Goal: Task Accomplishment & Management: Use online tool/utility

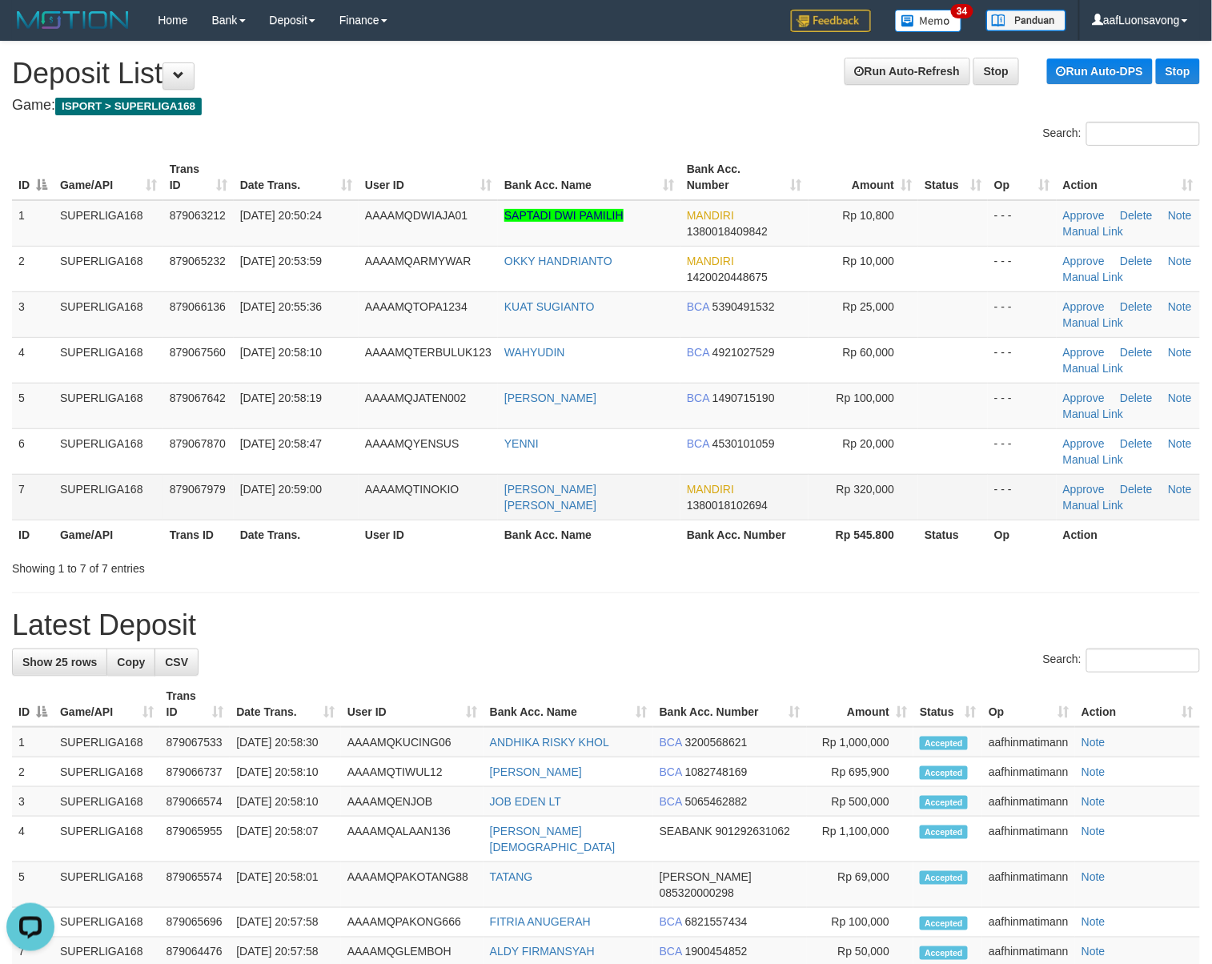
drag, startPoint x: 825, startPoint y: 463, endPoint x: 625, endPoint y: 497, distance: 202.3
click at [810, 465] on td "Rp 20,000" at bounding box center [864, 451] width 111 height 46
click at [410, 507] on td "AAAAMQTINOKIO" at bounding box center [428, 497] width 139 height 46
drag, startPoint x: 423, startPoint y: 548, endPoint x: 365, endPoint y: 570, distance: 61.6
click at [401, 559] on div "Search: ID Game/API Trans ID Date Trans. User ID Bank Acc. Name Bank Acc. Numbe…" at bounding box center [606, 349] width 1188 height 455
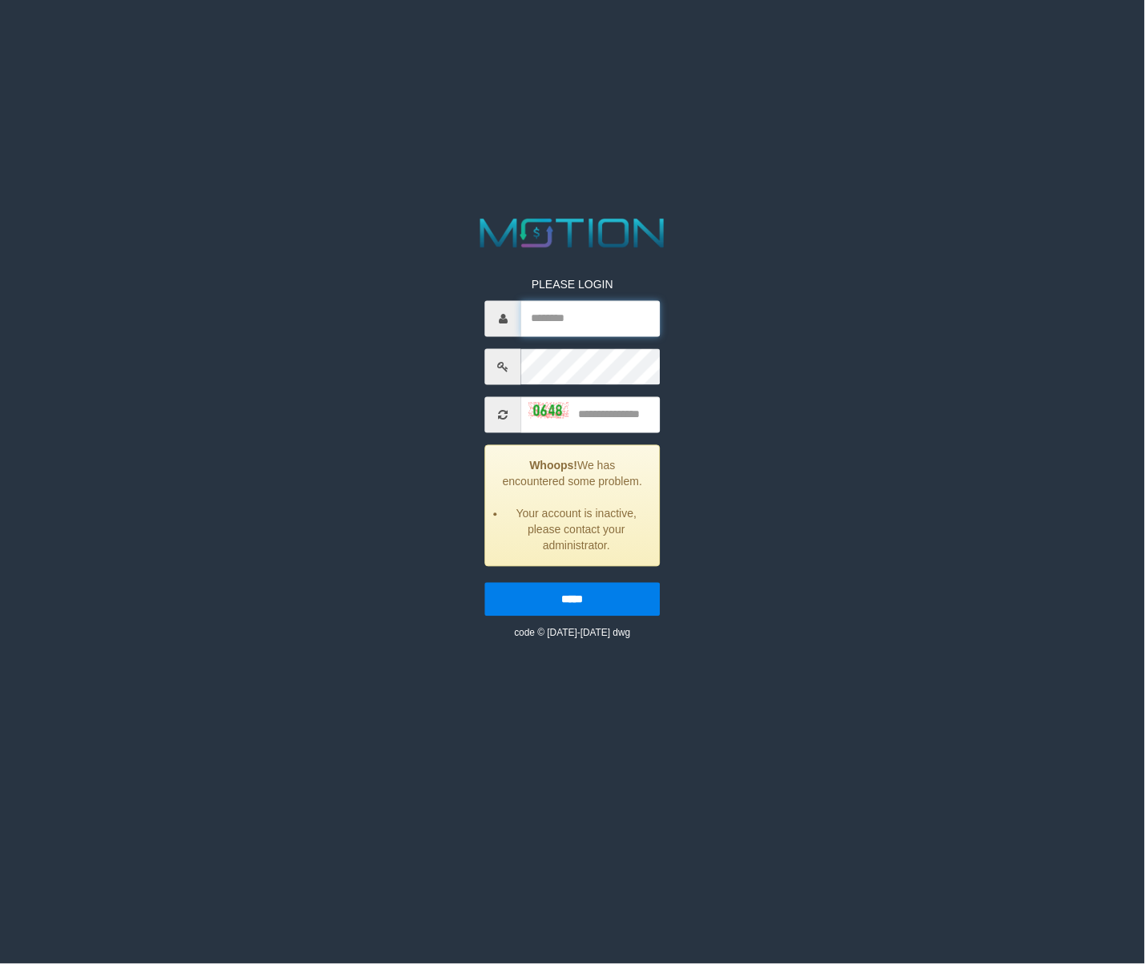
type input "**********"
click at [613, 434] on div "**********" at bounding box center [572, 447] width 199 height 388
drag, startPoint x: 542, startPoint y: 408, endPoint x: 552, endPoint y: 408, distance: 9.6
click at [542, 408] on input "text" at bounding box center [590, 415] width 139 height 36
drag, startPoint x: 533, startPoint y: 408, endPoint x: 650, endPoint y: 415, distance: 117.1
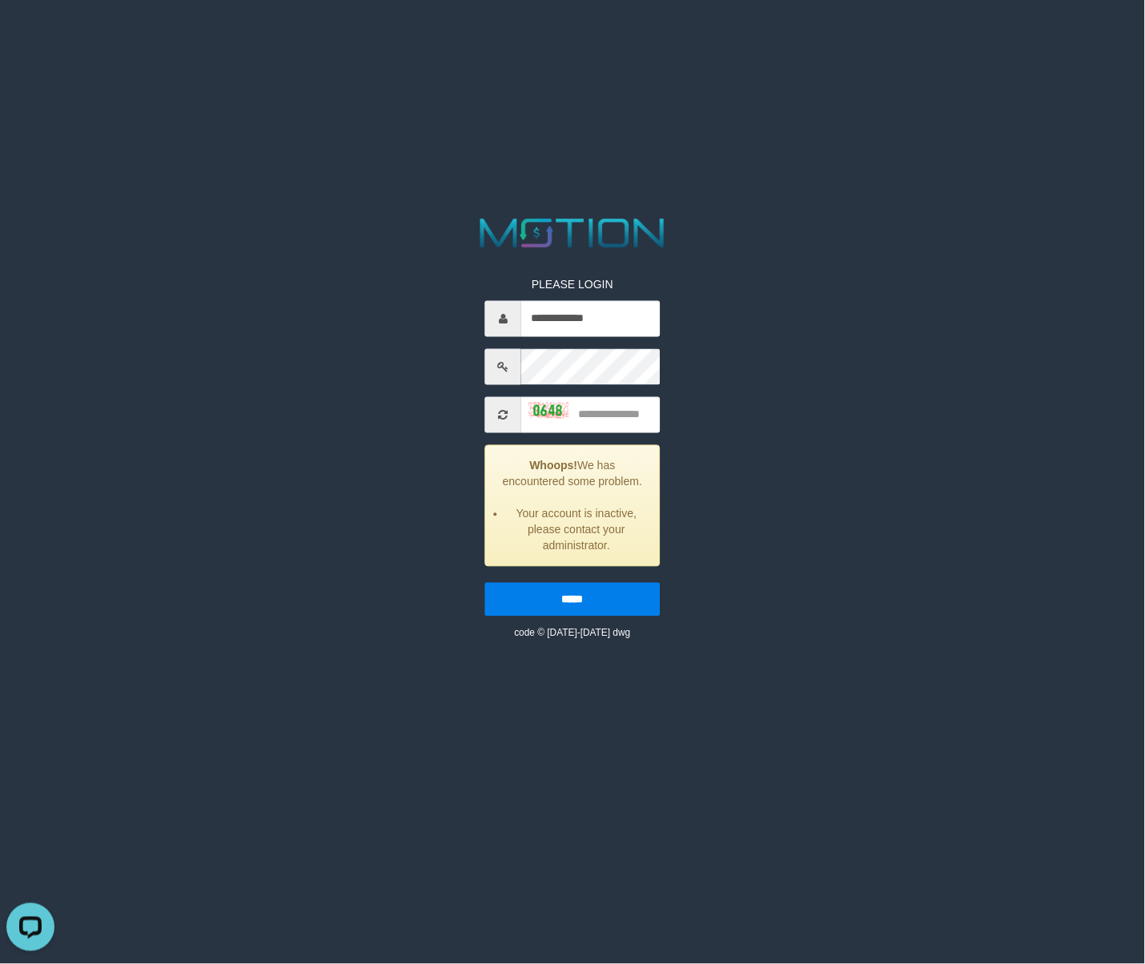
click at [533, 408] on img at bounding box center [549, 410] width 40 height 16
click at [639, 415] on input "text" at bounding box center [590, 415] width 139 height 36
type input "****"
click at [485, 583] on input "*****" at bounding box center [572, 600] width 175 height 34
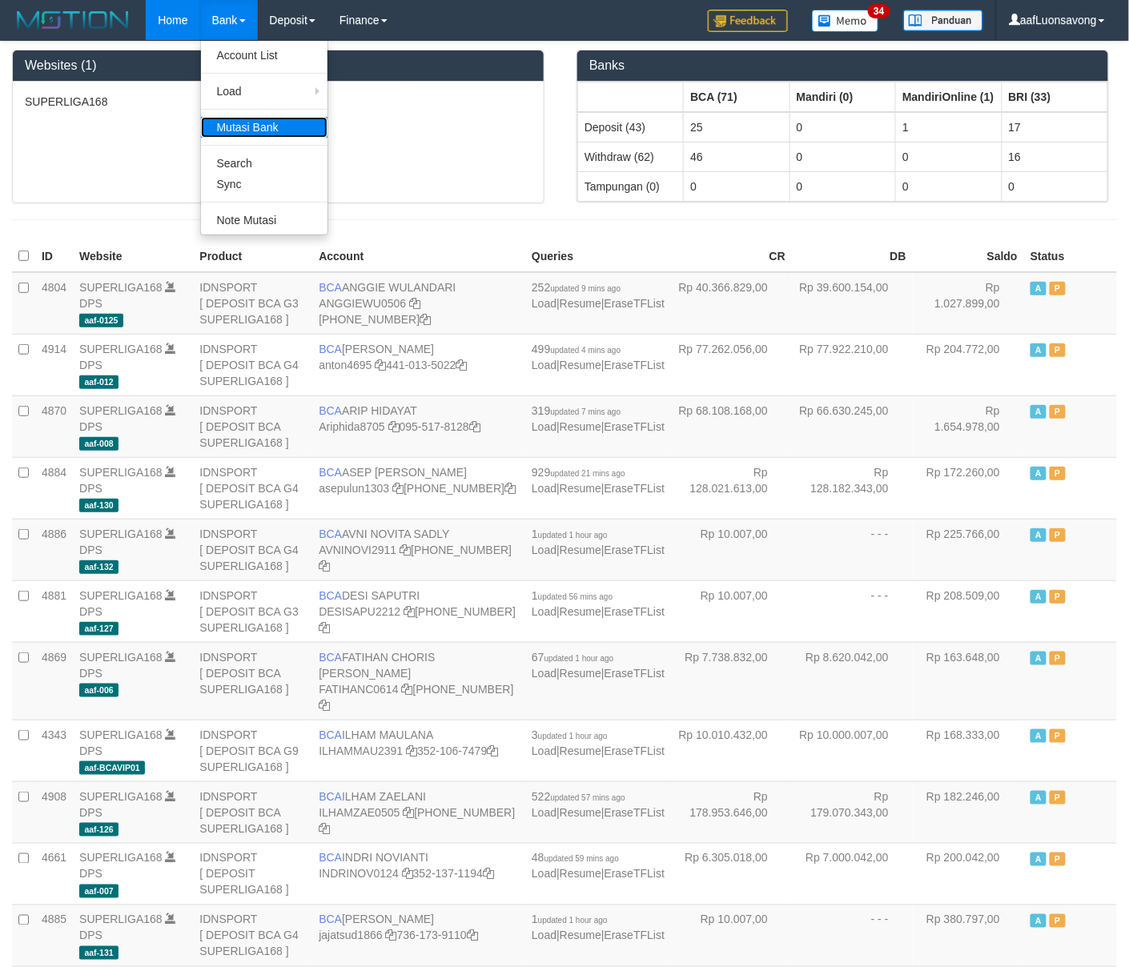
click at [254, 125] on link "Mutasi Bank" at bounding box center [264, 127] width 127 height 21
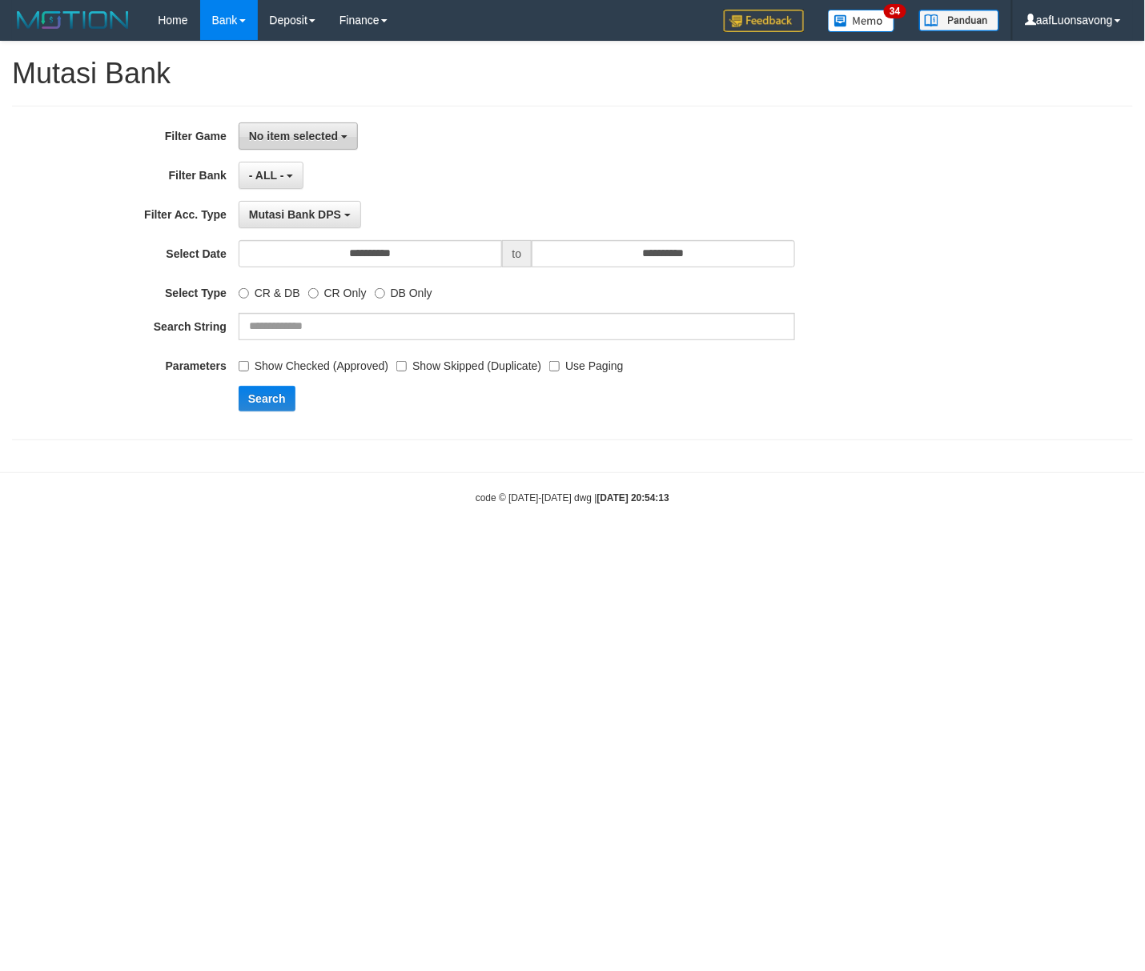
click at [323, 142] on span "No item selected" at bounding box center [293, 136] width 89 height 13
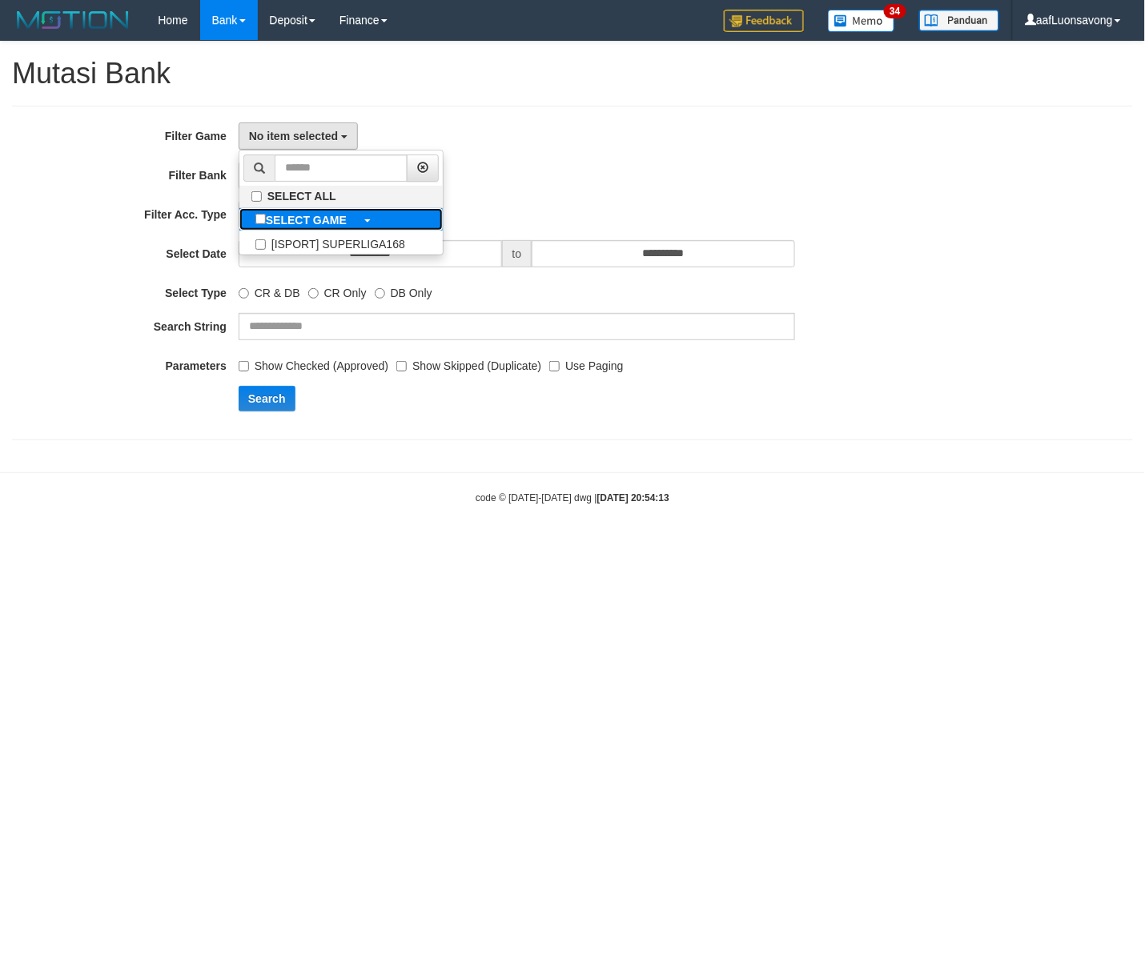
click at [324, 229] on label "SELECT GAME" at bounding box center [300, 219] width 123 height 22
select select "***"
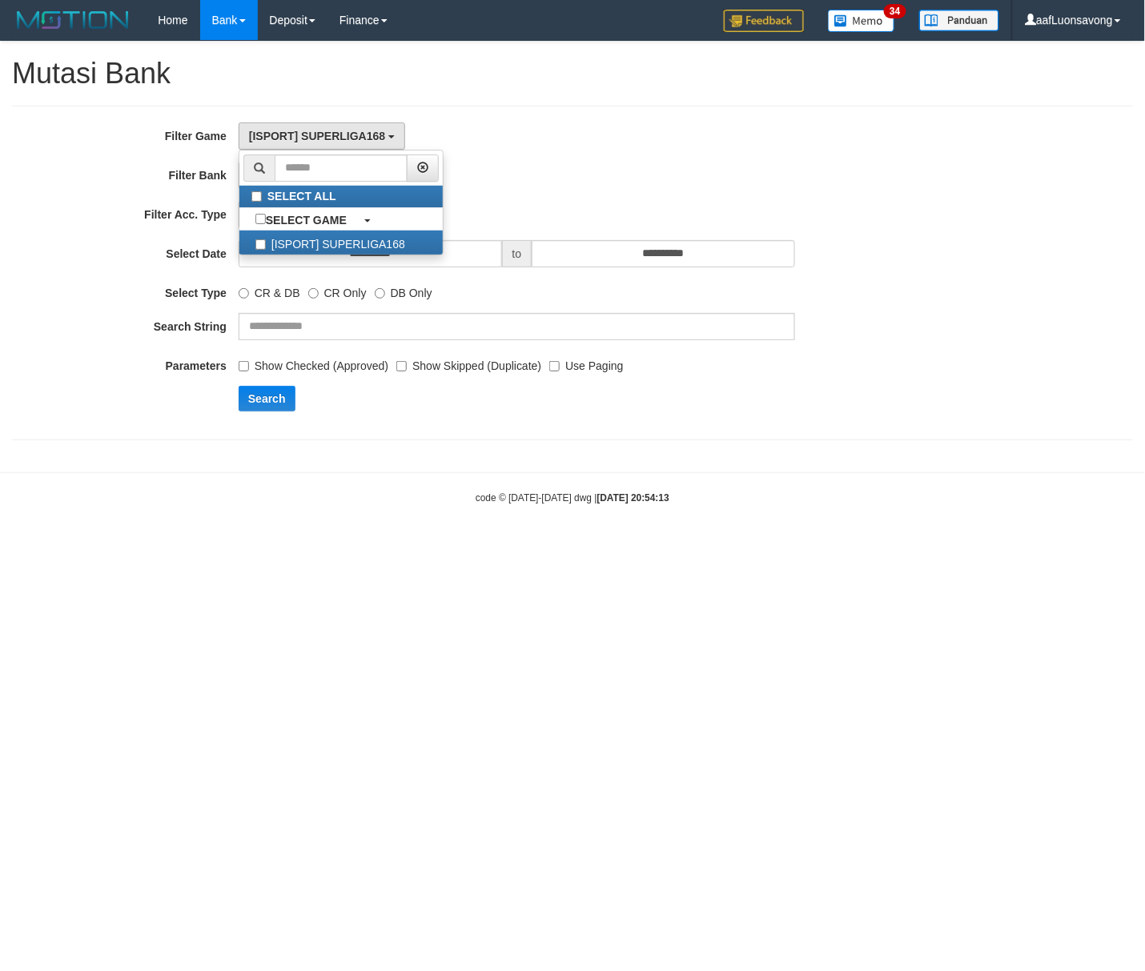
scroll to position [14, 0]
click at [747, 202] on div "Mutasi Bank DPS SELECT TYPE - ALL - Mutasi Bank DPS Mutasi Bank WD Mutasi Bank …" at bounding box center [517, 214] width 557 height 27
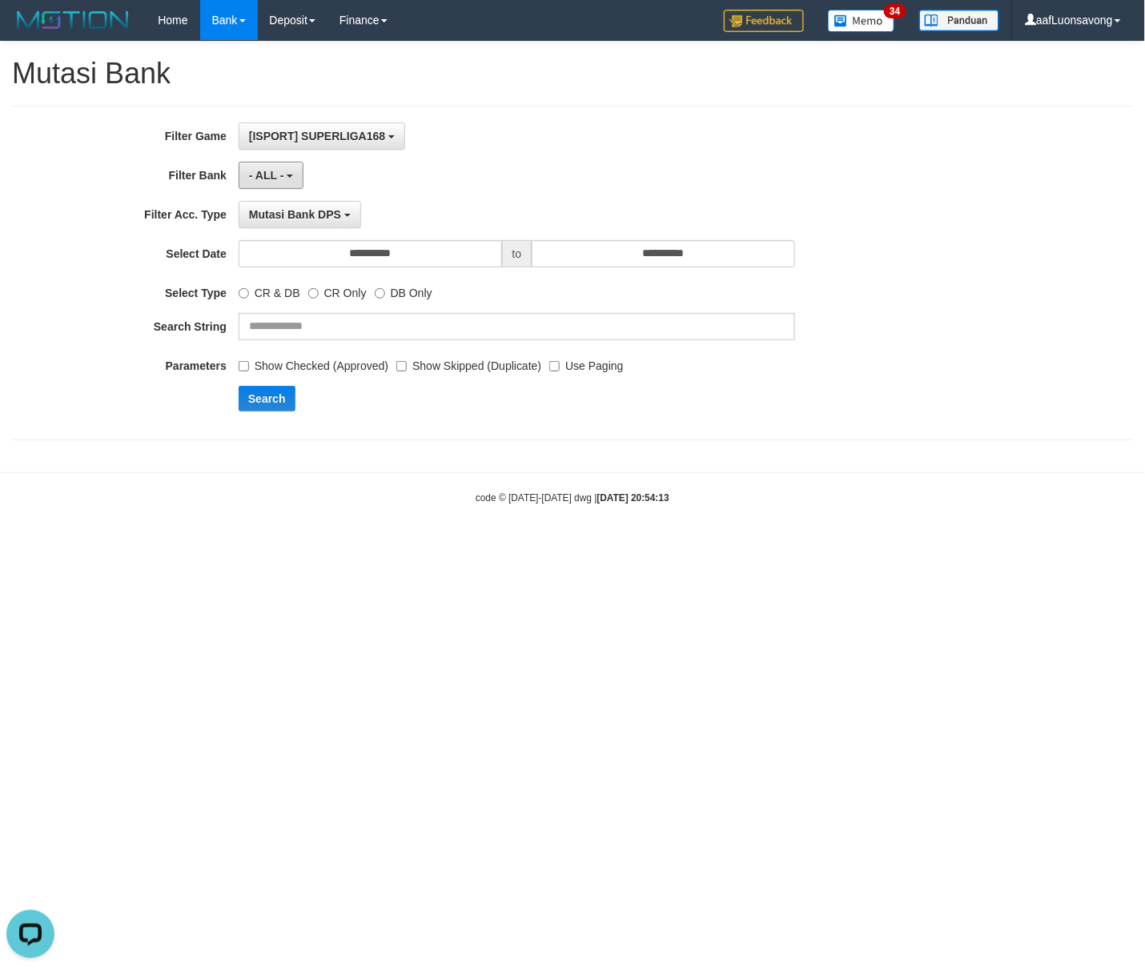
scroll to position [0, 0]
click at [288, 176] on b "button" at bounding box center [290, 176] width 6 height 3
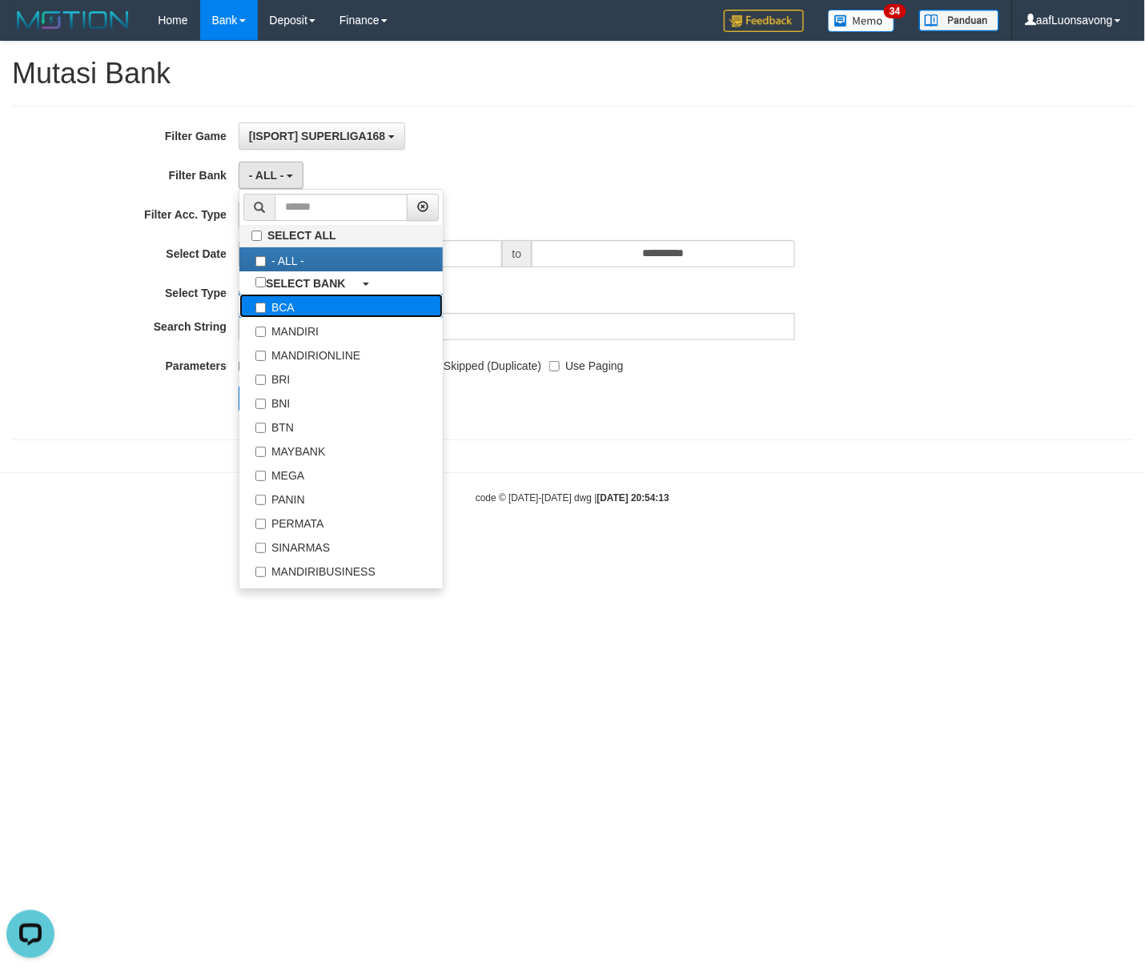
click at [331, 312] on label "BCA" at bounding box center [340, 306] width 203 height 24
select select "***"
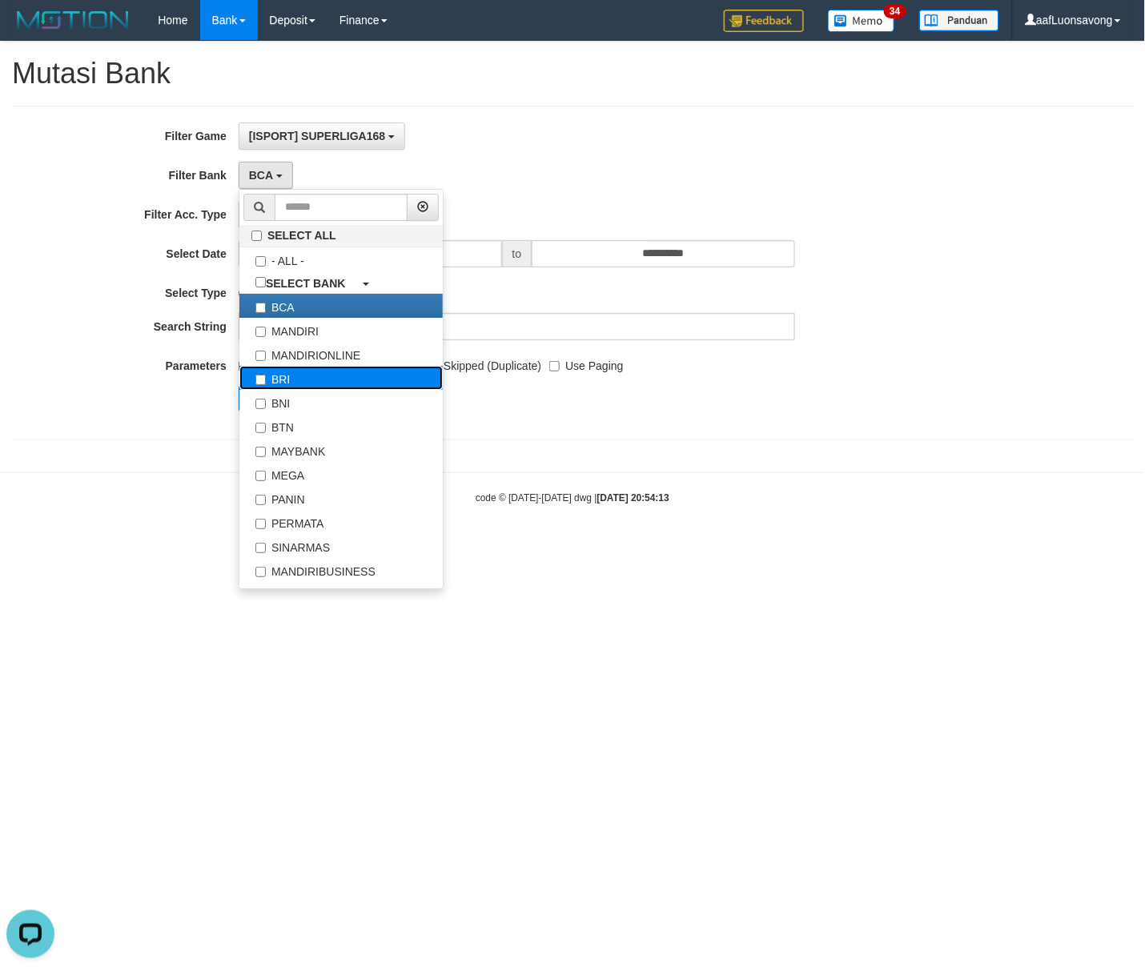
click at [323, 382] on label "BRI" at bounding box center [340, 378] width 203 height 24
click at [336, 399] on label "BNI" at bounding box center [340, 402] width 203 height 24
click at [735, 171] on div "3 item selected SELECT ALL - ALL - SELECT BANK BCA MANDIRI MANDIRIONLINE BRI BN…" at bounding box center [517, 175] width 557 height 27
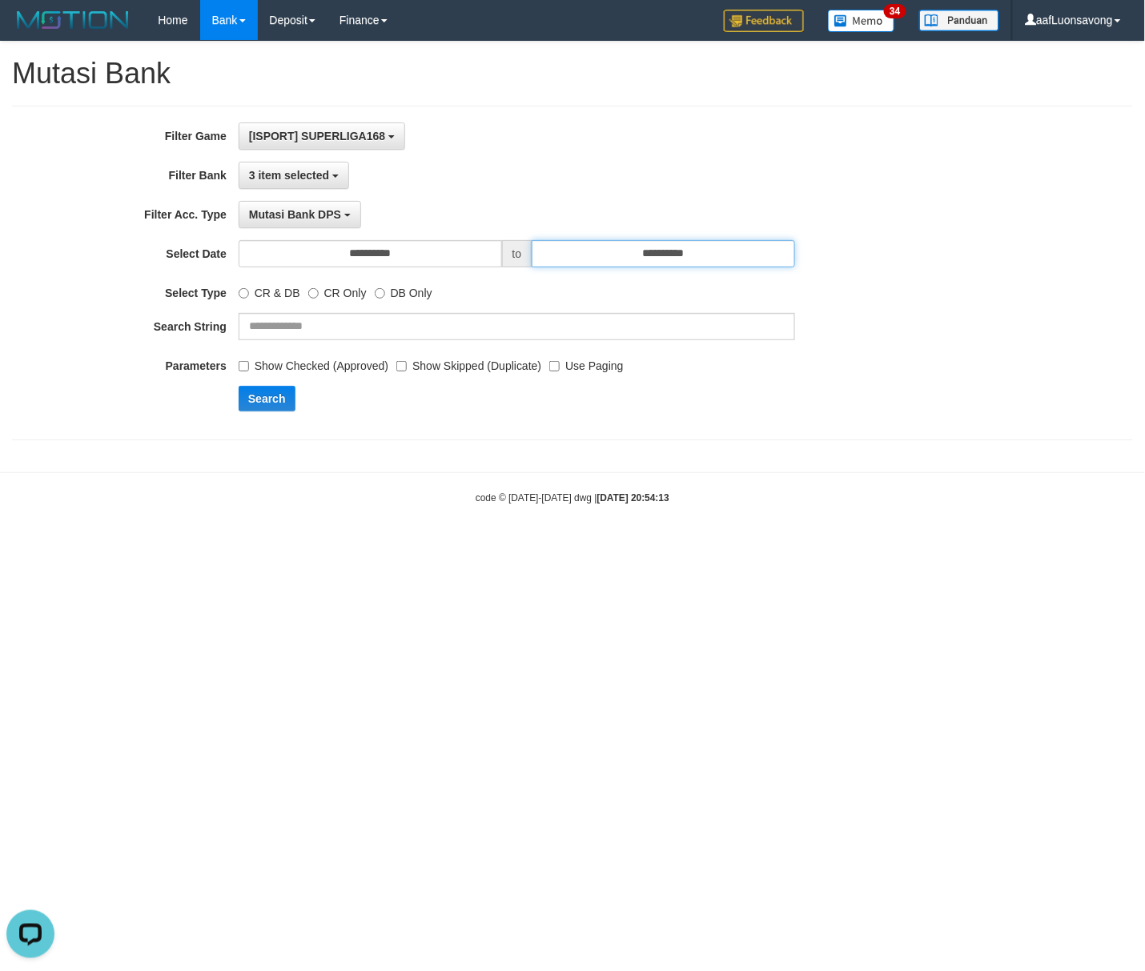
click at [687, 261] on input "**********" at bounding box center [663, 253] width 263 height 27
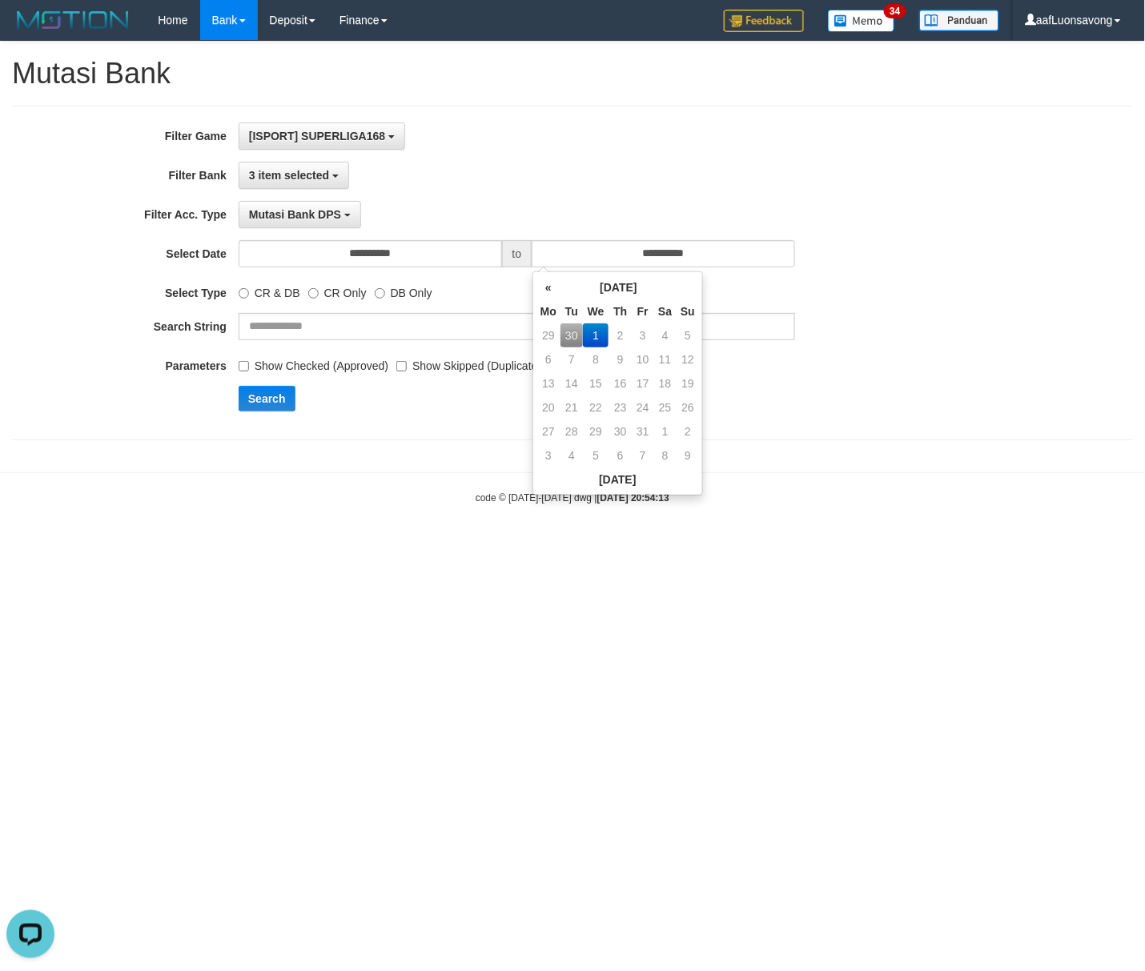
drag, startPoint x: 679, startPoint y: 175, endPoint x: 648, endPoint y: 263, distance: 93.5
click at [679, 175] on div "3 item selected SELECT ALL - ALL - SELECT BANK BCA MANDIRI MANDIRIONLINE BRI BN…" at bounding box center [517, 175] width 557 height 27
click at [577, 364] on label "Use Paging" at bounding box center [586, 363] width 74 height 22
drag, startPoint x: 283, startPoint y: 398, endPoint x: 266, endPoint y: 394, distance: 17.3
click at [283, 397] on button "Search" at bounding box center [267, 399] width 57 height 26
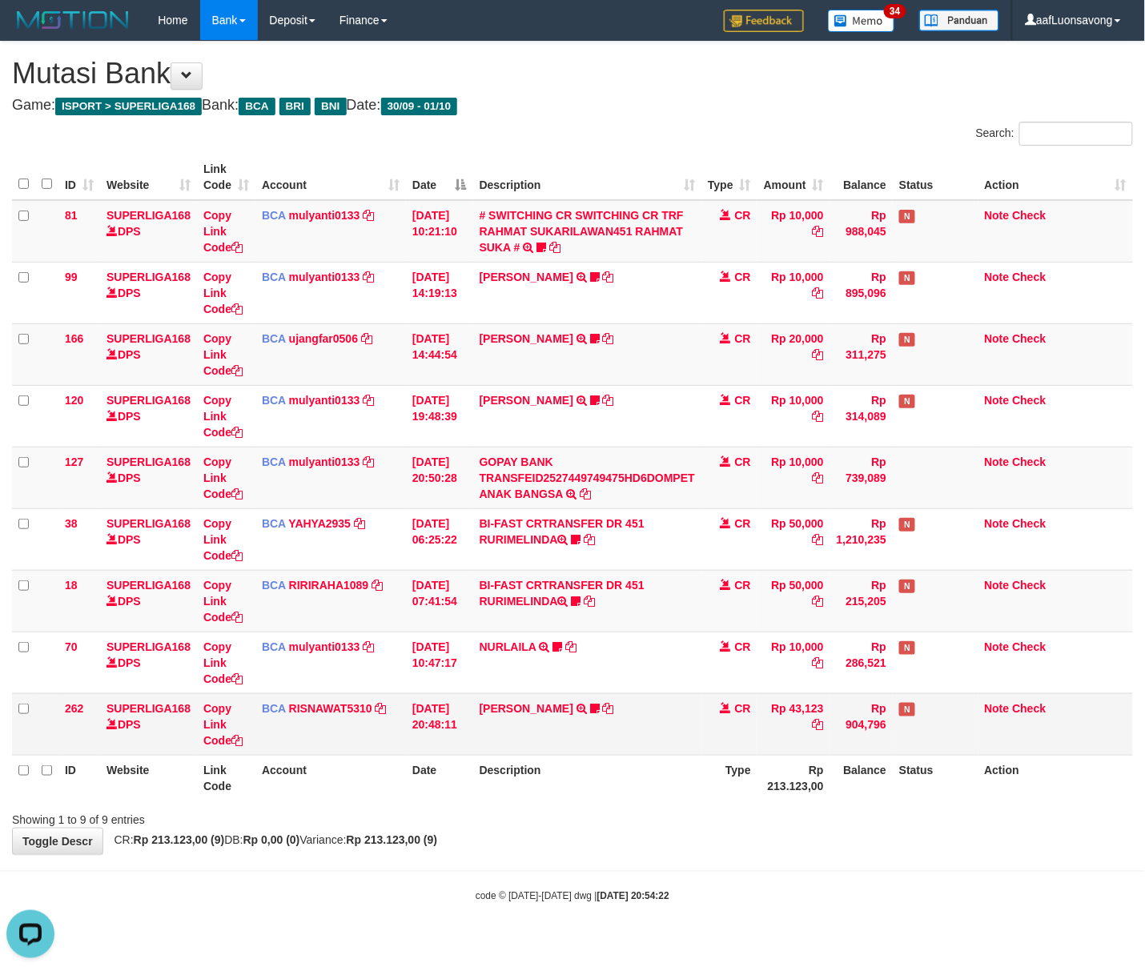
click at [673, 702] on td "[PERSON_NAME] TRSF E-BANKING CR 3009/FTSCY/WS95051 43123.002025093076842247 TRF…" at bounding box center [587, 724] width 228 height 62
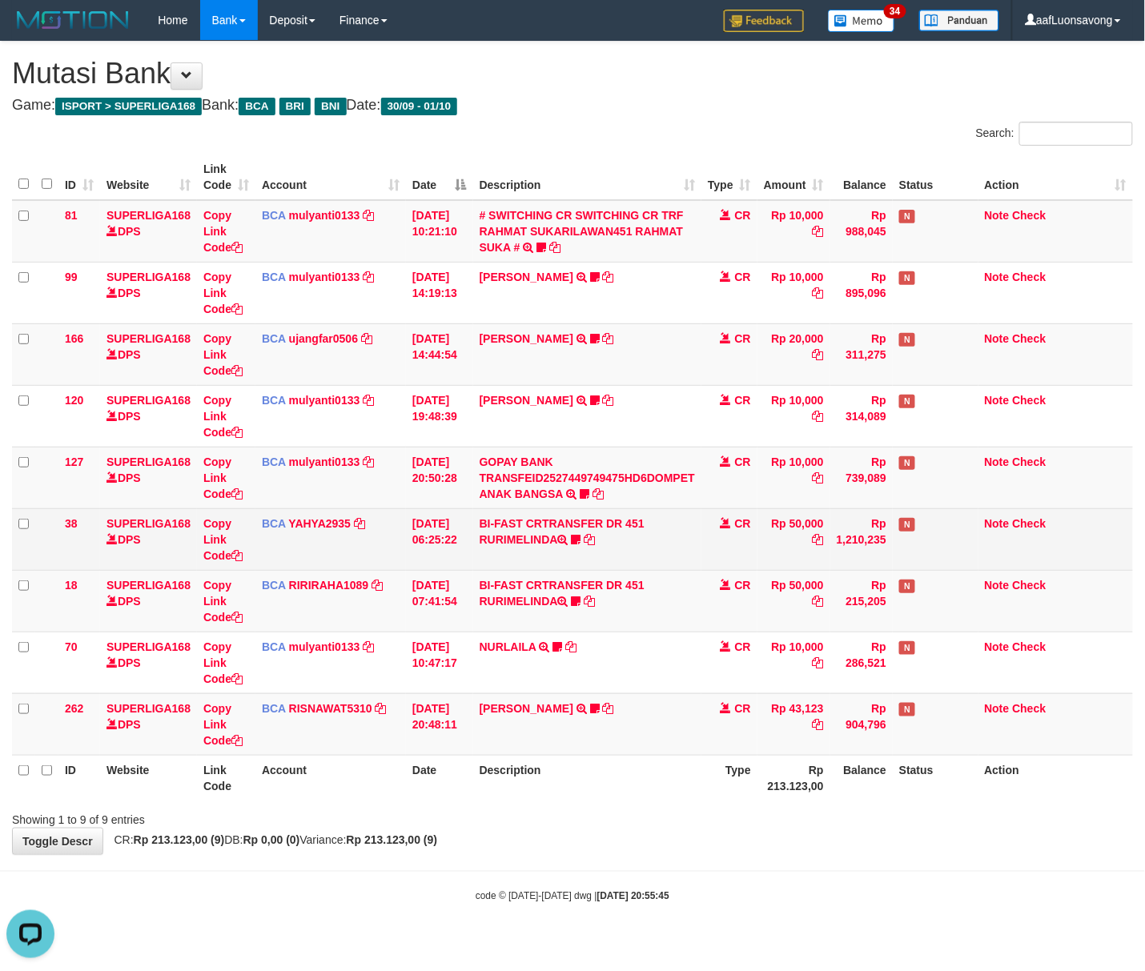
drag, startPoint x: 383, startPoint y: 512, endPoint x: 381, endPoint y: 525, distance: 12.9
click at [383, 512] on td "BCA YAHYA2935 DPS YAHYA mutasi_20250930_4906 | 38 mutasi_20250930_4906 | 38" at bounding box center [330, 539] width 151 height 62
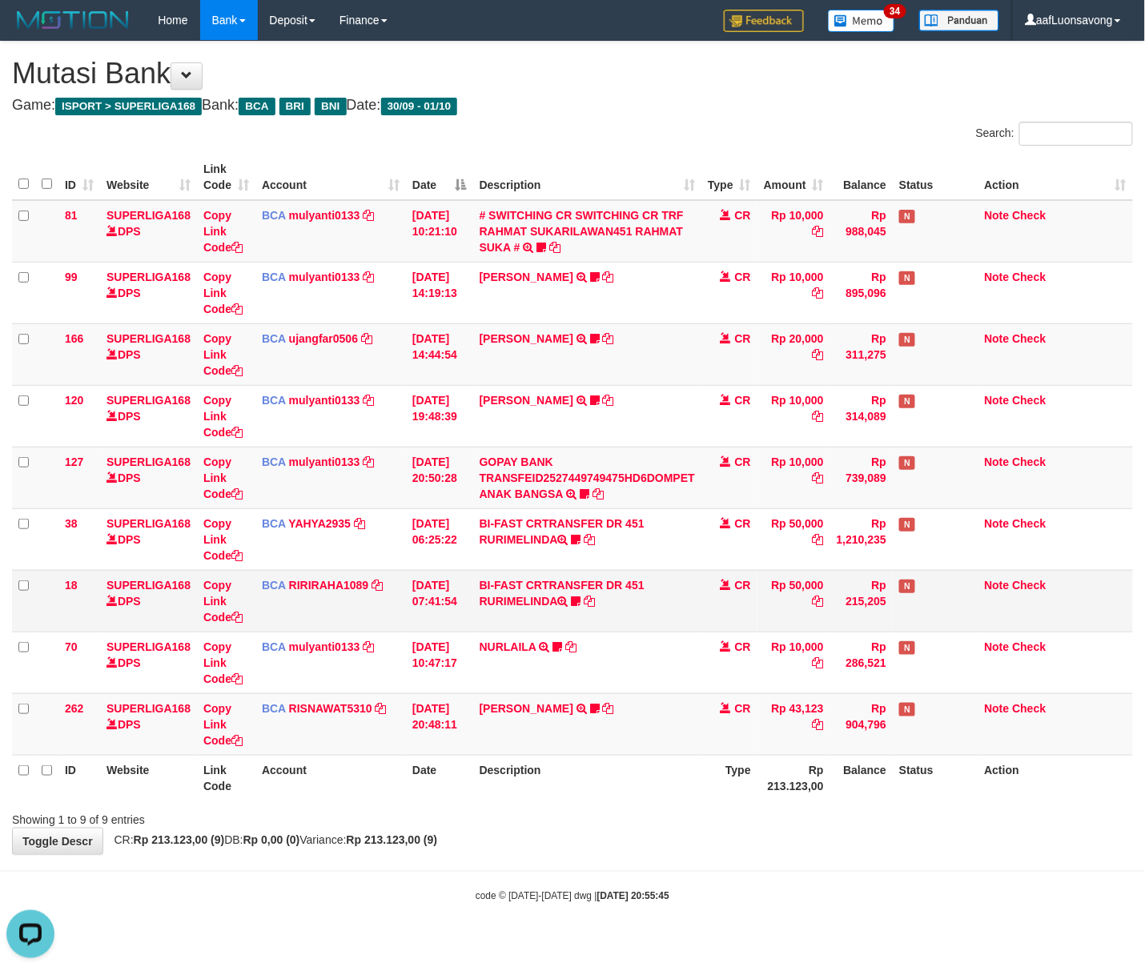
click at [167, 594] on td "SUPERLIGA168 DPS" at bounding box center [148, 601] width 97 height 62
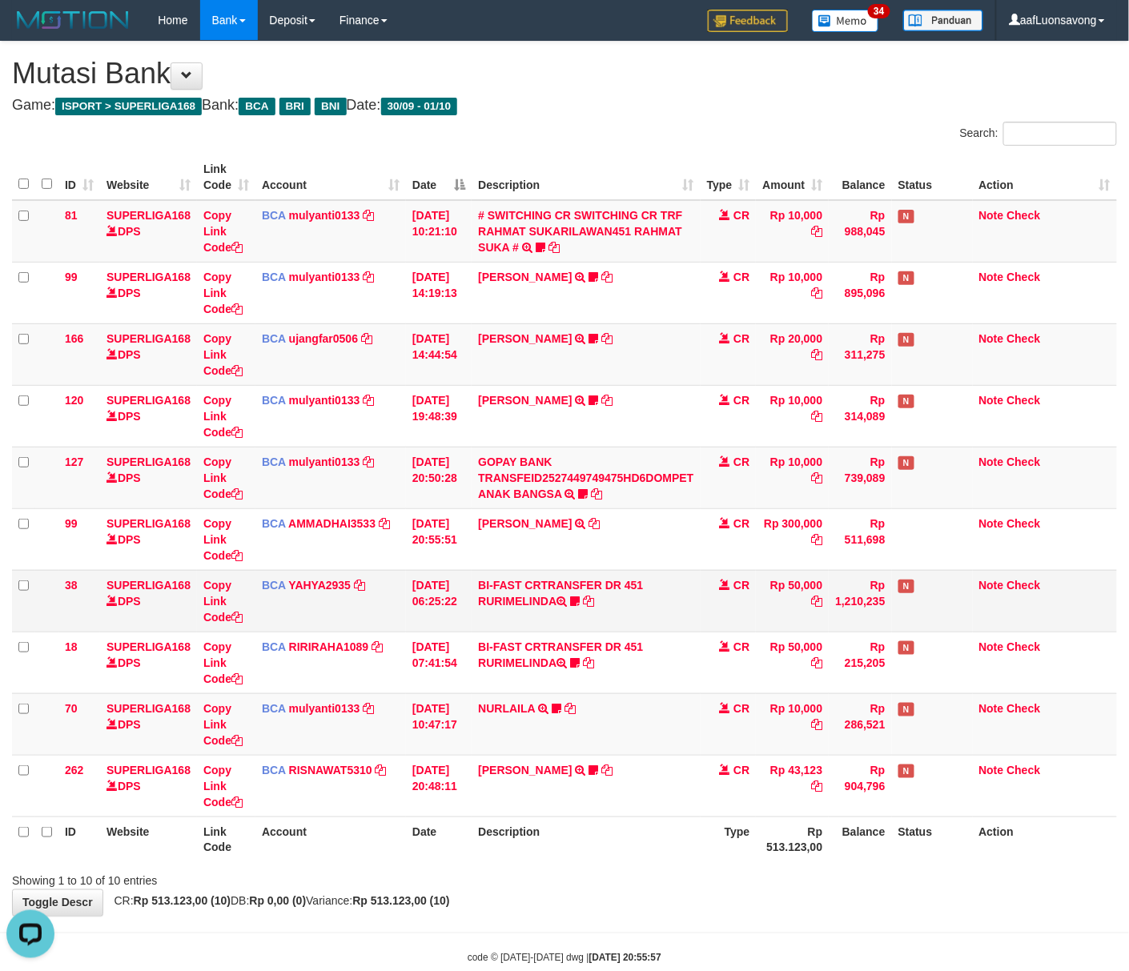
click at [814, 587] on td "Rp 50,000" at bounding box center [792, 601] width 73 height 62
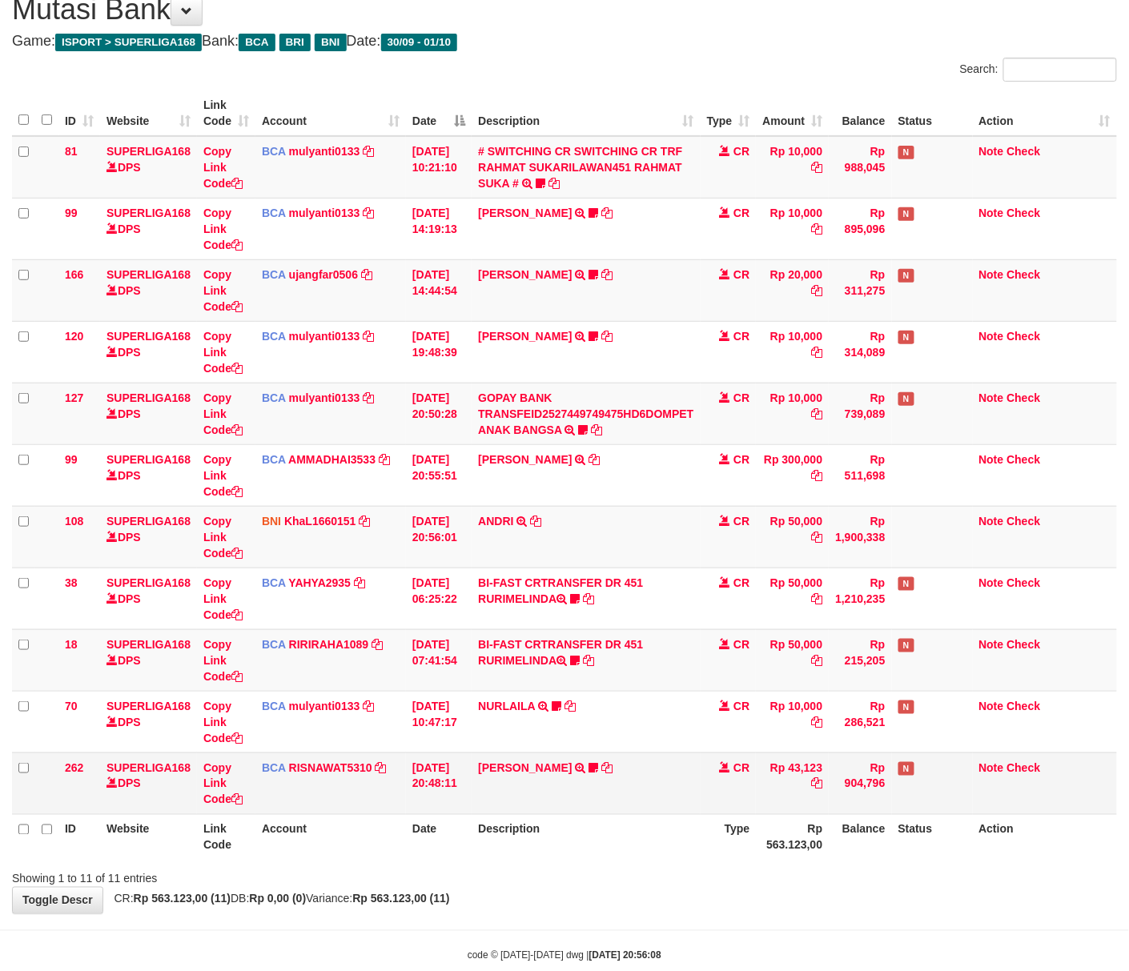
scroll to position [99, 0]
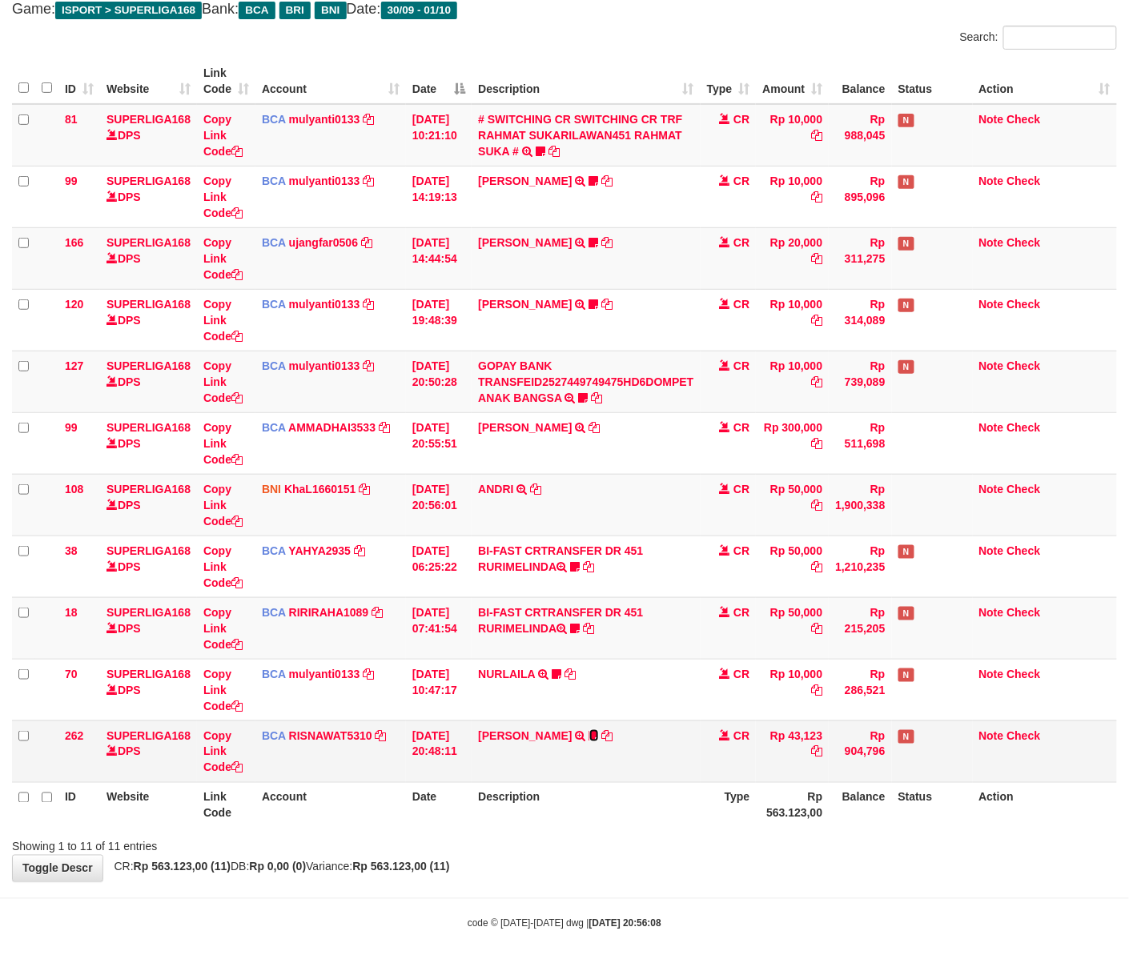
click at [589, 737] on icon at bounding box center [594, 735] width 10 height 11
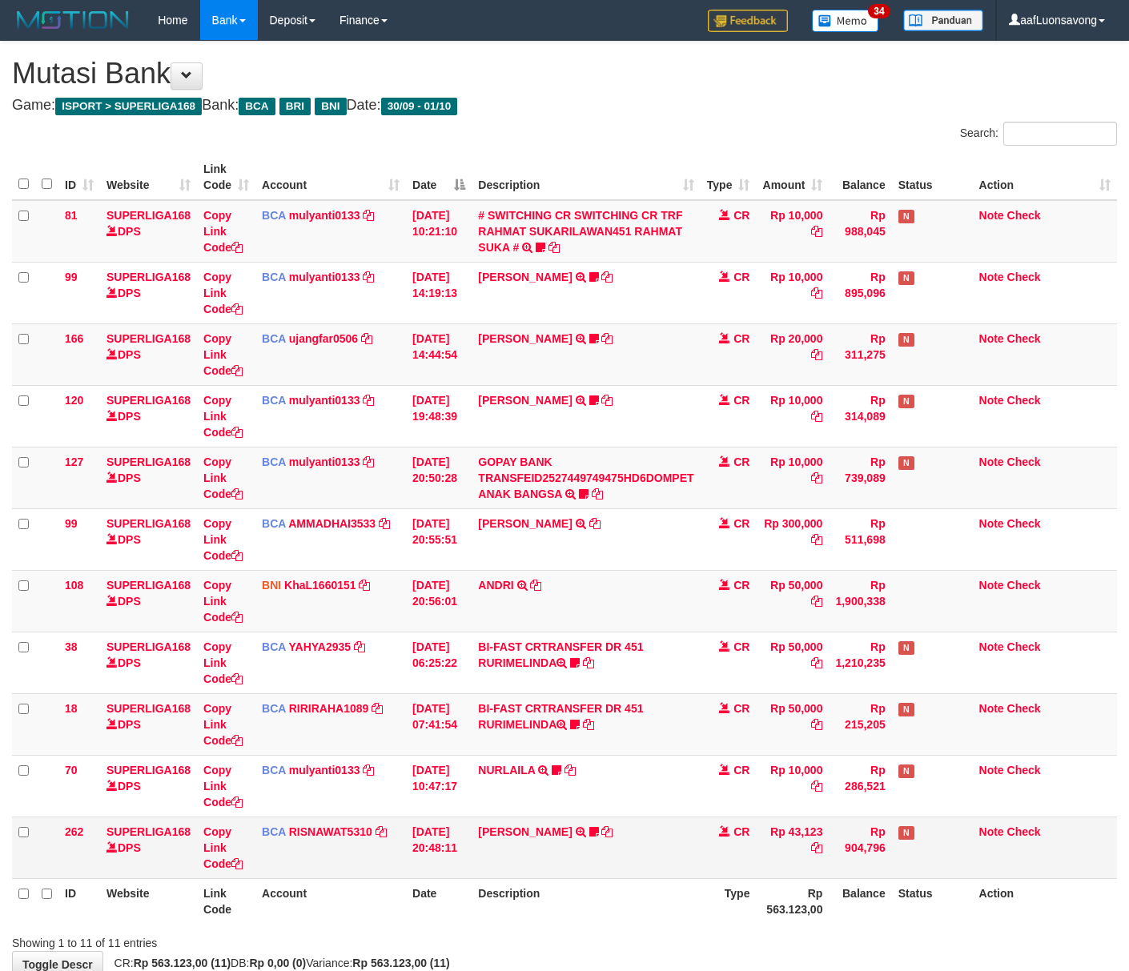
scroll to position [99, 0]
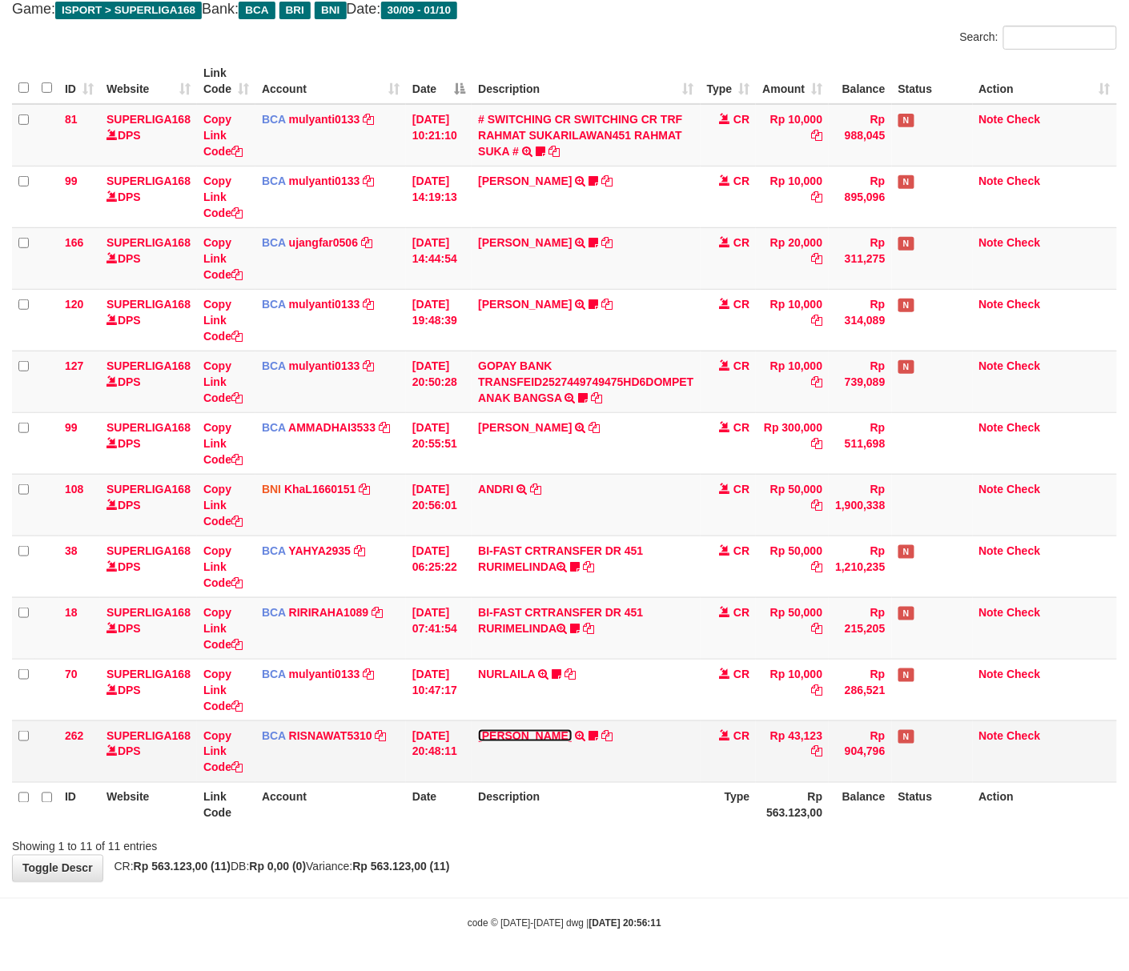
click at [535, 734] on link "[PERSON_NAME]" at bounding box center [525, 735] width 94 height 13
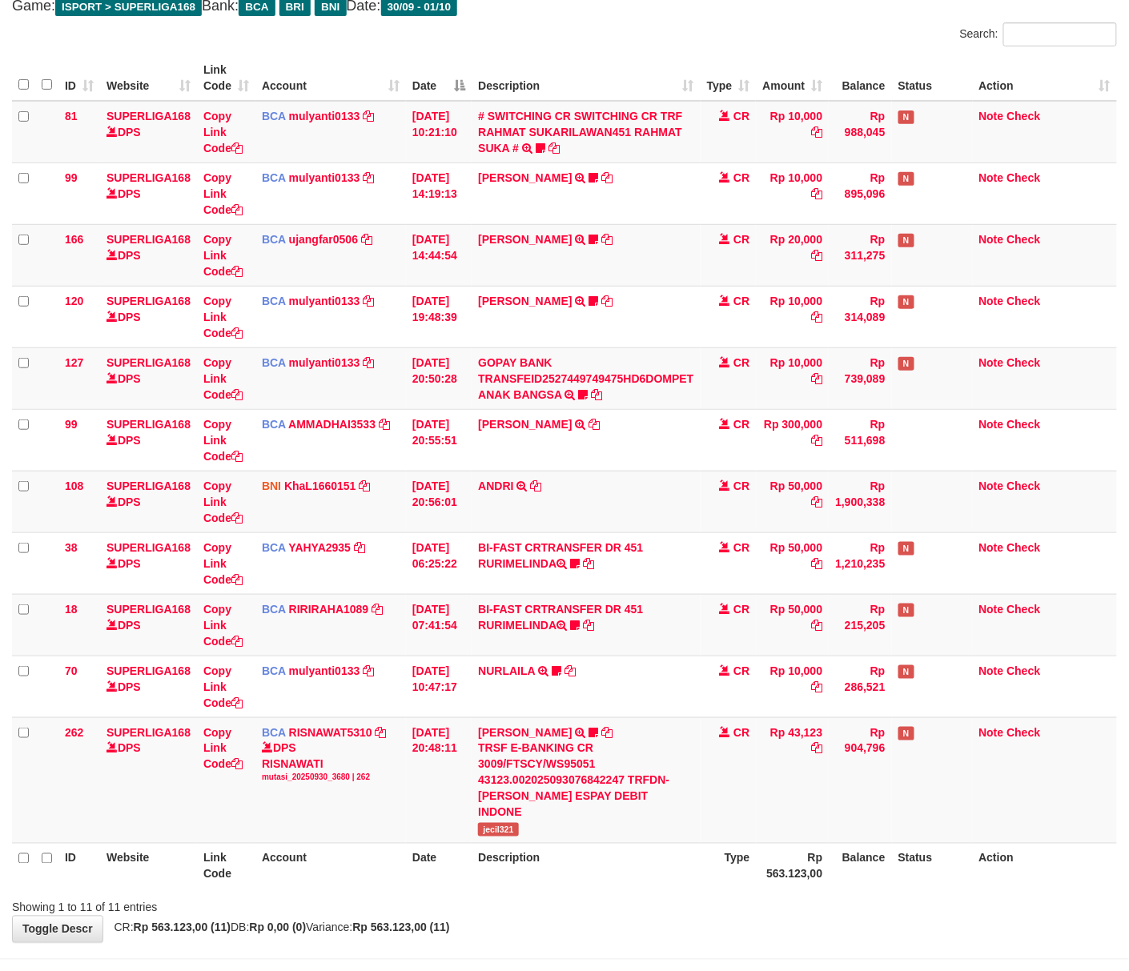
drag, startPoint x: 501, startPoint y: 811, endPoint x: 494, endPoint y: 837, distance: 26.6
click at [500, 823] on span "jecil321" at bounding box center [498, 830] width 41 height 14
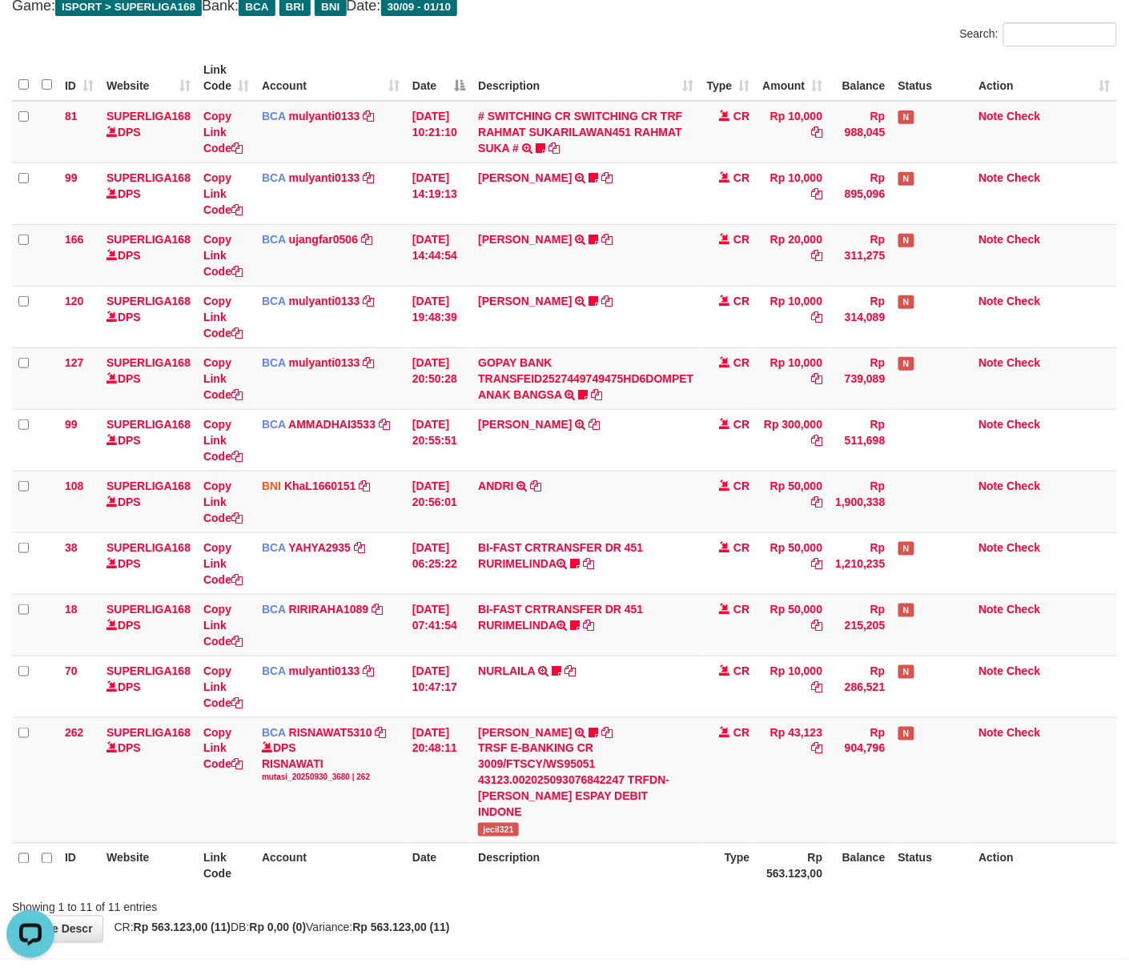
drag, startPoint x: 599, startPoint y: 699, endPoint x: 1134, endPoint y: 702, distance: 534.9
click at [687, 706] on td "NURLAILA TRSF E-BANKING CR 3009/FTSCY/WS95051 10000.002025093089086430 TRFDN-NU…" at bounding box center [586, 687] width 228 height 62
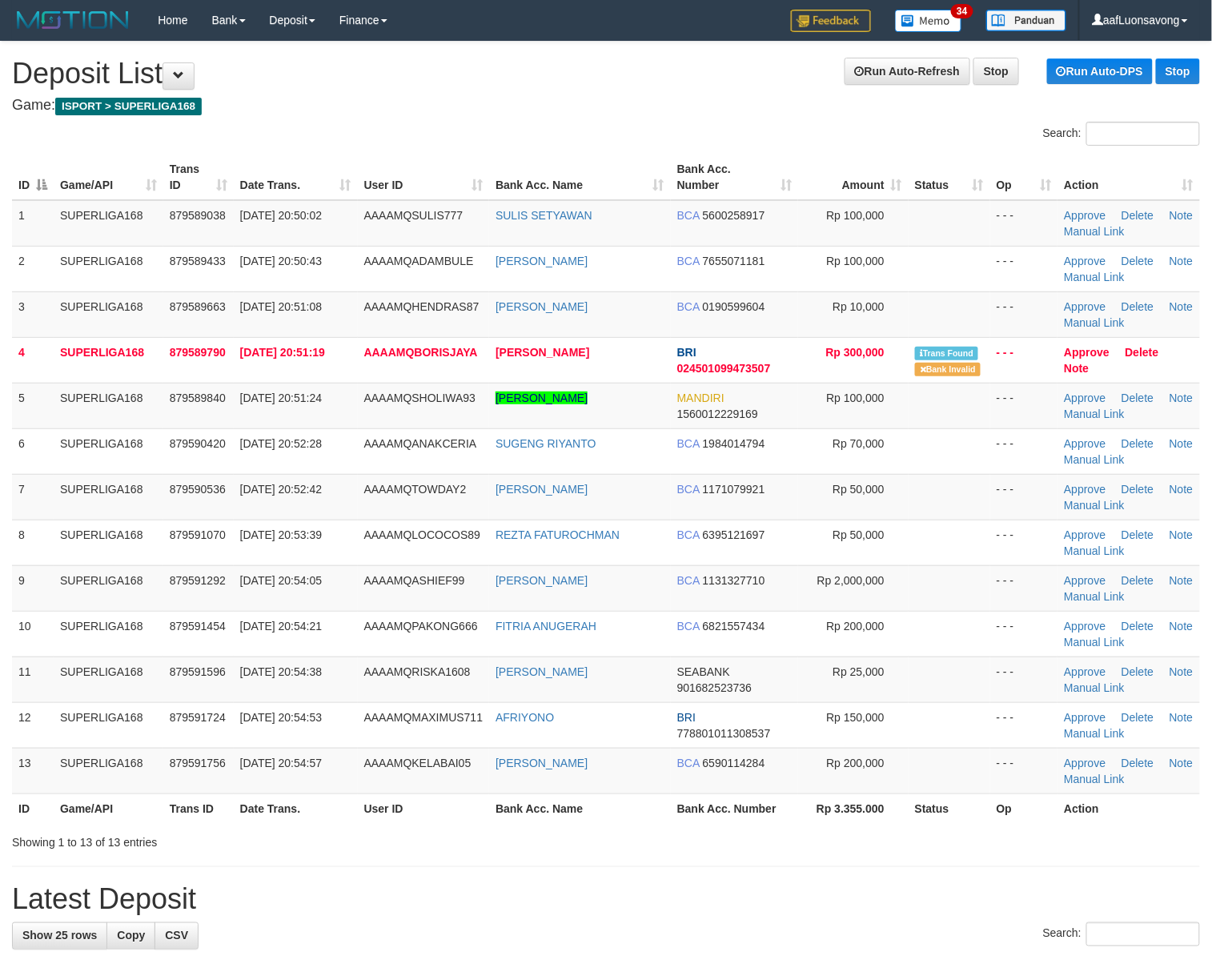
drag, startPoint x: 293, startPoint y: 698, endPoint x: 7, endPoint y: 718, distance: 286.6
click at [290, 698] on td "01/10/2025 20:54:38" at bounding box center [296, 680] width 124 height 46
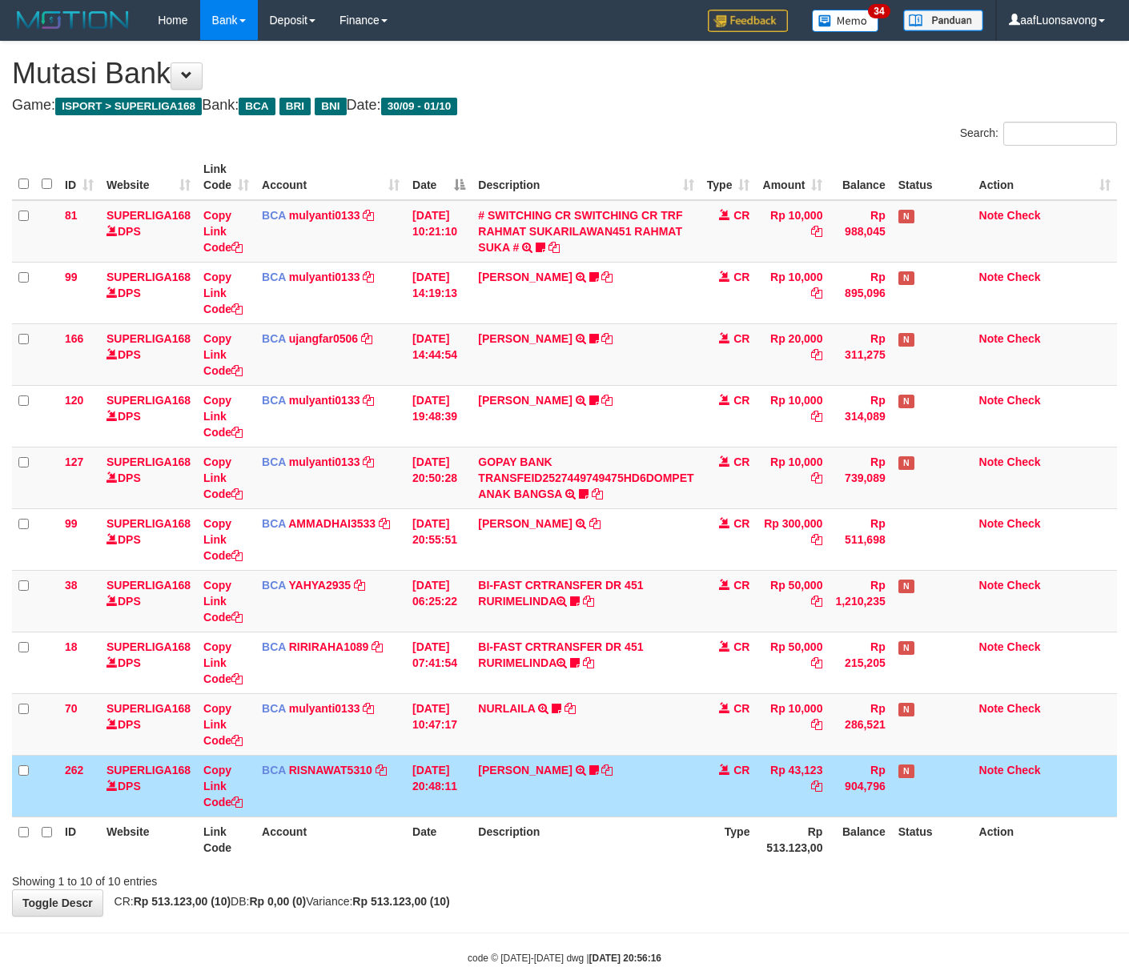
scroll to position [37, 0]
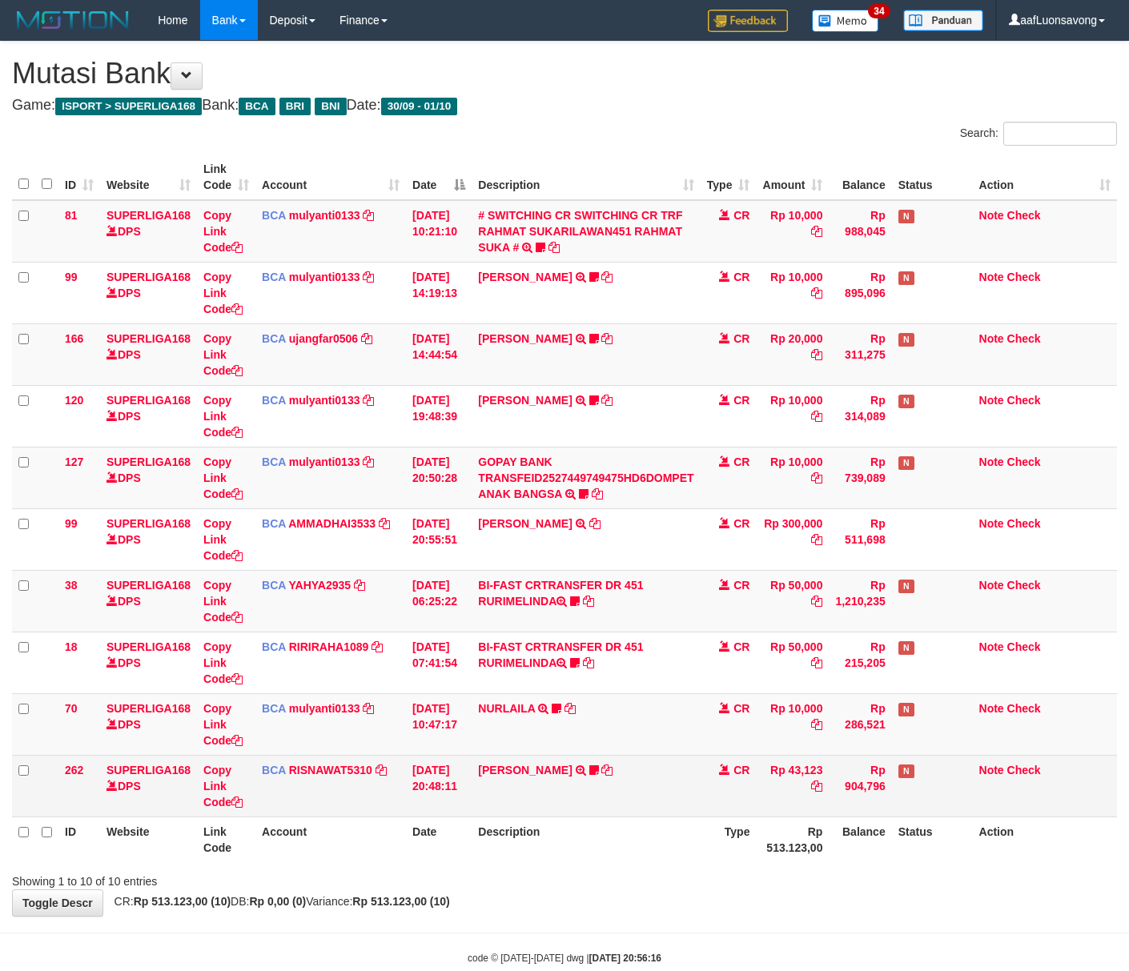
scroll to position [37, 0]
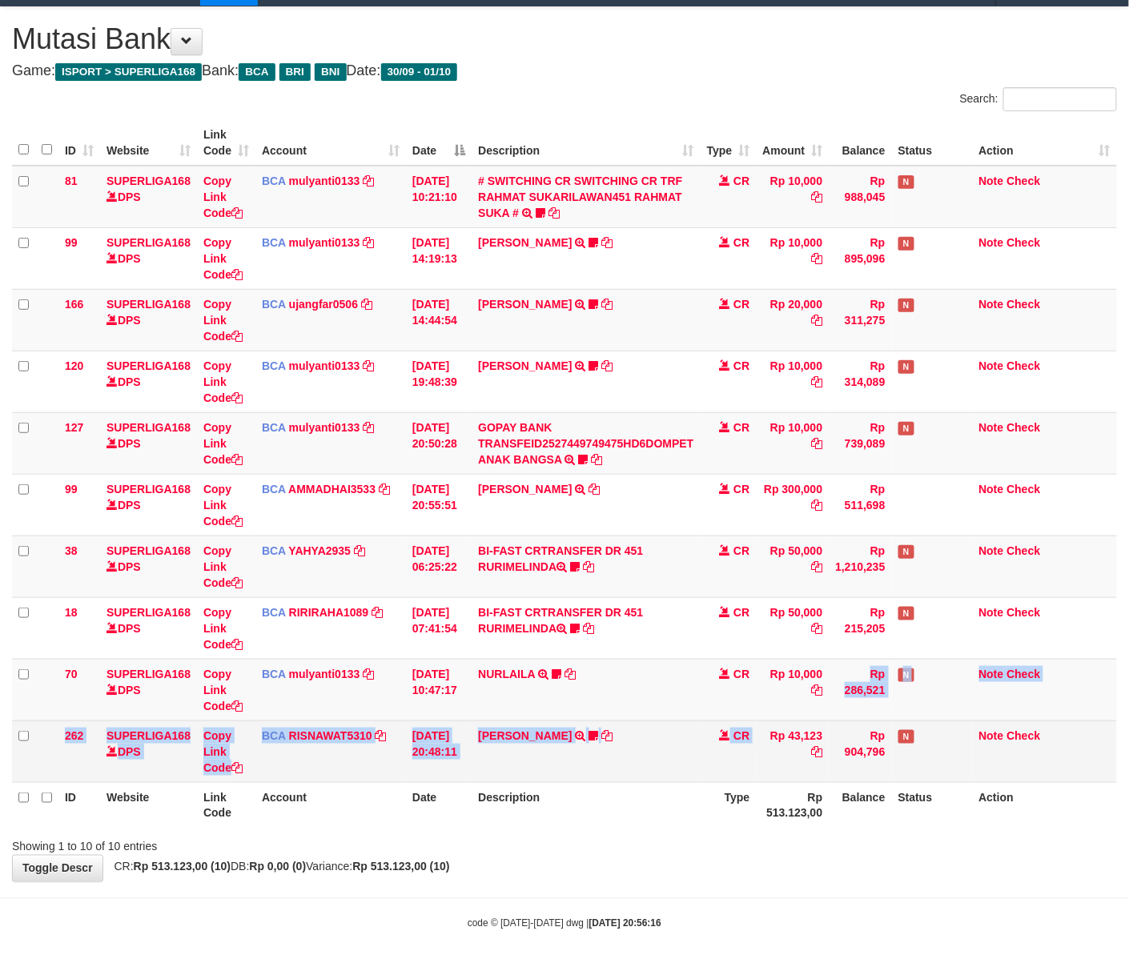
click at [654, 769] on td "YOSI EFENDI TRSF E-BANKING CR 3009/FTSCY/WS95051 43123.002025093076842247 TRFDN…" at bounding box center [586, 752] width 228 height 62
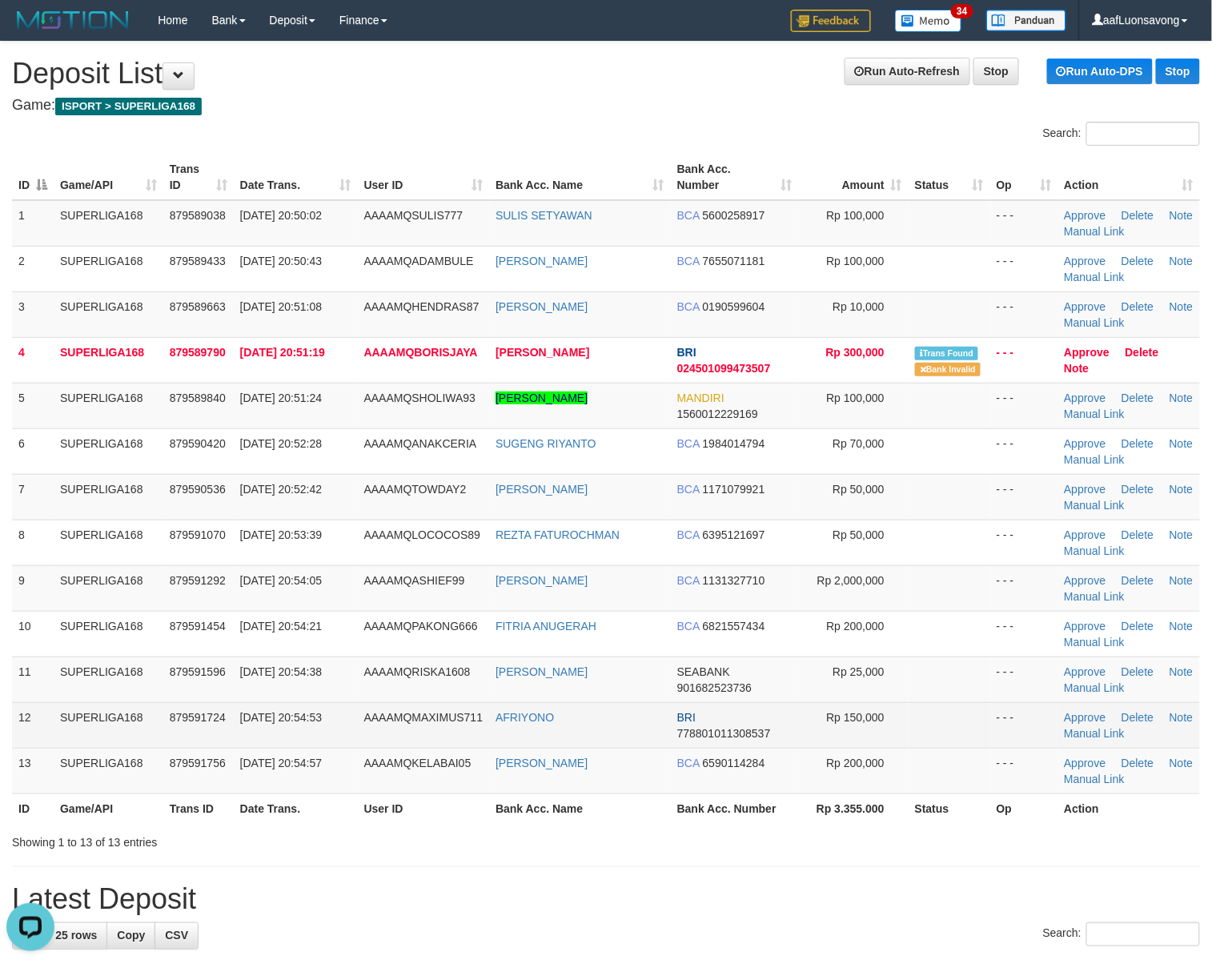
click at [139, 744] on td "SUPERLIGA168" at bounding box center [109, 725] width 110 height 46
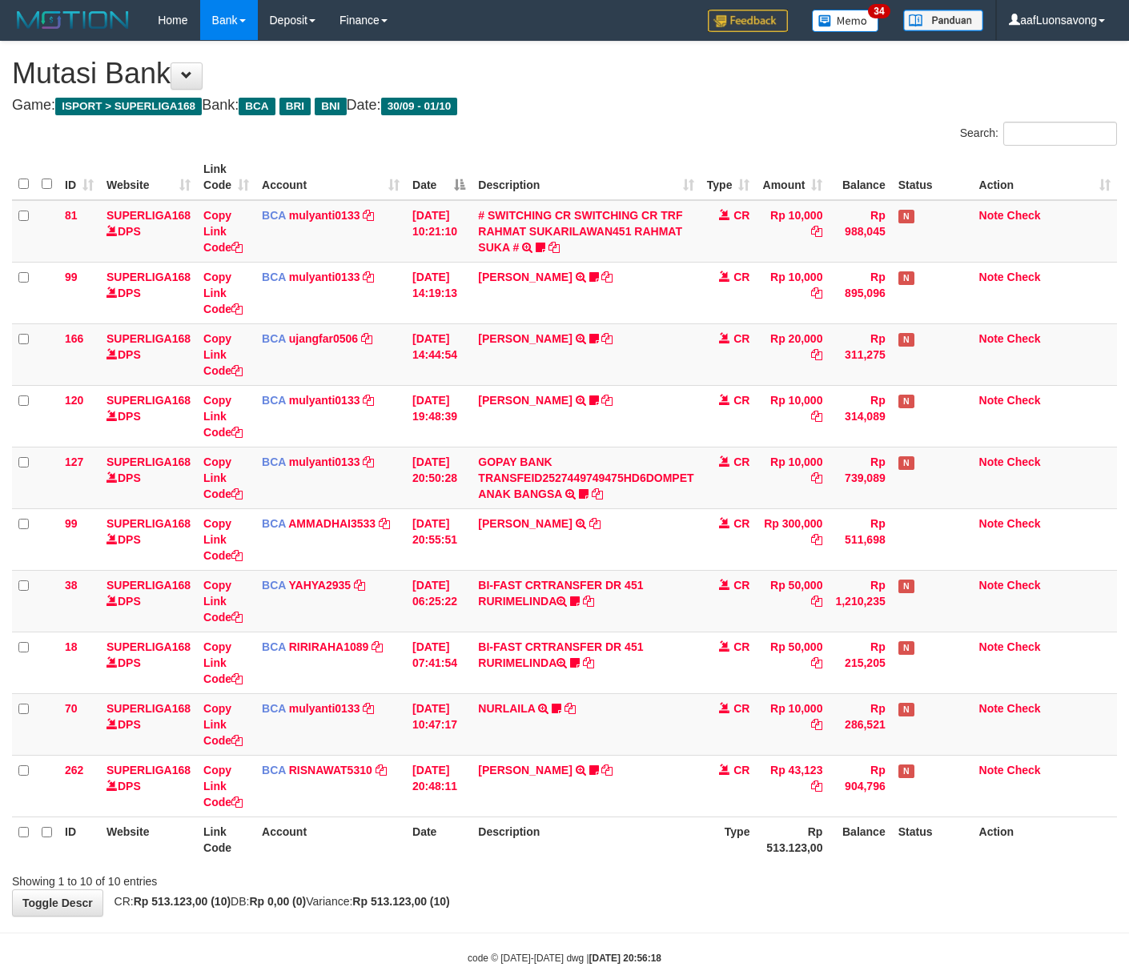
scroll to position [37, 0]
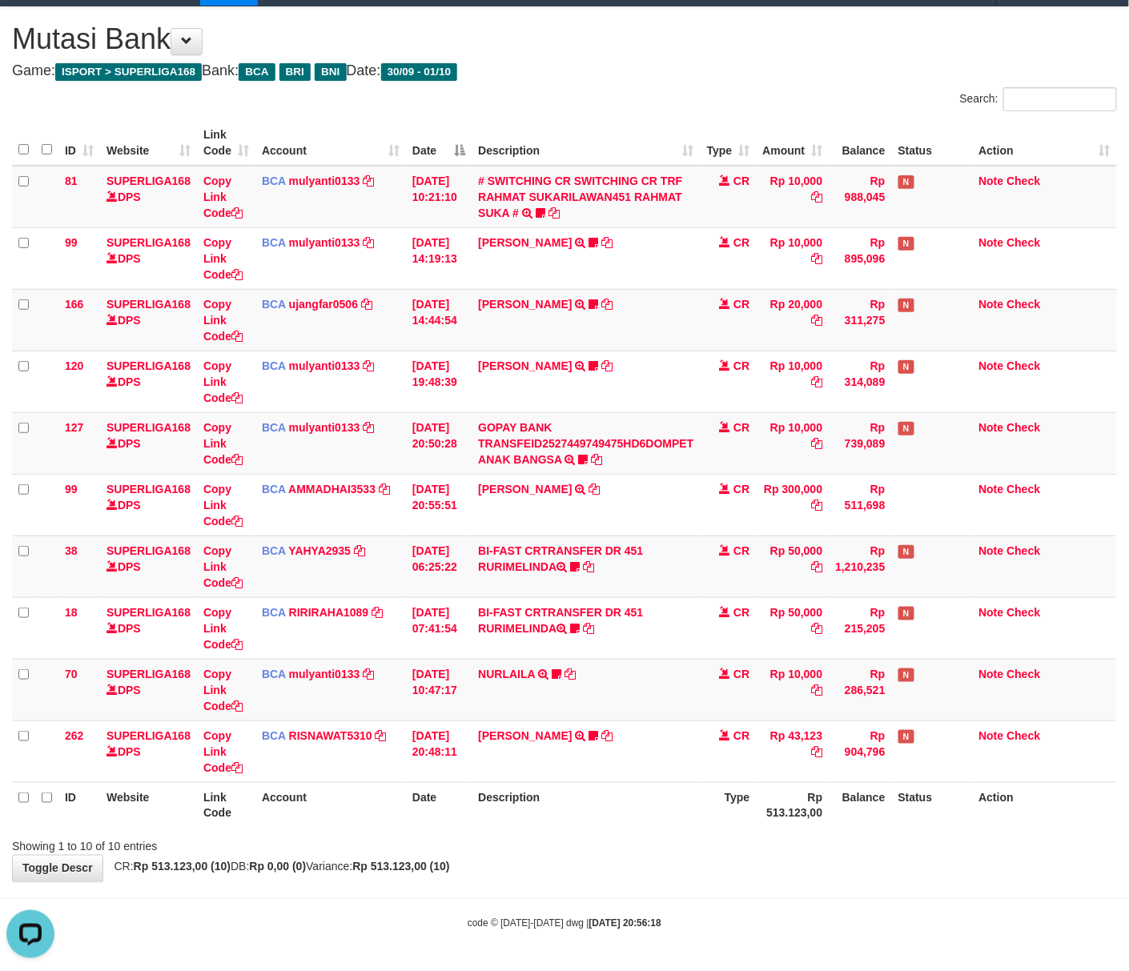
click at [725, 810] on th "Type" at bounding box center [729, 805] width 56 height 46
click at [581, 805] on th "Description" at bounding box center [586, 805] width 228 height 46
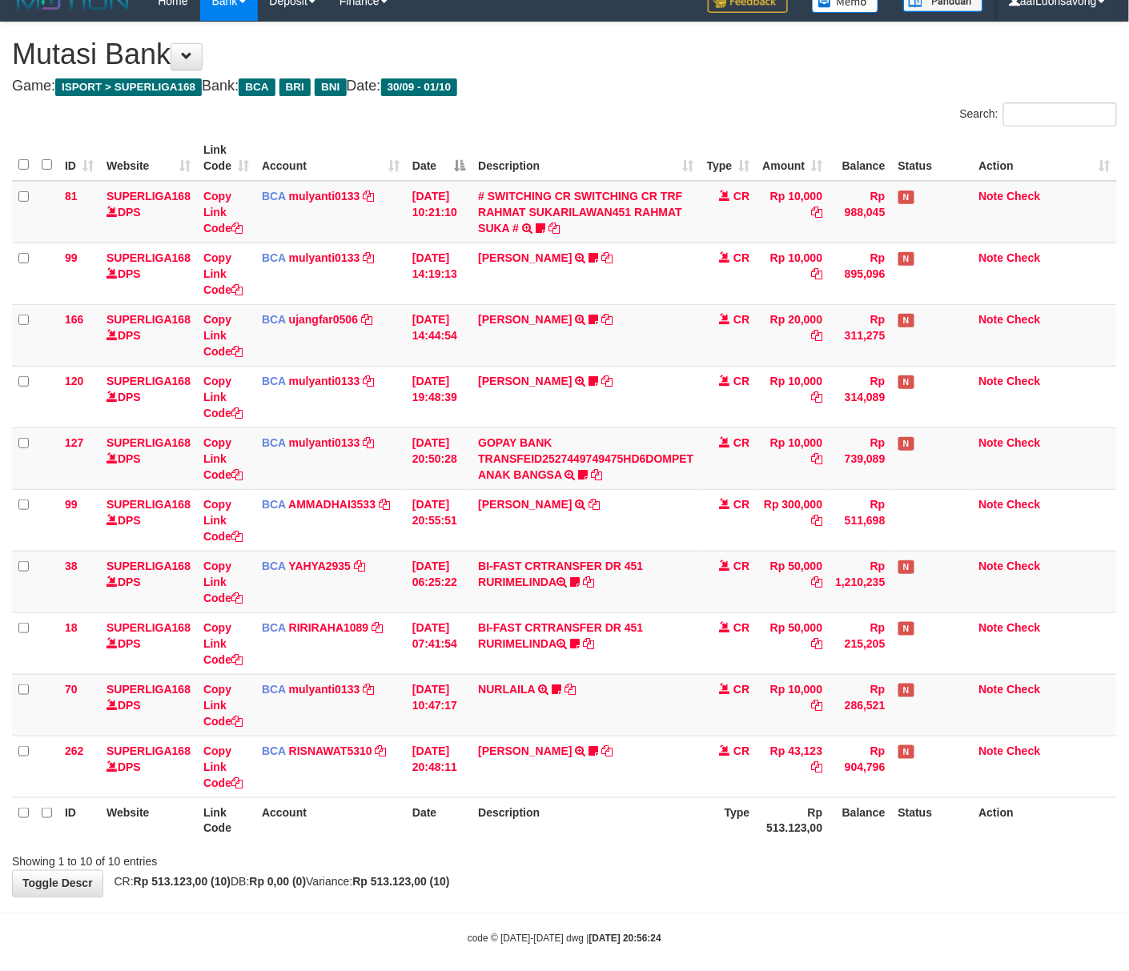
scroll to position [37, 0]
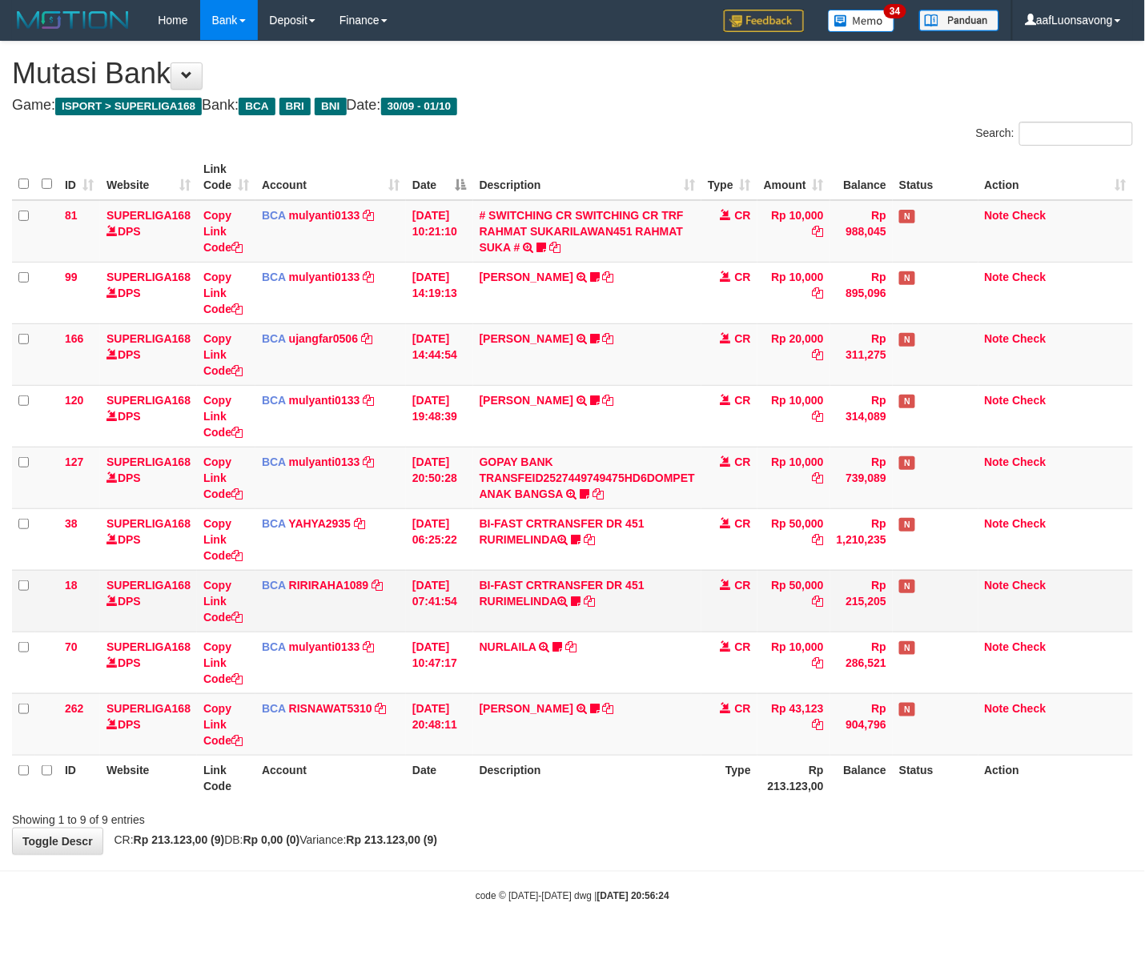
drag, startPoint x: 645, startPoint y: 617, endPoint x: 677, endPoint y: 621, distance: 31.6
click at [653, 619] on td "BI-FAST CRTRANSFER DR 451 RURIMELINDA boneka1989 WAIT BUKTI" at bounding box center [587, 601] width 228 height 62
click at [542, 783] on th "Description" at bounding box center [587, 778] width 228 height 46
drag, startPoint x: 542, startPoint y: 783, endPoint x: 1135, endPoint y: 767, distance: 592.8
click at [524, 775] on th "Description" at bounding box center [587, 778] width 228 height 46
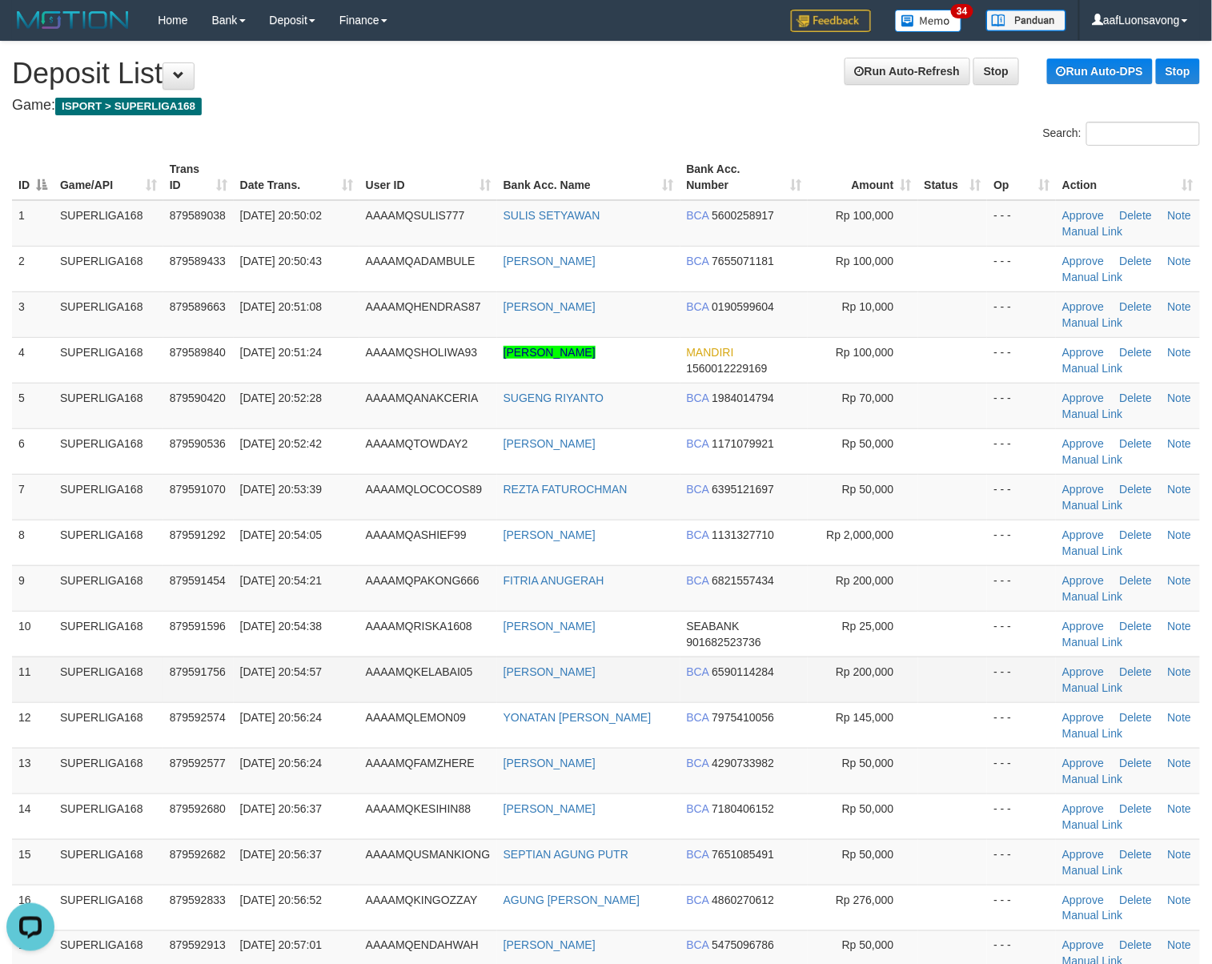
drag, startPoint x: 376, startPoint y: 648, endPoint x: 42, endPoint y: 690, distance: 336.6
click at [375, 648] on td "AAAAMQRISKA1608" at bounding box center [429, 634] width 138 height 46
click at [315, 689] on td "01/10/2025 20:54:57" at bounding box center [297, 680] width 126 height 46
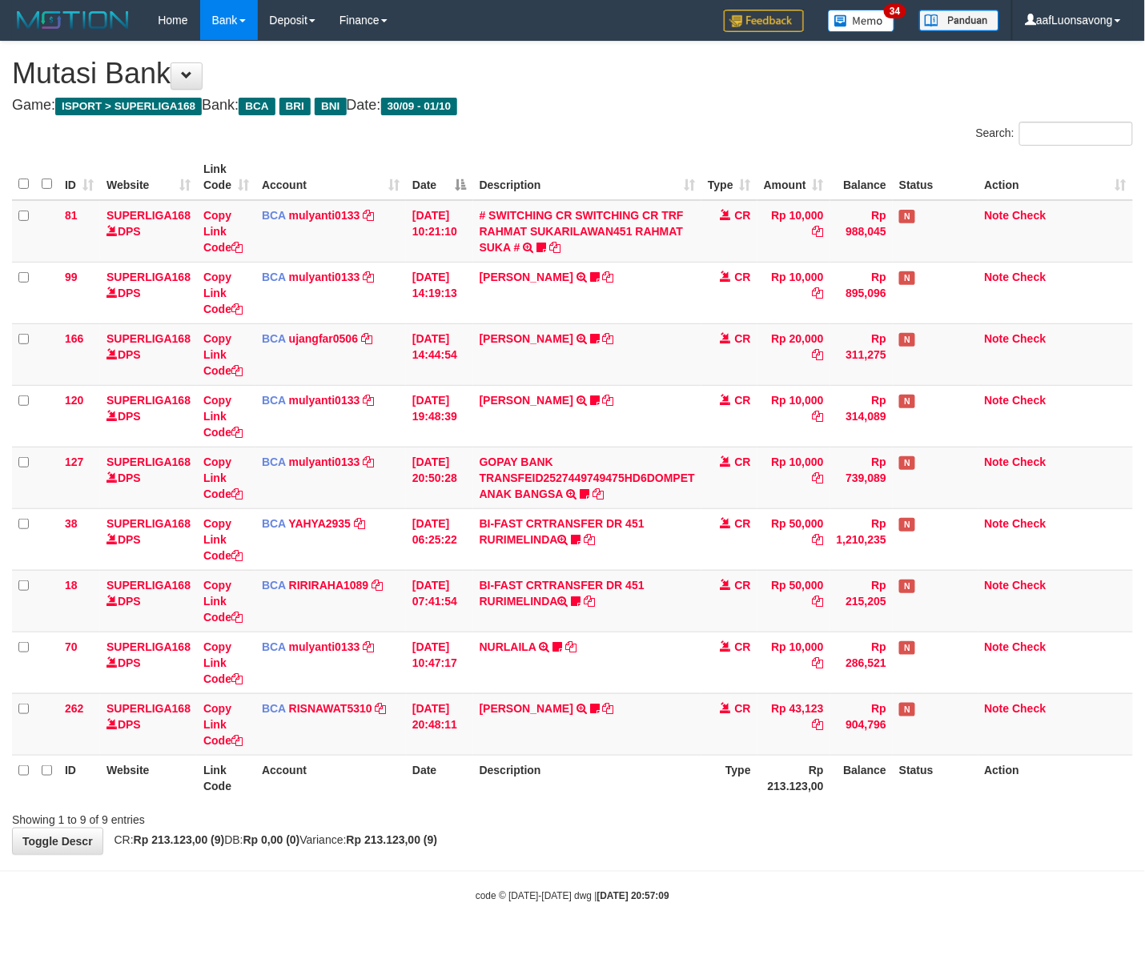
click at [652, 892] on div "code © [DATE]-[DATE] dwg | [DATE] 20:57:09" at bounding box center [572, 896] width 1145 height 16
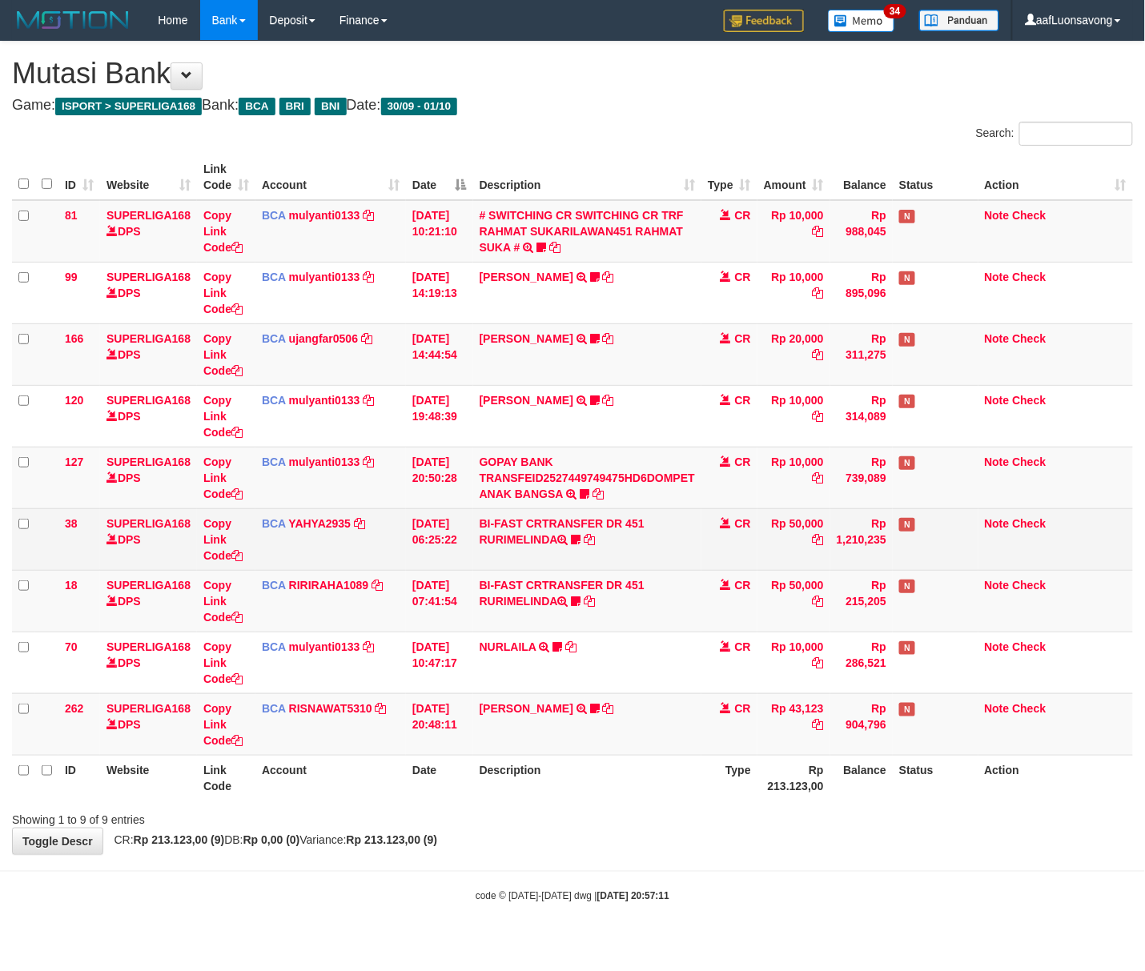
click at [327, 559] on td "BCA YAHYA2935 DPS YAHYA mutasi_20250930_4906 | 38 mutasi_20250930_4906 | 38" at bounding box center [330, 539] width 151 height 62
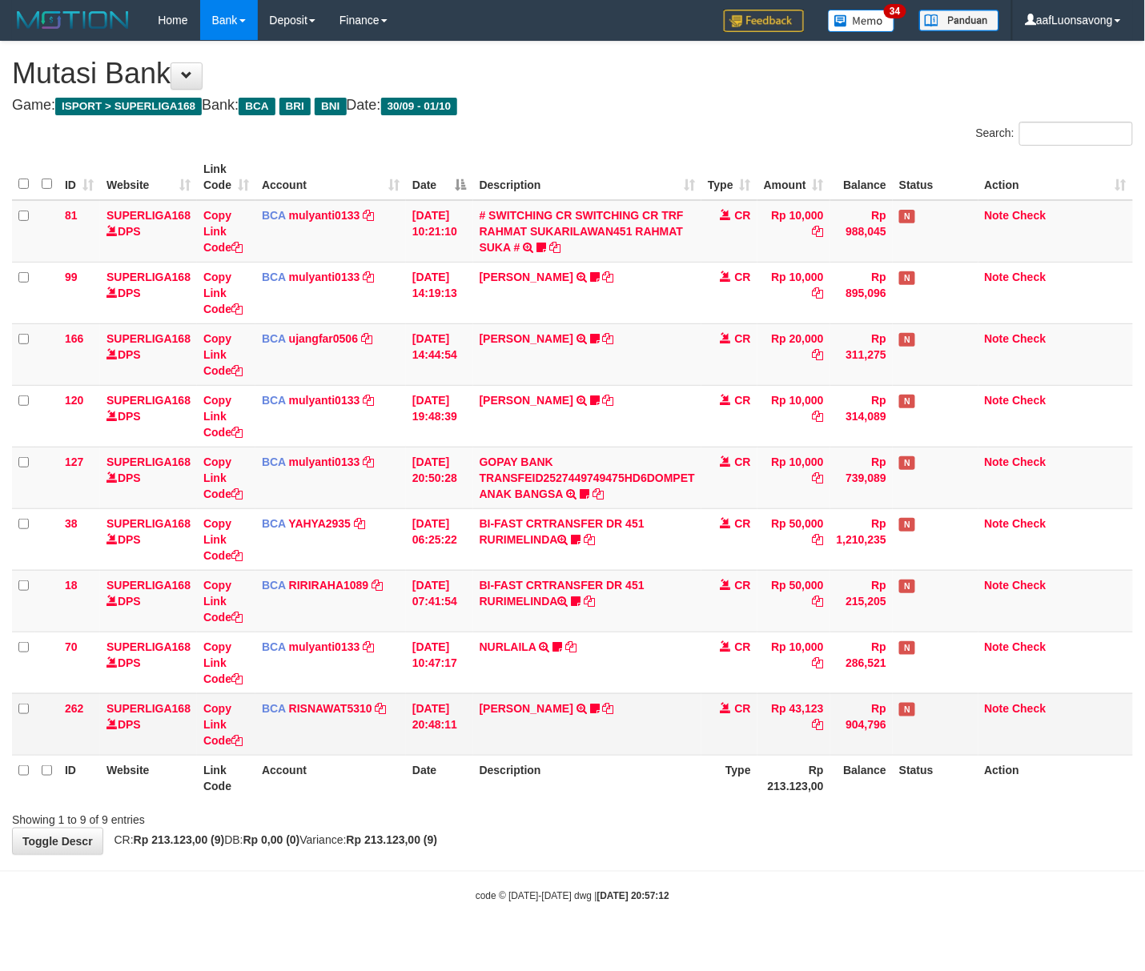
click at [528, 749] on td "YOSI EFENDI TRSF E-BANKING CR 3009/FTSCY/WS95051 43123.002025093076842247 TRFDN…" at bounding box center [587, 724] width 228 height 62
click at [1092, 753] on td "Note Check" at bounding box center [1055, 724] width 155 height 62
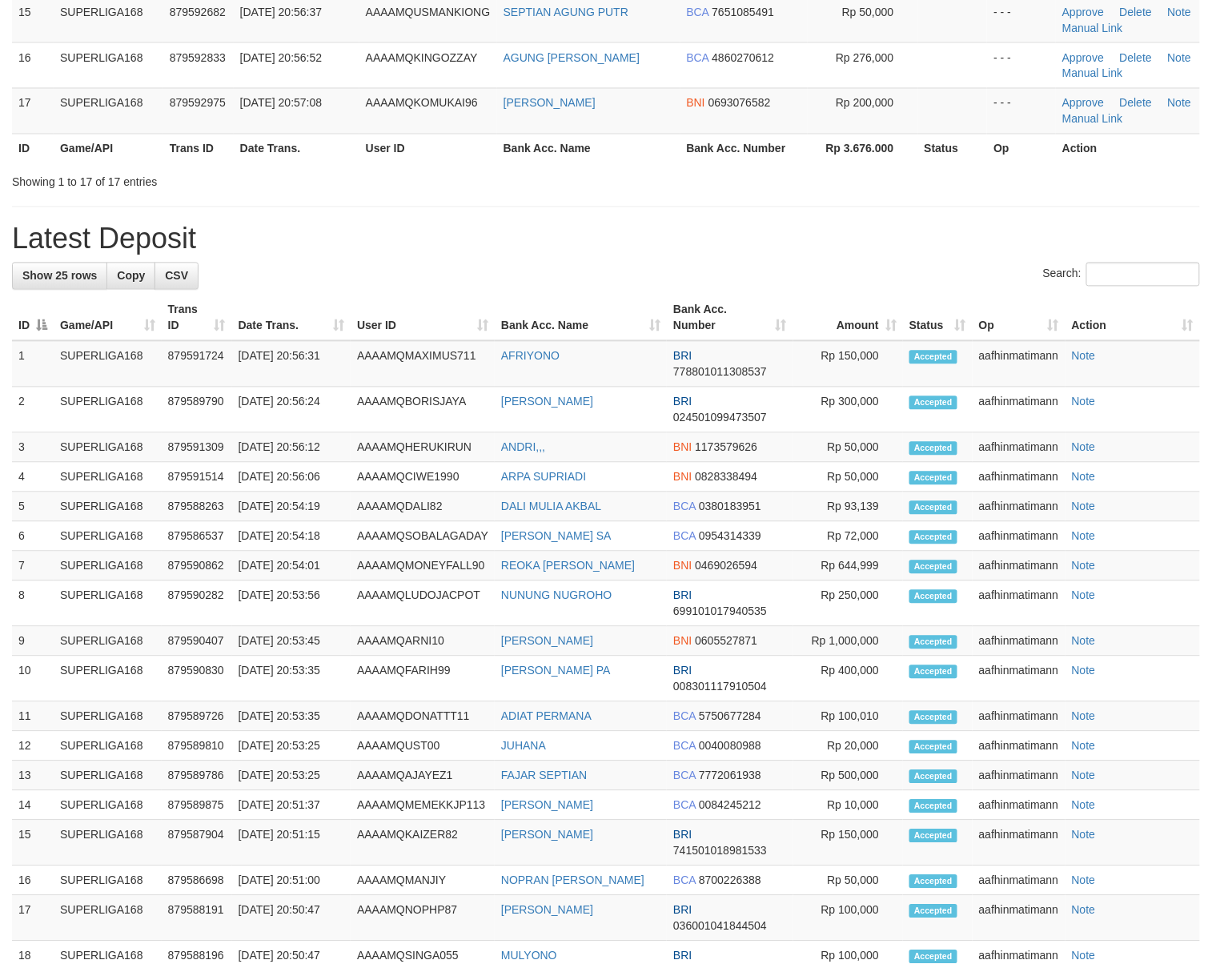
scroll to position [782, 0]
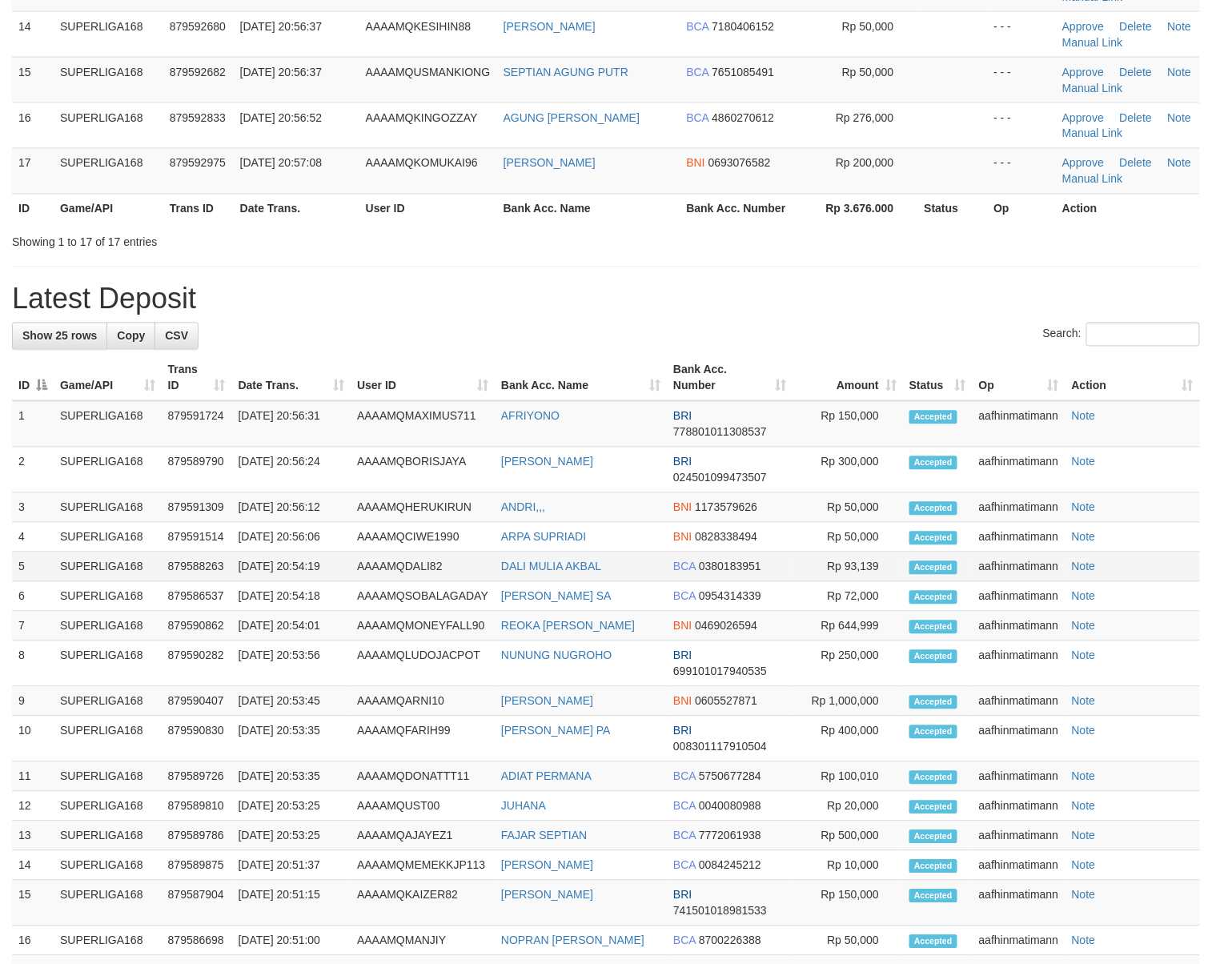
click at [344, 553] on tr "4 SUPERLIGA168 879591514 01/10/2025 20:56:06 AAAAMQCIWE1990 ARPA SUPRIADI BNI 0…" at bounding box center [606, 538] width 1188 height 30
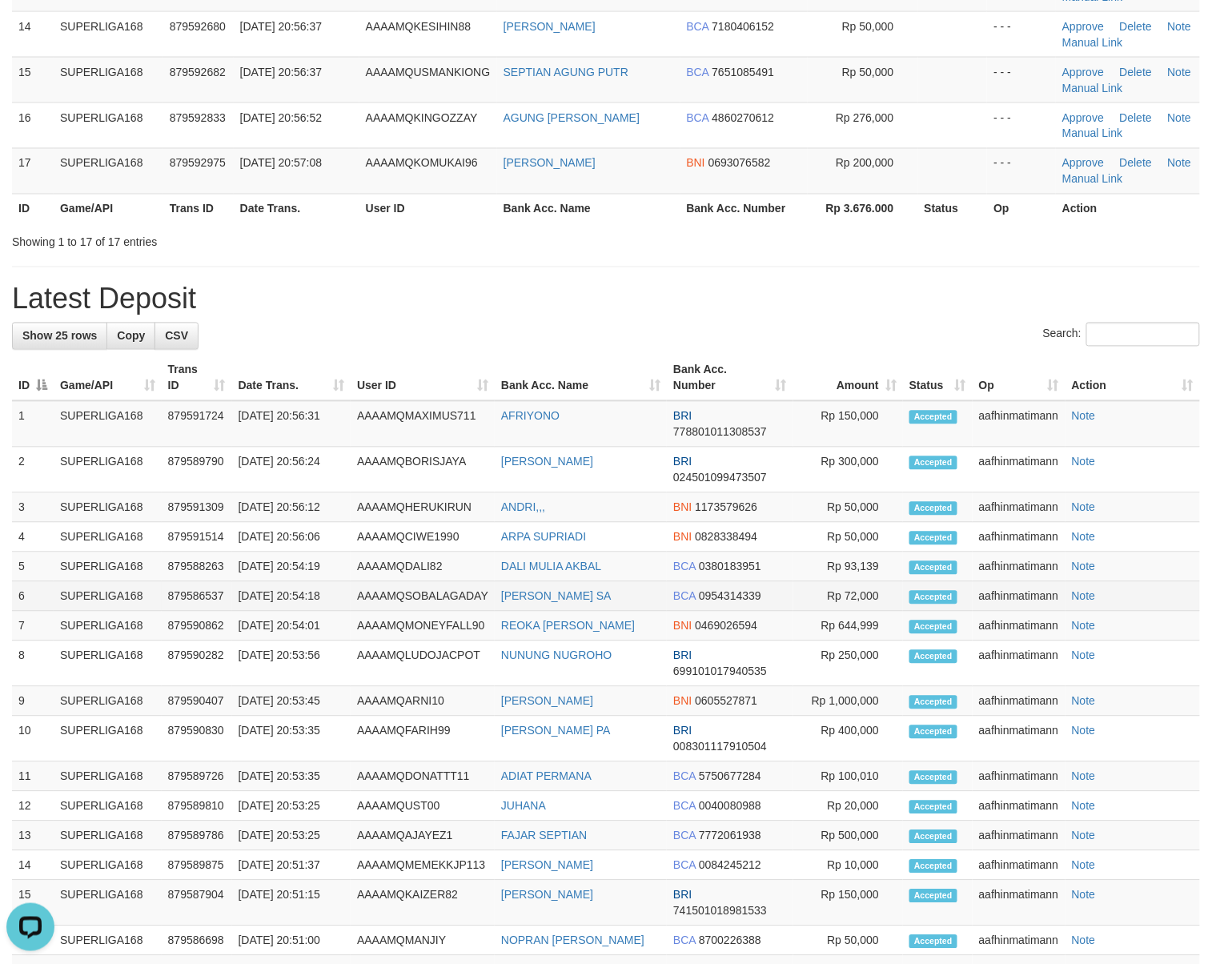
scroll to position [0, 0]
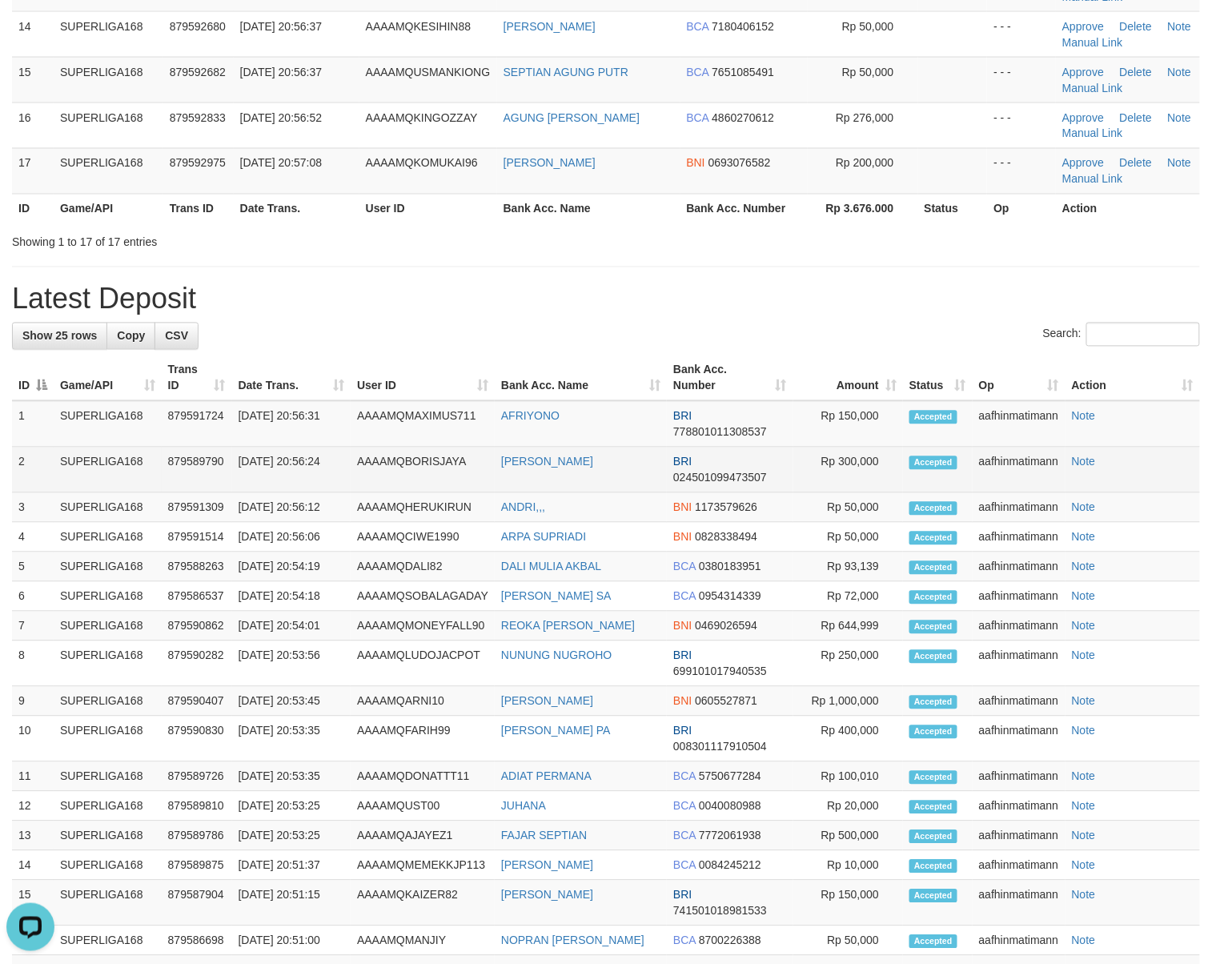
click at [242, 491] on td "[DATE] 20:56:24" at bounding box center [291, 471] width 119 height 46
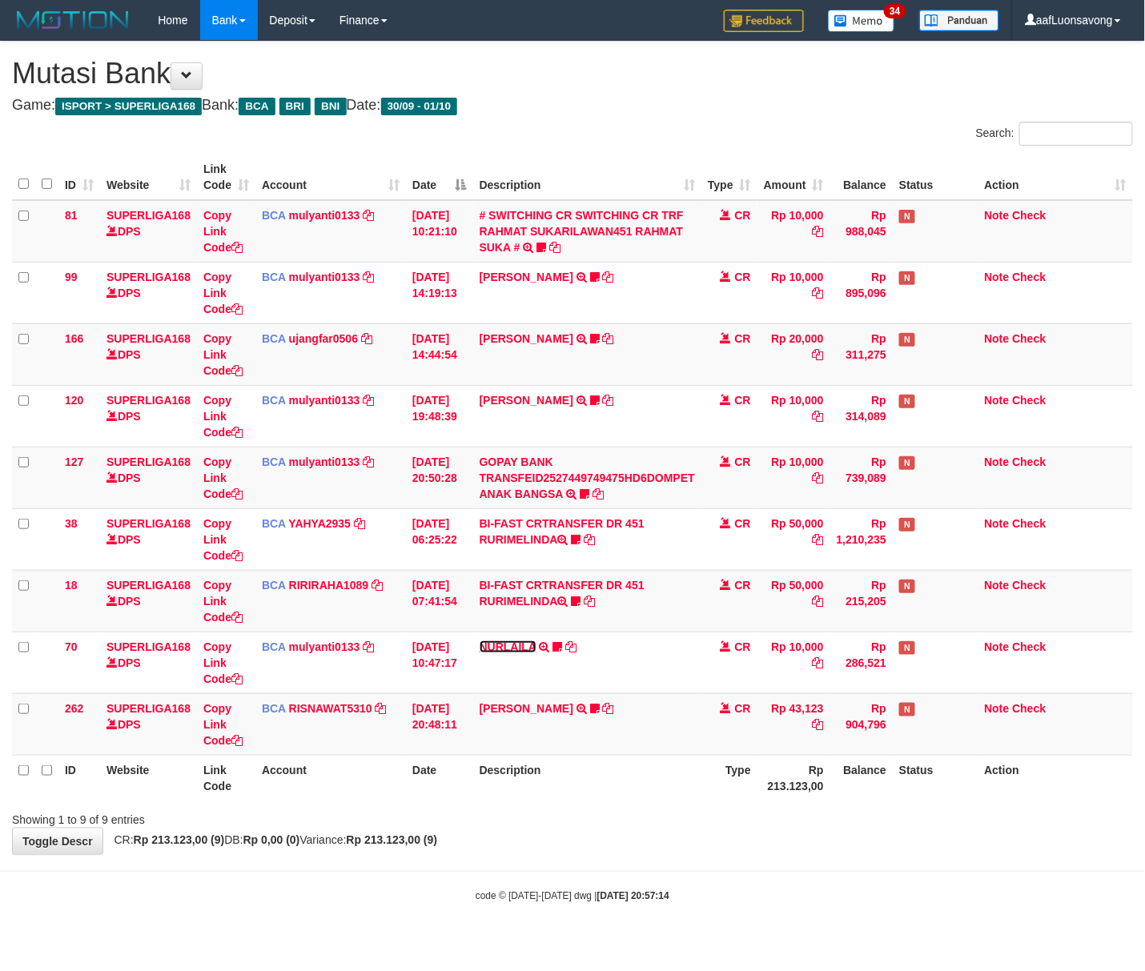
click at [529, 648] on link "NURLAILA" at bounding box center [508, 647] width 57 height 13
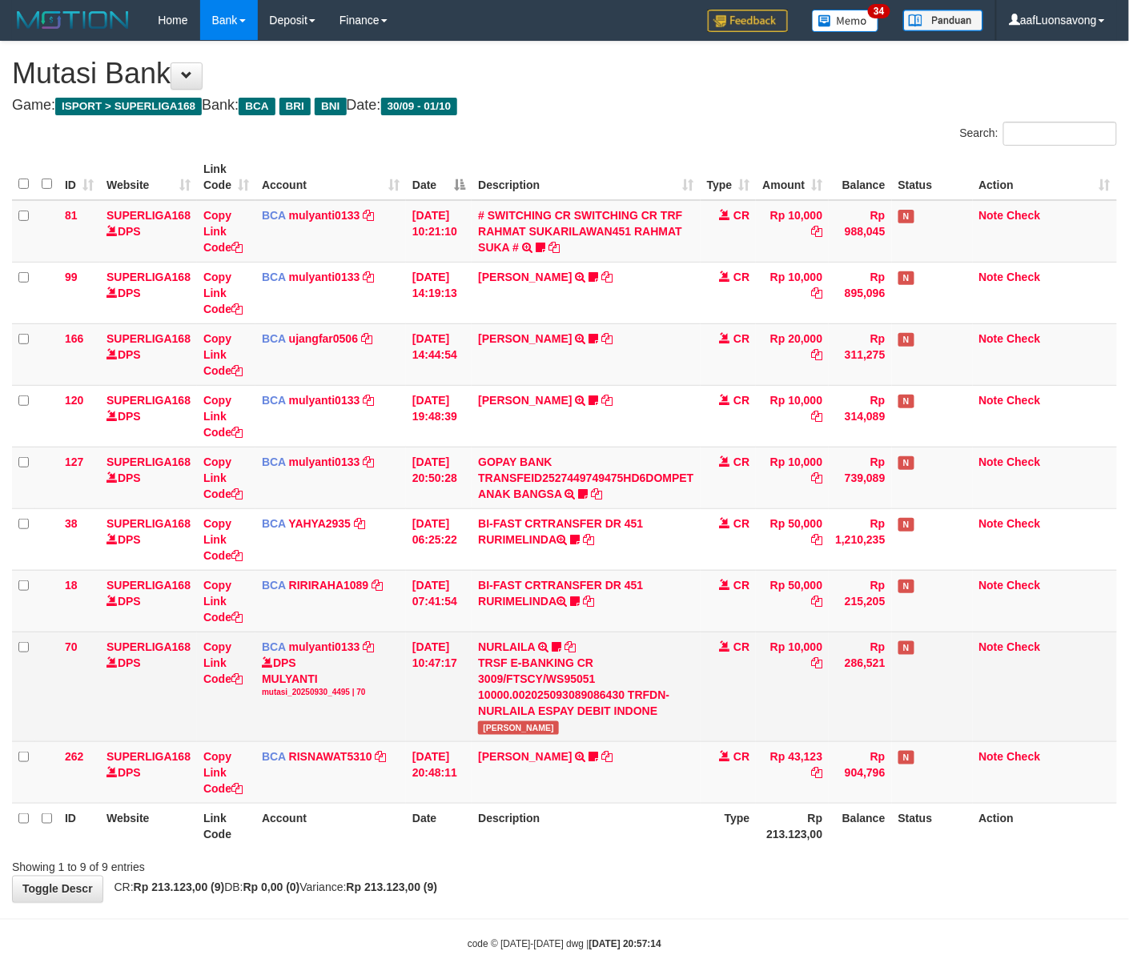
click at [504, 737] on td "NURLAILA TRSF E-BANKING CR 3009/FTSCY/WS95051 10000.002025093089086430 TRFDN-NU…" at bounding box center [586, 687] width 228 height 110
copy span "BEDA"
click at [504, 737] on td "NURLAILA TRSF E-BANKING CR 3009/FTSCY/WS95051 10000.002025093089086430 TRFDN-NU…" at bounding box center [586, 687] width 228 height 110
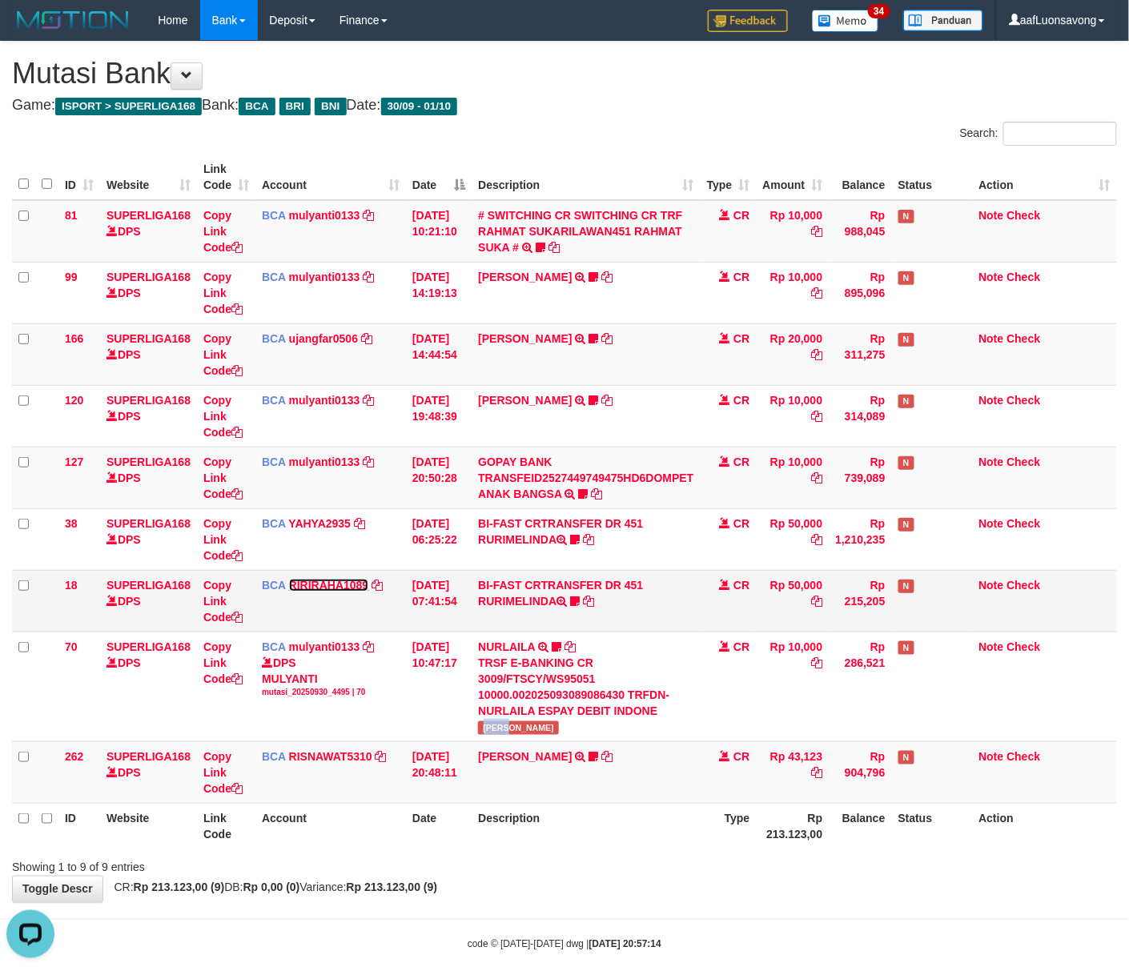
click at [327, 581] on link "RIRIRAHA1089" at bounding box center [329, 585] width 80 height 13
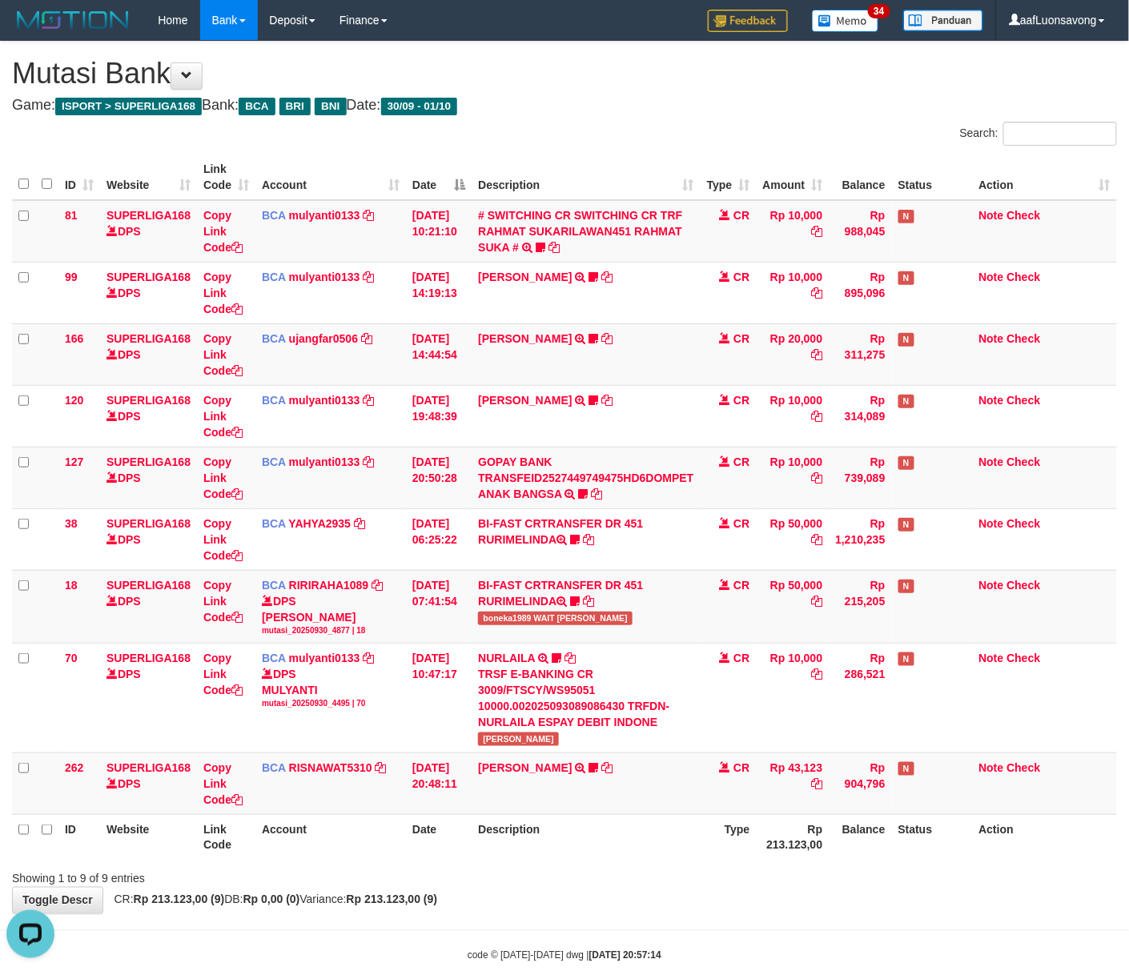
drag, startPoint x: 625, startPoint y: 619, endPoint x: 1122, endPoint y: 596, distance: 497.0
click at [641, 618] on td "BI-FAST CRTRANSFER DR 451 RURIMELINDA boneka1989 WAIT BUKTI" at bounding box center [586, 606] width 228 height 73
drag, startPoint x: 1048, startPoint y: 670, endPoint x: 1132, endPoint y: 639, distance: 89.7
click at [1080, 657] on td "Note Check" at bounding box center [1045, 699] width 144 height 110
click at [764, 637] on td "Rp 50,000" at bounding box center [792, 606] width 73 height 73
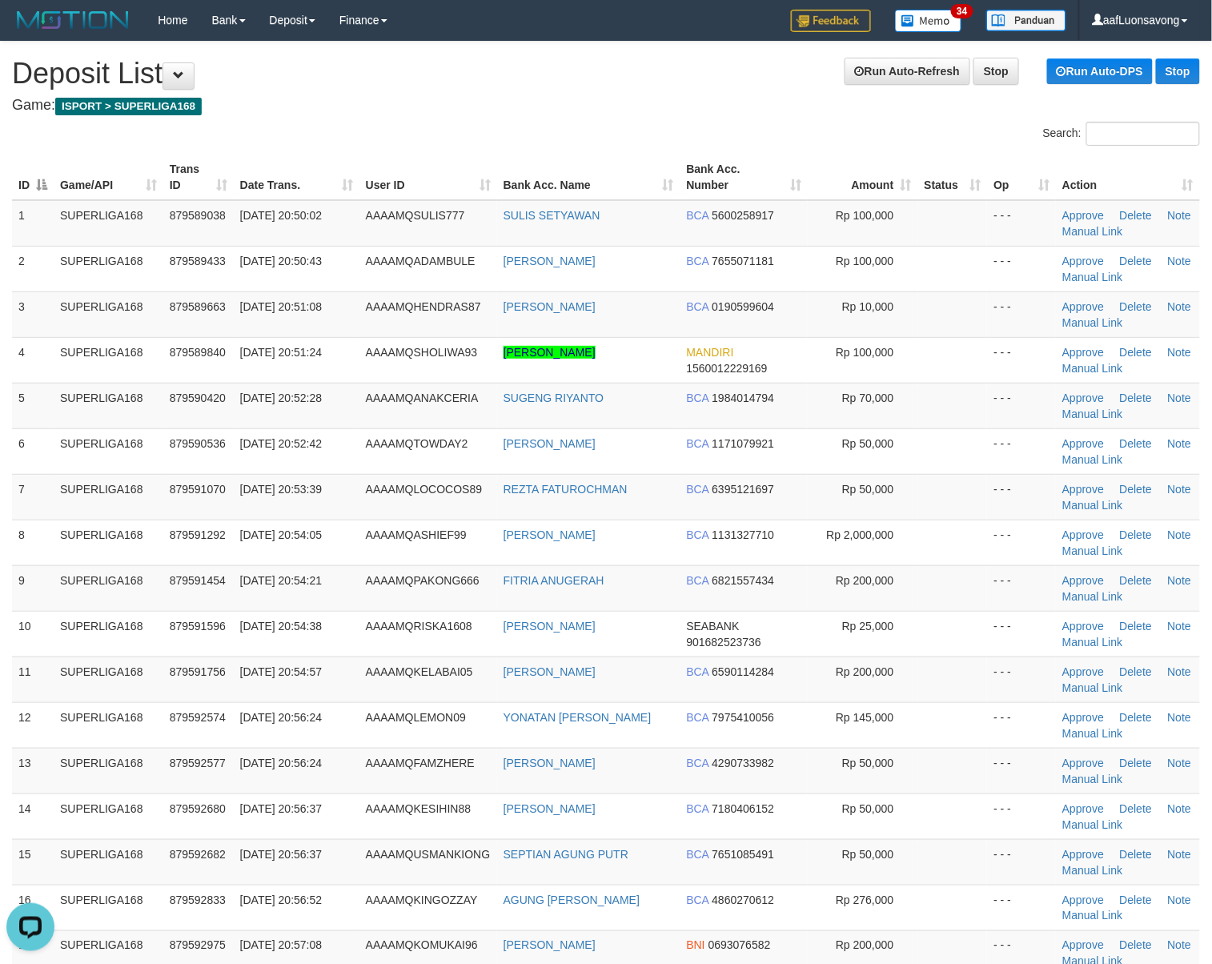
click at [447, 112] on h4 "Game: ISPORT > SUPERLIGA168" at bounding box center [606, 106] width 1188 height 16
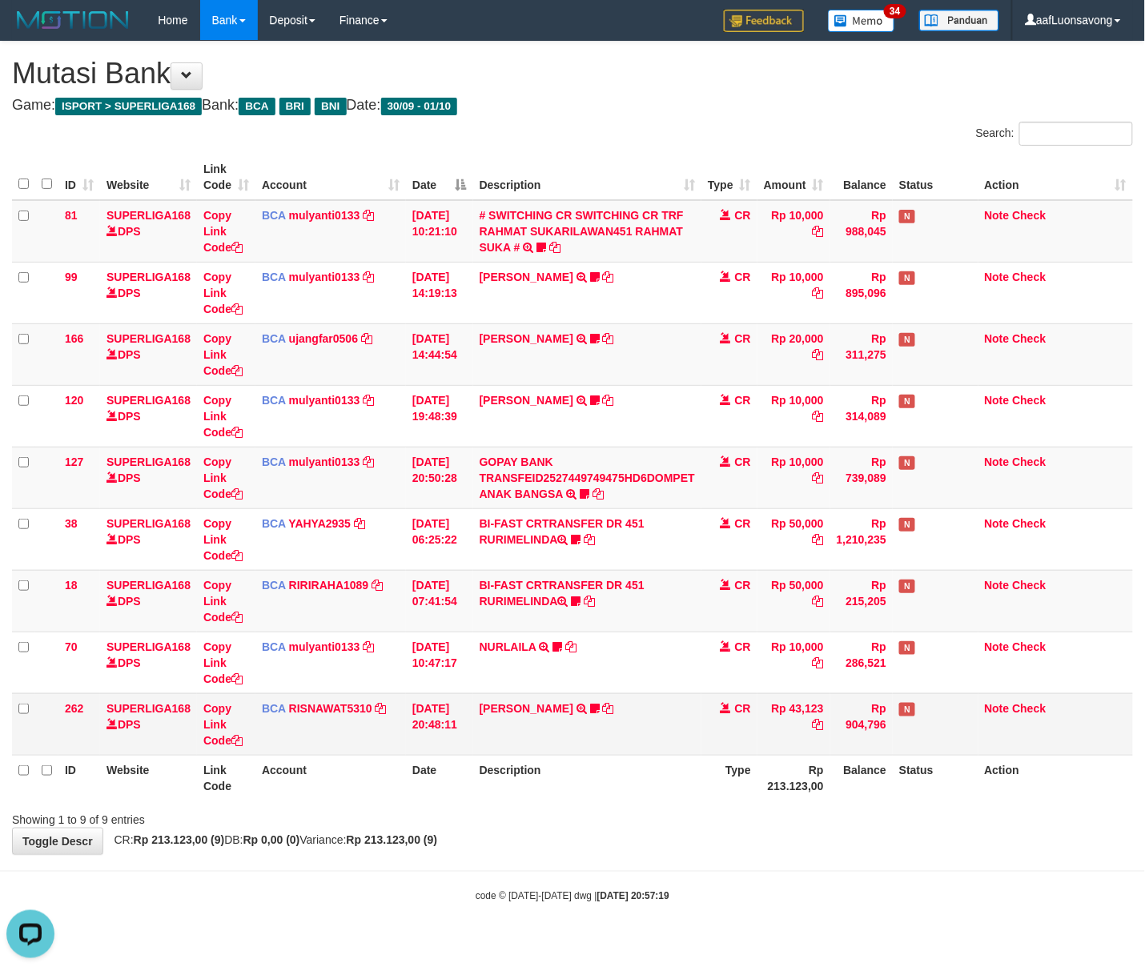
click at [480, 744] on td "YOSI EFENDI TRSF E-BANKING CR 3009/FTSCY/WS95051 43123.002025093076842247 TRFDN…" at bounding box center [587, 724] width 228 height 62
click at [479, 738] on td "[PERSON_NAME] TRSF E-BANKING CR 3009/FTSCY/WS95051 43123.002025093076842247 TRF…" at bounding box center [587, 724] width 228 height 62
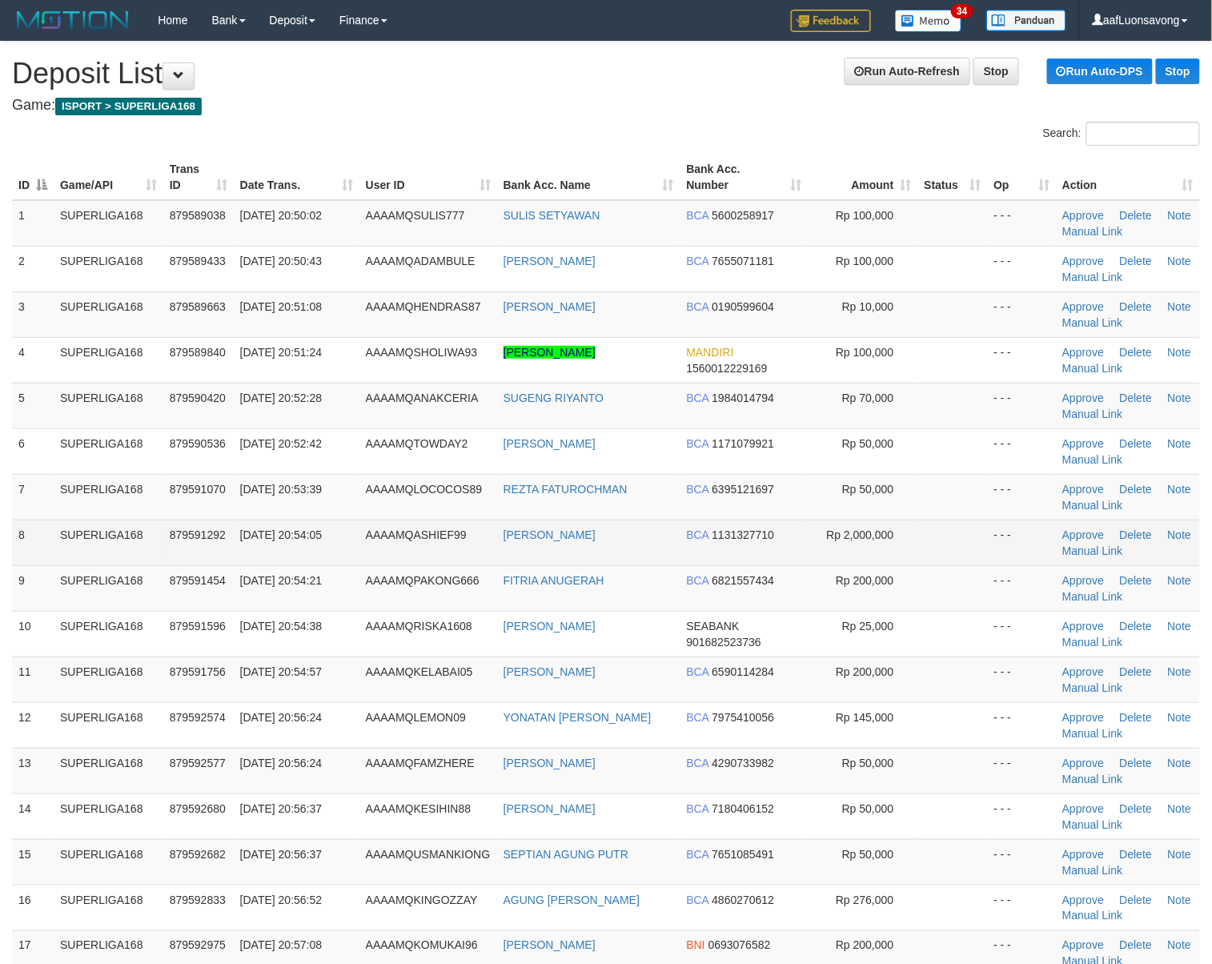
click at [186, 541] on span "879591292" at bounding box center [198, 534] width 56 height 13
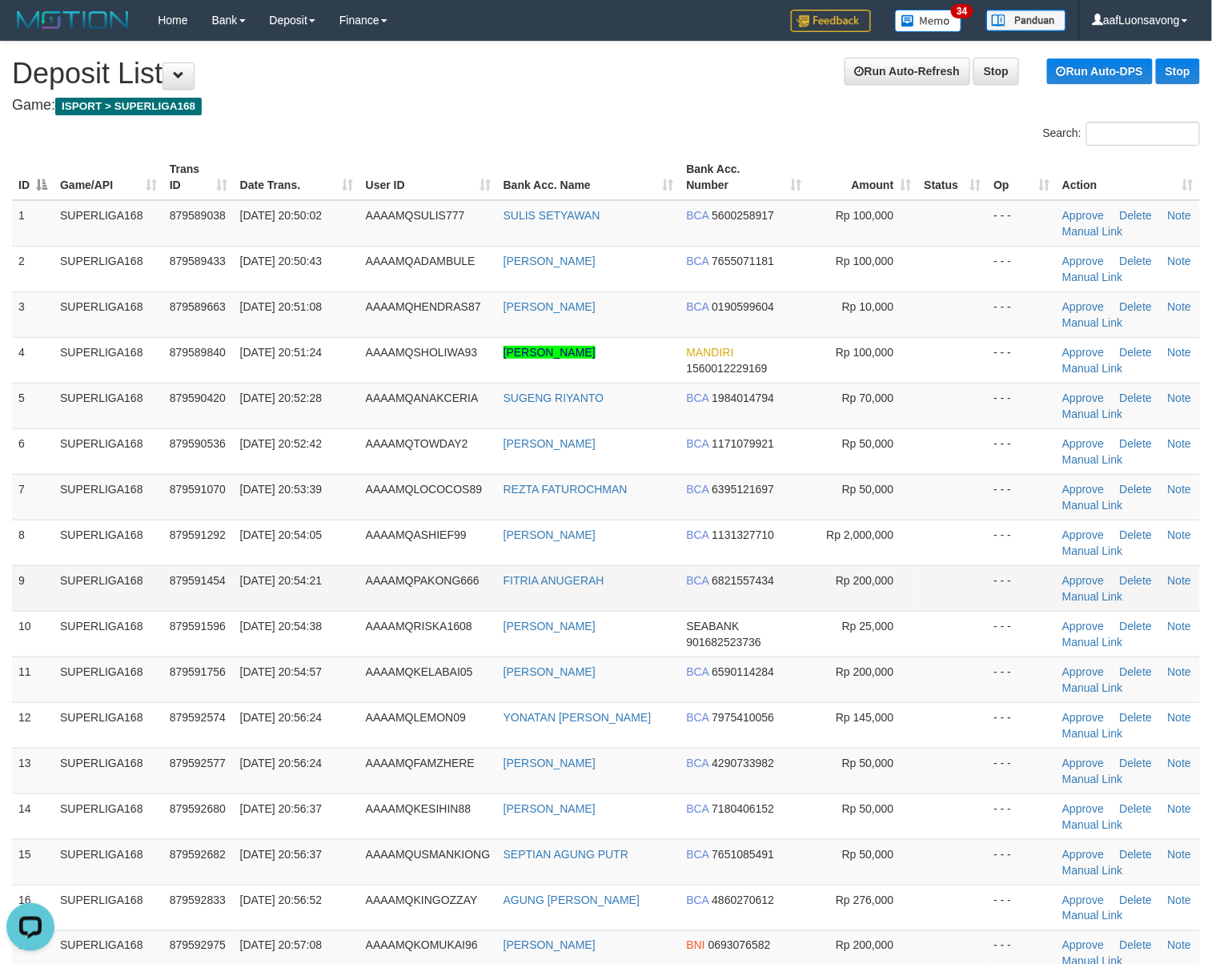
click at [64, 580] on td "SUPERLIGA168" at bounding box center [109, 588] width 110 height 46
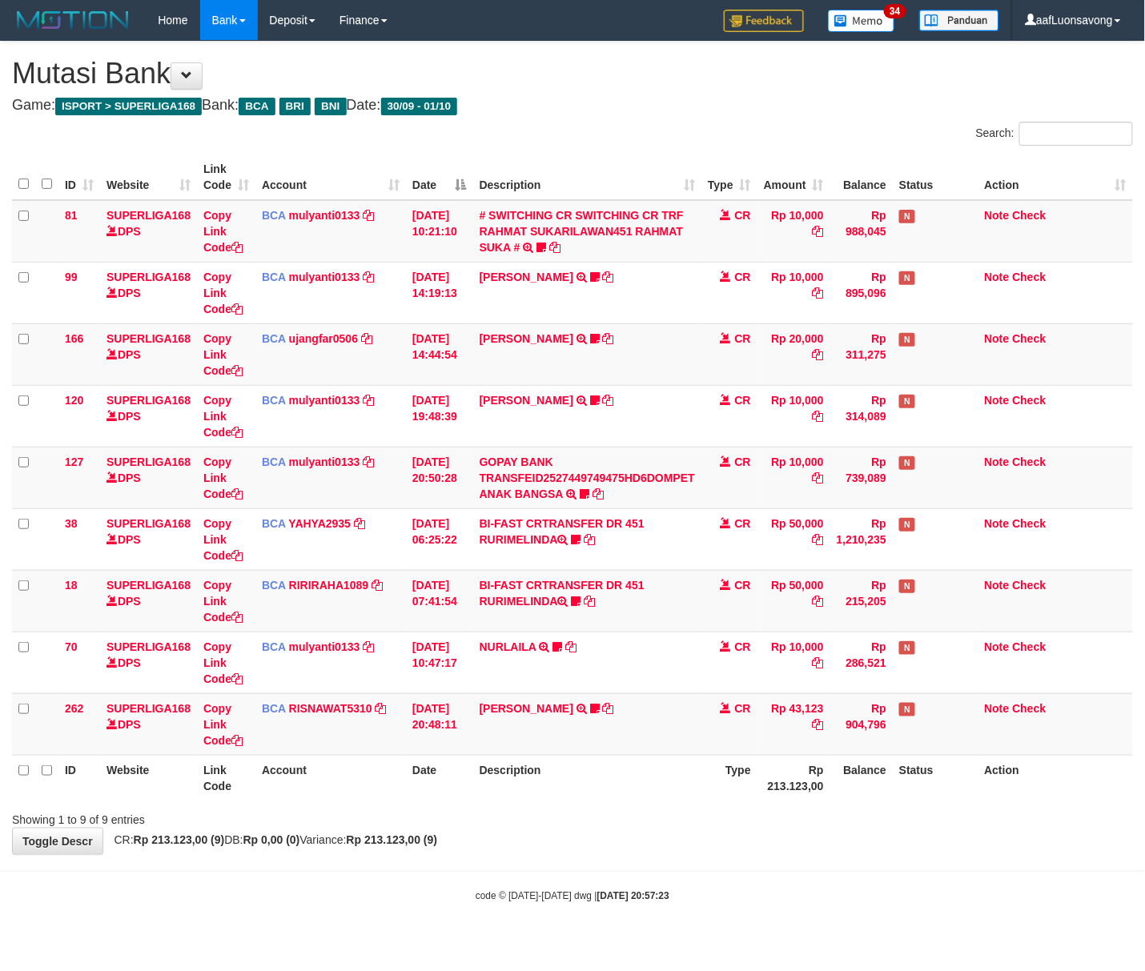
click at [493, 679] on td "NURLAILA TRSF E-BANKING CR 3009/FTSCY/WS95051 10000.002025093089086430 TRFDN-NU…" at bounding box center [587, 663] width 228 height 62
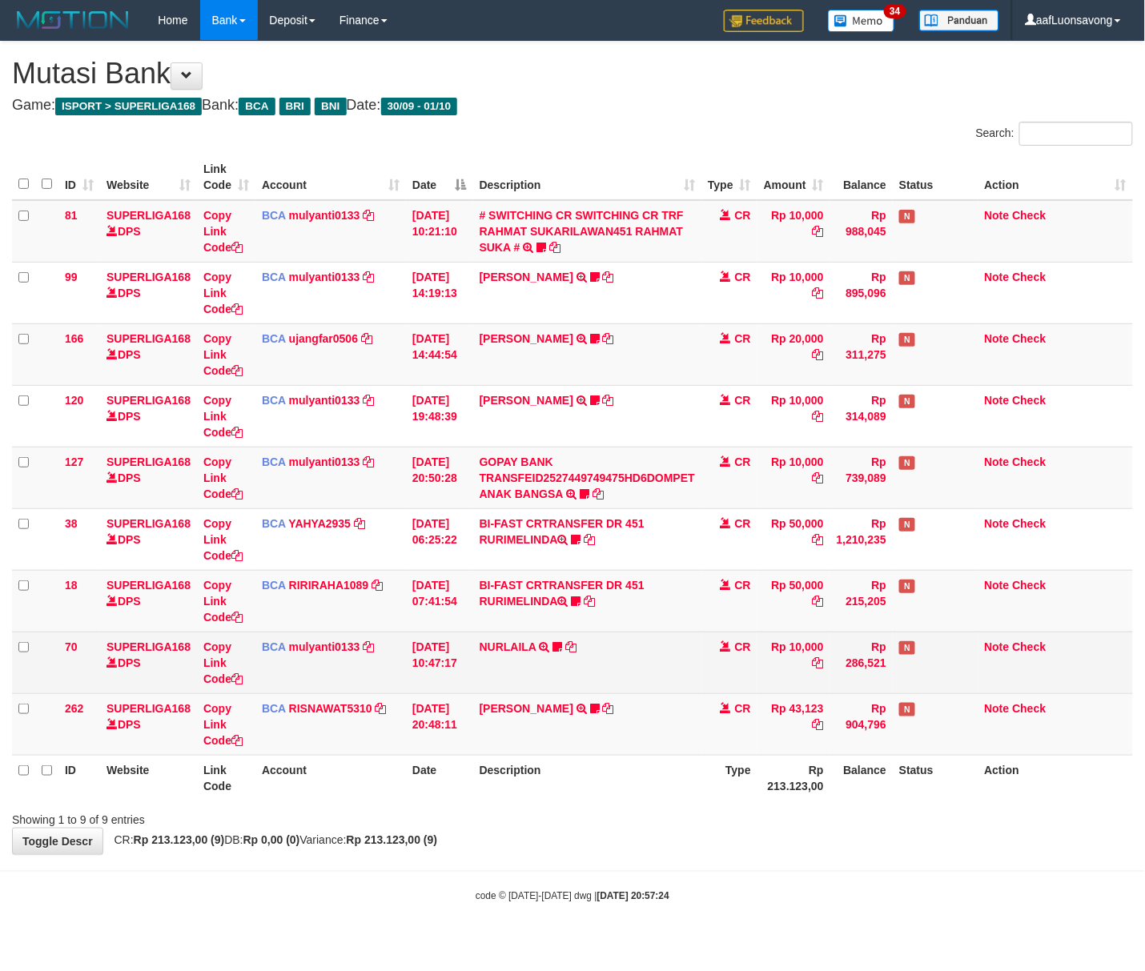
click at [469, 686] on td "[DATE] 10:47:17" at bounding box center [439, 663] width 67 height 62
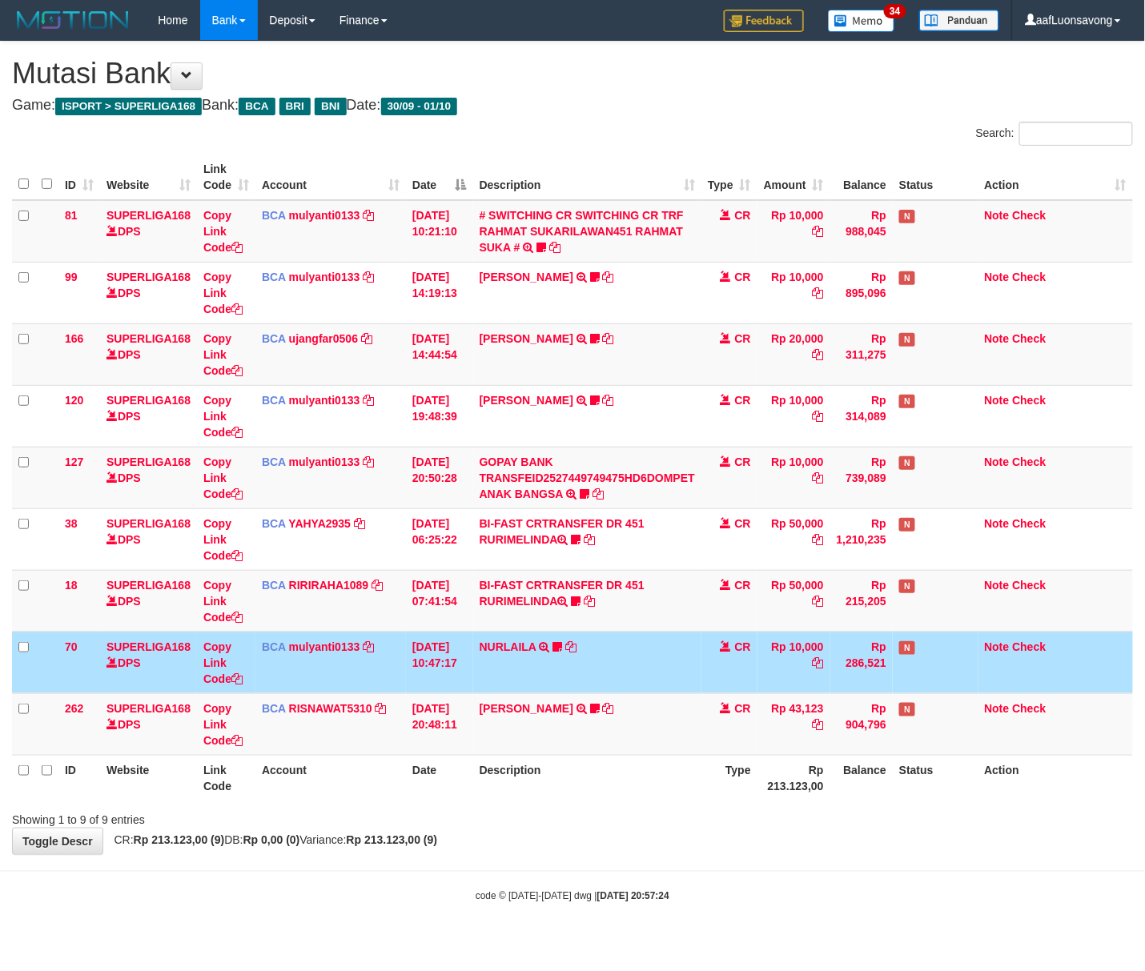
drag, startPoint x: 448, startPoint y: 682, endPoint x: 474, endPoint y: 655, distance: 37.4
click at [450, 677] on td "[DATE] 10:47:17" at bounding box center [439, 663] width 67 height 62
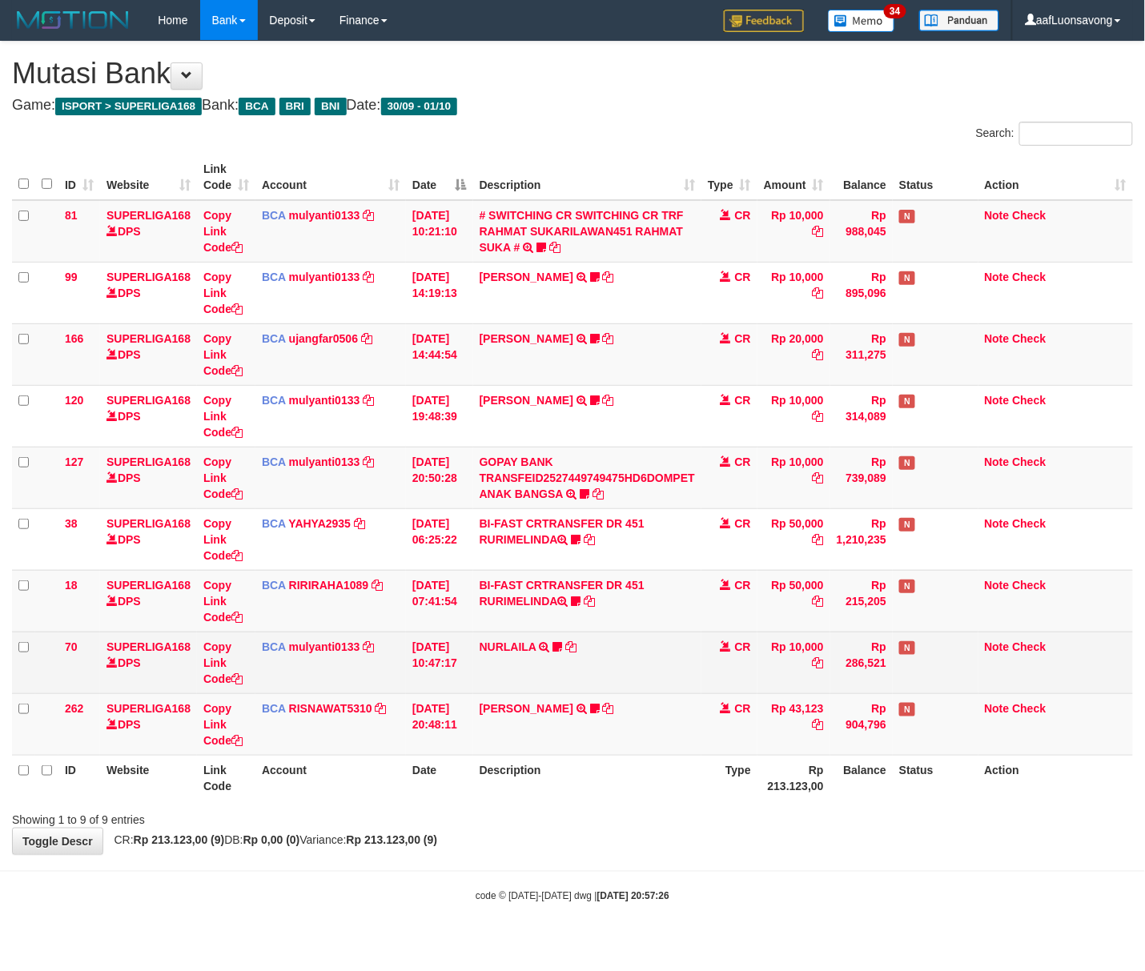
click at [488, 634] on td "NURLAILA TRSF E-BANKING CR 3009/FTSCY/WS95051 10000.002025093089086430 TRFDN-NU…" at bounding box center [587, 663] width 228 height 62
click at [491, 636] on td "NURLAILA TRSF E-BANKING CR 3009/FTSCY/WS95051 10000.002025093089086430 TRFDN-NU…" at bounding box center [587, 663] width 228 height 62
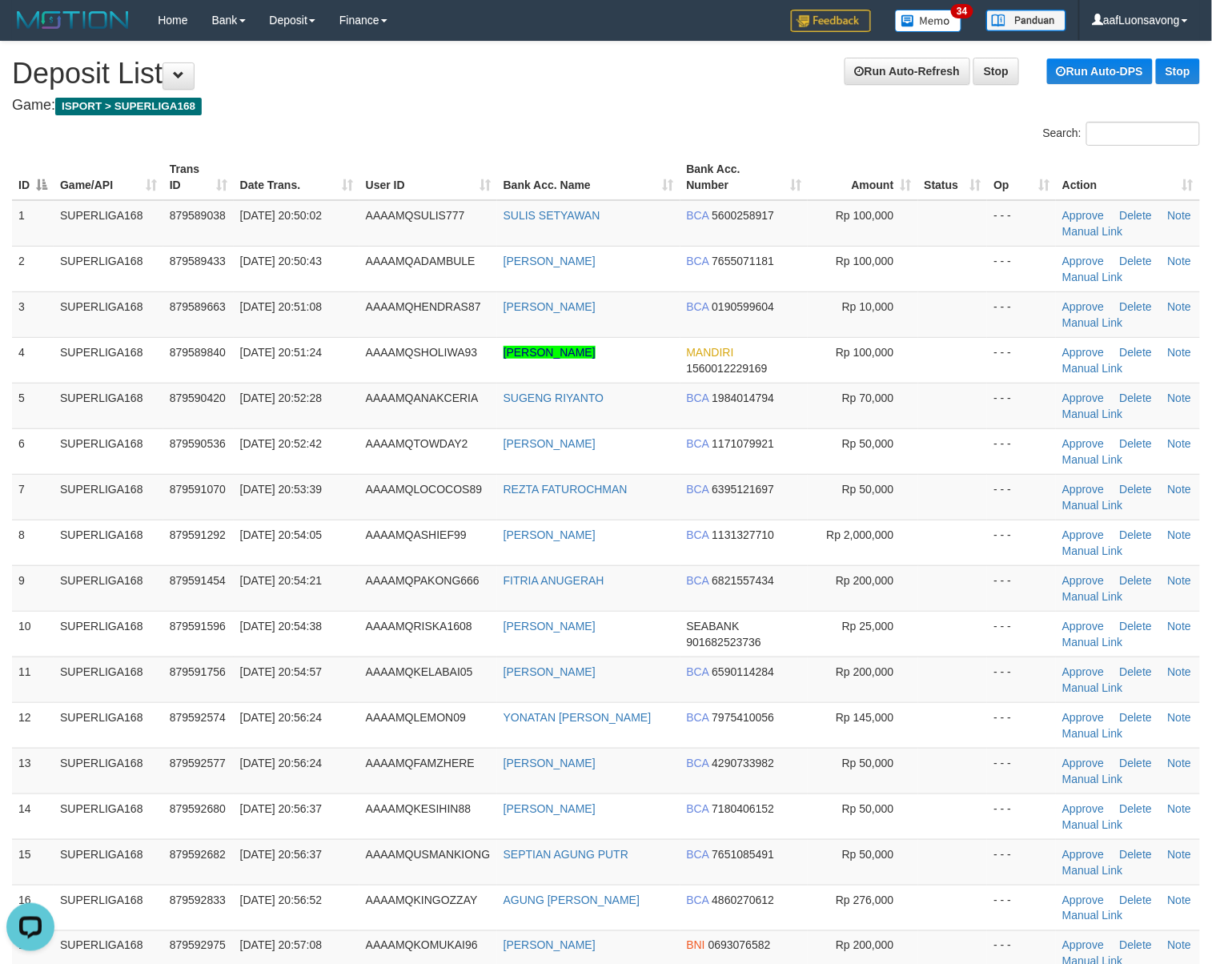
click at [4, 701] on div "ID Game/API Trans ID Date Trans. User ID Bank Acc. Name Bank Acc. Number Amount…" at bounding box center [606, 580] width 1212 height 861
drag, startPoint x: 484, startPoint y: 753, endPoint x: 380, endPoint y: 762, distance: 105.3
click at [475, 754] on td "AAAAMQFAMZHERE" at bounding box center [429, 771] width 138 height 46
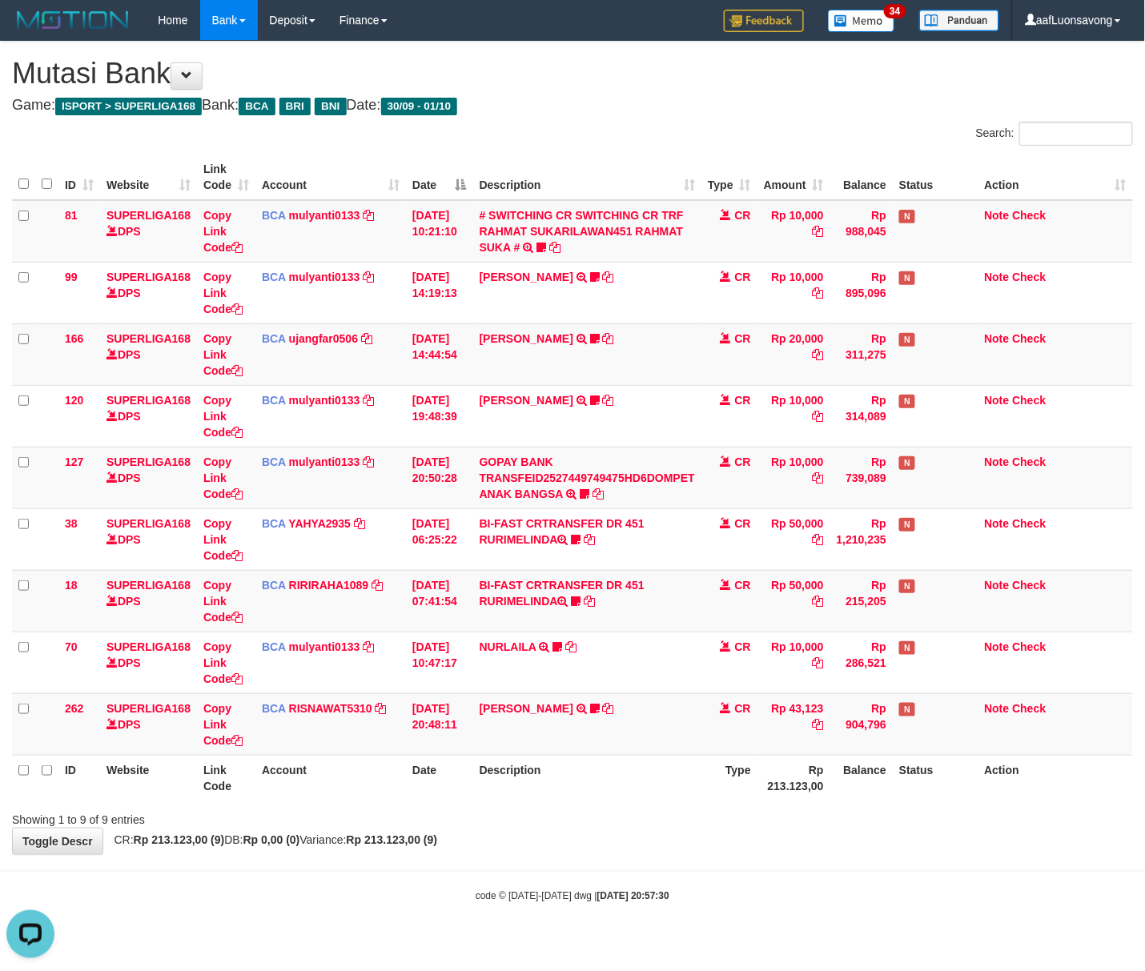
click at [644, 791] on th "Description" at bounding box center [587, 778] width 228 height 46
click at [603, 747] on td "[PERSON_NAME] TRSF E-BANKING CR 3009/FTSCY/WS95051 43123.002025093076842247 TRF…" at bounding box center [587, 724] width 228 height 62
click at [604, 743] on td "YOSI EFENDI TRSF E-BANKING CR 3009/FTSCY/WS95051 43123.002025093076842247 TRFDN…" at bounding box center [587, 724] width 228 height 62
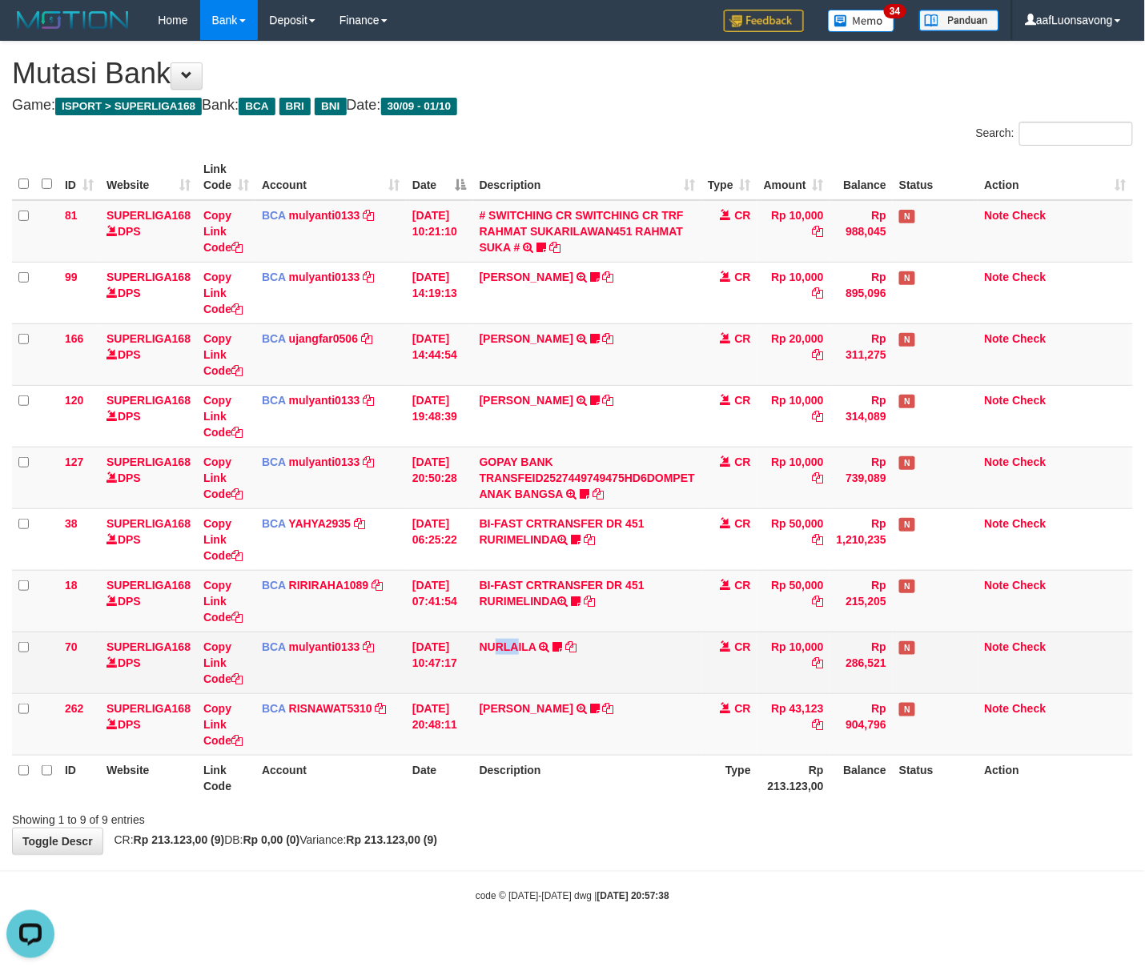
drag, startPoint x: 516, startPoint y: 673, endPoint x: 495, endPoint y: 687, distance: 25.5
click at [494, 674] on td "NURLAILA TRSF E-BANKING CR 3009/FTSCY/WS95051 10000.002025093089086430 TRFDN-NU…" at bounding box center [587, 663] width 228 height 62
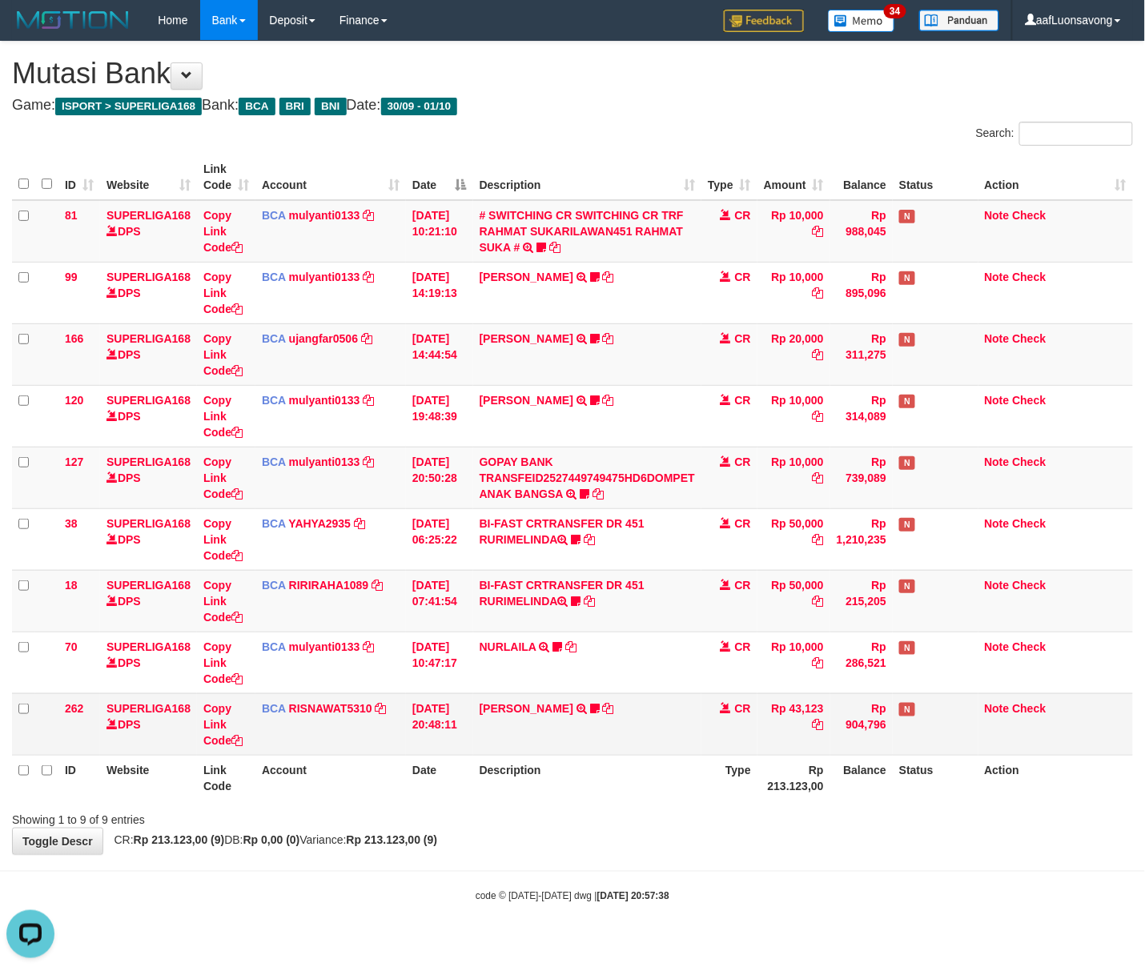
click at [500, 700] on td "YOSI EFENDI TRSF E-BANKING CR 3009/FTSCY/WS95051 43123.002025093076842247 TRFDN…" at bounding box center [587, 724] width 228 height 62
drag, startPoint x: 776, startPoint y: 838, endPoint x: 754, endPoint y: 837, distance: 21.6
click at [776, 838] on div "**********" at bounding box center [572, 448] width 1145 height 813
click at [526, 757] on th "Description" at bounding box center [587, 778] width 228 height 46
click at [844, 730] on td "Rp 904,796" at bounding box center [861, 724] width 62 height 62
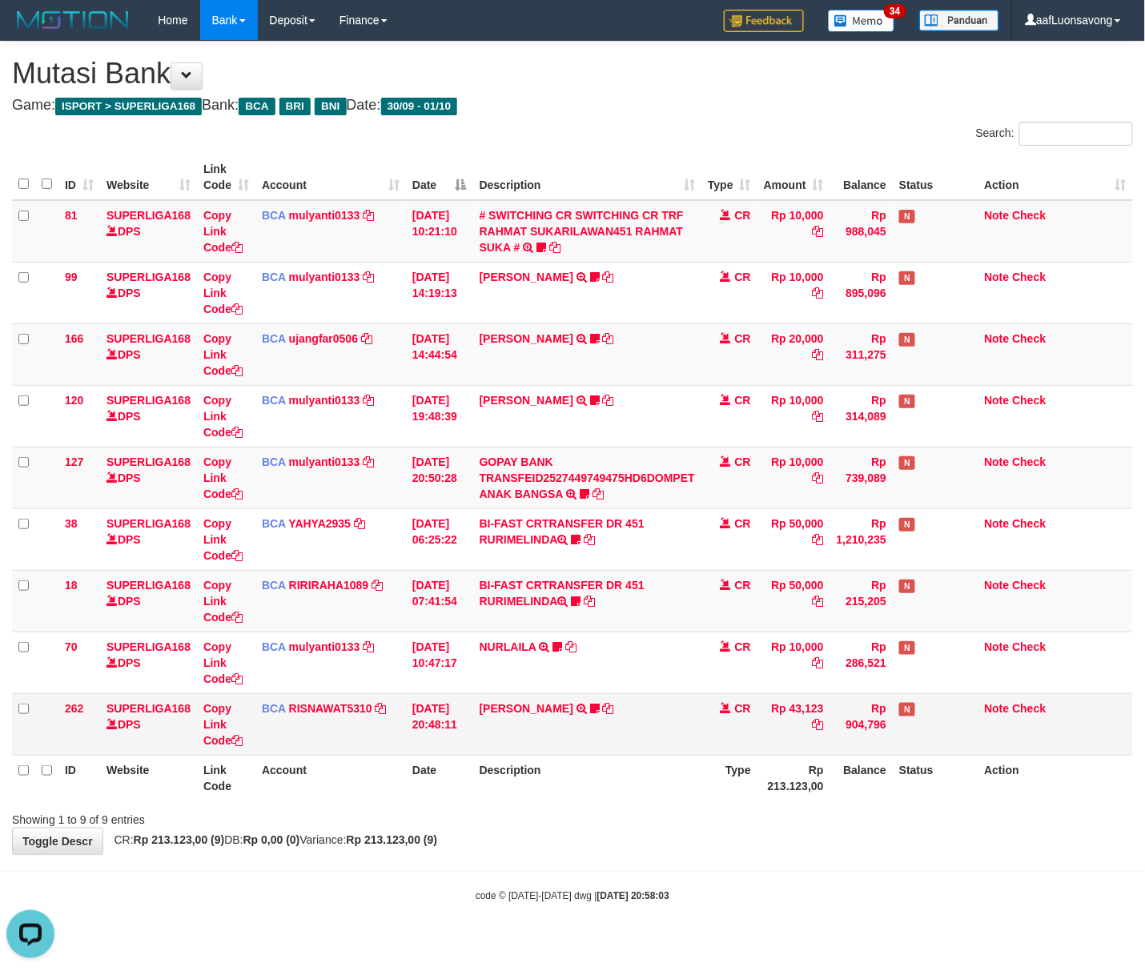
click at [625, 721] on td "[PERSON_NAME] TRSF E-BANKING CR 3009/FTSCY/WS95051 43123.002025093076842247 TRF…" at bounding box center [587, 724] width 228 height 62
click at [625, 718] on td "YOSI EFENDI TRSF E-BANKING CR 3009/FTSCY/WS95051 43123.002025093076842247 TRFDN…" at bounding box center [587, 724] width 228 height 62
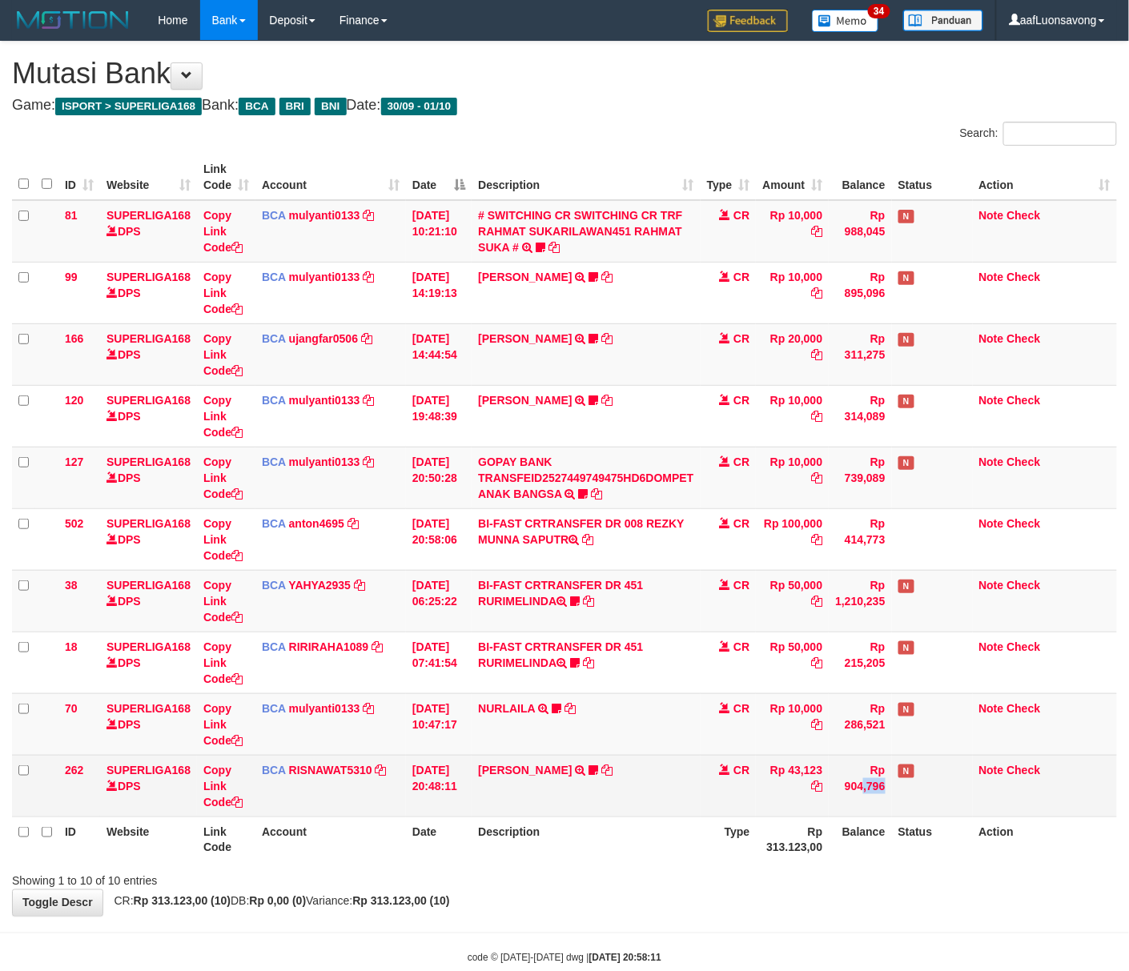
click at [876, 757] on td "Rp 904,796" at bounding box center [860, 786] width 62 height 62
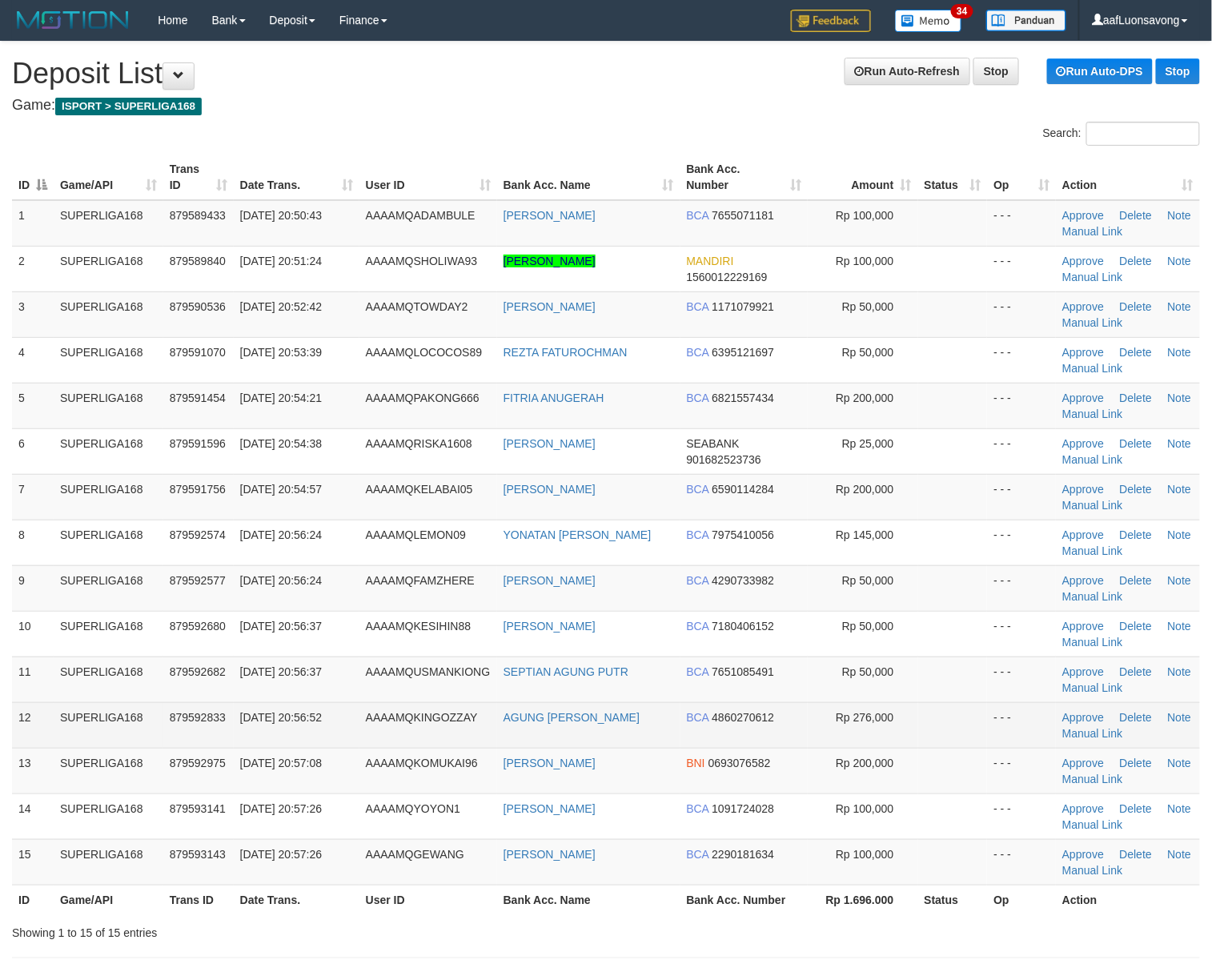
click at [484, 717] on td "AAAAMQKINGOZZAY" at bounding box center [429, 725] width 138 height 46
click at [226, 719] on td "879592833" at bounding box center [198, 725] width 70 height 46
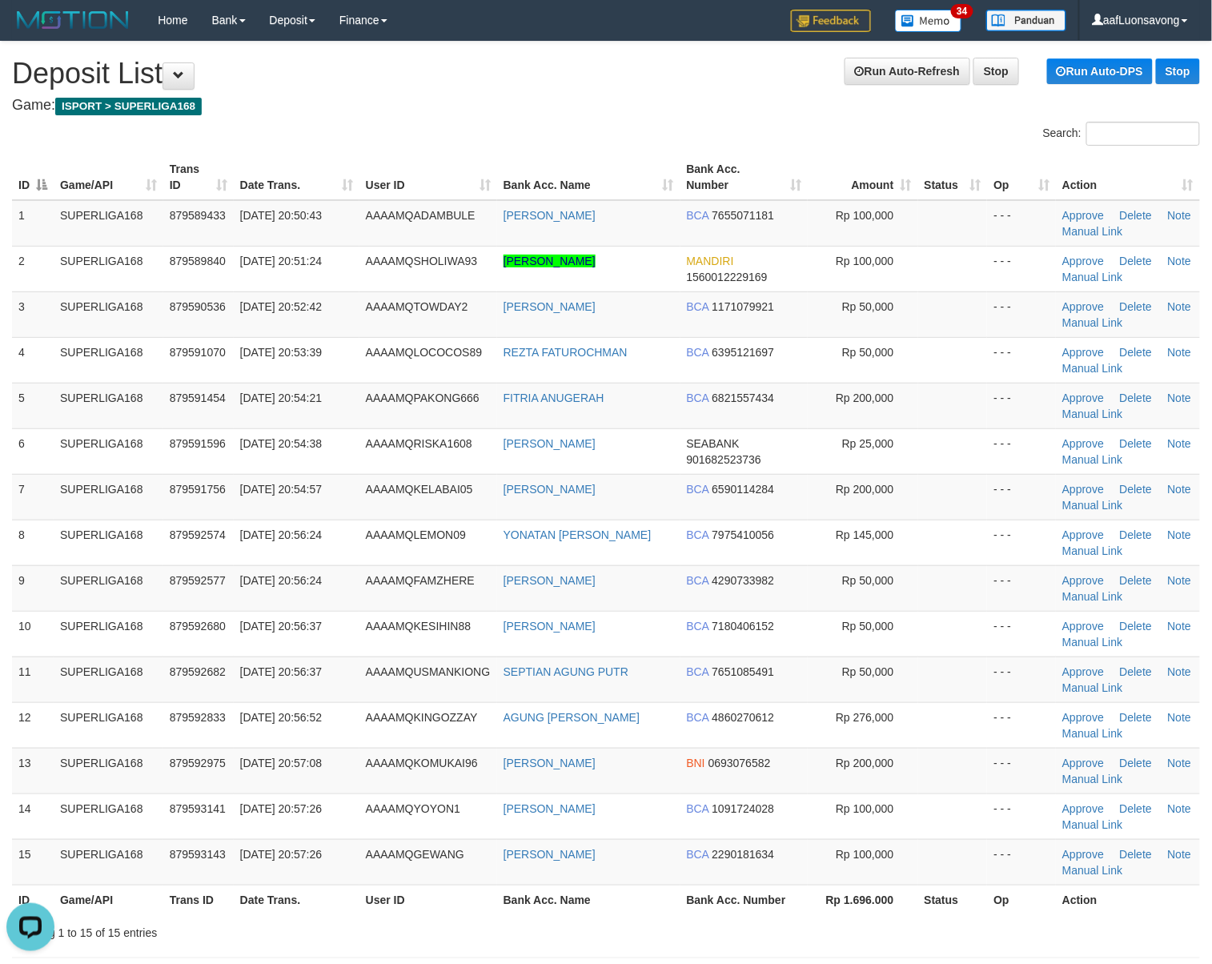
drag, startPoint x: 160, startPoint y: 687, endPoint x: 2, endPoint y: 730, distance: 164.3
click at [149, 693] on td "SUPERLIGA168" at bounding box center [109, 680] width 110 height 46
drag, startPoint x: 42, startPoint y: 754, endPoint x: 1, endPoint y: 757, distance: 41.0
click at [35, 754] on td "13" at bounding box center [33, 771] width 42 height 46
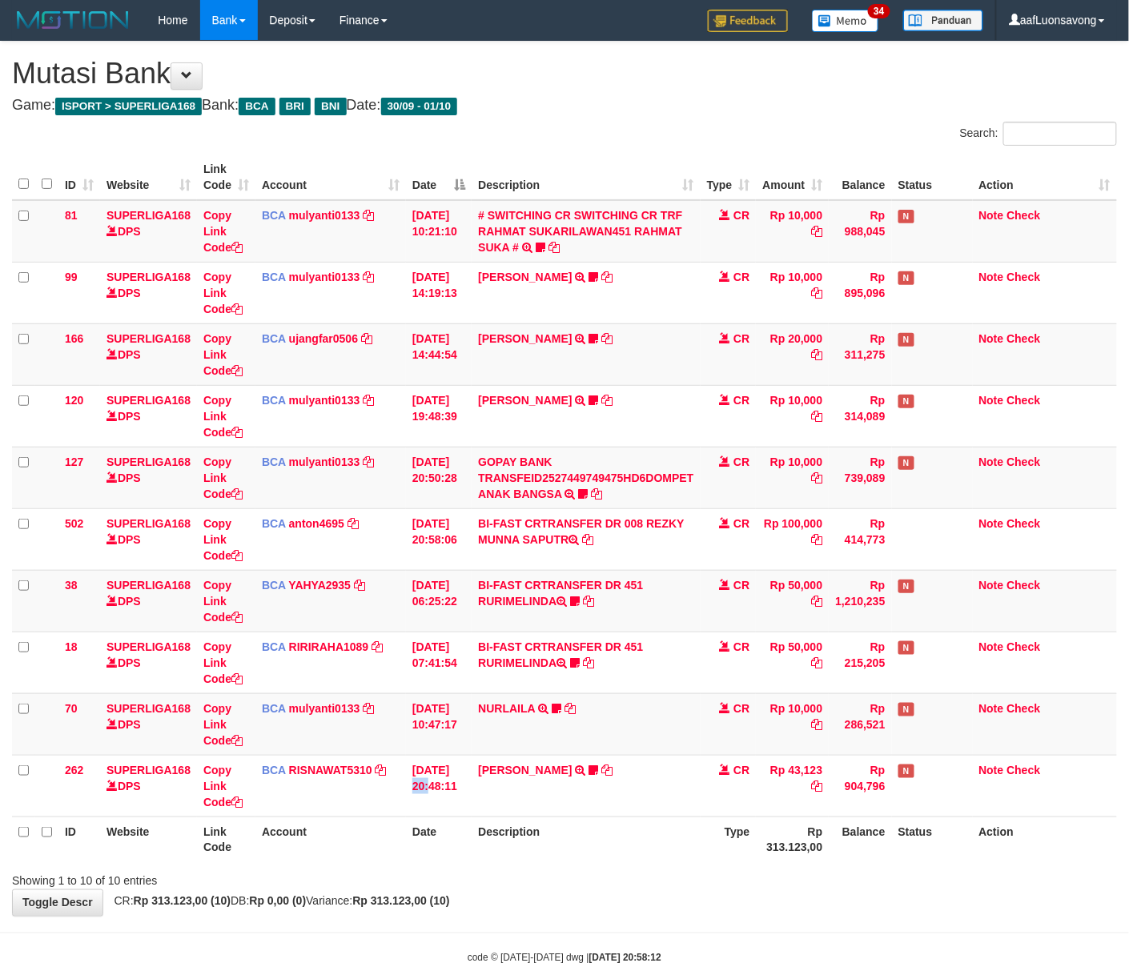
drag, startPoint x: 432, startPoint y: 773, endPoint x: 1119, endPoint y: 714, distance: 688.7
click at [447, 773] on td "[DATE] 20:48:11" at bounding box center [439, 786] width 66 height 62
click at [697, 764] on td "[PERSON_NAME] TRSF E-BANKING CR 3009/FTSCY/WS95051 43123.002025093076842247 TRF…" at bounding box center [586, 786] width 228 height 62
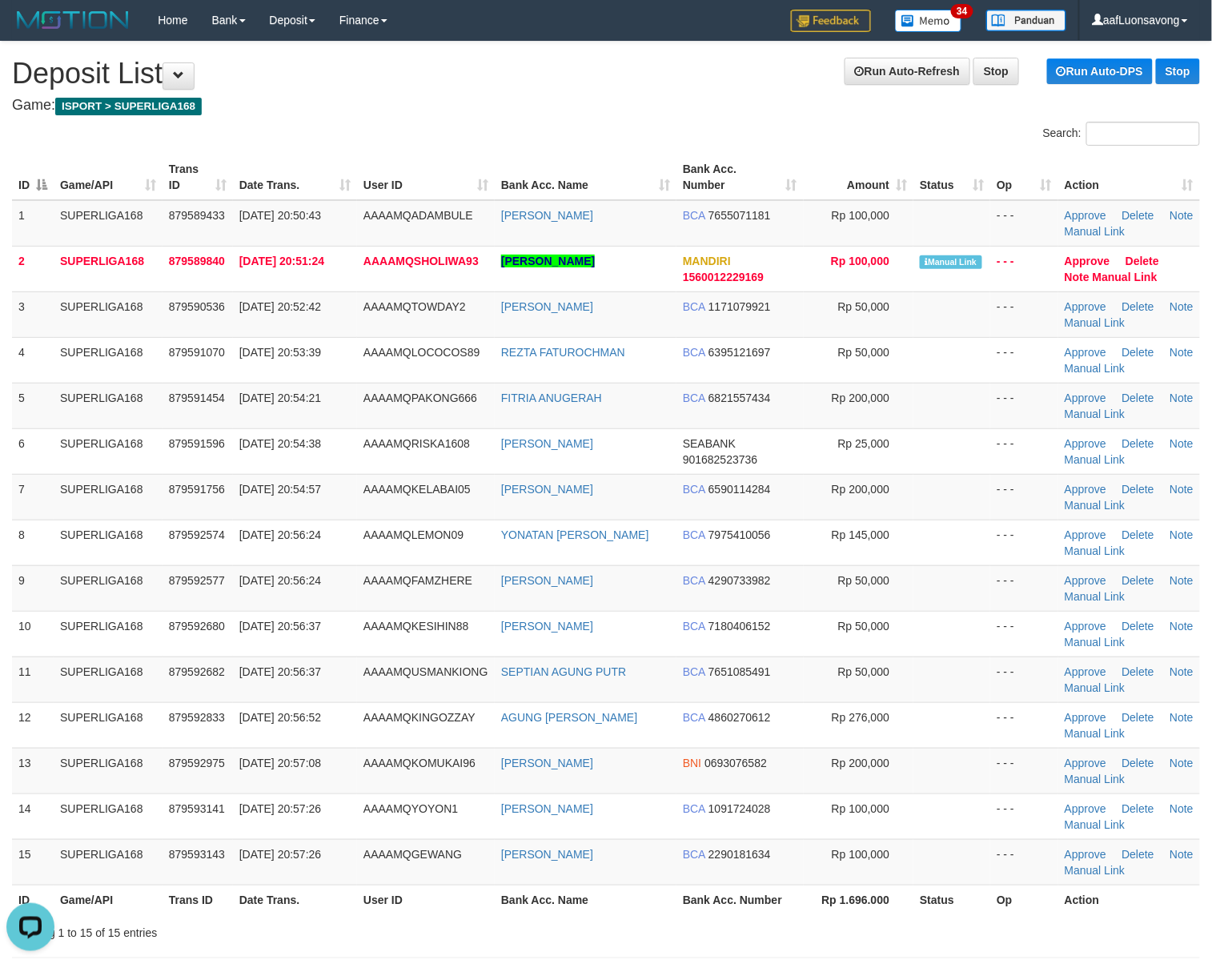
drag, startPoint x: 80, startPoint y: 765, endPoint x: 1, endPoint y: 769, distance: 79.3
click at [72, 765] on td "SUPERLIGA168" at bounding box center [108, 771] width 109 height 46
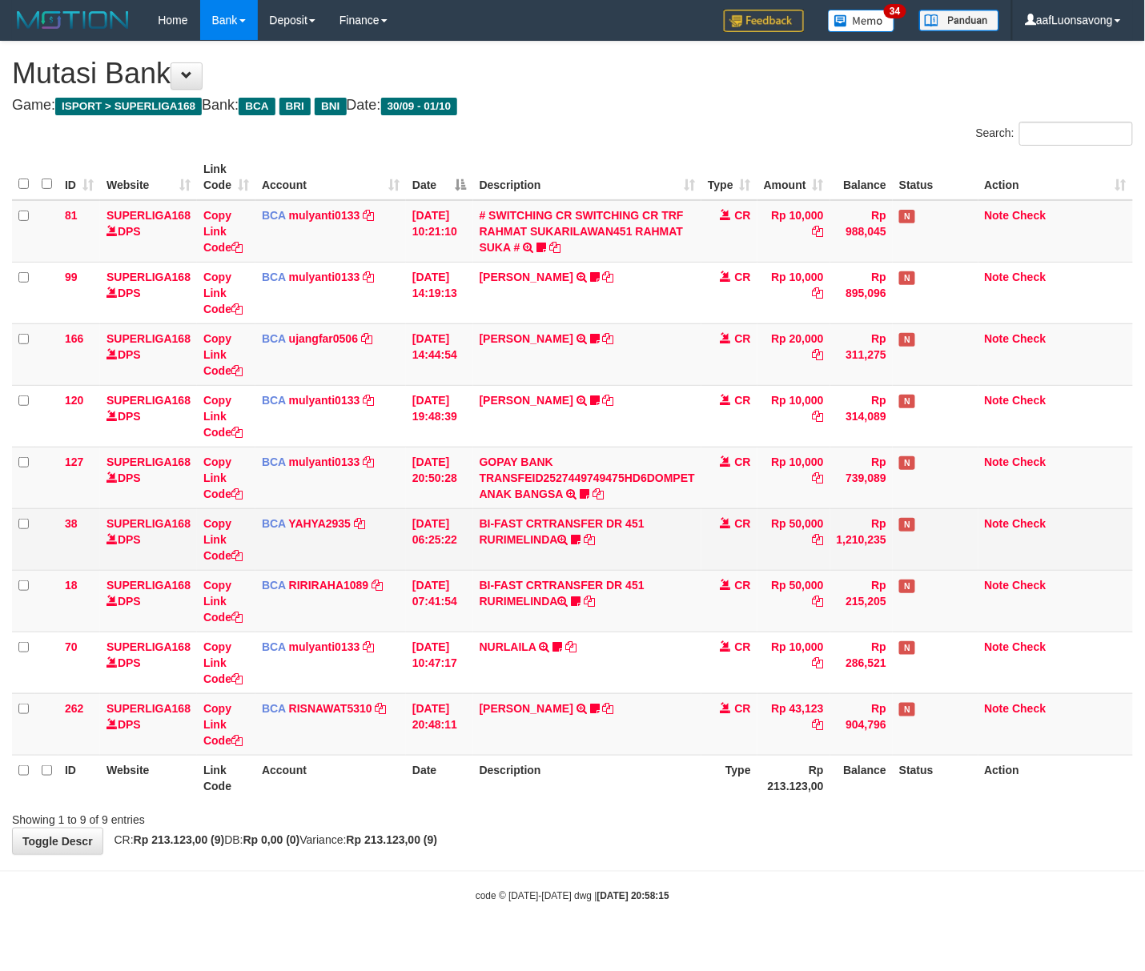
click at [468, 512] on td "[DATE] 06:25:22" at bounding box center [439, 539] width 67 height 62
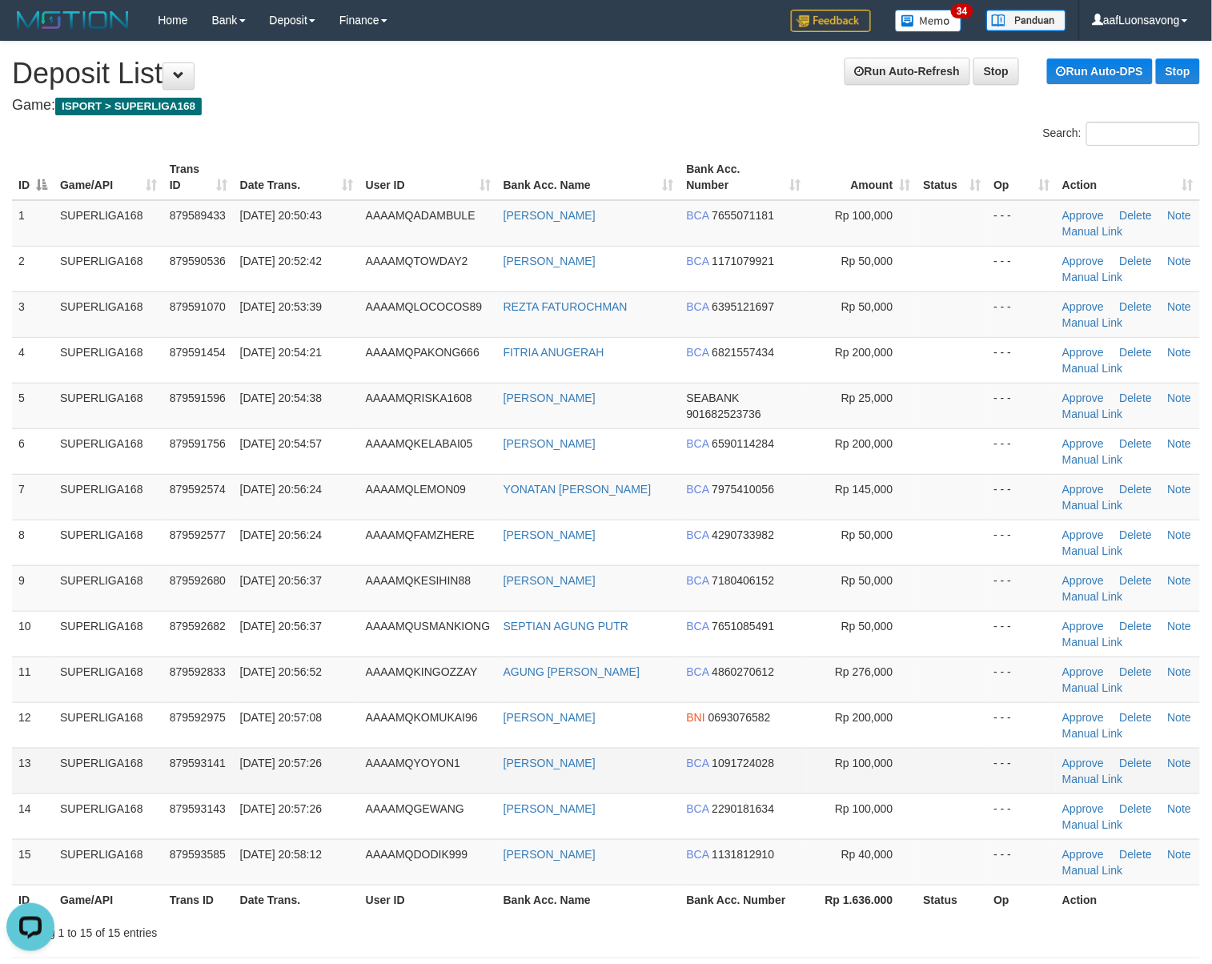
click at [428, 769] on span "AAAAMQYOYON1" at bounding box center [413, 763] width 94 height 13
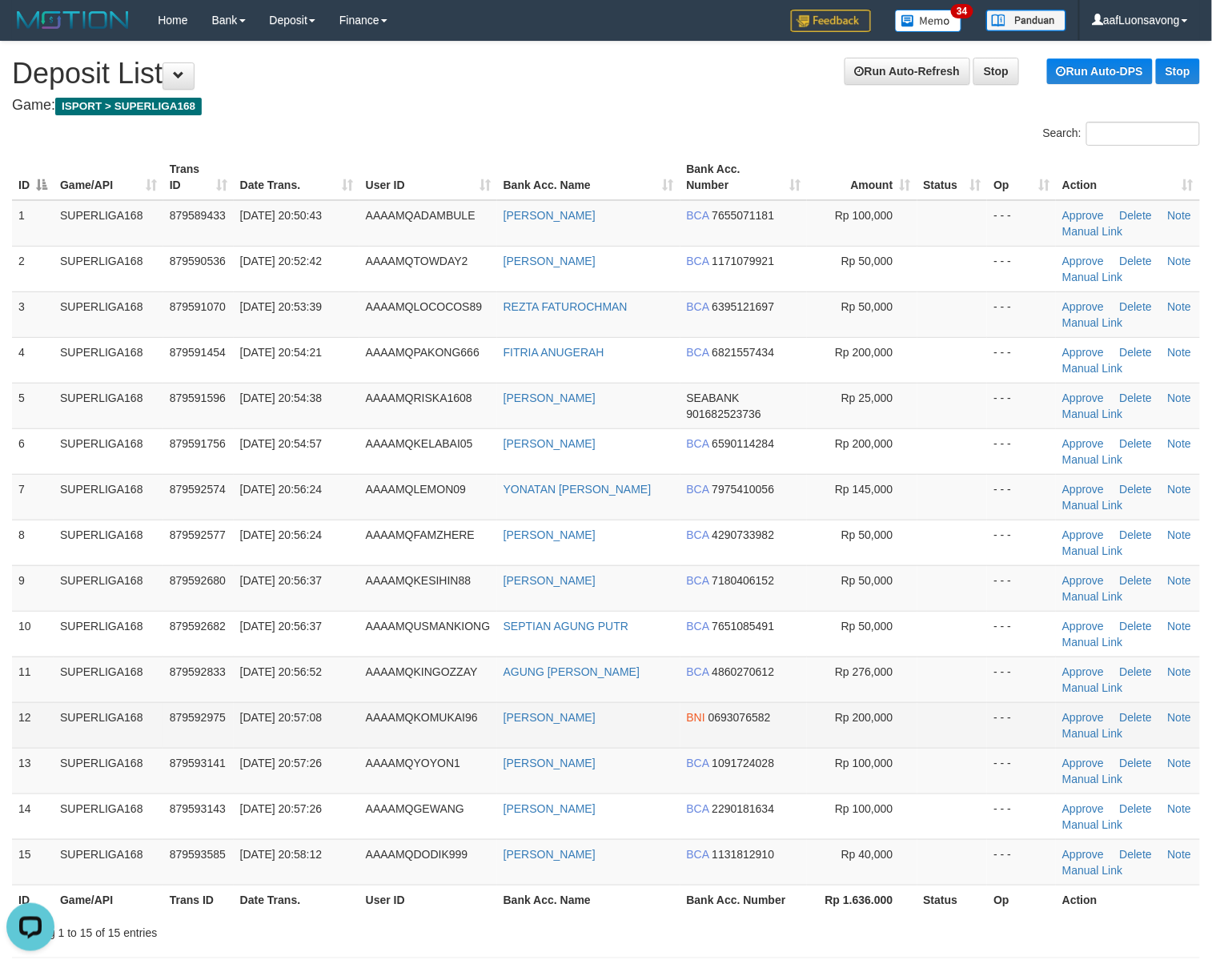
drag, startPoint x: 131, startPoint y: 737, endPoint x: 58, endPoint y: 747, distance: 73.5
click at [125, 740] on td "SUPERLIGA168" at bounding box center [109, 725] width 110 height 46
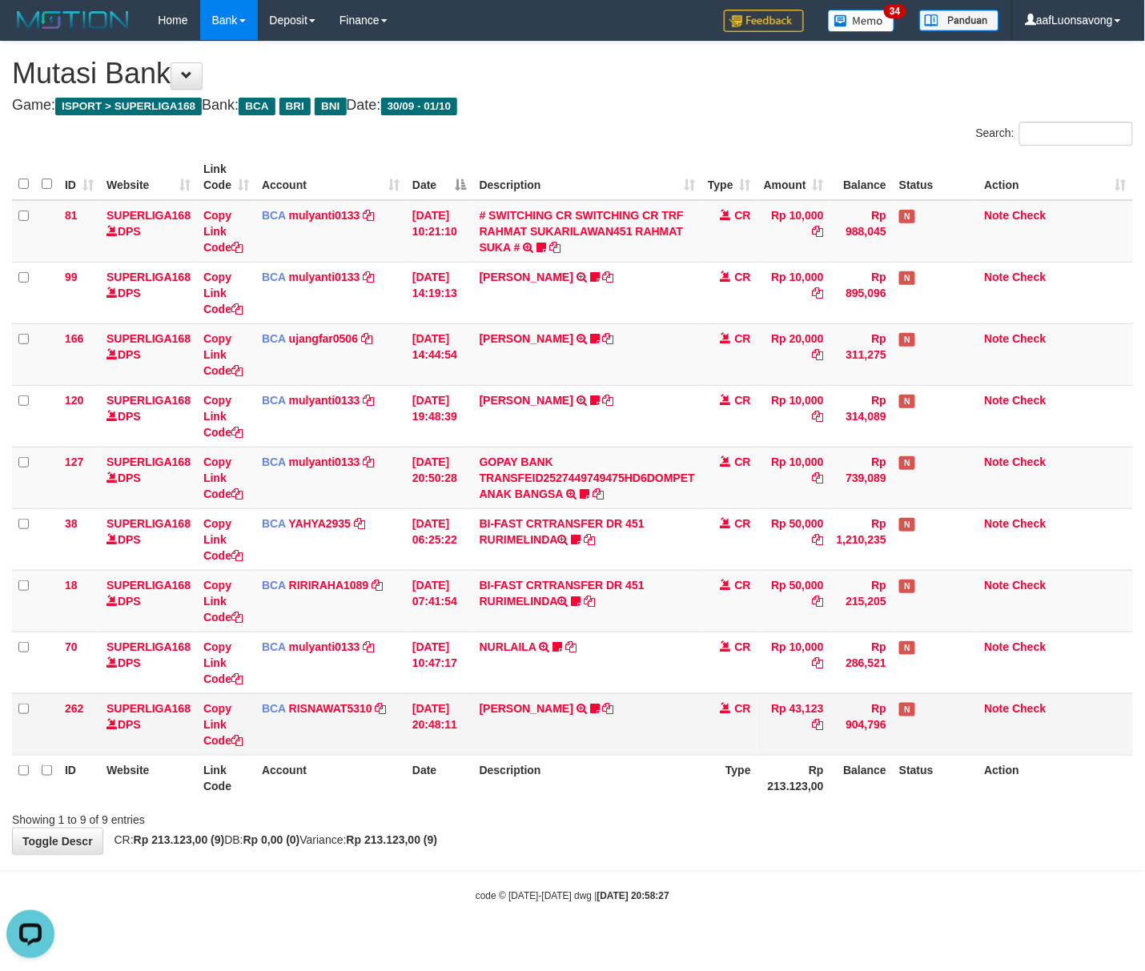
click at [500, 751] on td "YOSI EFENDI TRSF E-BANKING CR 3009/FTSCY/WS95051 43123.002025093076842247 TRFDN…" at bounding box center [587, 724] width 228 height 62
click at [488, 750] on td "YOSI EFENDI TRSF E-BANKING CR 3009/FTSCY/WS95051 43123.002025093076842247 TRFDN…" at bounding box center [587, 724] width 228 height 62
click at [420, 767] on th "Date" at bounding box center [439, 778] width 67 height 46
click at [926, 729] on td "N" at bounding box center [935, 724] width 85 height 62
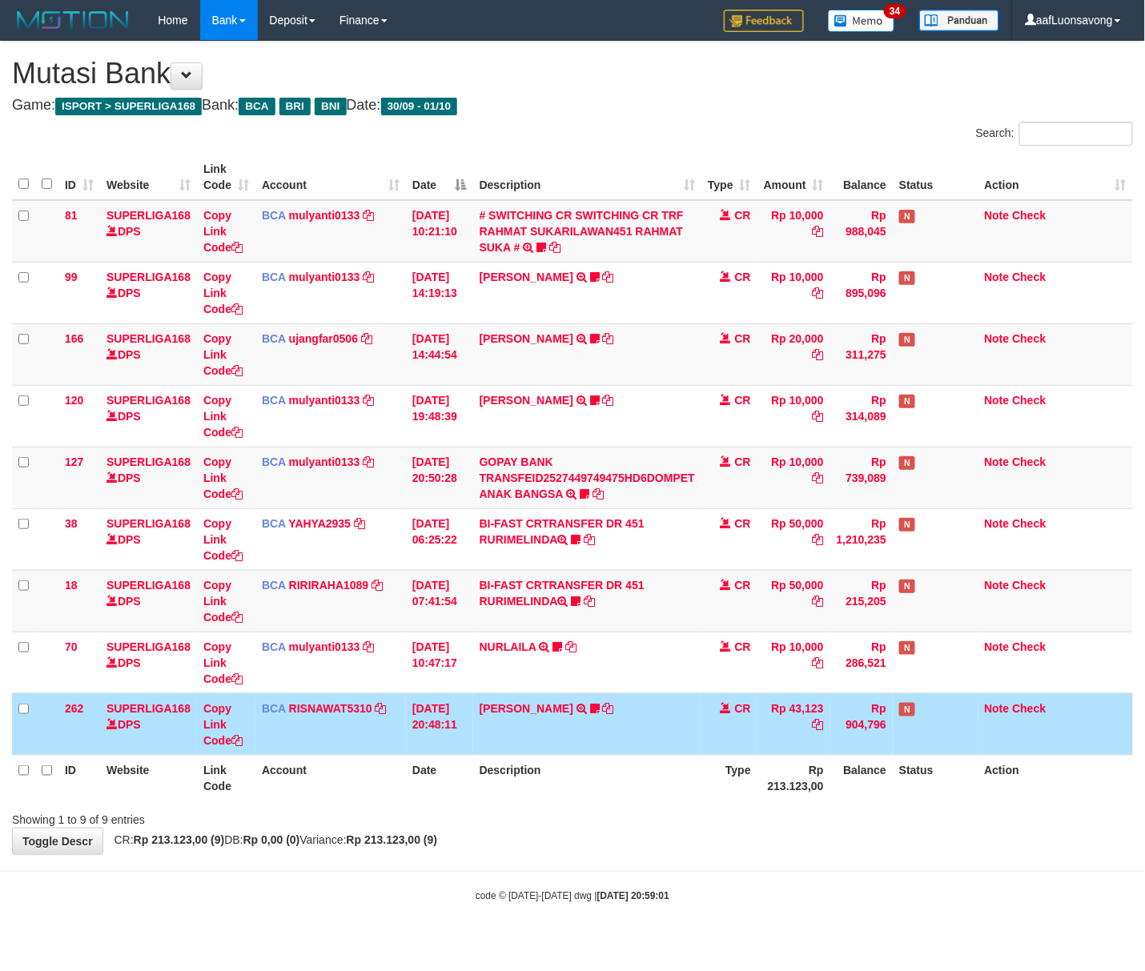
drag, startPoint x: 882, startPoint y: 729, endPoint x: 1139, endPoint y: 709, distance: 257.0
click at [884, 729] on td "Rp 904,796" at bounding box center [861, 724] width 62 height 62
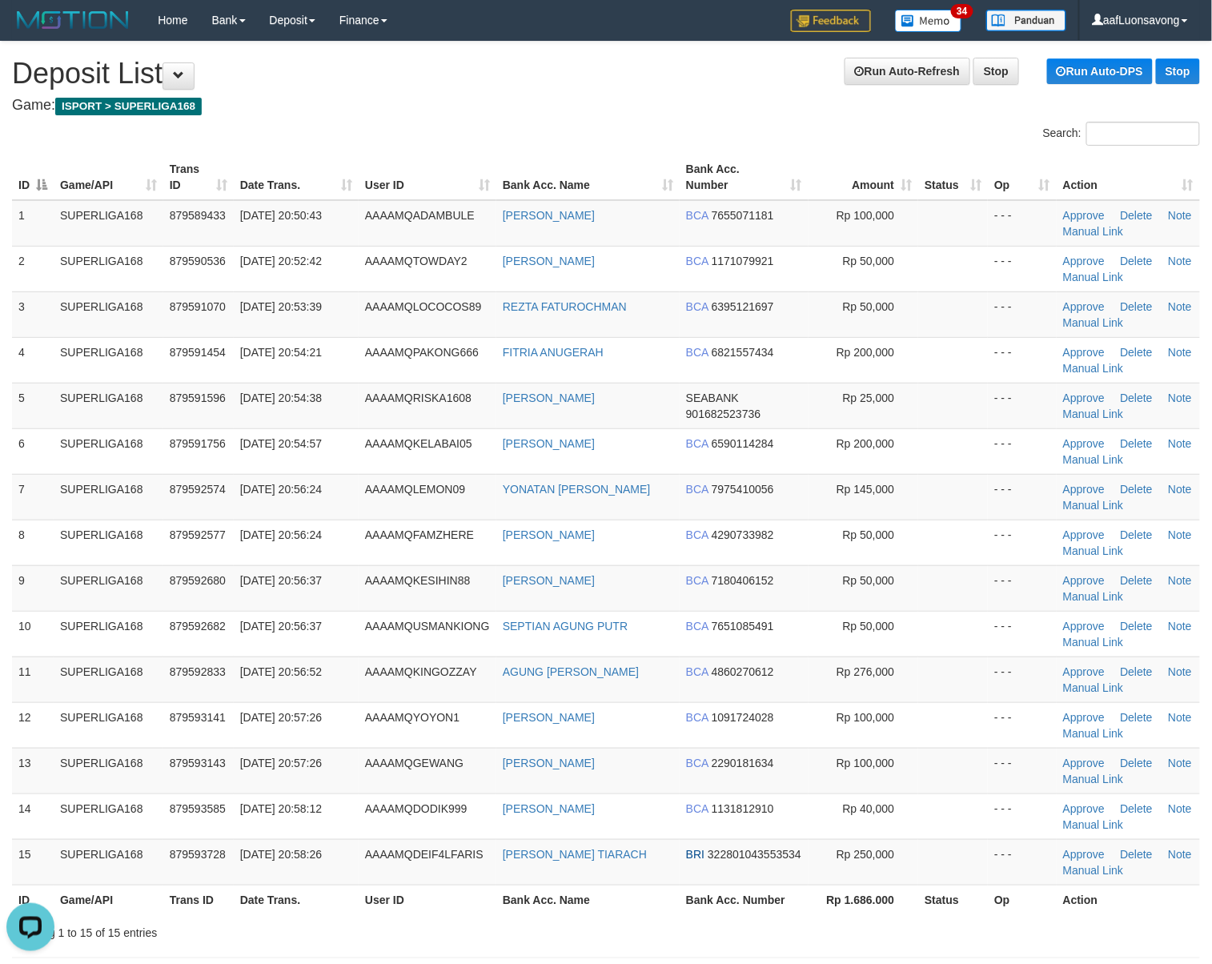
drag, startPoint x: 411, startPoint y: 687, endPoint x: 6, endPoint y: 706, distance: 404.8
click at [402, 689] on td "AAAAMQKINGOZZAY" at bounding box center [428, 680] width 138 height 46
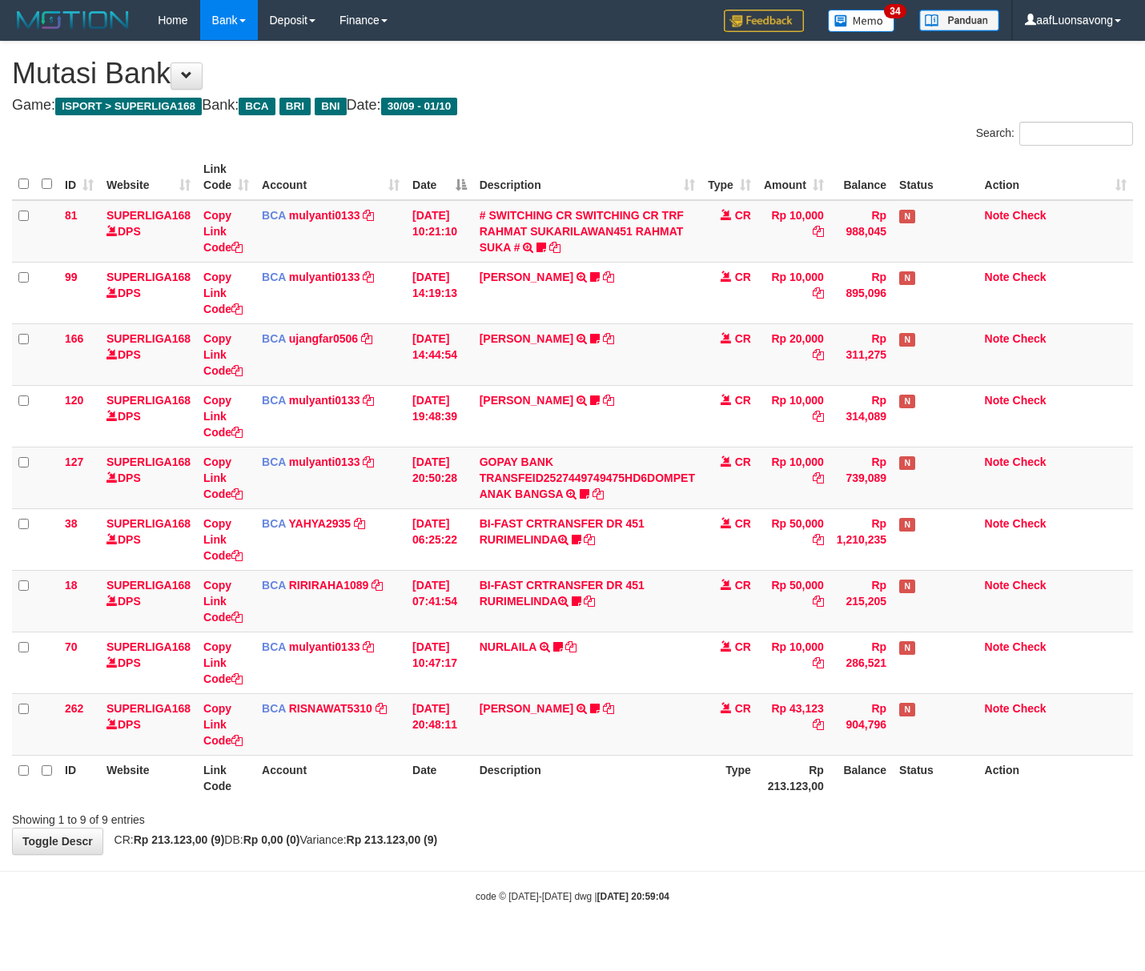
click at [263, 831] on div "**********" at bounding box center [572, 448] width 1145 height 813
click at [687, 780] on th "Description" at bounding box center [587, 778] width 228 height 46
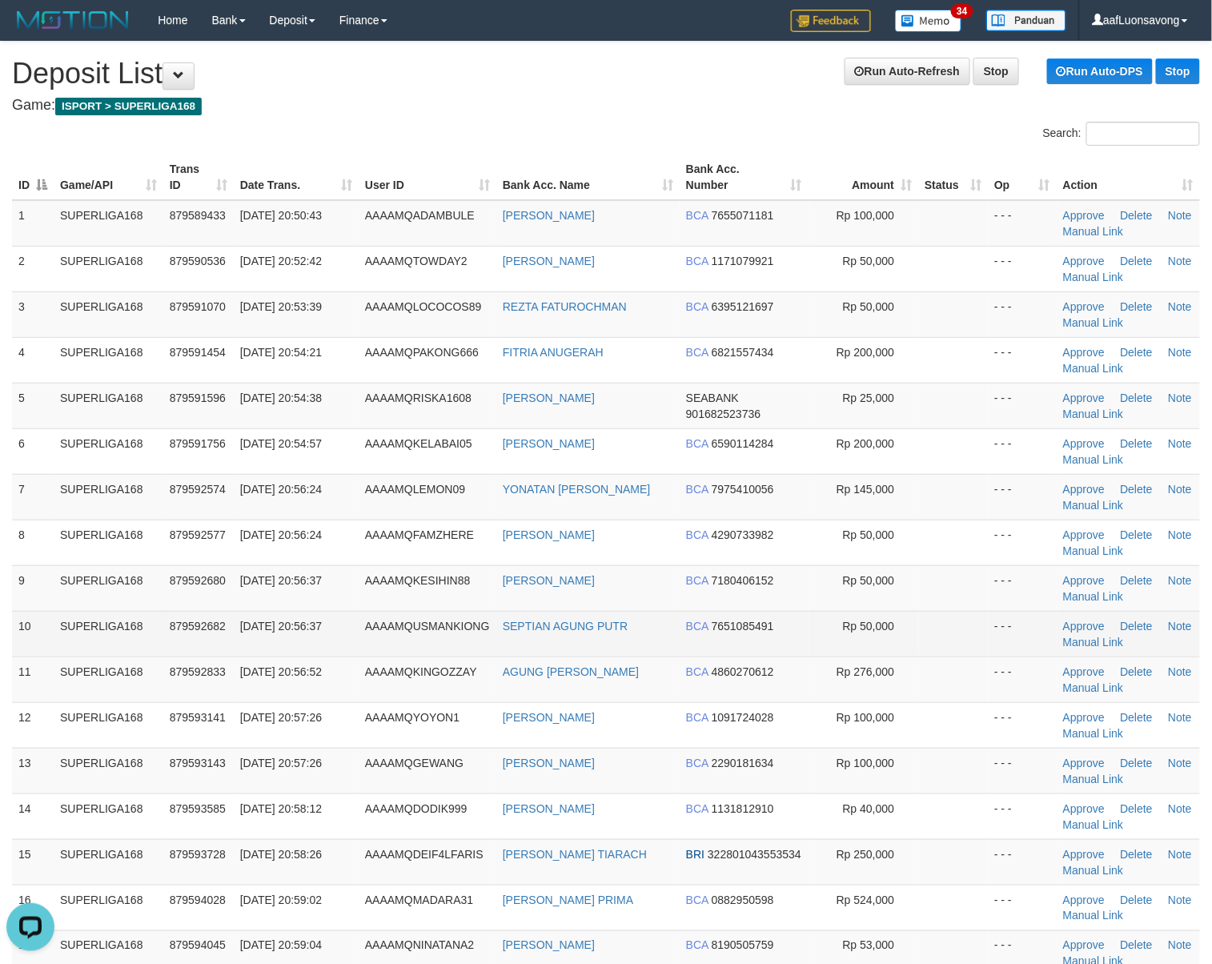
click at [452, 629] on span "AAAAMQUSMANKIONG" at bounding box center [427, 626] width 125 height 13
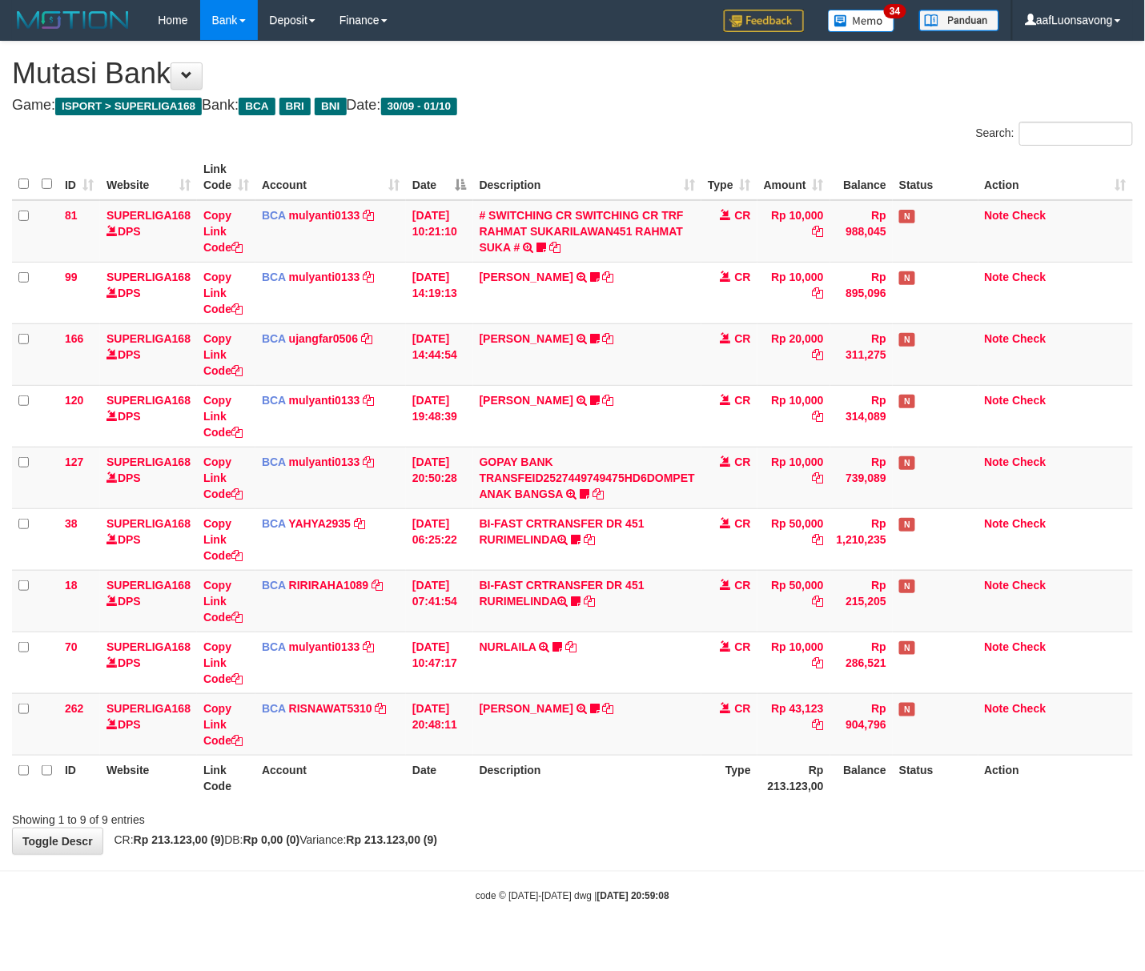
drag, startPoint x: 543, startPoint y: 631, endPoint x: 1, endPoint y: 385, distance: 595.2
click at [542, 632] on td "BI-FAST CRTRANSFER DR 451 RURIMELINDA boneka1989 WAIT BUKTI" at bounding box center [587, 601] width 228 height 62
click at [825, 828] on div "Showing 1 to 9 of 9 entries" at bounding box center [572, 817] width 1145 height 22
click at [452, 827] on div "Showing 1 to 9 of 9 entries" at bounding box center [238, 817] width 453 height 22
drag, startPoint x: 0, startPoint y: 0, endPoint x: 487, endPoint y: 791, distance: 928.9
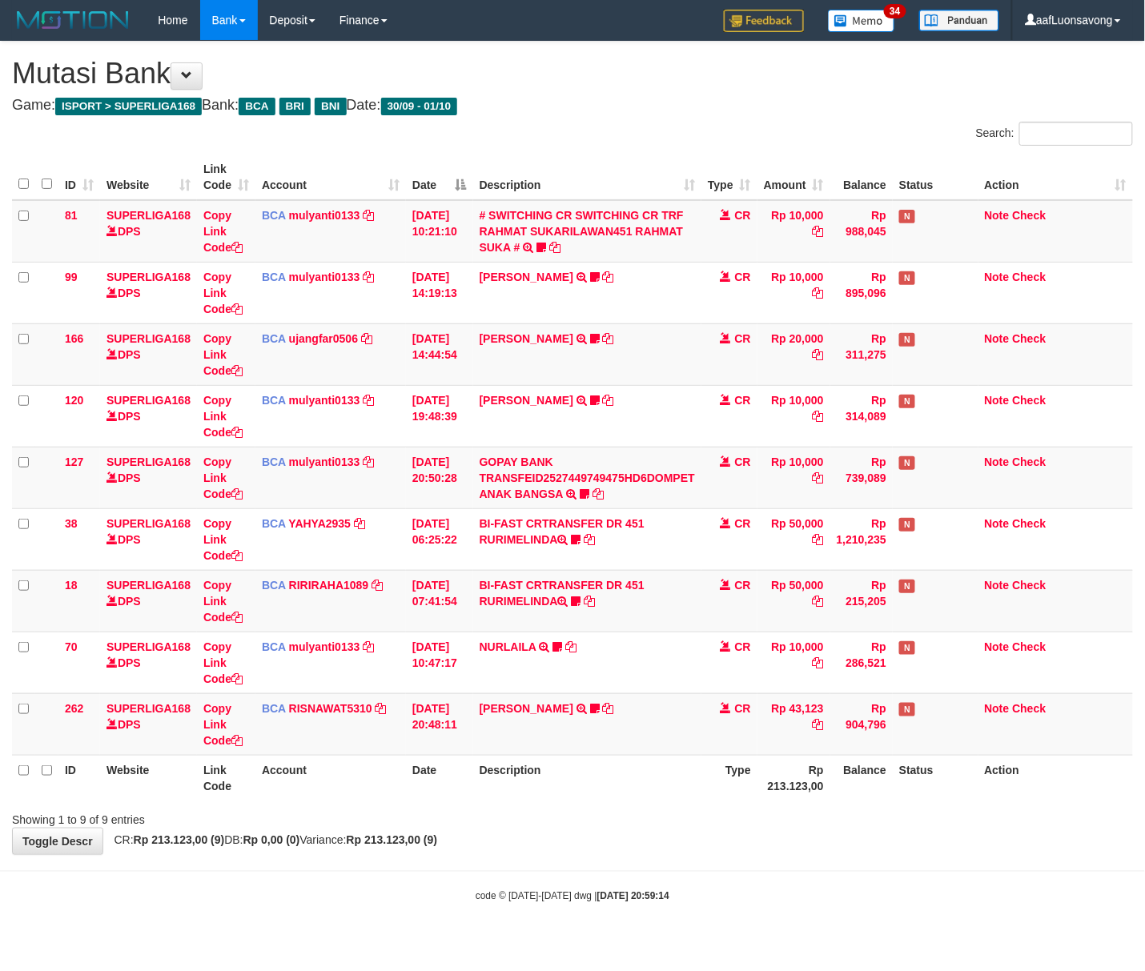
click at [487, 791] on th "Description" at bounding box center [587, 778] width 228 height 46
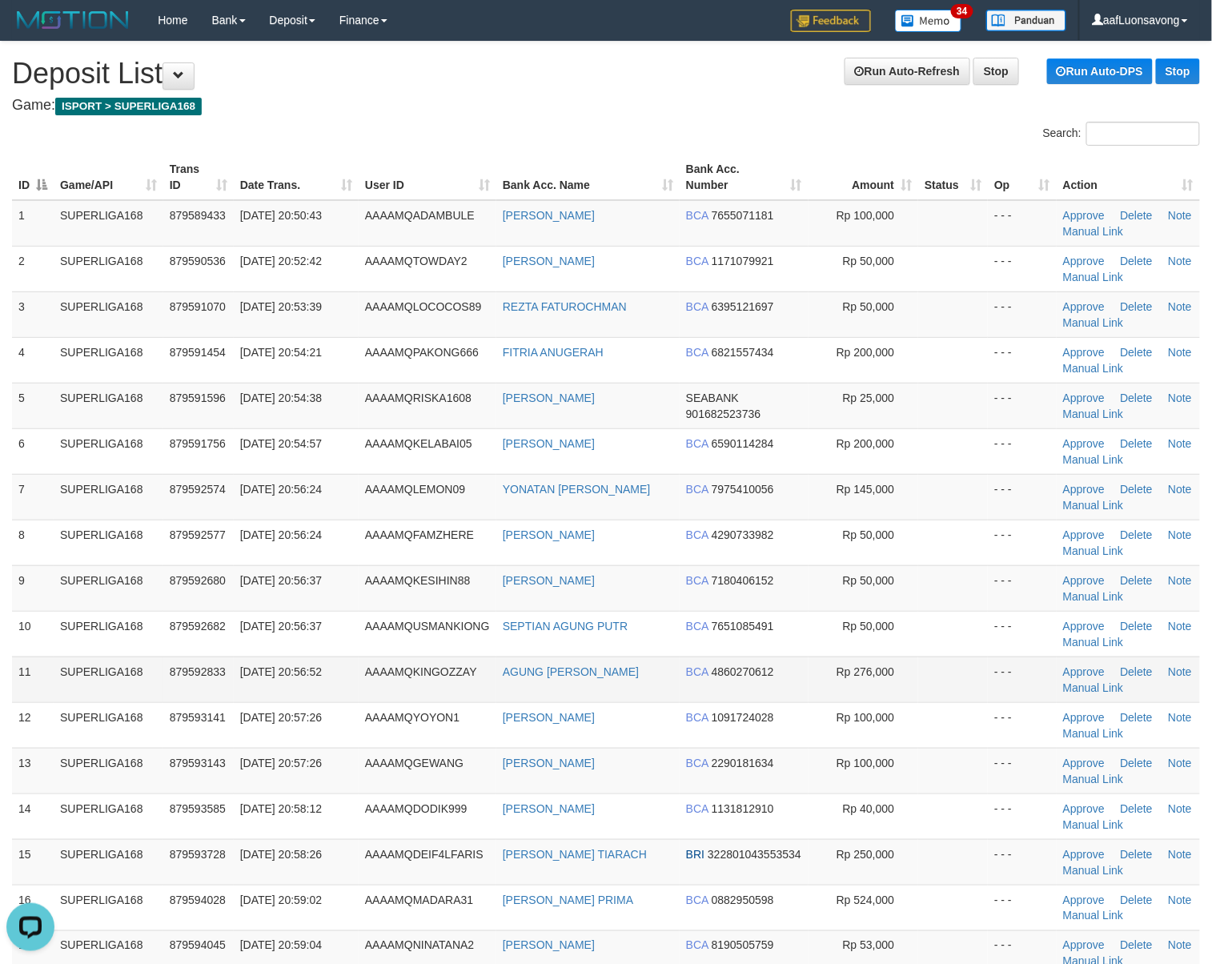
click at [145, 701] on td "SUPERLIGA168" at bounding box center [109, 680] width 110 height 46
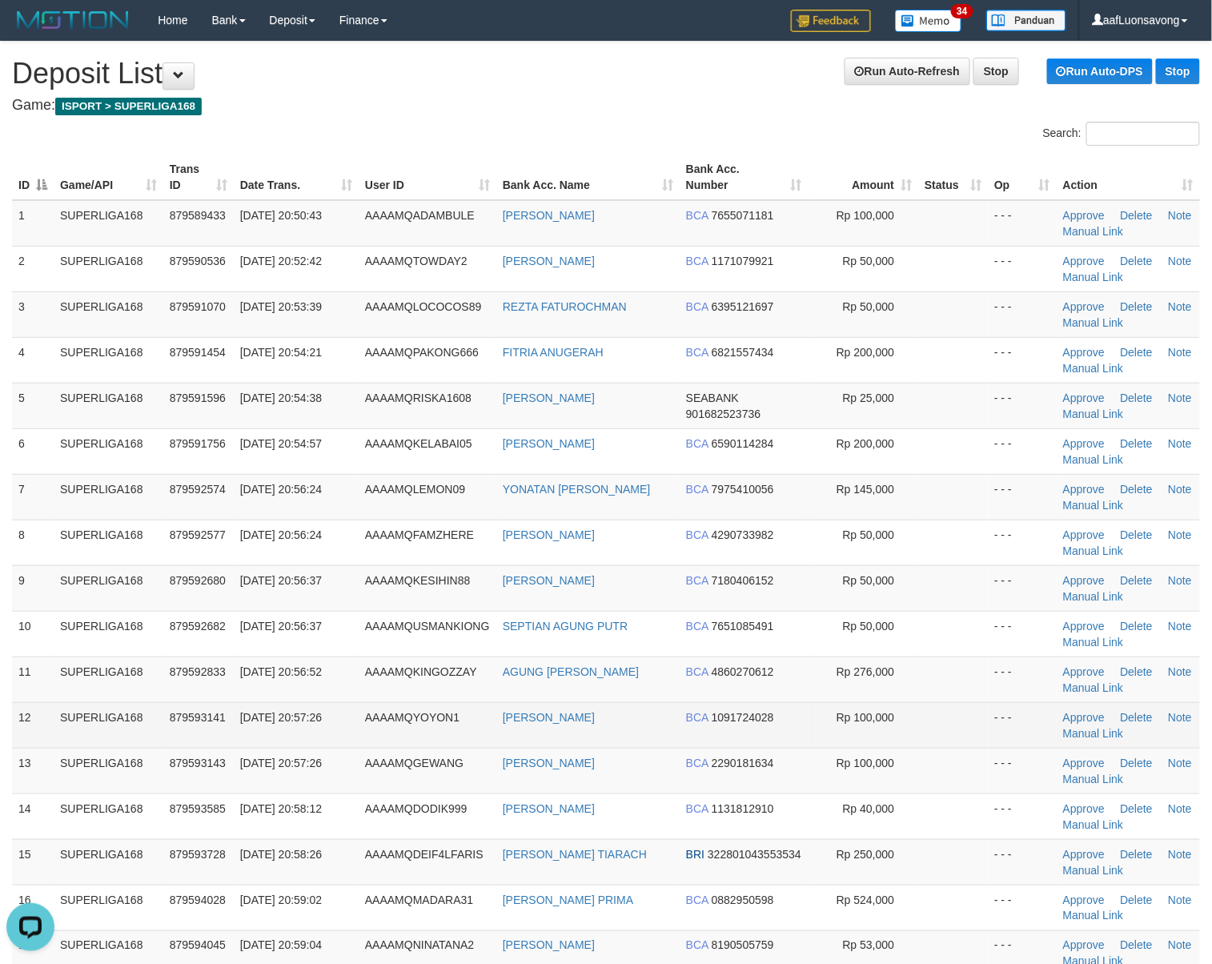
click at [456, 705] on td "AAAAMQYOYON1" at bounding box center [428, 725] width 138 height 46
click at [200, 730] on td "879593141" at bounding box center [198, 725] width 70 height 46
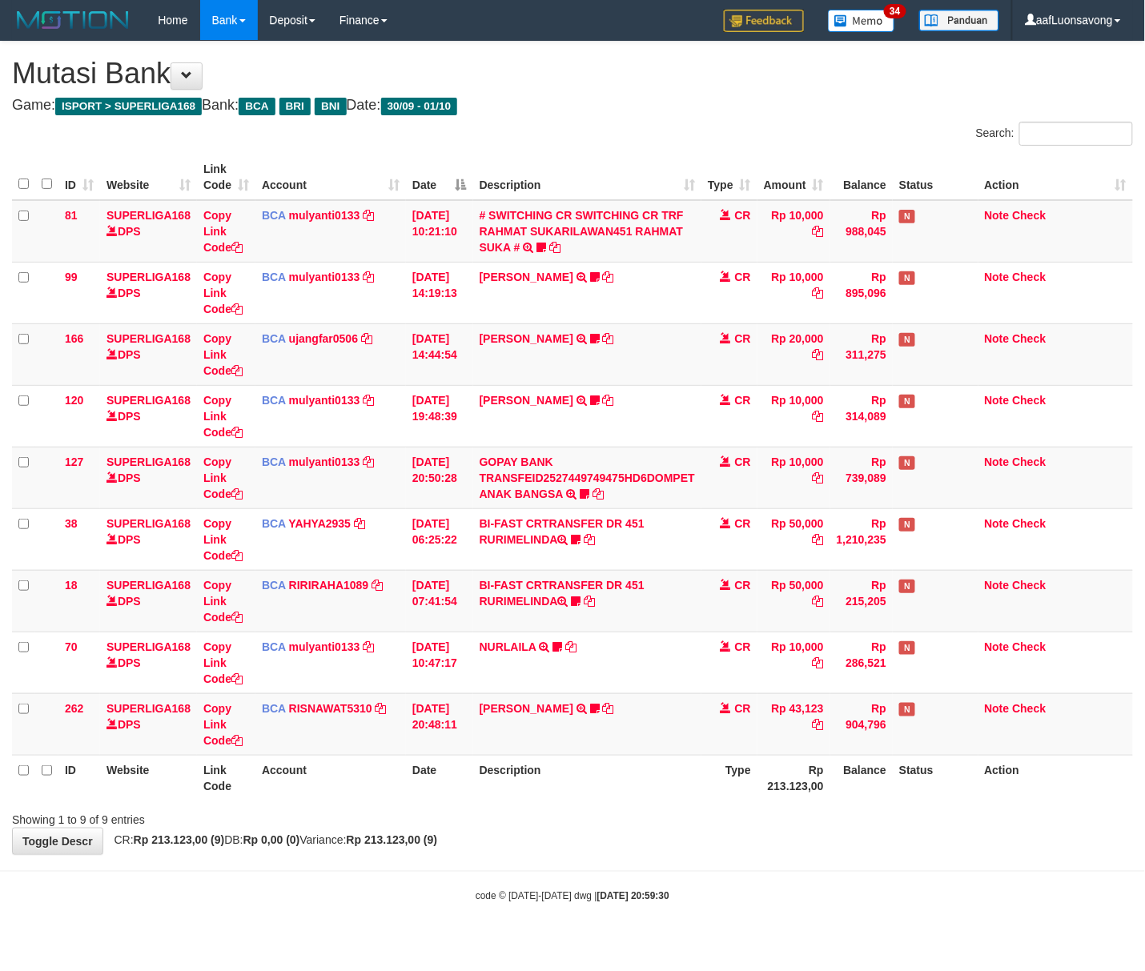
click at [684, 820] on div "Showing 1 to 9 of 9 entries" at bounding box center [572, 817] width 1145 height 22
click at [722, 785] on th "Type" at bounding box center [729, 778] width 56 height 46
click at [545, 759] on th "Description" at bounding box center [587, 778] width 228 height 46
drag, startPoint x: 545, startPoint y: 759, endPoint x: 1135, endPoint y: 718, distance: 590.7
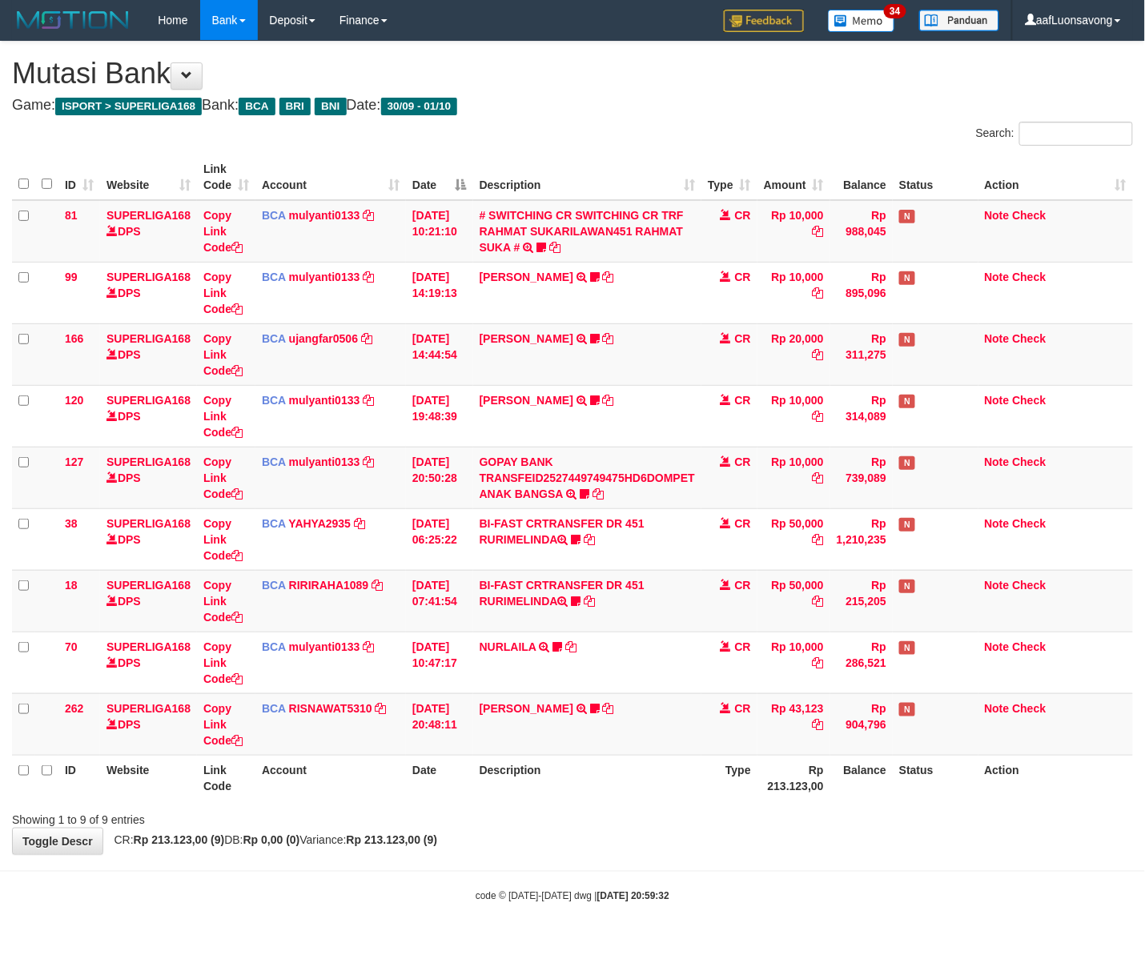
click at [551, 765] on th "Description" at bounding box center [587, 778] width 228 height 46
click at [408, 702] on td "[DATE] 20:48:11" at bounding box center [439, 724] width 67 height 62
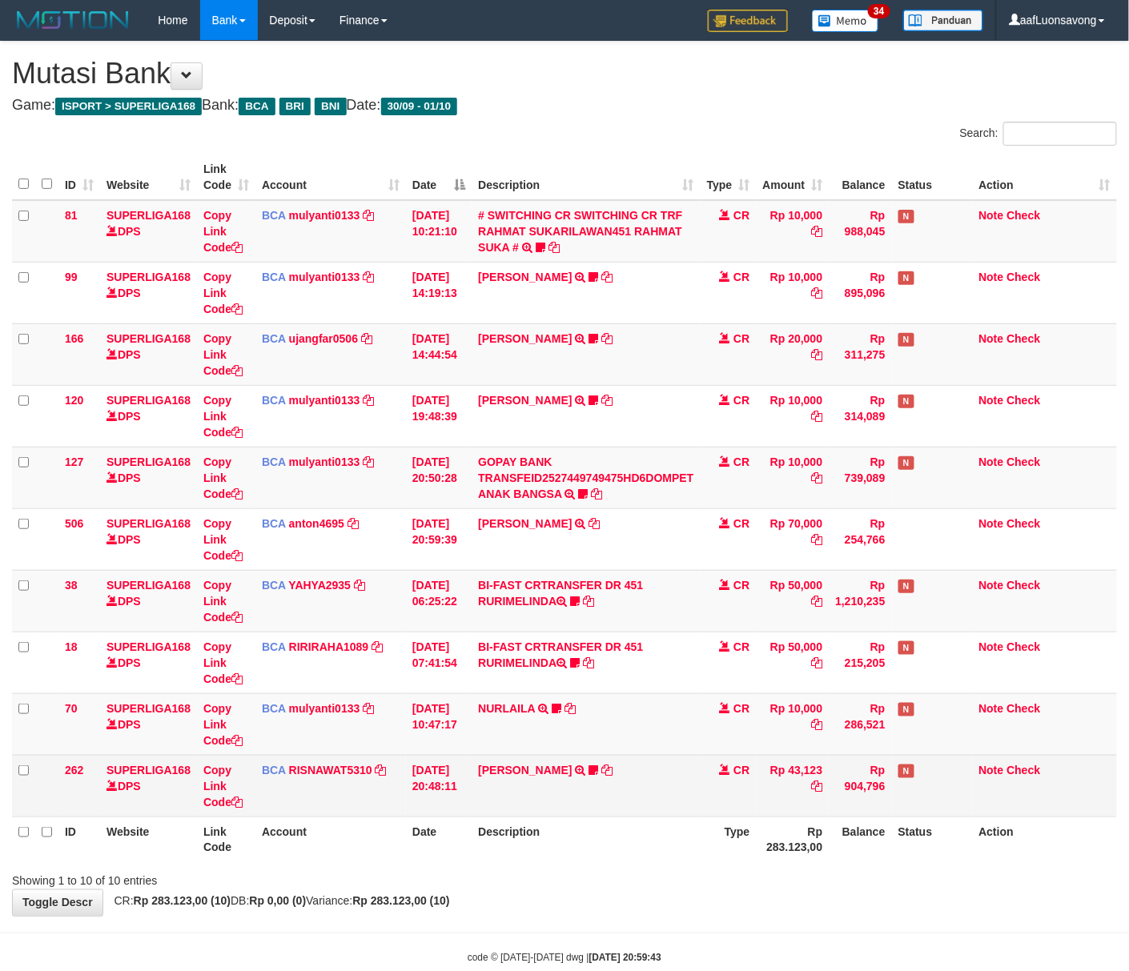
drag, startPoint x: 0, startPoint y: 0, endPoint x: 812, endPoint y: 783, distance: 1128.1
click at [812, 783] on td "Rp 43,123" at bounding box center [792, 786] width 73 height 62
click at [692, 812] on td "YOSI EFENDI TRSF E-BANKING CR 3009/FTSCY/WS95051 43123.002025093076842247 TRFDN…" at bounding box center [586, 786] width 228 height 62
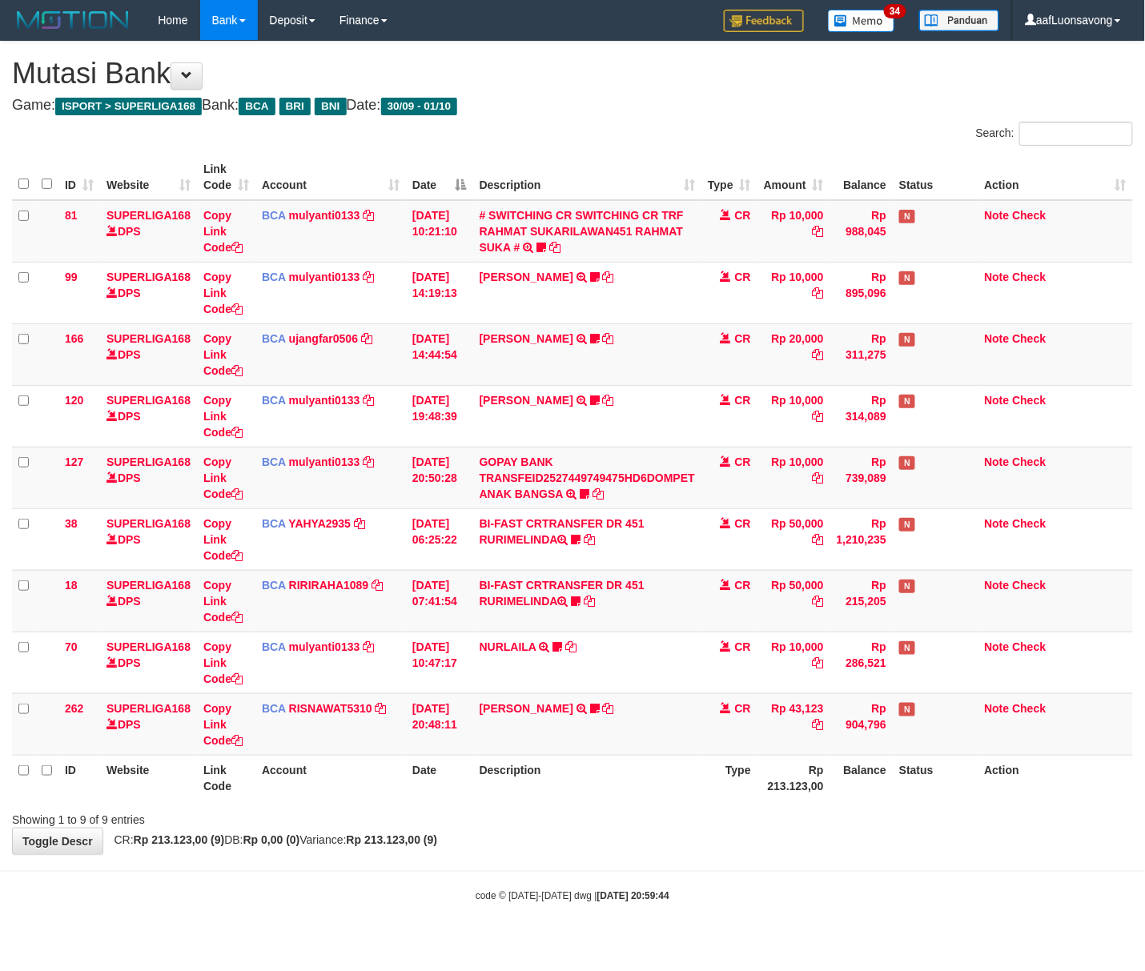
drag, startPoint x: 826, startPoint y: 830, endPoint x: 822, endPoint y: 817, distance: 13.7
click at [827, 830] on div "**********" at bounding box center [572, 448] width 1145 height 813
click at [452, 898] on div "code © [DATE]-[DATE] dwg | [DATE] 20:59:46" at bounding box center [572, 896] width 1145 height 16
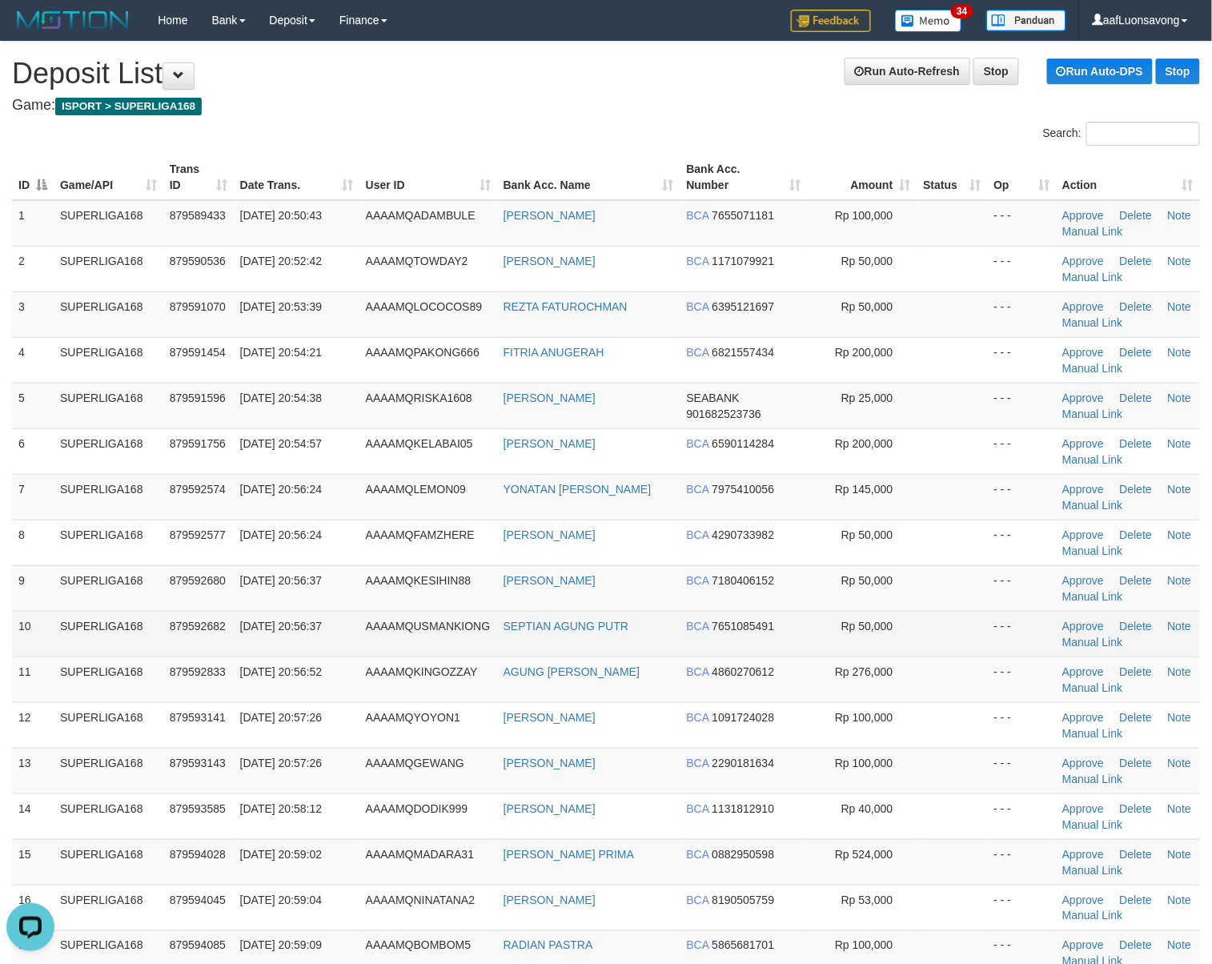
click at [480, 644] on td "AAAAMQUSMANKIONG" at bounding box center [429, 634] width 138 height 46
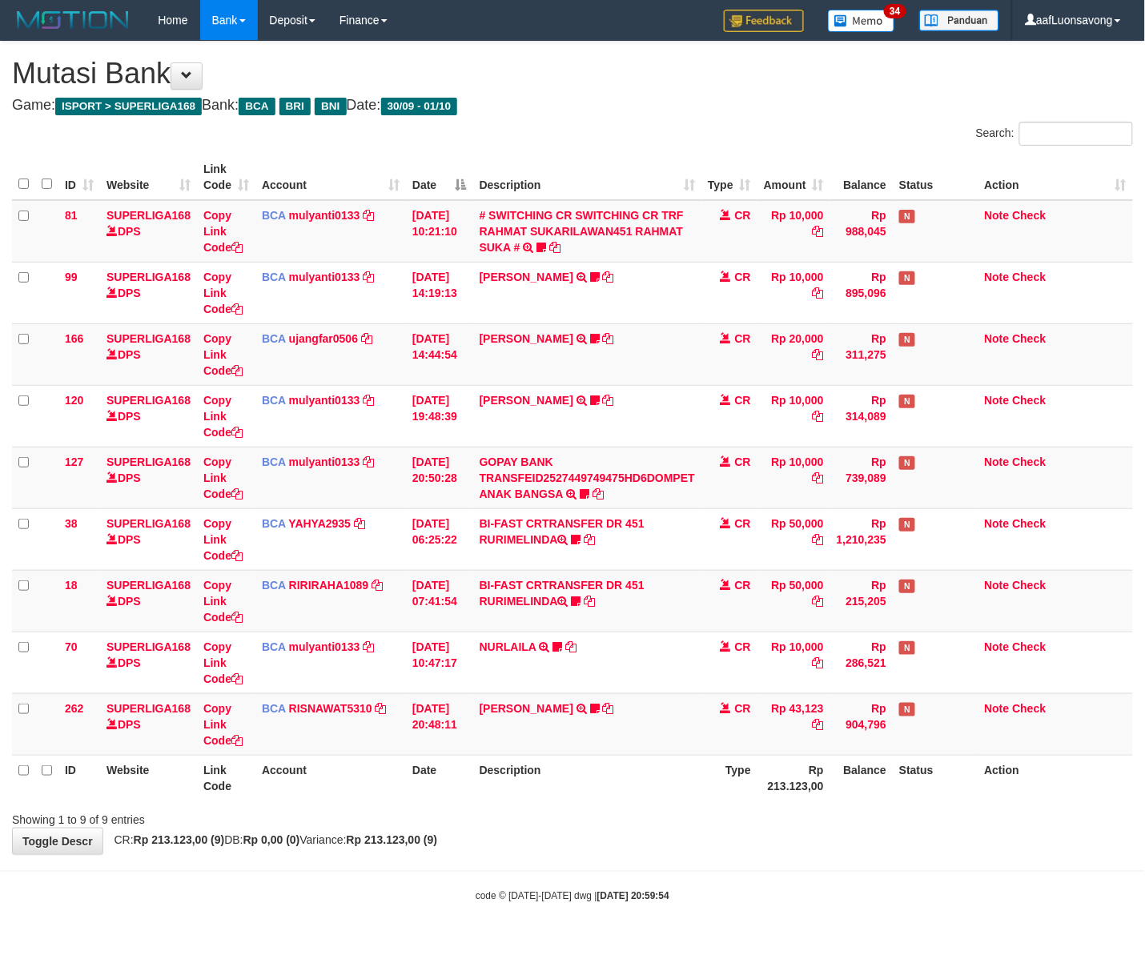
click at [491, 894] on small "code © 2012-2018 dwg | 2025/10/01 20:59:54" at bounding box center [573, 896] width 194 height 11
click at [524, 865] on body "Toggle navigation Home Bank Account List Load By Website Group [ISPORT] SUPERLI…" at bounding box center [572, 472] width 1145 height 944
click at [776, 717] on td "Rp 43,123" at bounding box center [793, 724] width 73 height 62
click at [603, 714] on icon at bounding box center [608, 708] width 11 height 11
drag, startPoint x: 657, startPoint y: 709, endPoint x: 1140, endPoint y: 708, distance: 483.6
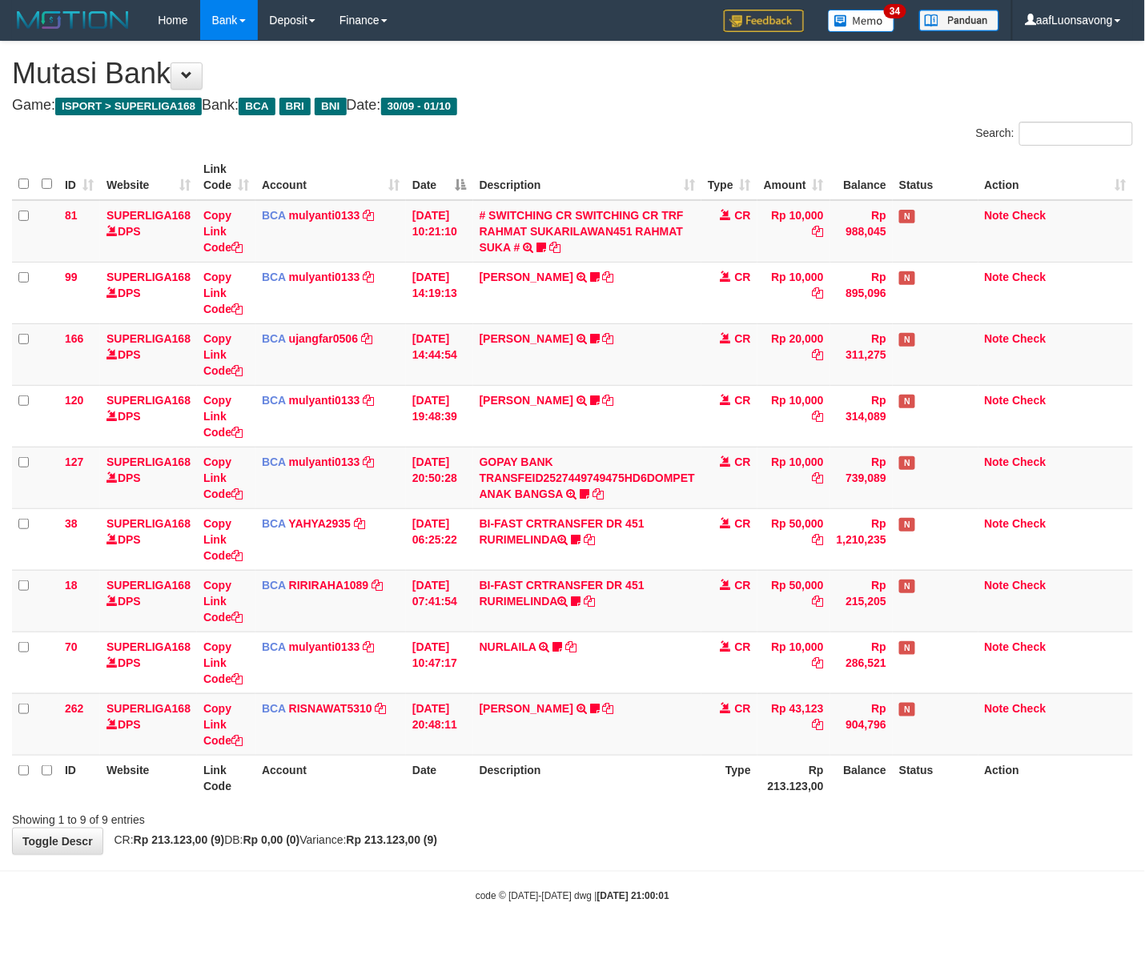
click at [657, 709] on td "YOSI EFENDI TRSF E-BANKING CR 3009/FTSCY/WS95051 43123.002025093076842247 TRFDN…" at bounding box center [587, 724] width 228 height 62
click at [792, 737] on td "Rp 43,123" at bounding box center [793, 724] width 73 height 62
drag, startPoint x: 1036, startPoint y: 677, endPoint x: 1140, endPoint y: 684, distance: 104.3
click at [1041, 677] on td "Note Check" at bounding box center [1055, 663] width 155 height 62
click at [869, 801] on th "Balance" at bounding box center [861, 778] width 62 height 46
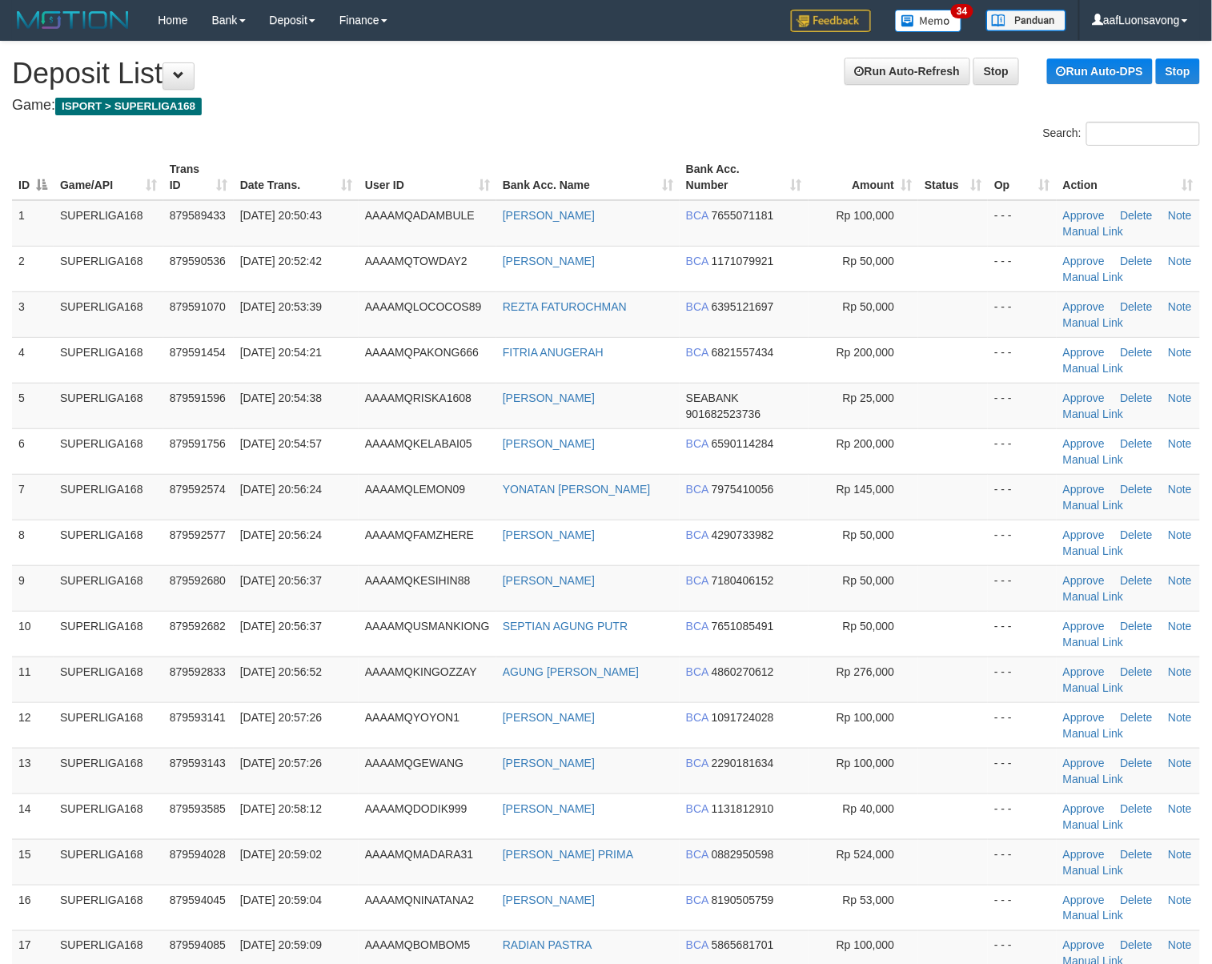
drag, startPoint x: 548, startPoint y: 120, endPoint x: 0, endPoint y: 334, distance: 587.9
click at [417, 602] on td "AAAAMQKESIHIN88" at bounding box center [428, 588] width 138 height 46
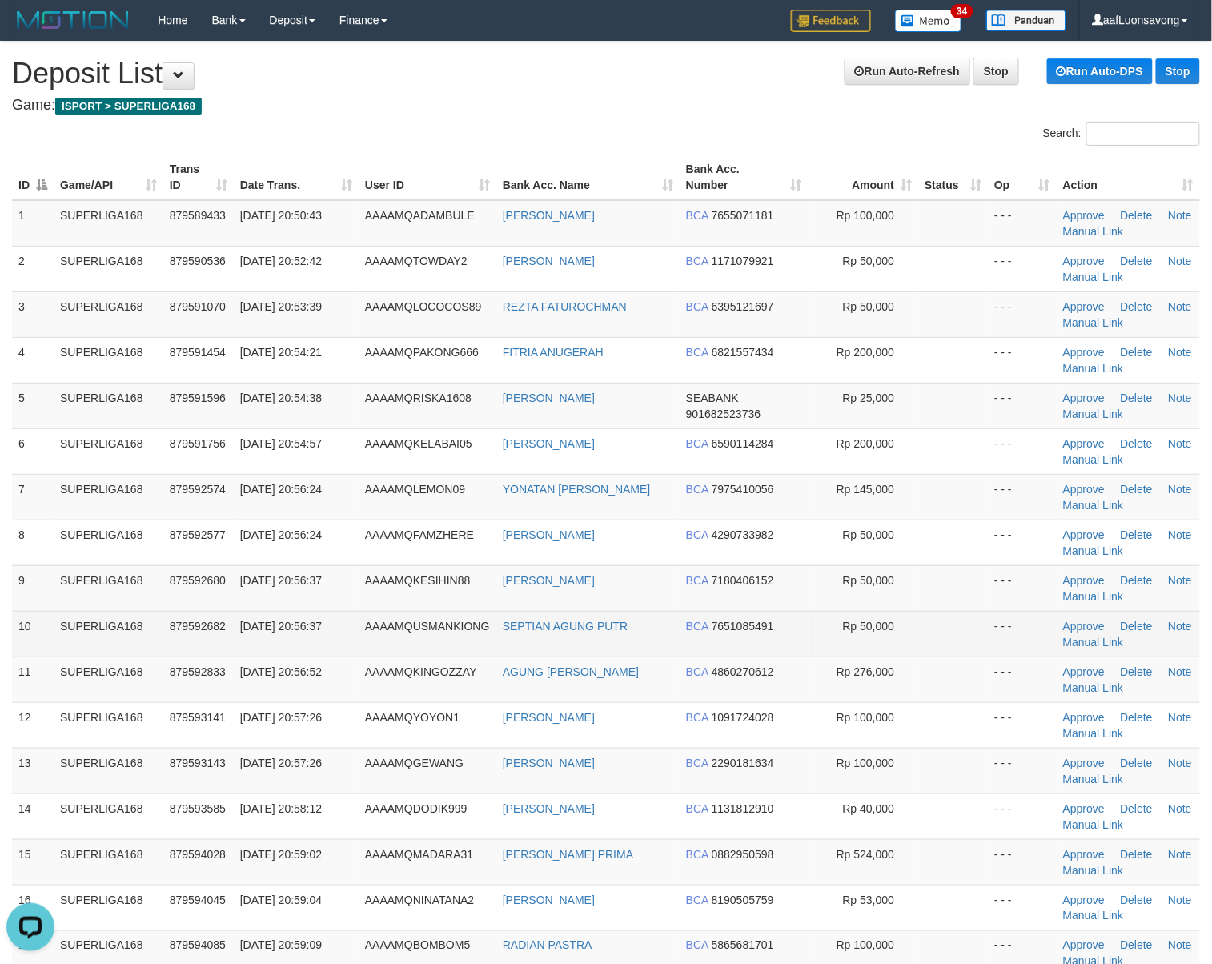
click at [229, 645] on td "879592682" at bounding box center [198, 634] width 70 height 46
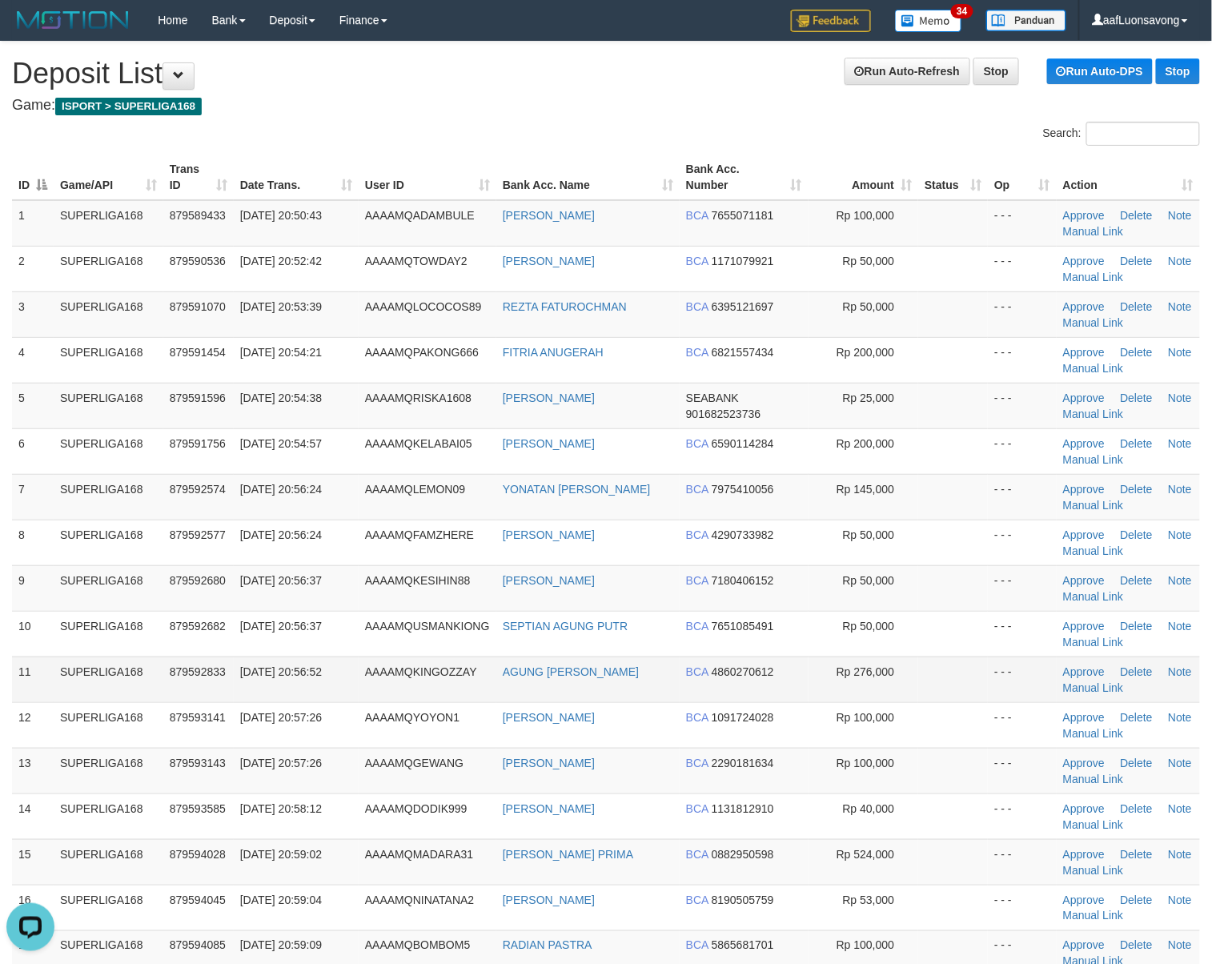
drag, startPoint x: 70, startPoint y: 674, endPoint x: 4, endPoint y: 689, distance: 68.0
click at [69, 676] on td "SUPERLIGA168" at bounding box center [109, 680] width 110 height 46
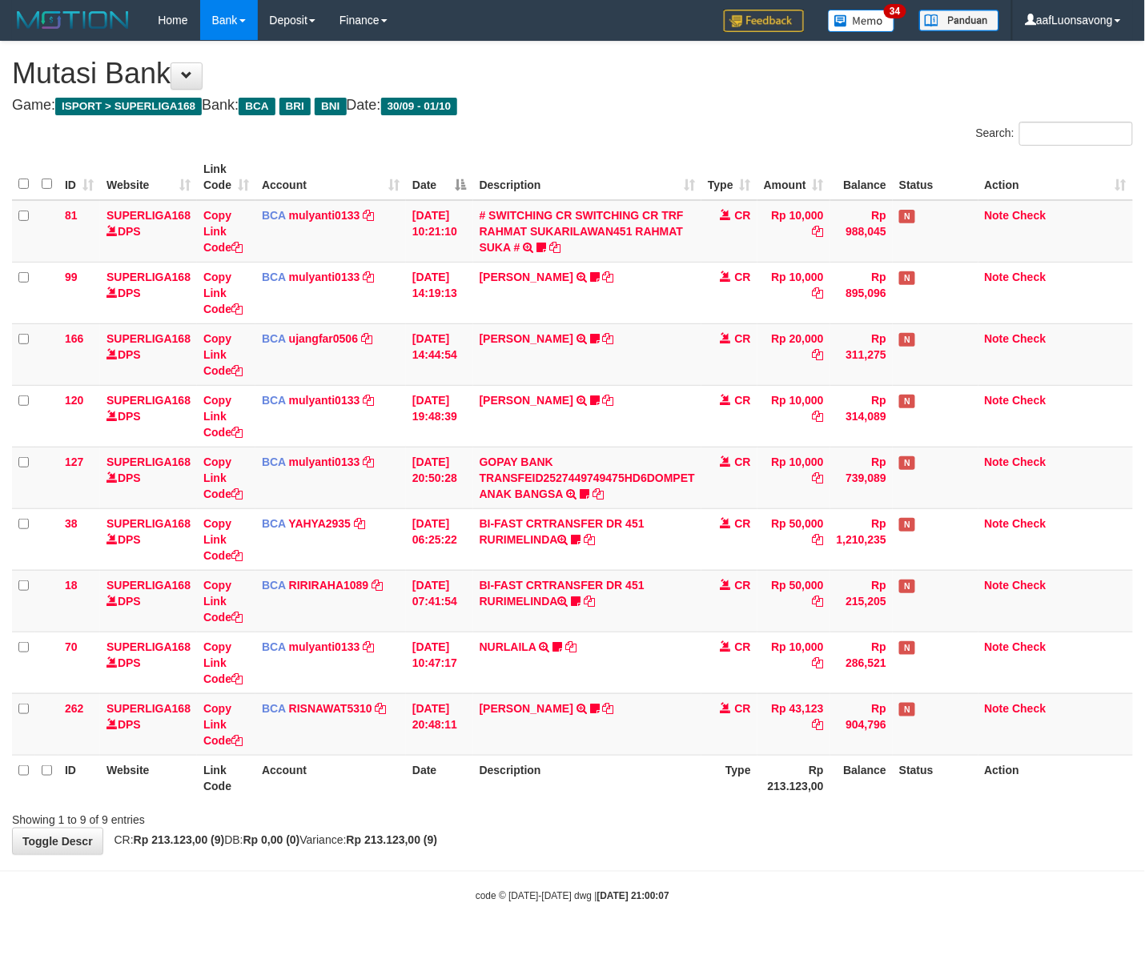
click at [875, 839] on div "**********" at bounding box center [572, 448] width 1145 height 813
click at [501, 641] on link "NURLAILA" at bounding box center [508, 647] width 57 height 13
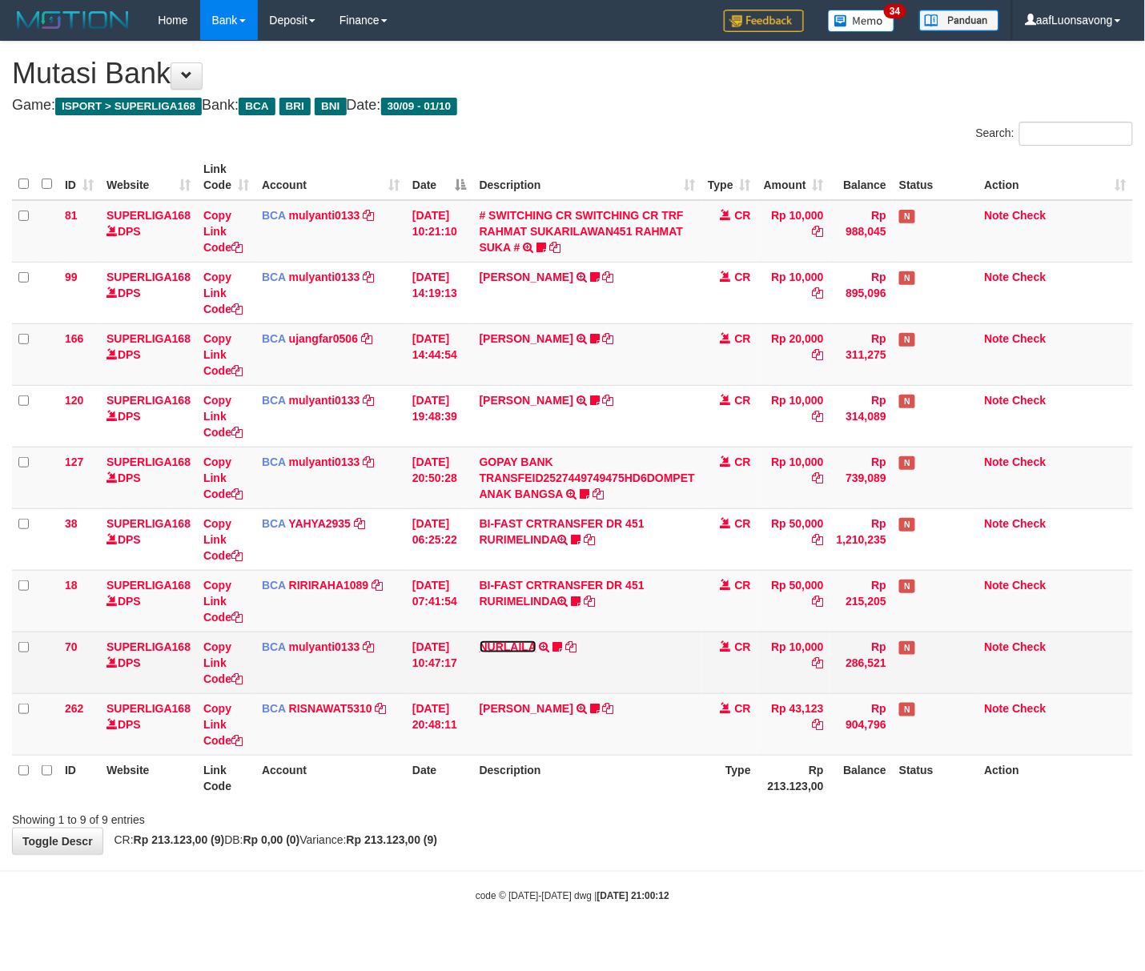
click at [490, 650] on link "NURLAILA" at bounding box center [508, 647] width 57 height 13
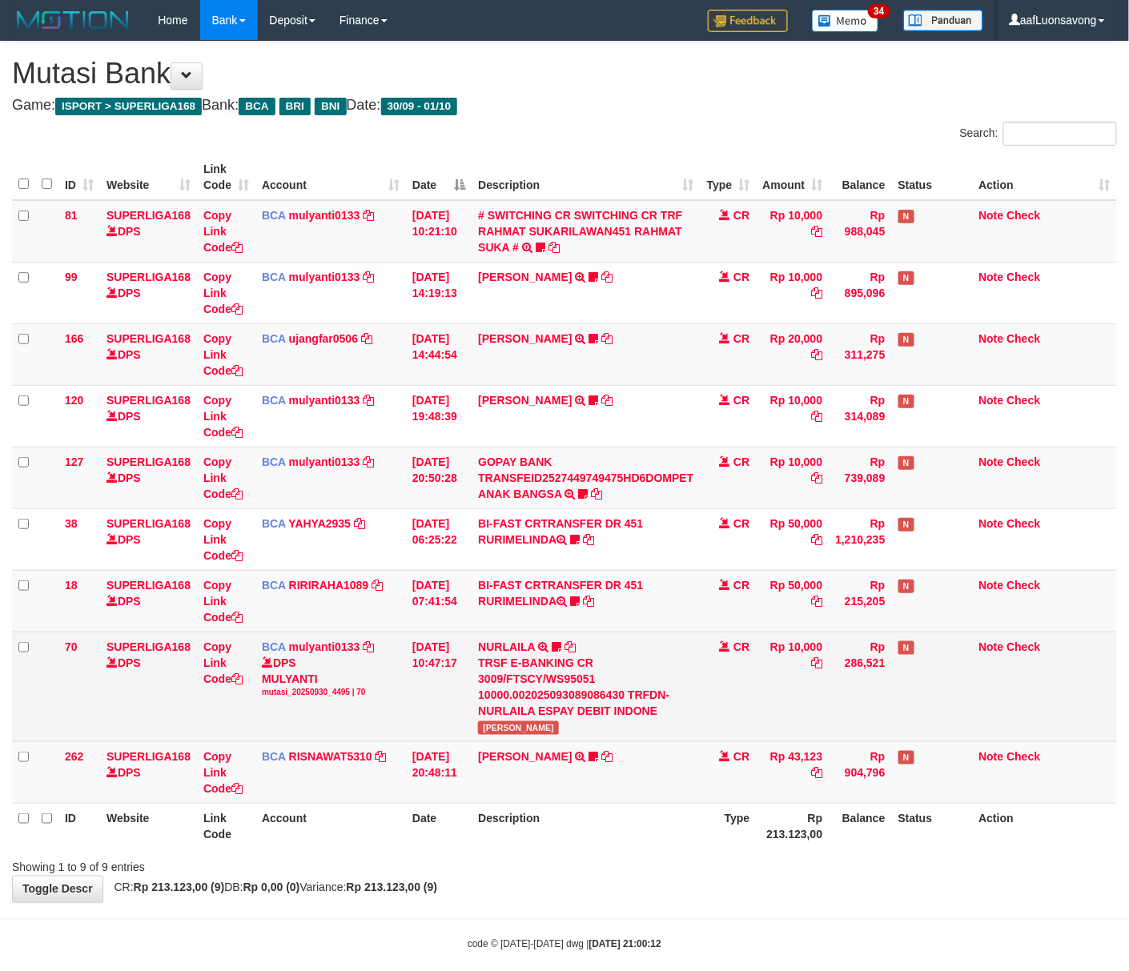
click at [497, 682] on div "TRSF E-BANKING CR 3009/FTSCY/WS95051 10000.002025093089086430 TRFDN-NURLAILA ES…" at bounding box center [585, 687] width 215 height 64
click at [527, 669] on div "TRSF E-BANKING CR 3009/FTSCY/WS95051 10000.002025093089086430 TRFDN-NURLAILA ES…" at bounding box center [585, 687] width 215 height 64
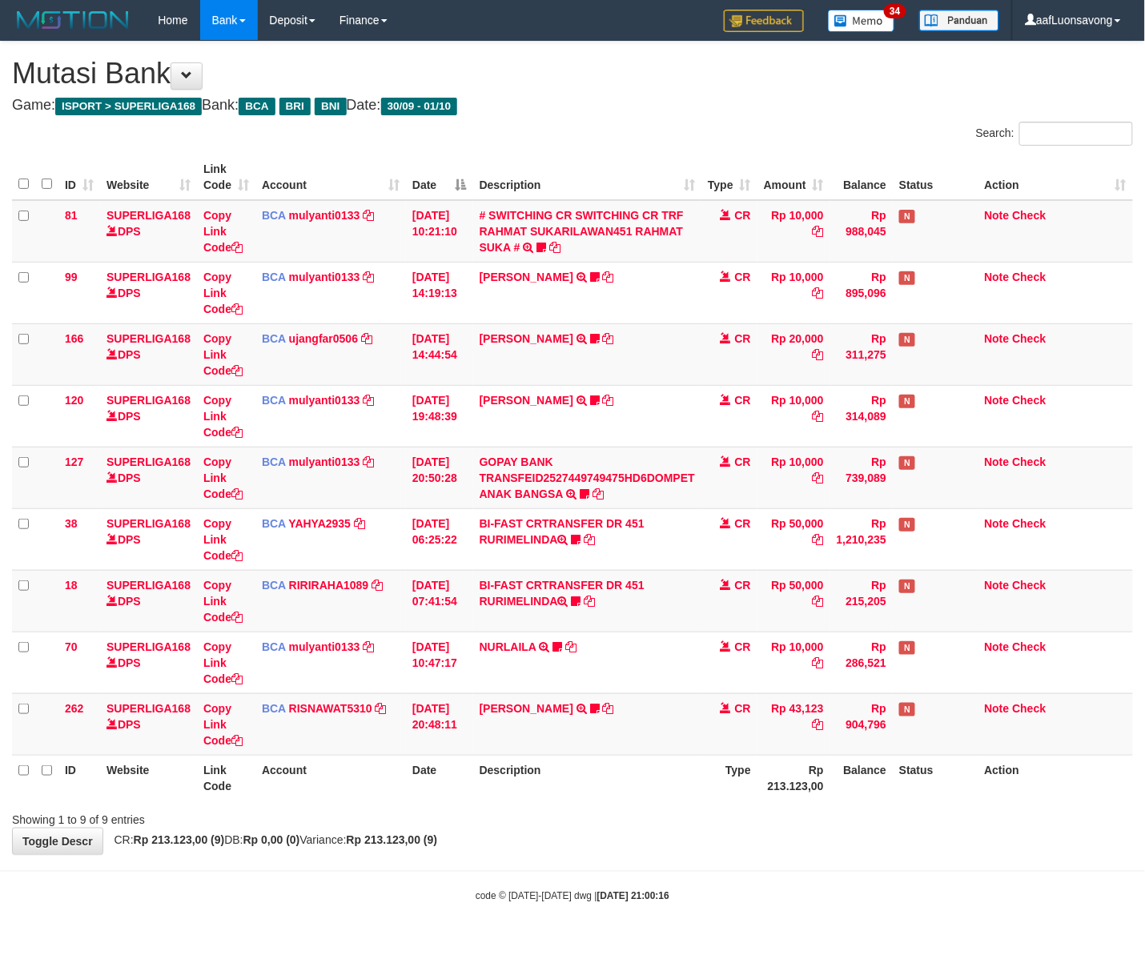
click at [482, 731] on td "[PERSON_NAME] TRSF E-BANKING CR 3009/FTSCY/WS95051 43123.002025093076842247 TRF…" at bounding box center [587, 724] width 228 height 62
click at [484, 731] on td "YOSI EFENDI TRSF E-BANKING CR 3009/FTSCY/WS95051 43123.002025093076842247 TRFDN…" at bounding box center [587, 724] width 228 height 62
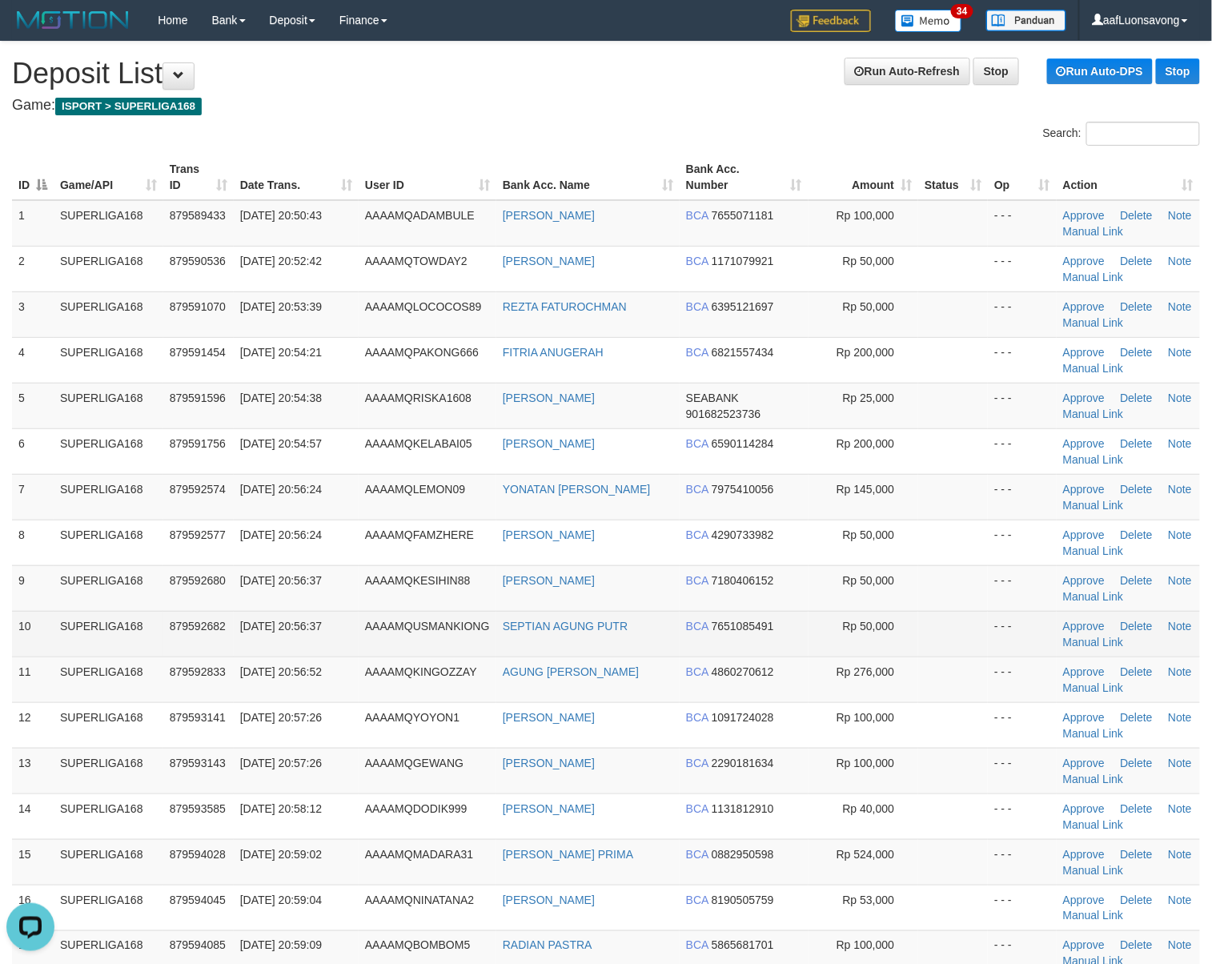
click at [64, 631] on td "SUPERLIGA168" at bounding box center [109, 634] width 110 height 46
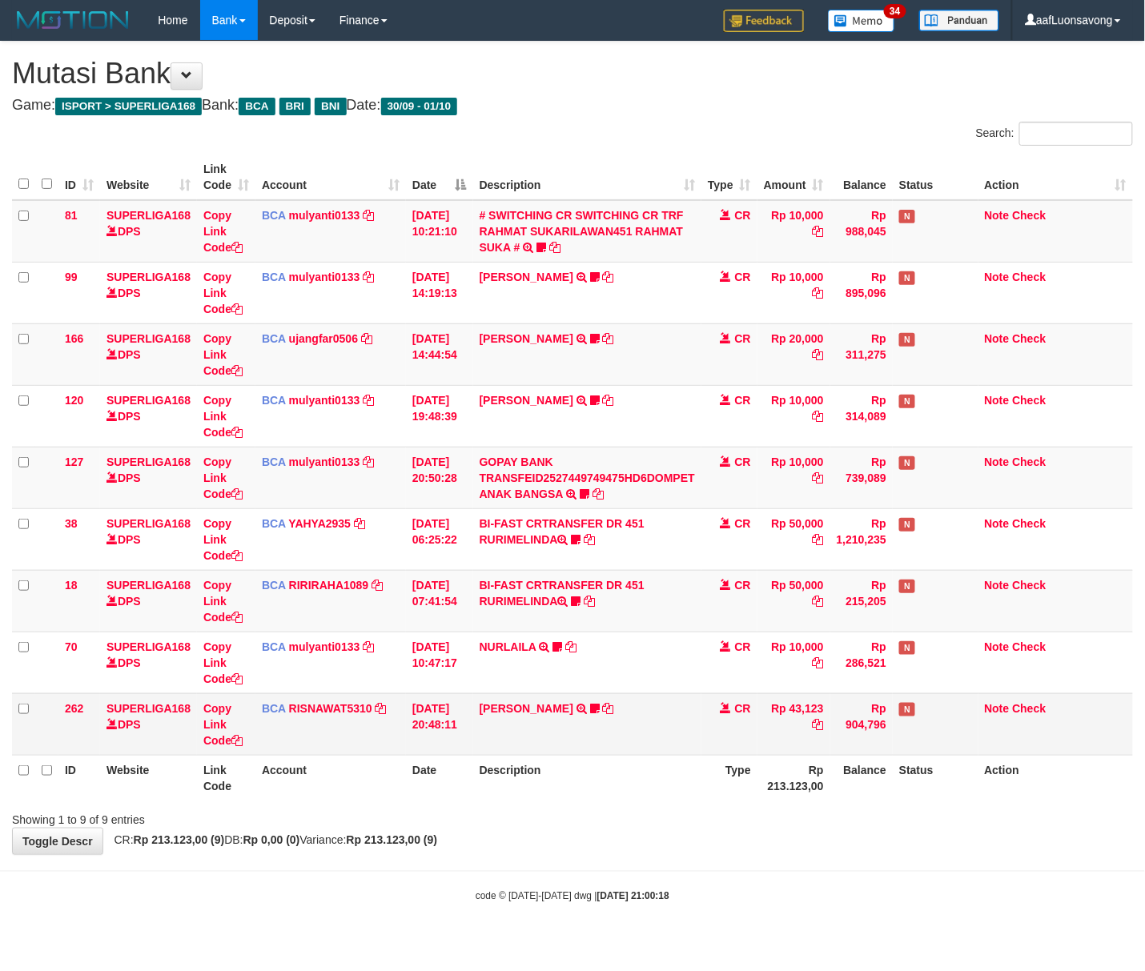
click at [504, 719] on td "[PERSON_NAME] TRSF E-BANKING CR 3009/FTSCY/WS95051 43123.002025093076842247 TRF…" at bounding box center [587, 724] width 228 height 62
click at [452, 944] on html "Toggle navigation Home Bank Account List Load By Website Group [ISPORT] SUPERLI…" at bounding box center [572, 472] width 1145 height 944
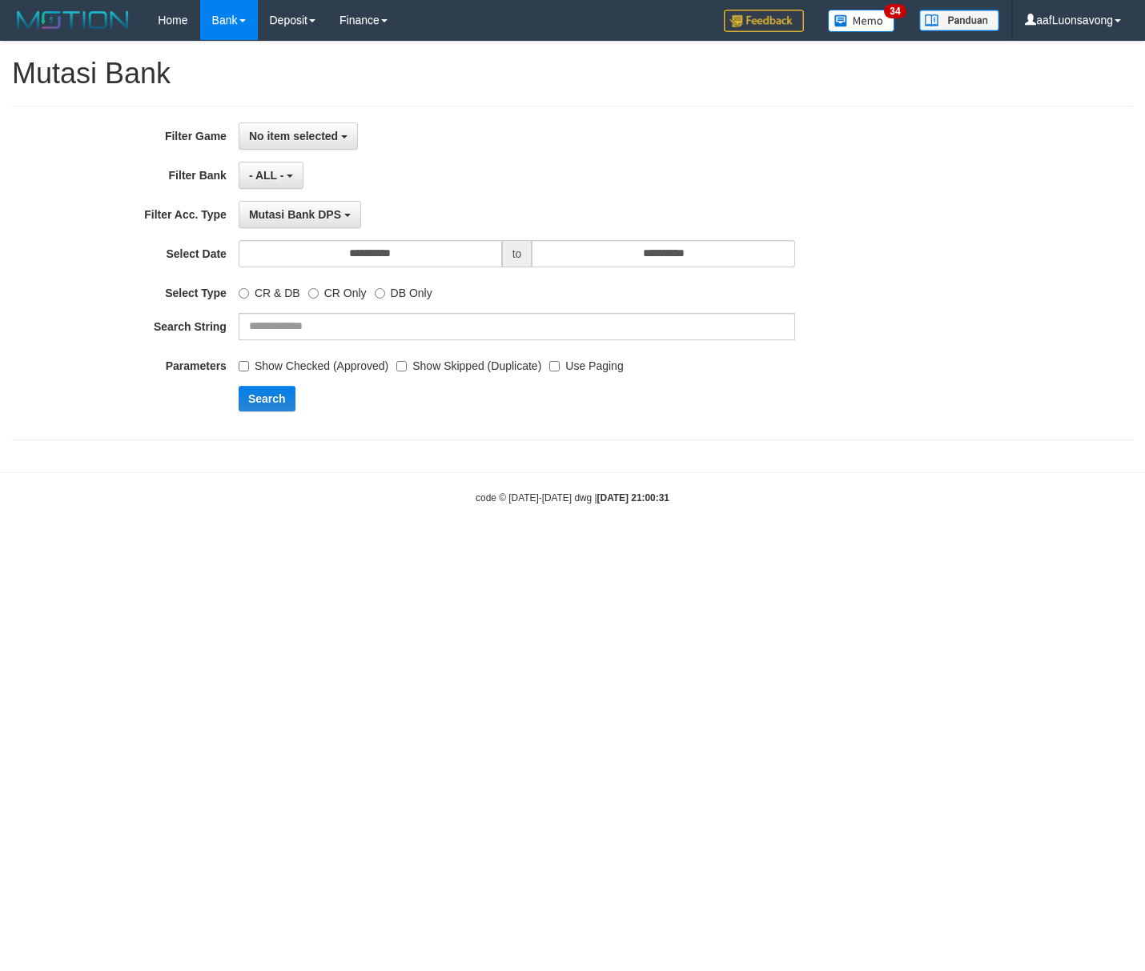
select select
click at [277, 163] on button "- ALL -" at bounding box center [271, 175] width 65 height 27
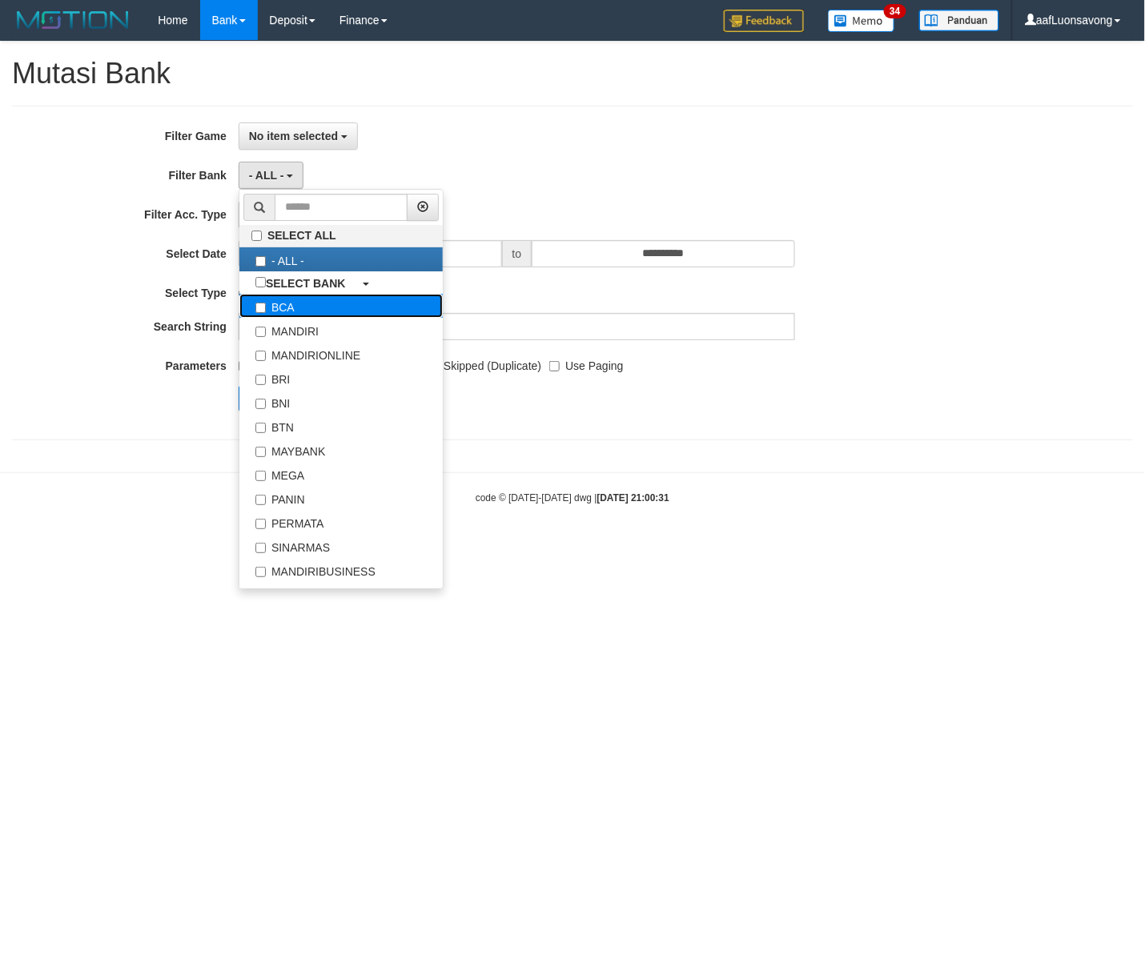
click at [330, 317] on label "BCA" at bounding box center [340, 306] width 203 height 24
select select "***"
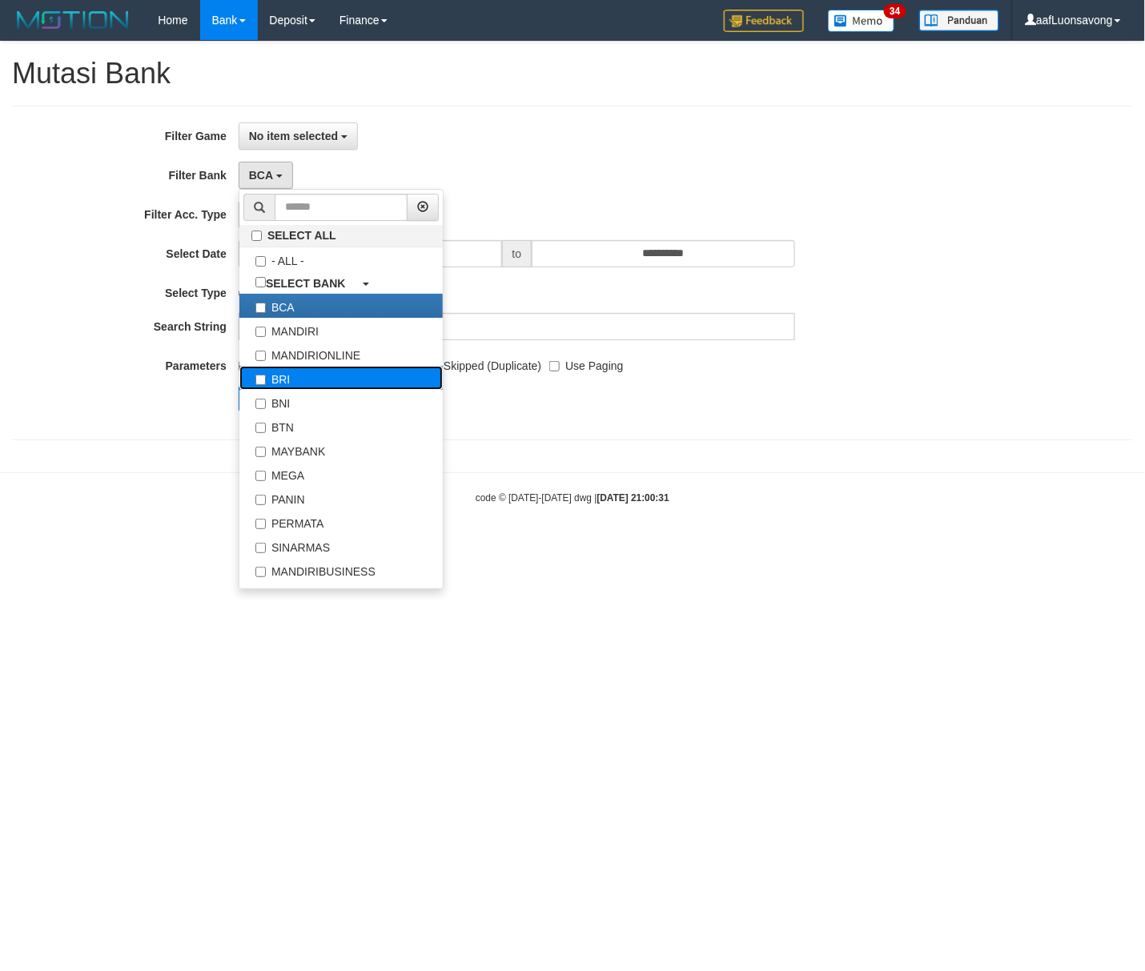
click at [325, 384] on label "BRI" at bounding box center [340, 378] width 203 height 24
click at [321, 404] on label "BNI" at bounding box center [340, 402] width 203 height 24
click at [701, 191] on div "**********" at bounding box center [477, 273] width 954 height 301
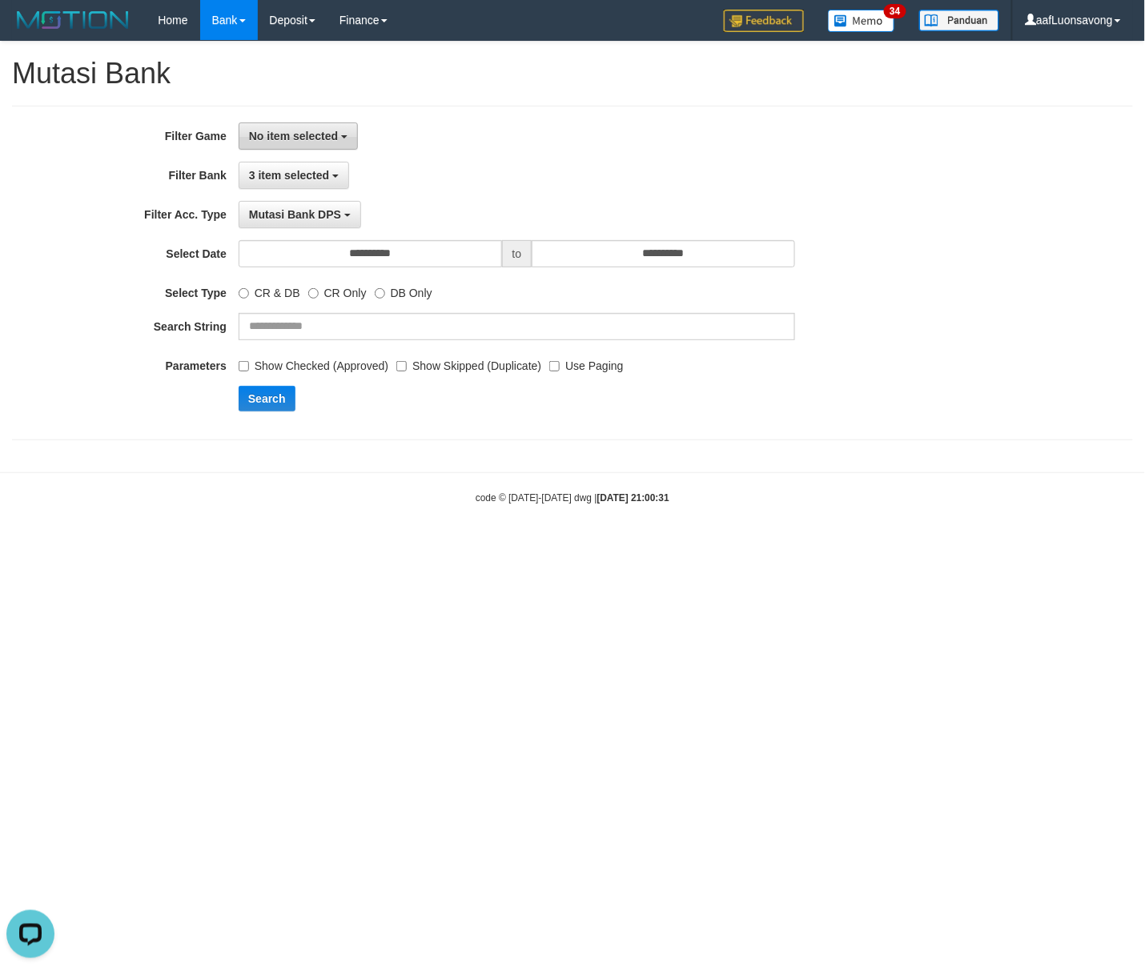
drag, startPoint x: 303, startPoint y: 135, endPoint x: 360, endPoint y: 235, distance: 114.4
click at [303, 136] on span "No item selected" at bounding box center [293, 136] width 89 height 13
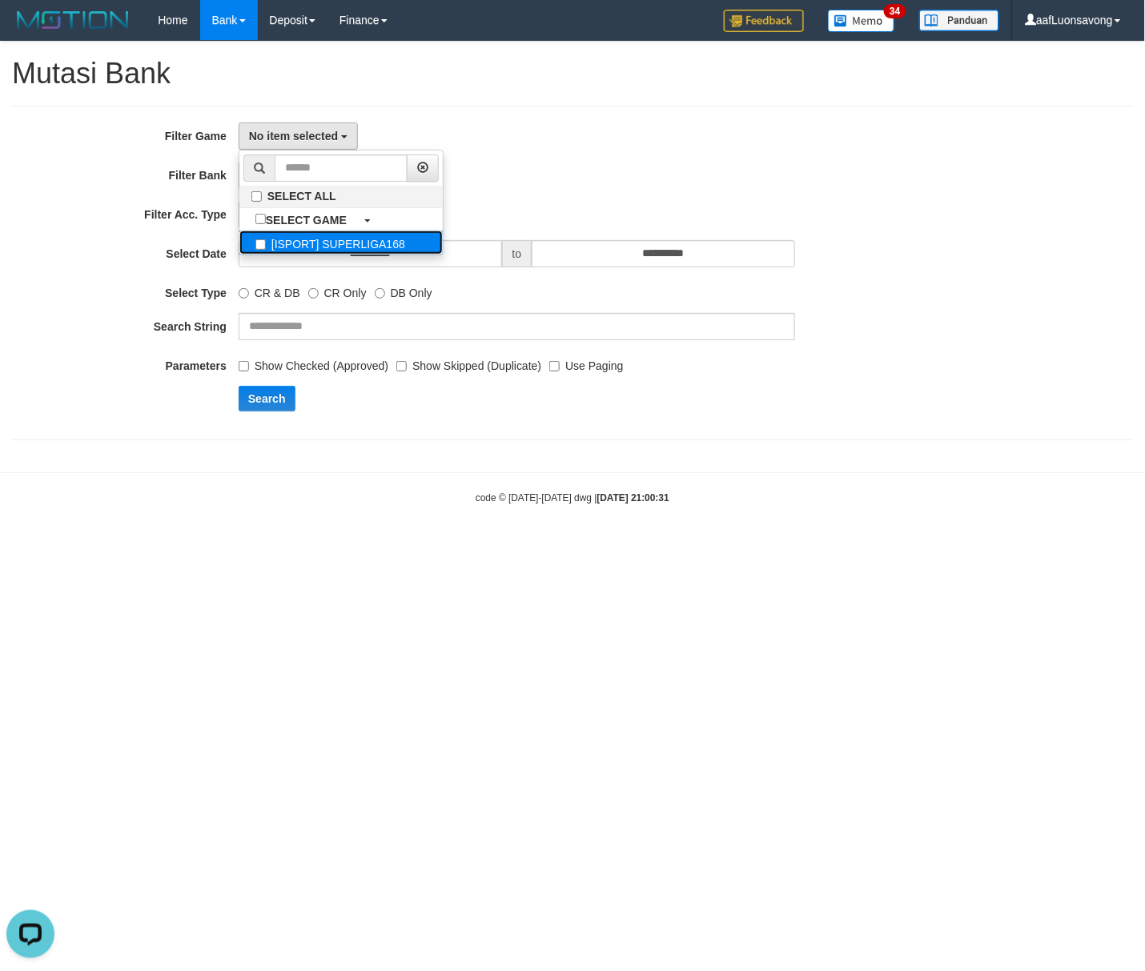
click at [368, 255] on label "[ISPORT] SUPERLIGA168" at bounding box center [340, 243] width 203 height 24
select select "***"
drag, startPoint x: 734, startPoint y: 178, endPoint x: 692, endPoint y: 235, distance: 70.9
click at [735, 178] on div "3 item selected SELECT ALL - ALL - SELECT BANK BCA MANDIRI MANDIRIONLINE BRI BN…" at bounding box center [517, 175] width 557 height 27
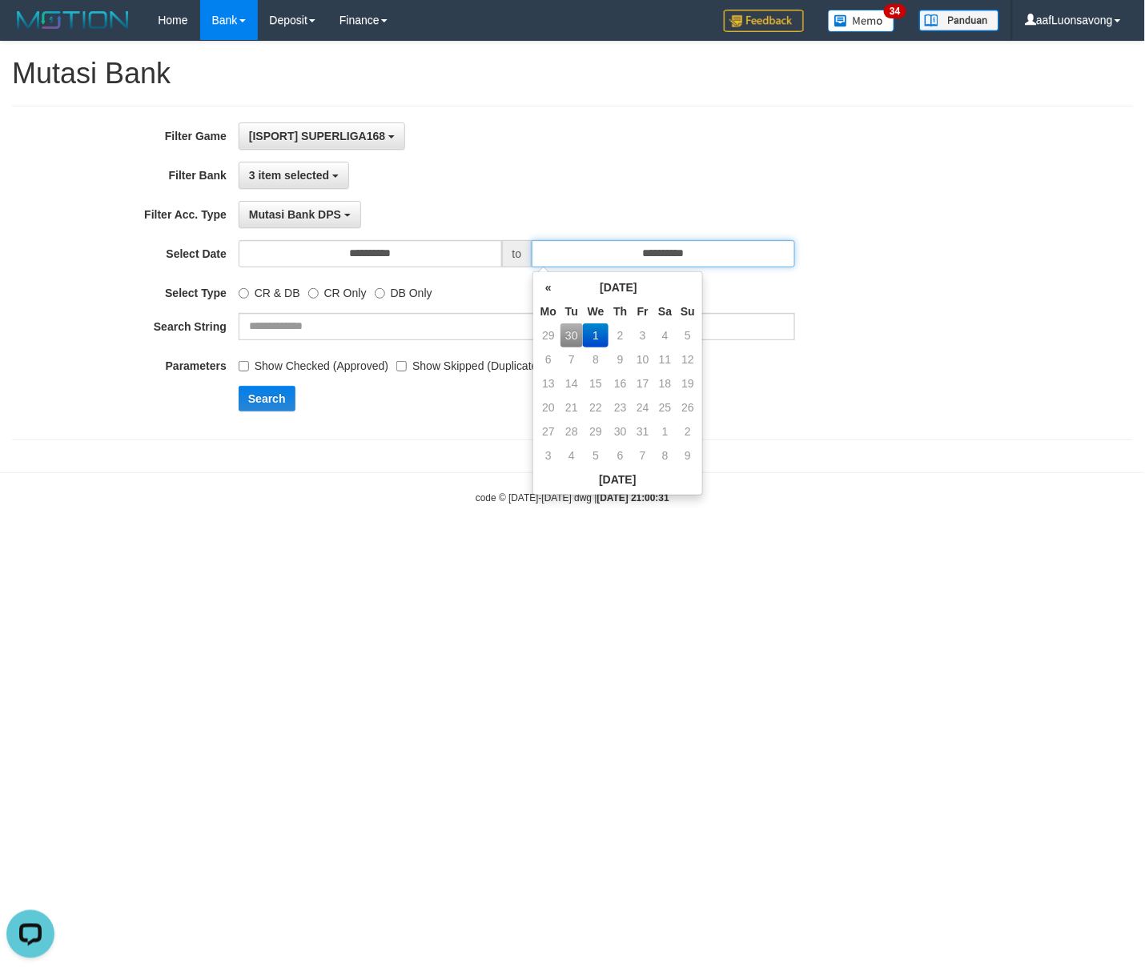
click at [658, 267] on input "**********" at bounding box center [663, 253] width 263 height 27
drag, startPoint x: 661, startPoint y: 175, endPoint x: 658, endPoint y: 183, distance: 9.4
click at [661, 174] on div "3 item selected SELECT ALL - ALL - SELECT BANK BCA MANDIRI MANDIRIONLINE BRI BN…" at bounding box center [517, 175] width 557 height 27
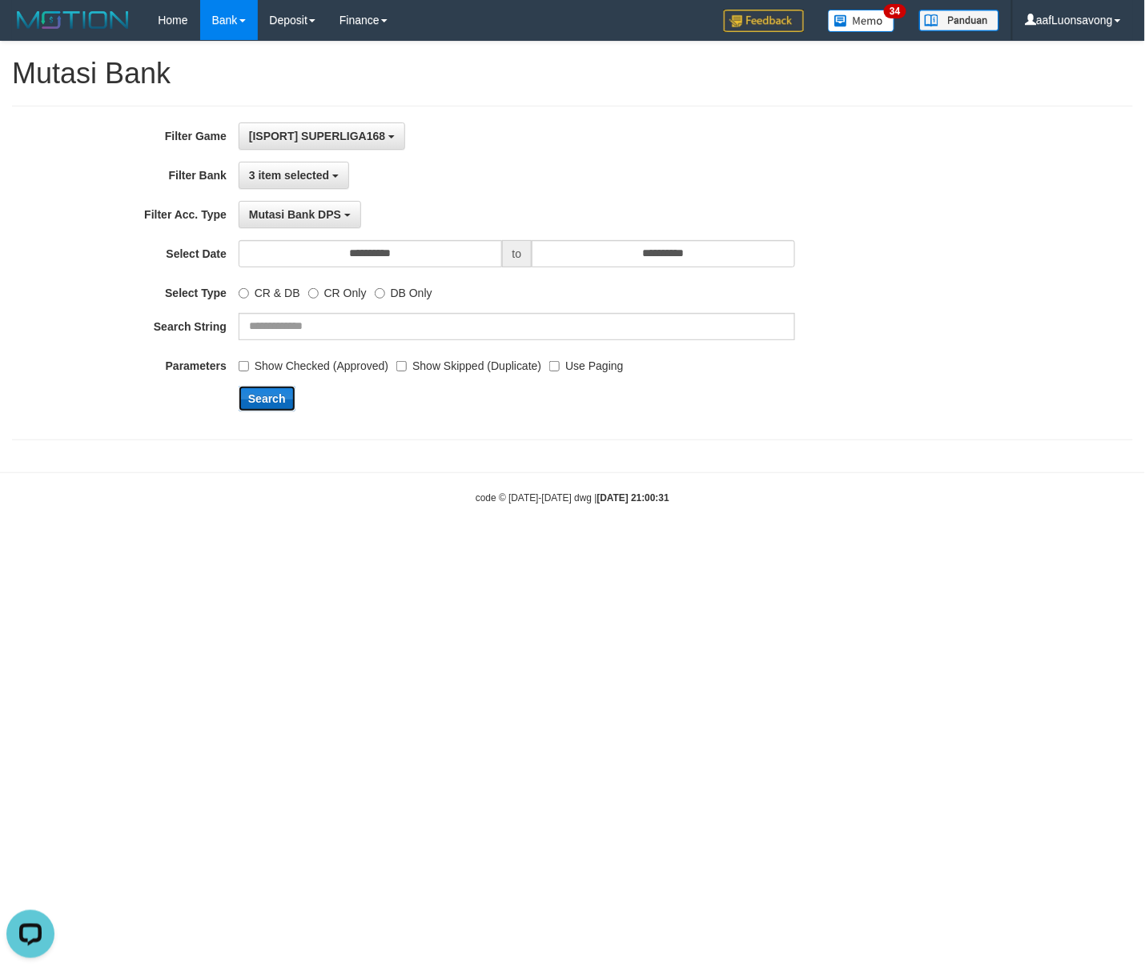
click at [286, 388] on button "Search" at bounding box center [267, 399] width 57 height 26
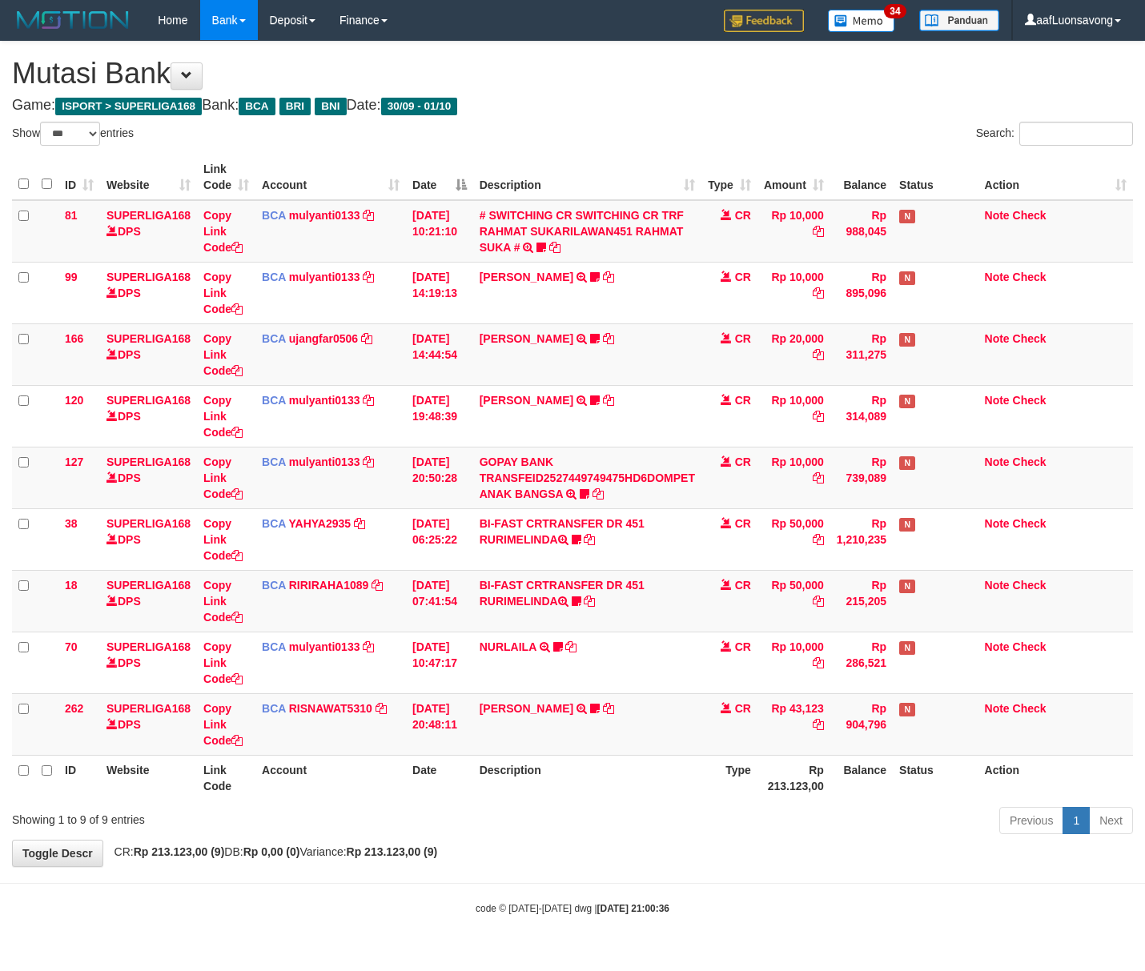
select select "***"
click at [536, 735] on td "YOSI EFENDI TRSF E-BANKING CR 3009/FTSCY/WS95051 43123.002025093076842247 TRFDN…" at bounding box center [587, 724] width 228 height 62
select select "***"
click at [865, 750] on td "Rp 904,796" at bounding box center [861, 724] width 62 height 62
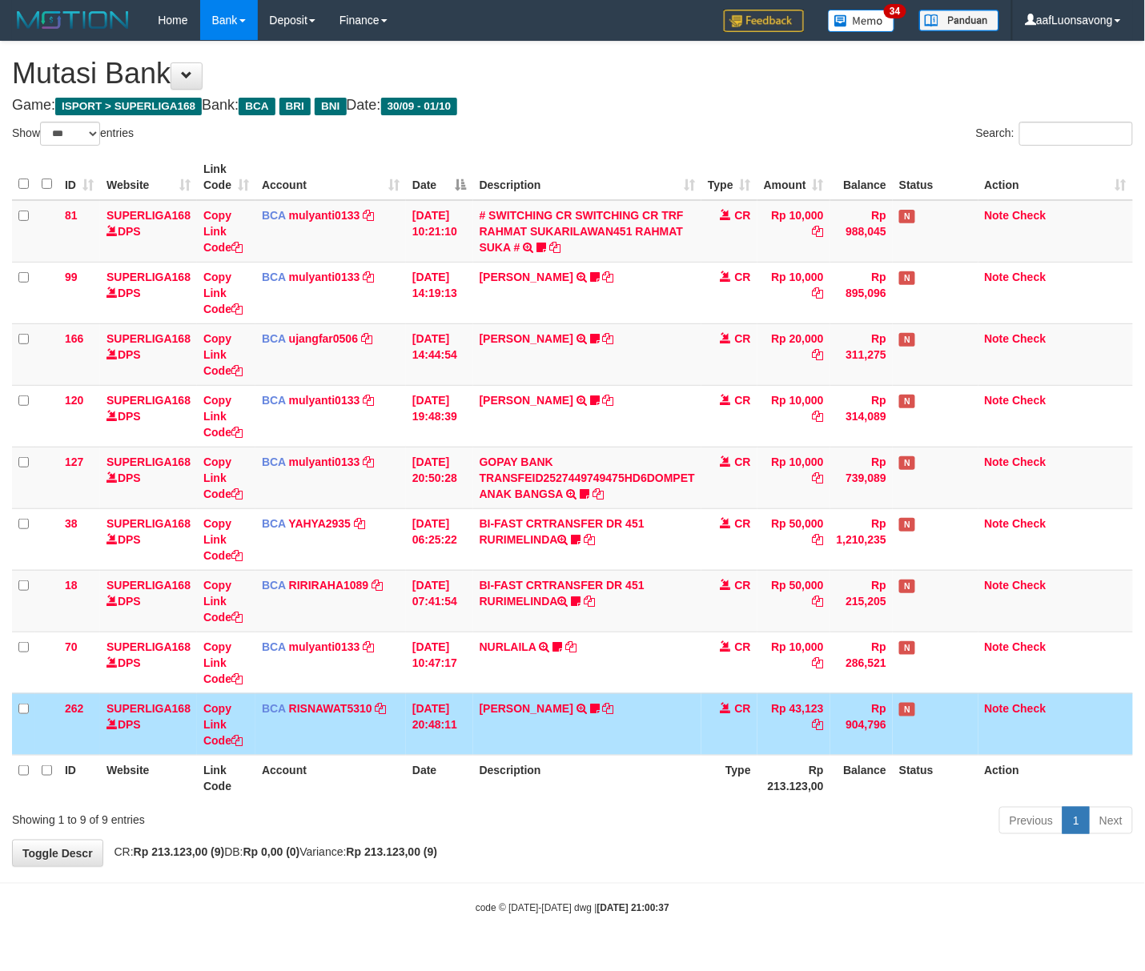
click at [699, 782] on th "Description" at bounding box center [587, 778] width 228 height 46
click at [682, 884] on hr at bounding box center [572, 883] width 1145 height 1
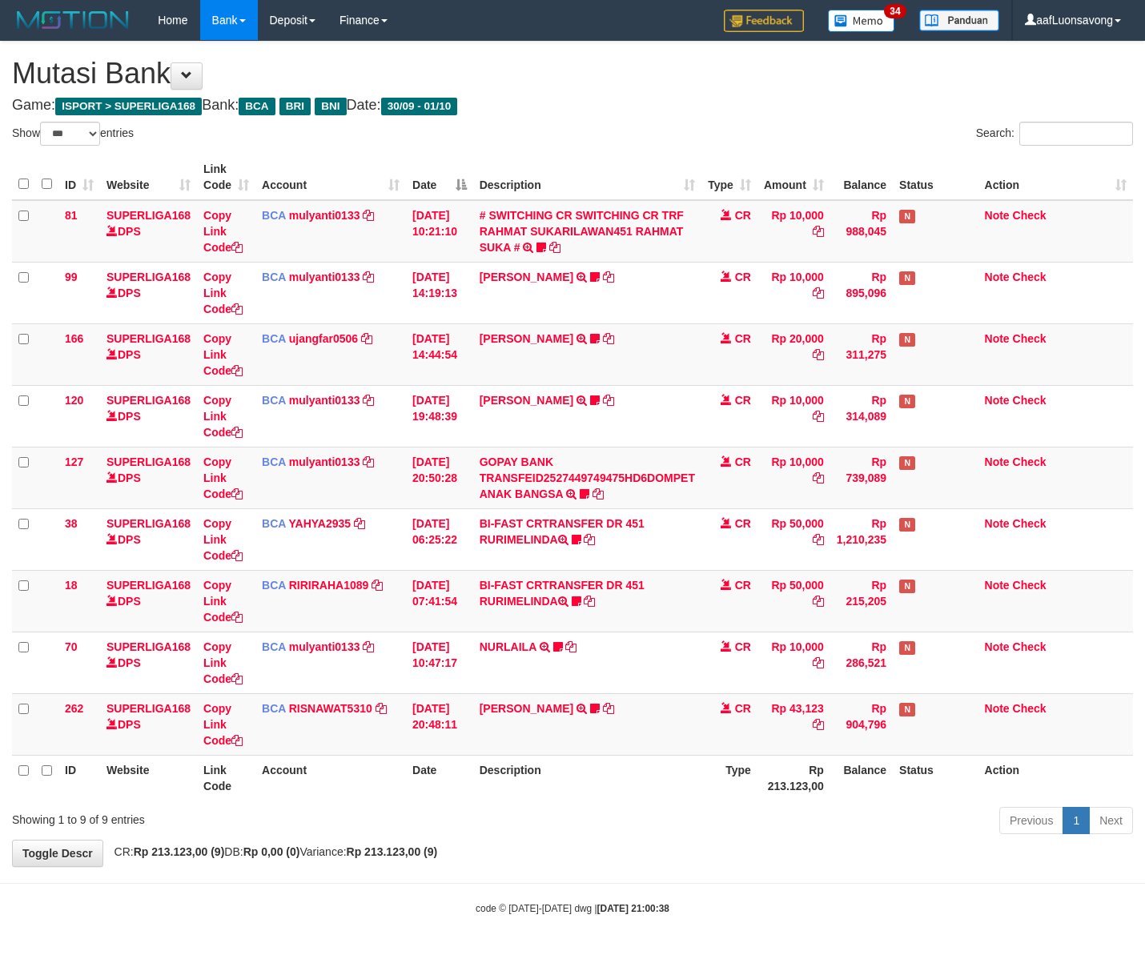
select select "***"
click at [689, 792] on th "Description" at bounding box center [587, 778] width 228 height 46
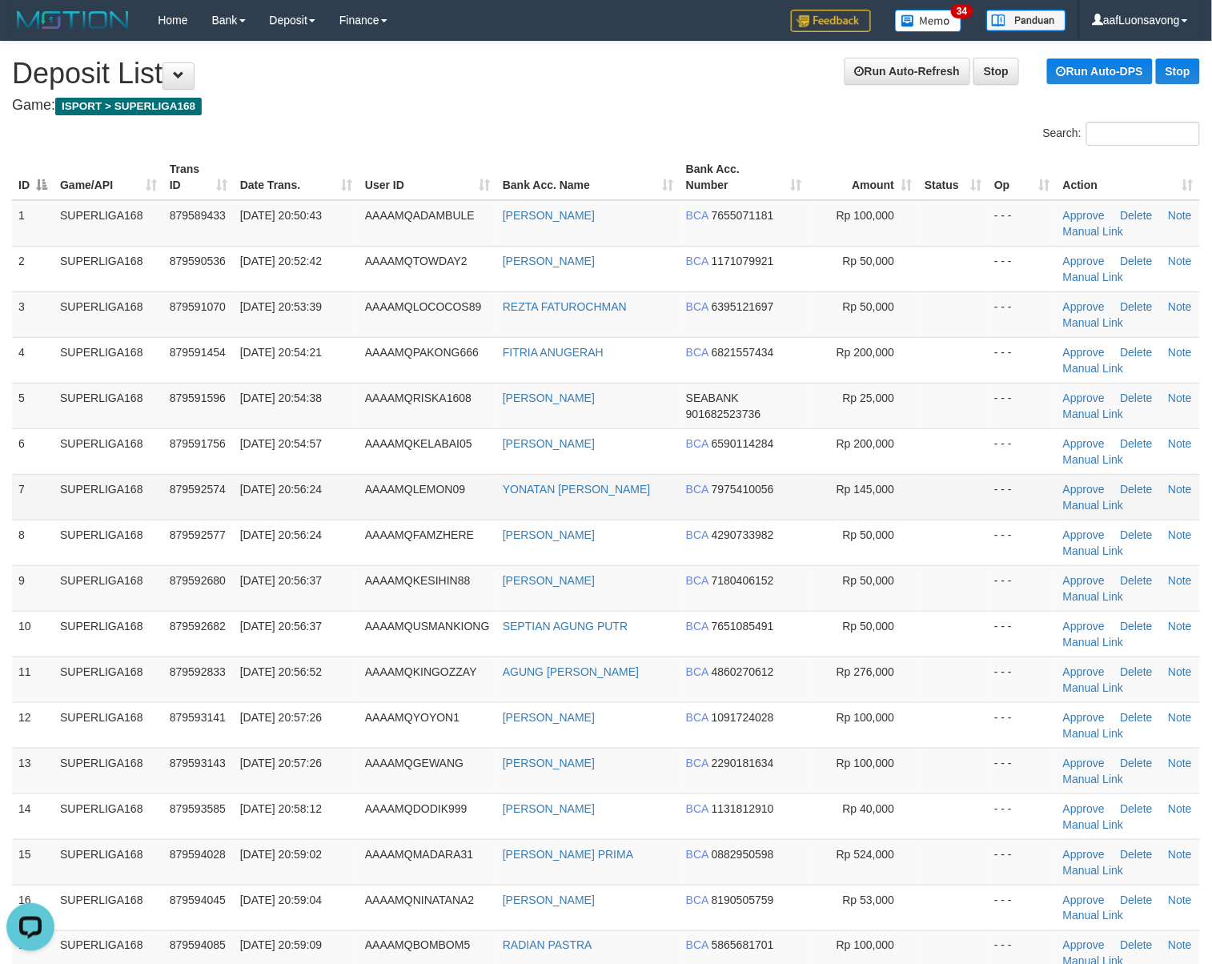
click at [334, 500] on td "[DATE] 20:56:24" at bounding box center [296, 497] width 125 height 46
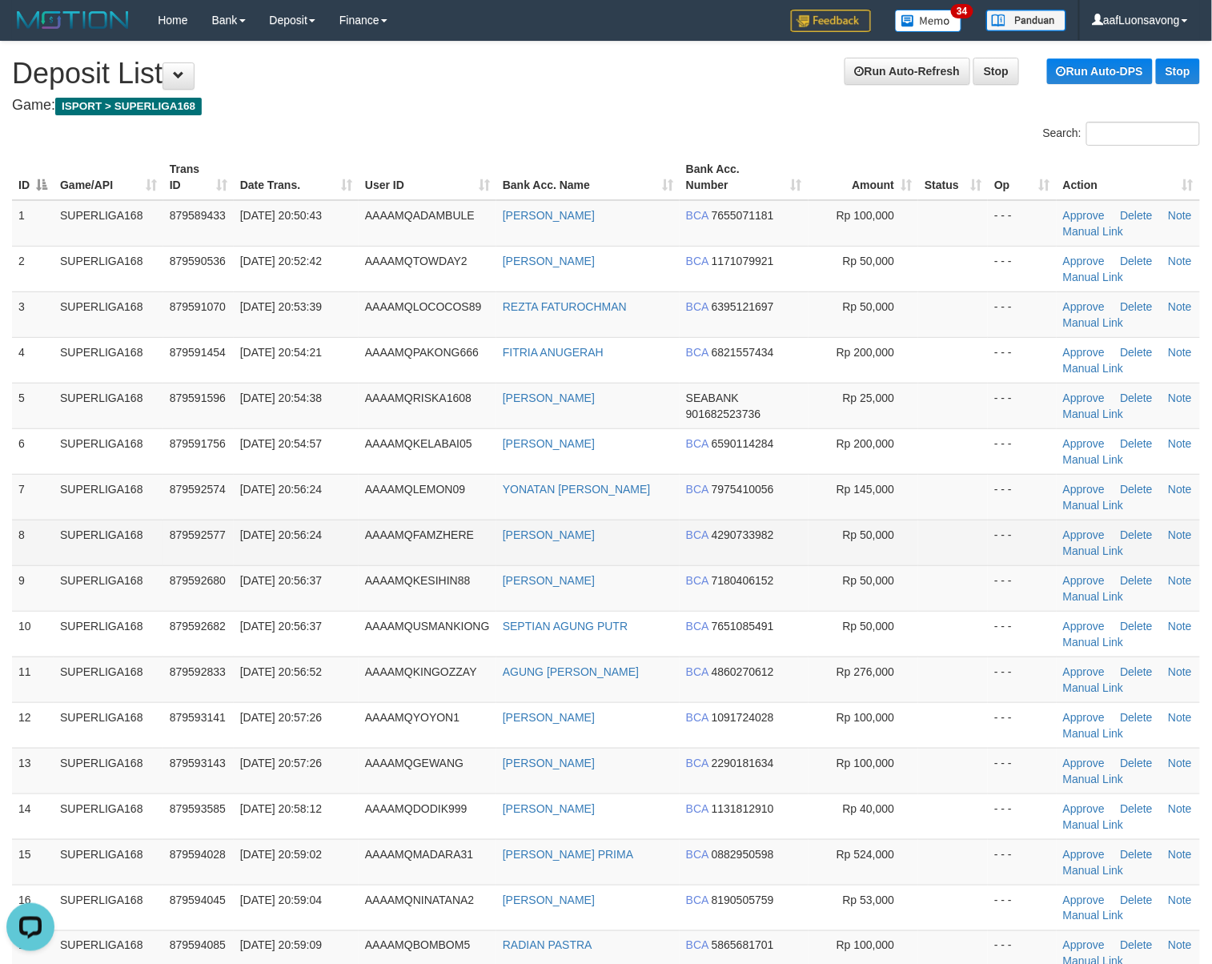
click at [398, 540] on span "AAAAMQFAMZHERE" at bounding box center [419, 534] width 109 height 13
drag, startPoint x: 270, startPoint y: 557, endPoint x: 255, endPoint y: 558, distance: 15.2
click at [264, 557] on td "[DATE] 20:56:24" at bounding box center [296, 543] width 125 height 46
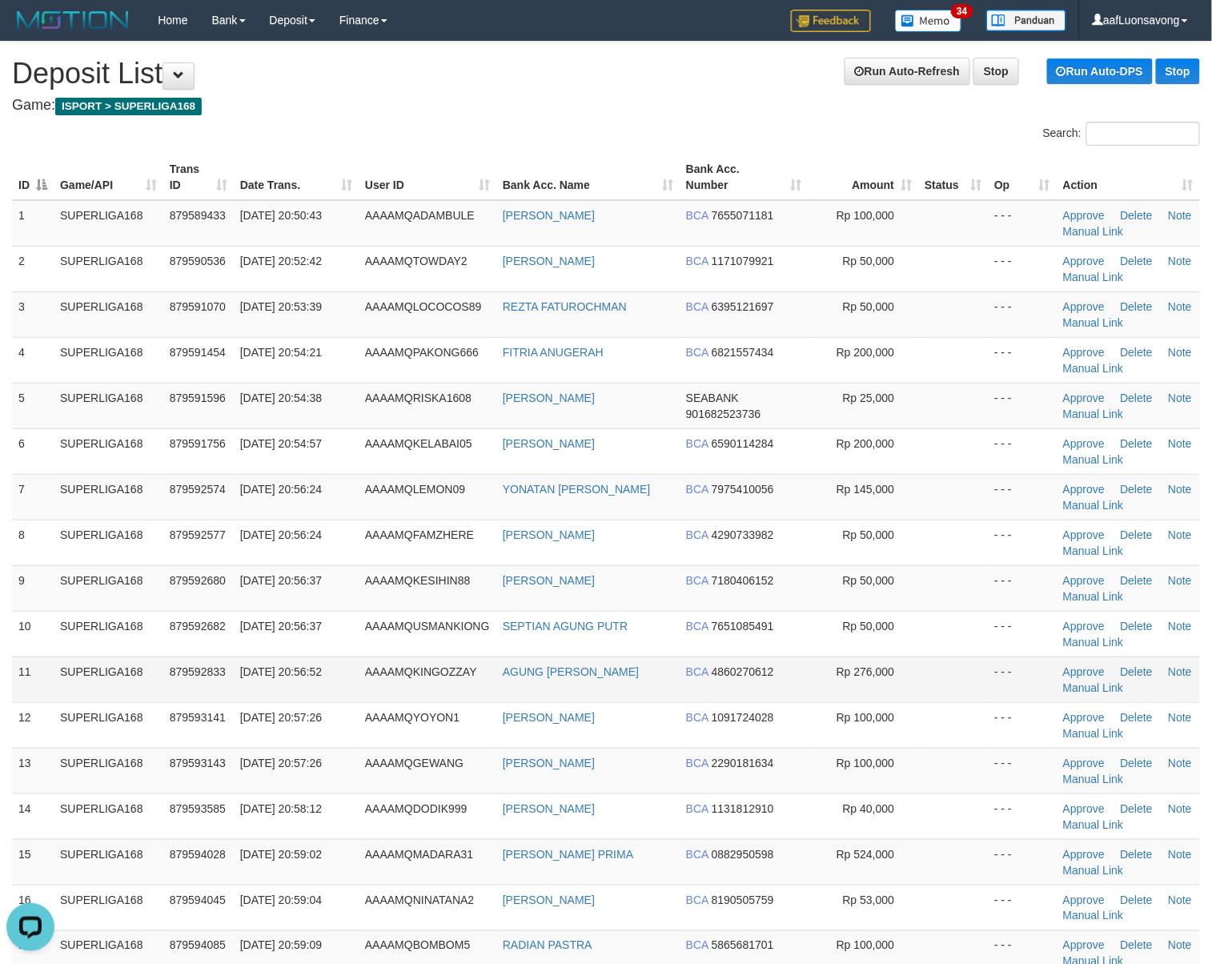
click at [261, 693] on td "[DATE] 20:56:52" at bounding box center [296, 680] width 125 height 46
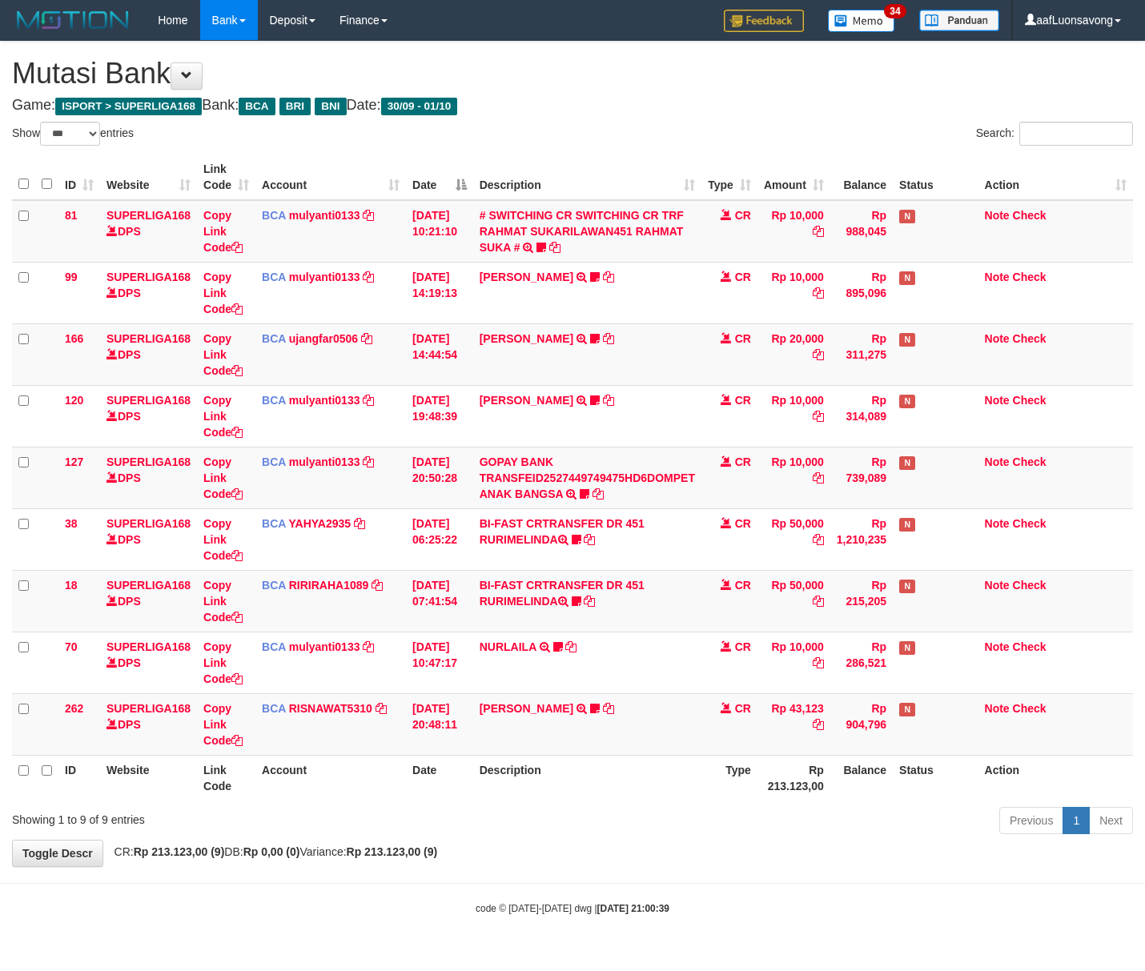
select select "***"
click at [609, 849] on div "**********" at bounding box center [572, 454] width 1145 height 825
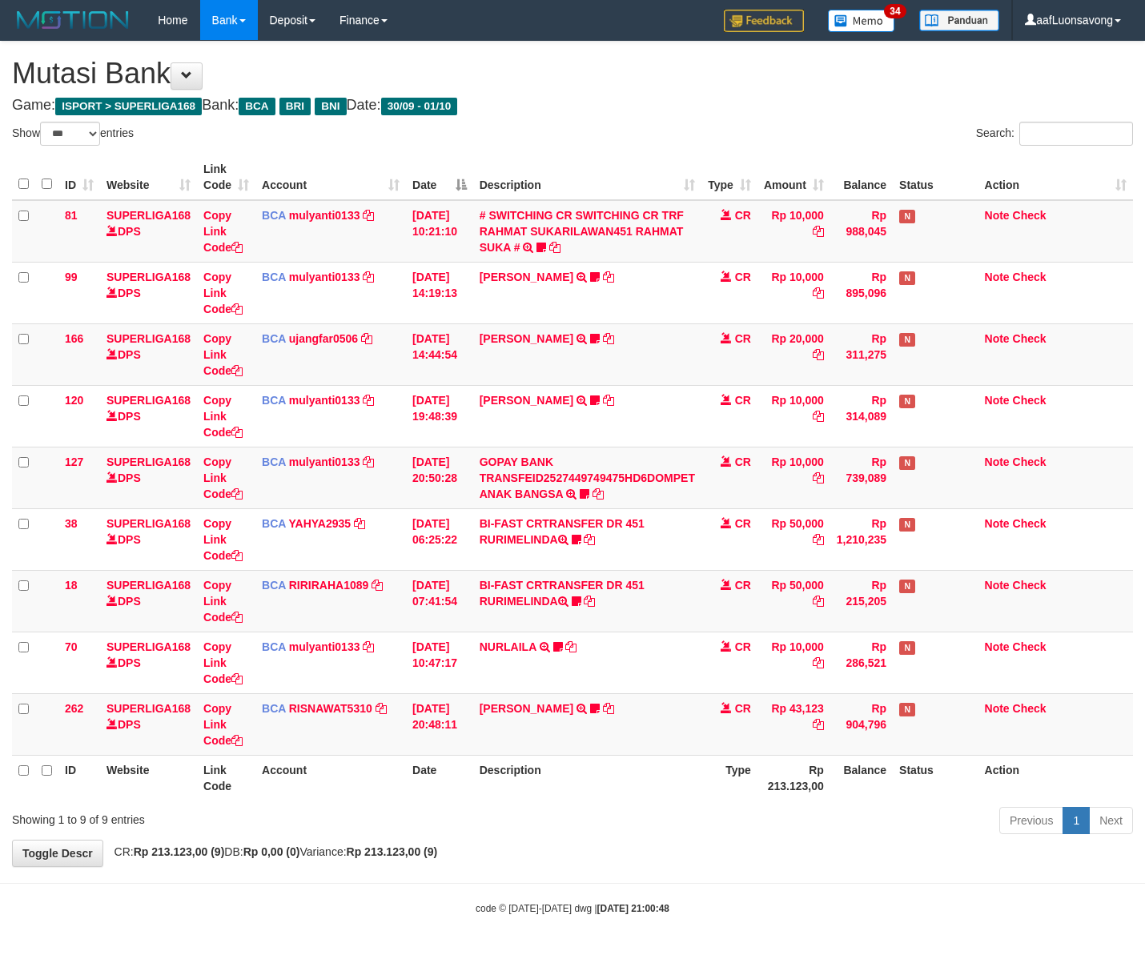
select select "***"
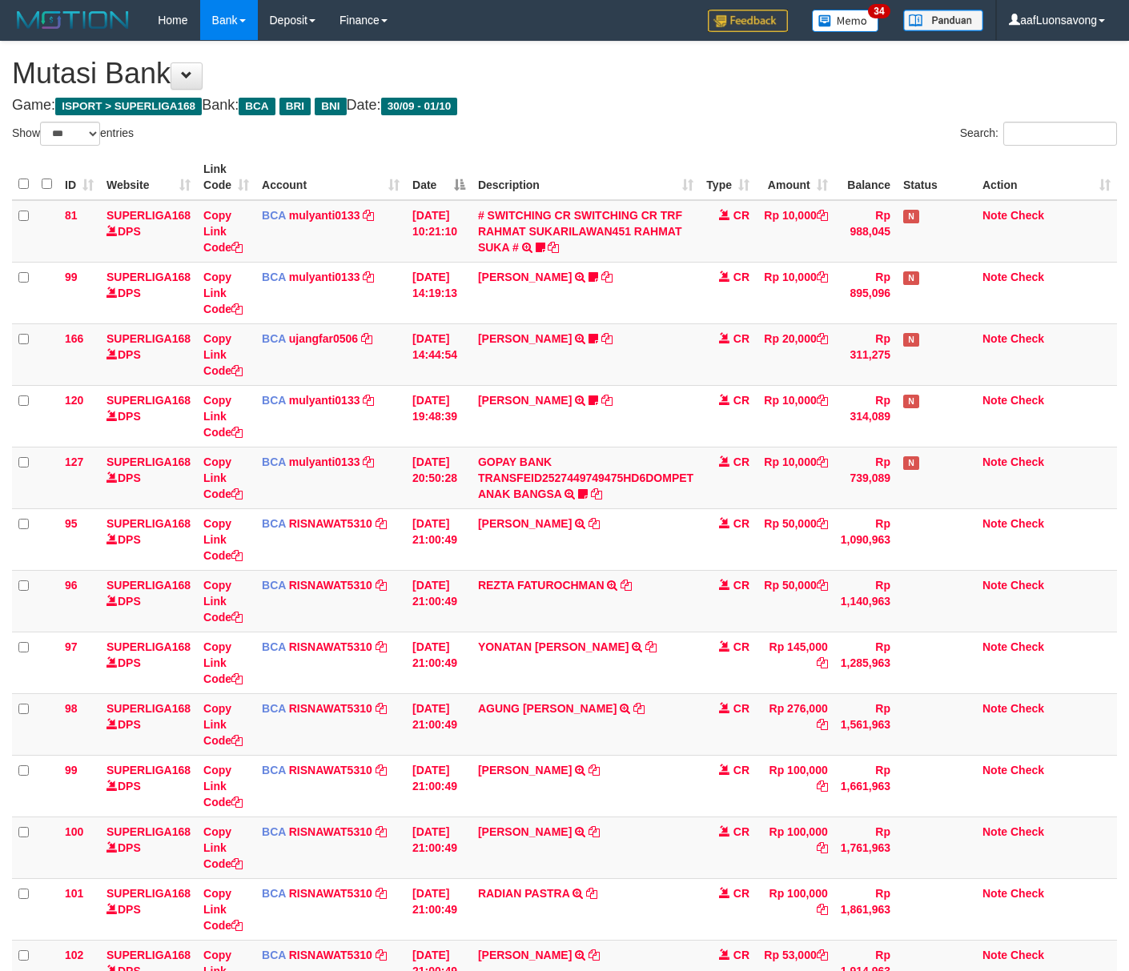
select select "***"
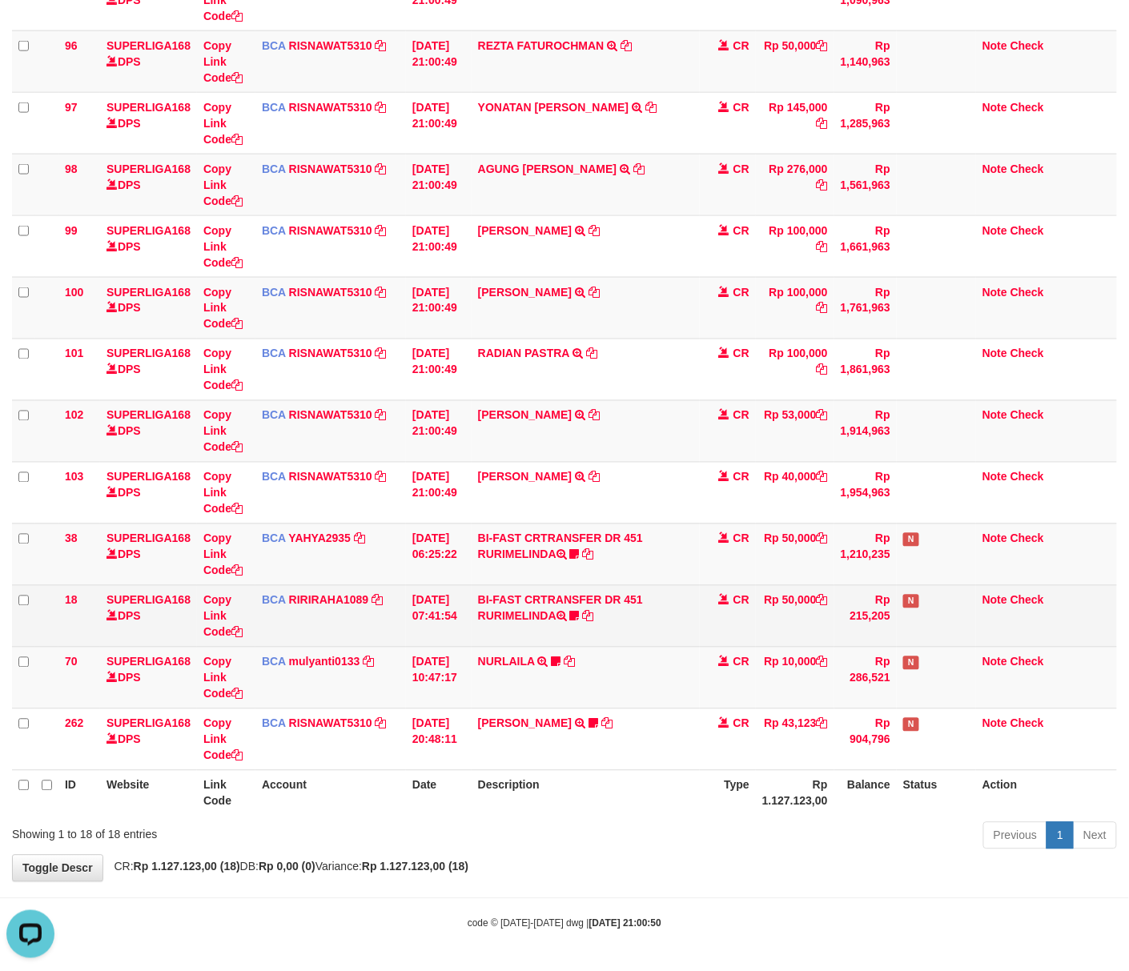
click at [492, 618] on td "BI-FAST CRTRANSFER DR 451 RURIMELINDA boneka1989 WAIT BUKTI" at bounding box center [586, 616] width 228 height 62
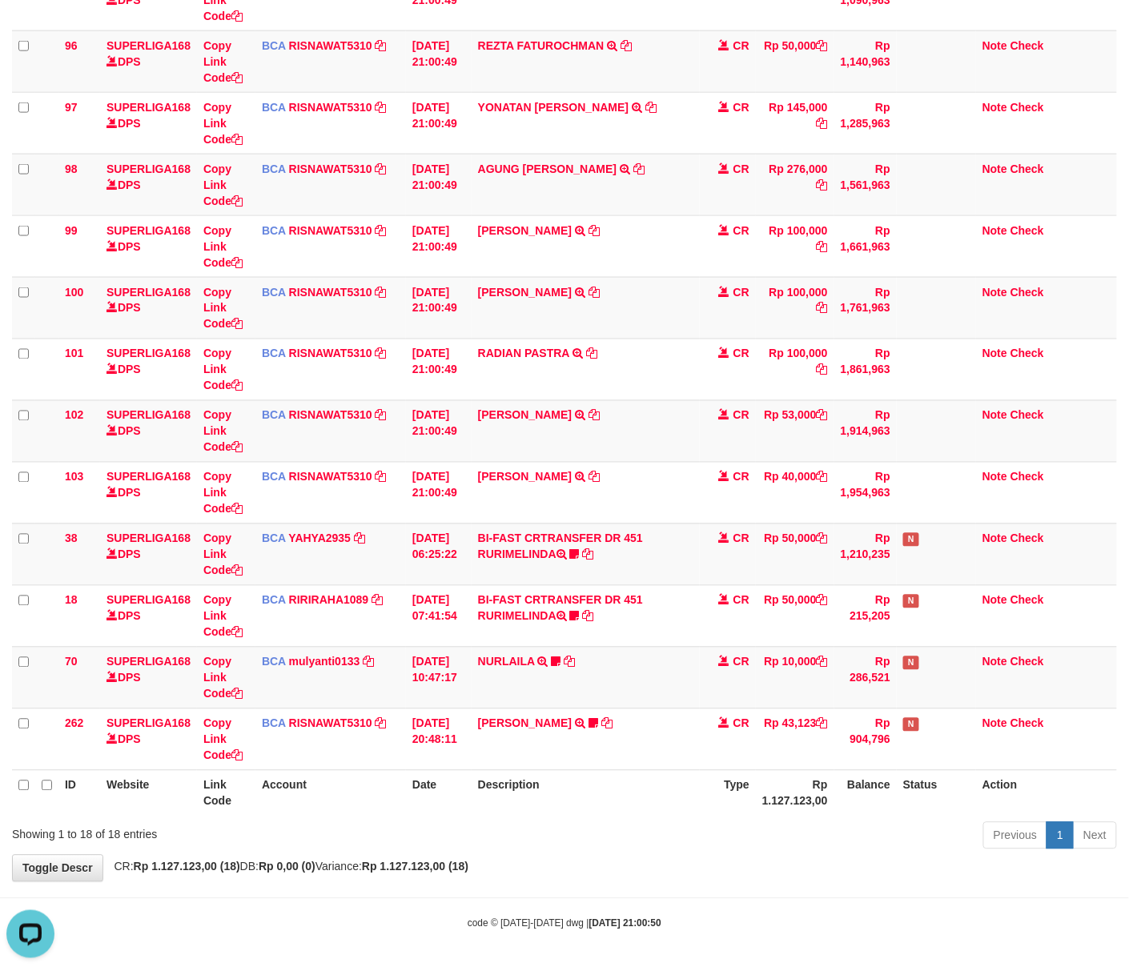
click at [638, 805] on th "Description" at bounding box center [586, 793] width 228 height 46
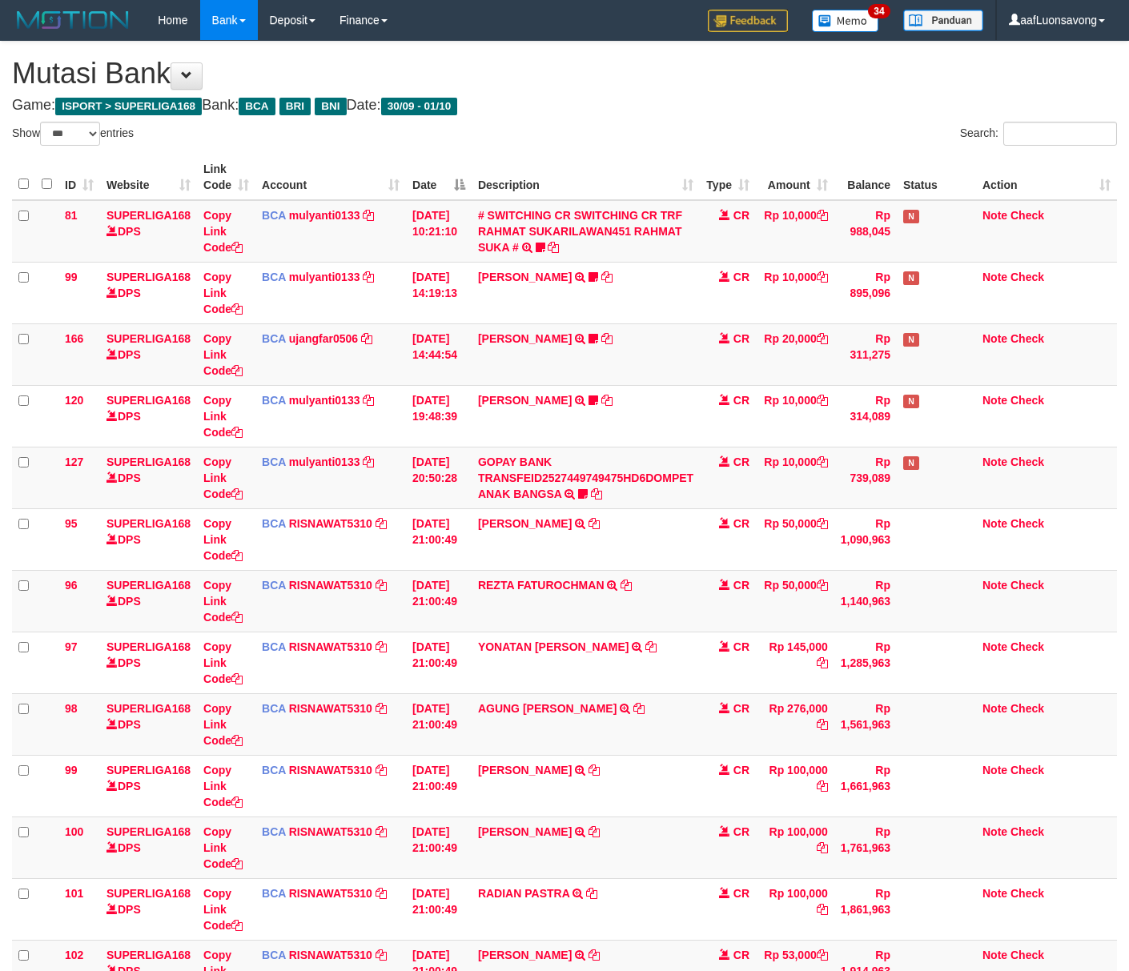
select select "***"
click at [187, 70] on button at bounding box center [187, 75] width 32 height 27
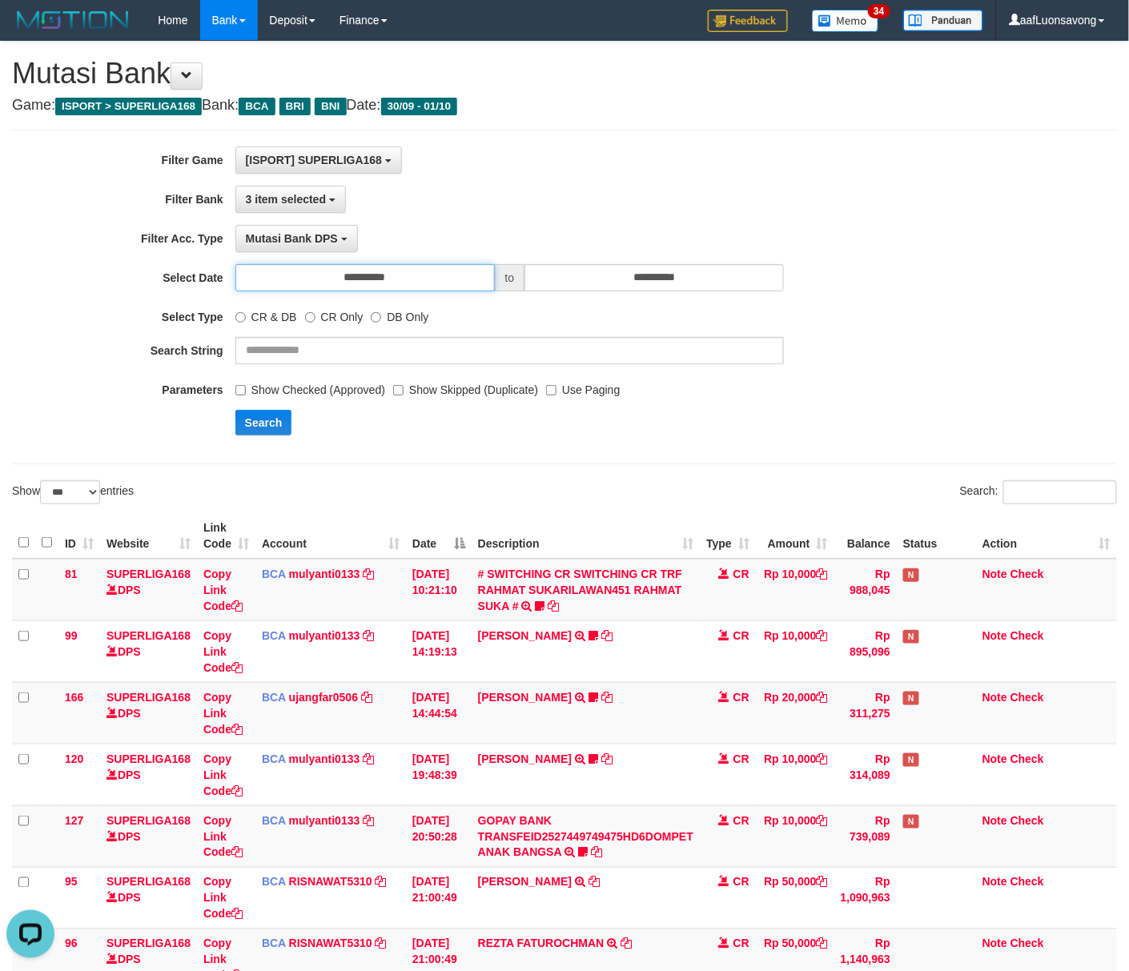
click at [452, 266] on input "**********" at bounding box center [364, 277] width 259 height 27
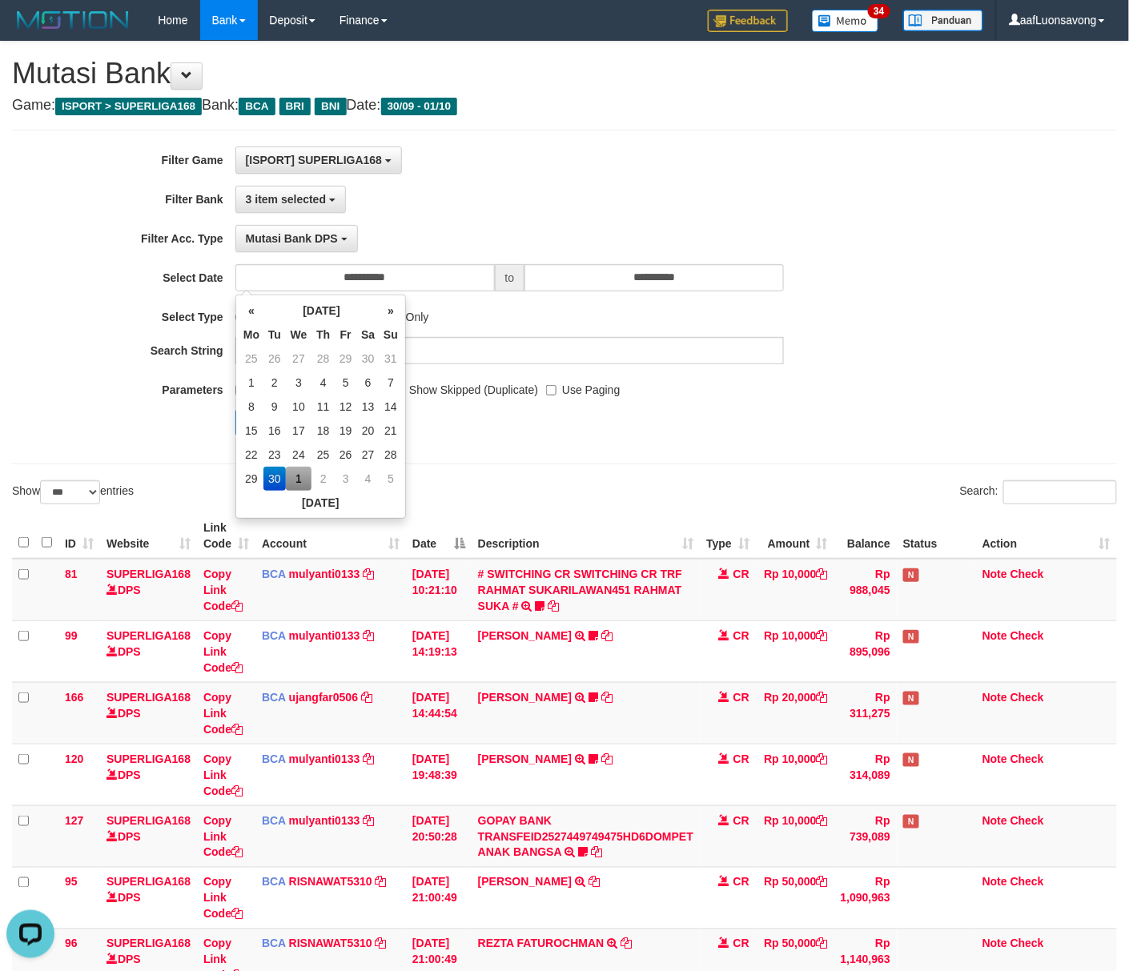
click at [298, 481] on td "1" at bounding box center [299, 479] width 26 height 24
type input "**********"
click at [549, 495] on div "Show ** ** ** *** entries" at bounding box center [282, 494] width 540 height 28
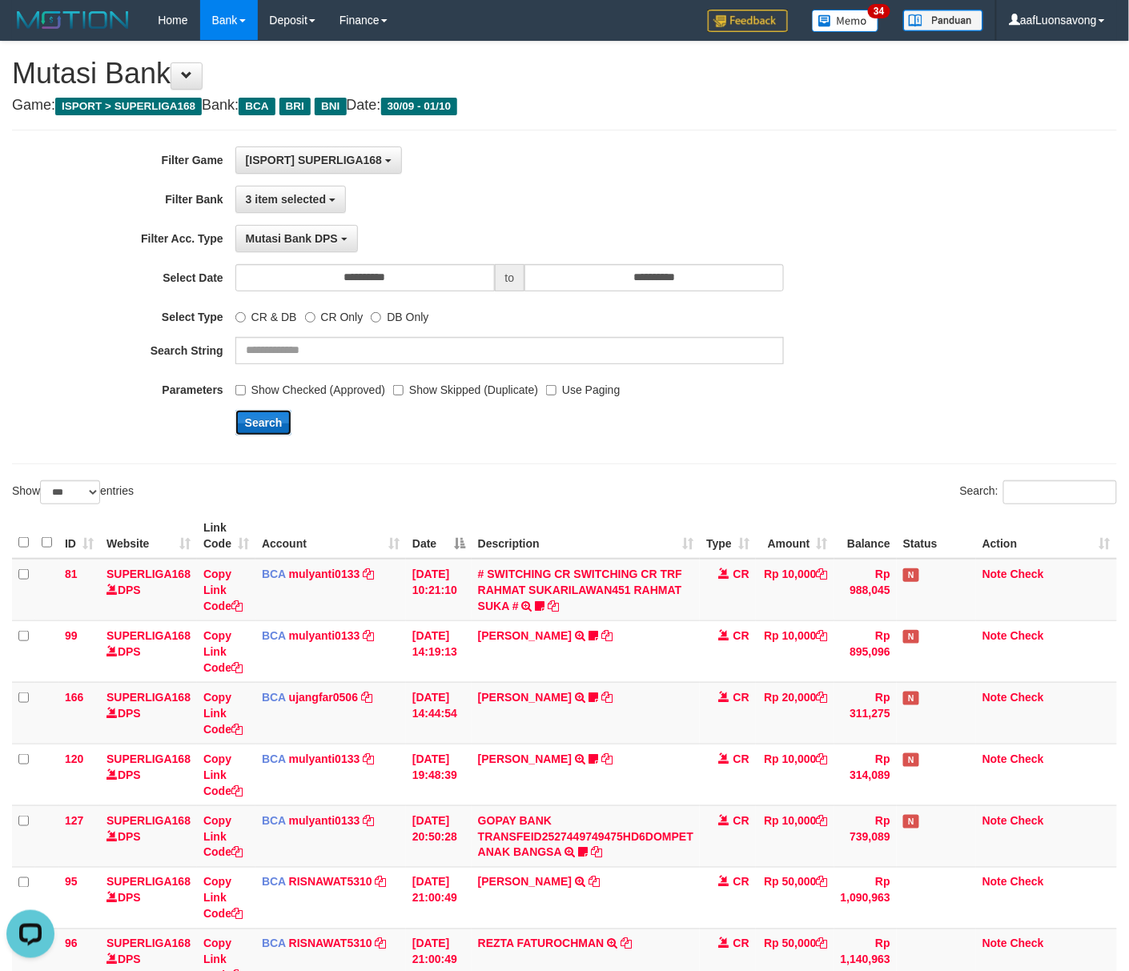
click at [279, 436] on button "Search" at bounding box center [263, 423] width 57 height 26
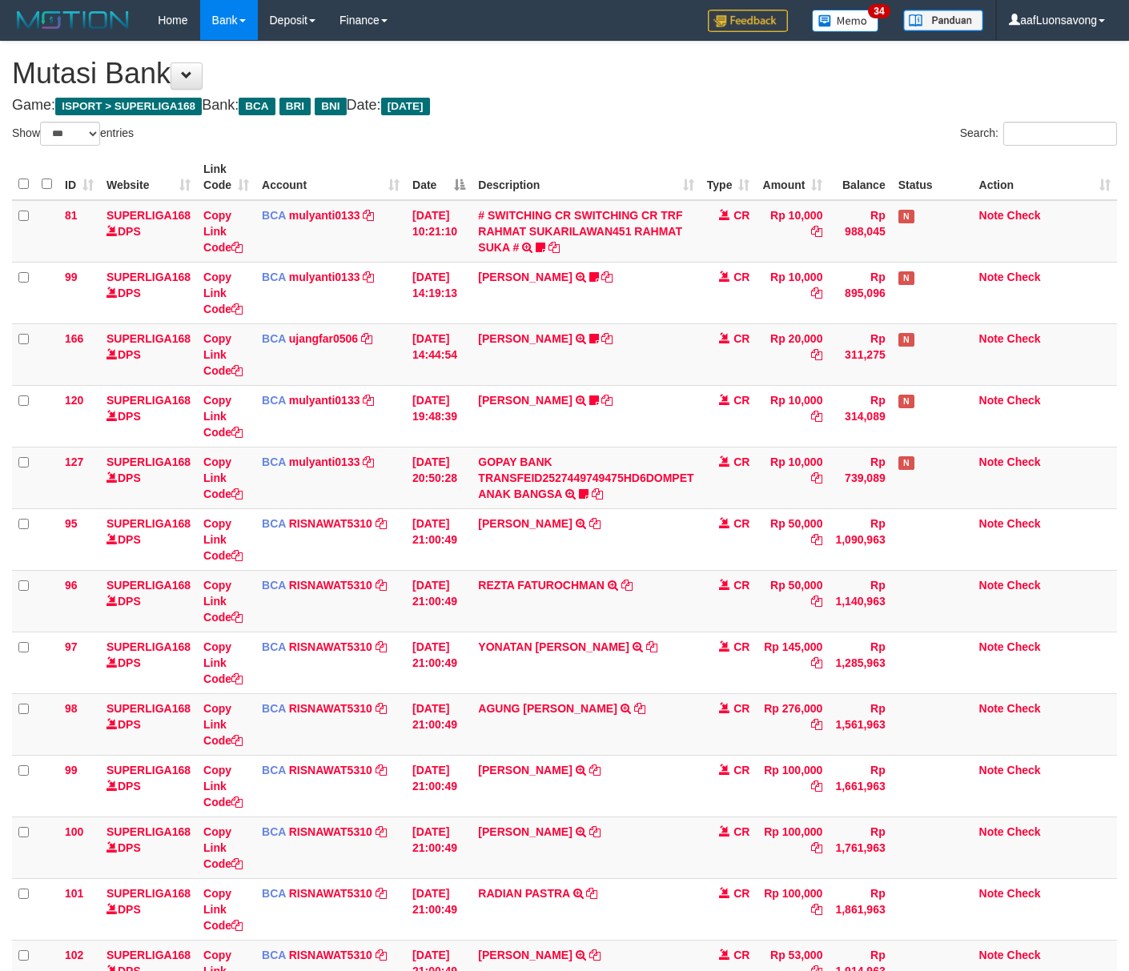
select select "***"
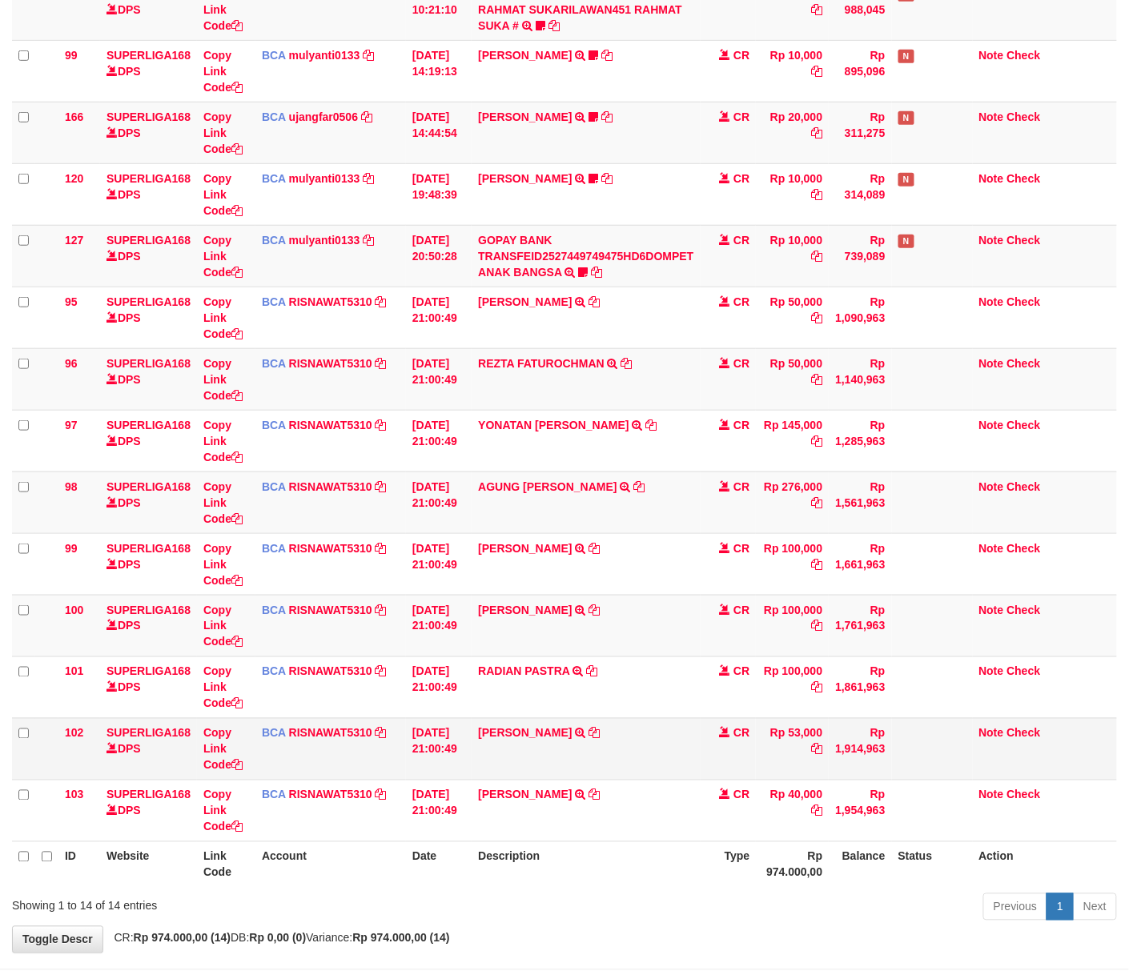
scroll to position [298, 0]
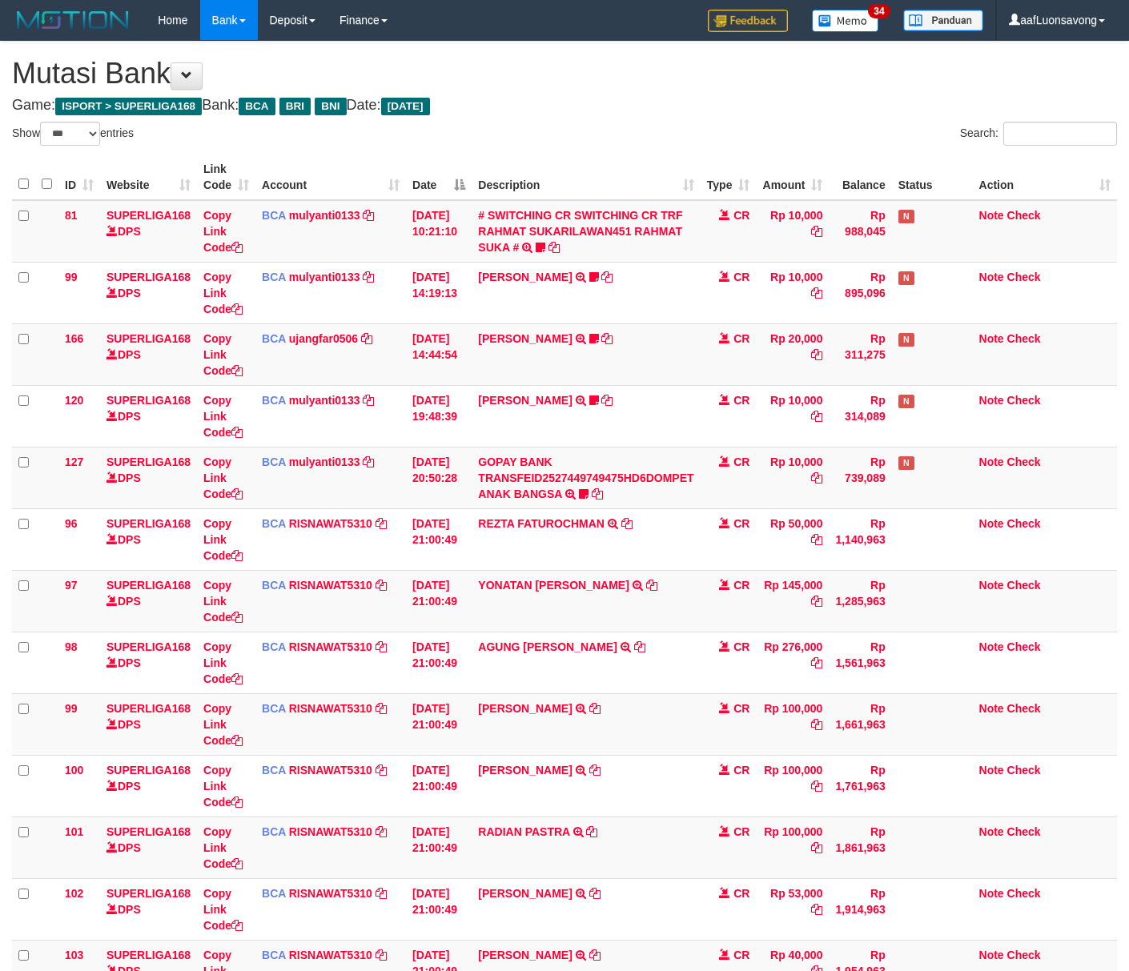
select select "***"
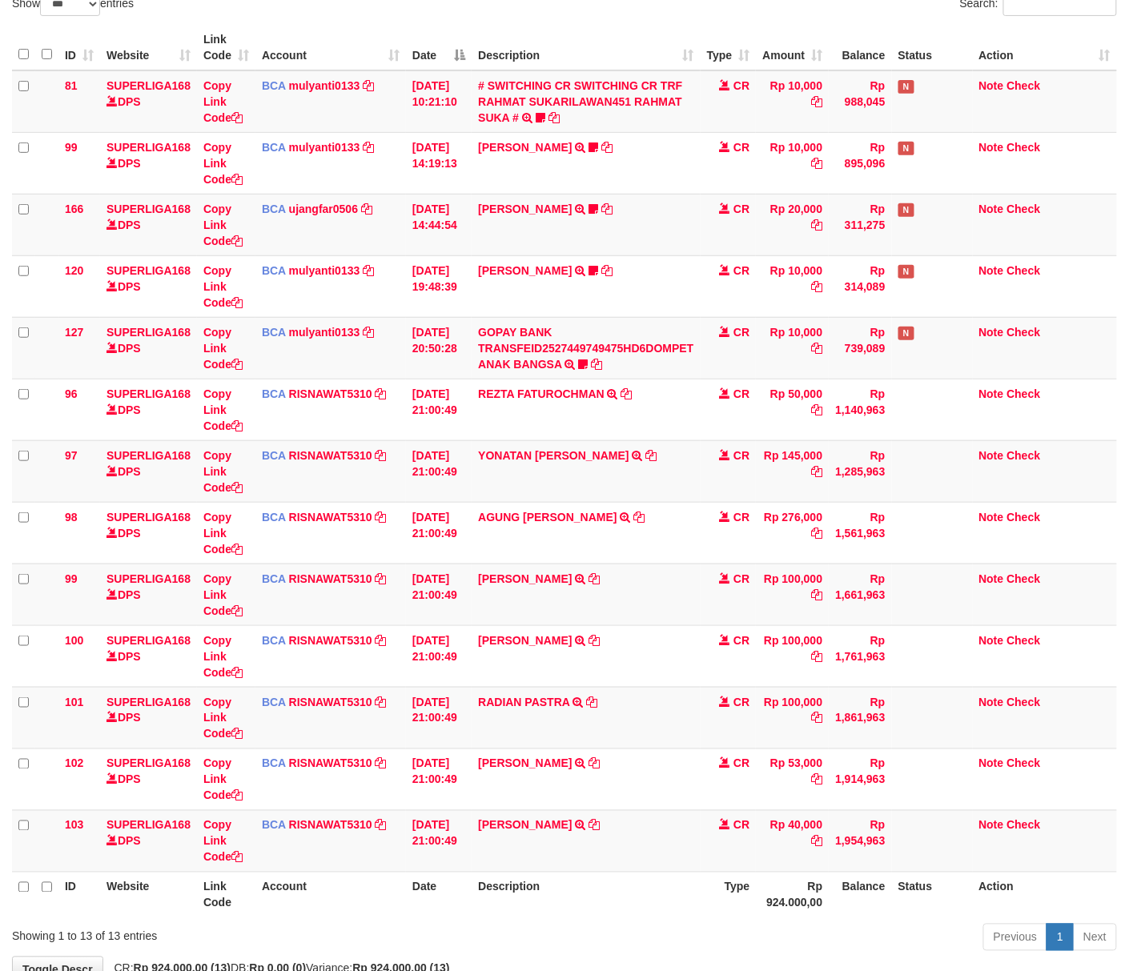
click at [567, 695] on td "RADIAN PASTRA TRSF E-BANKING CR 0110/FTSCY/WS95271 100000.00RADIAN PASTRA" at bounding box center [586, 718] width 228 height 62
click at [567, 695] on tbody "81 SUPERLIGA168 DPS Copy Link Code BCA mulyanti0133 DPS MULYANTI mutasi_2025100…" at bounding box center [564, 471] width 1105 height 802
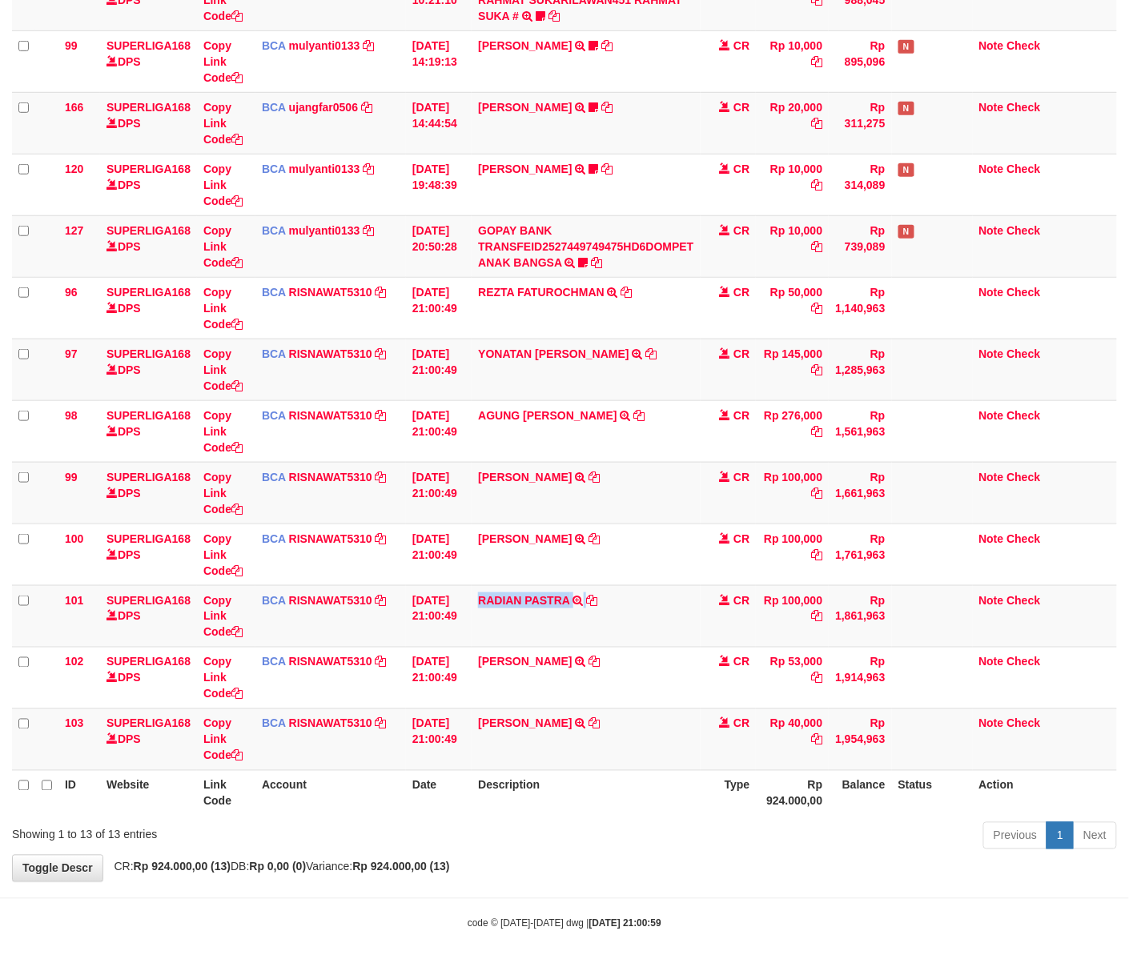
copy td "RADIAN PASTRA"
click at [580, 741] on td "DODIK SETIAWAN TRSF E-BANKING CR 0110/FTSCY/WS95031 40000.00DODIK SETIAWAN" at bounding box center [586, 740] width 228 height 62
copy td "DODIK SETIAWAN"
drag, startPoint x: 580, startPoint y: 741, endPoint x: 1119, endPoint y: 692, distance: 542.0
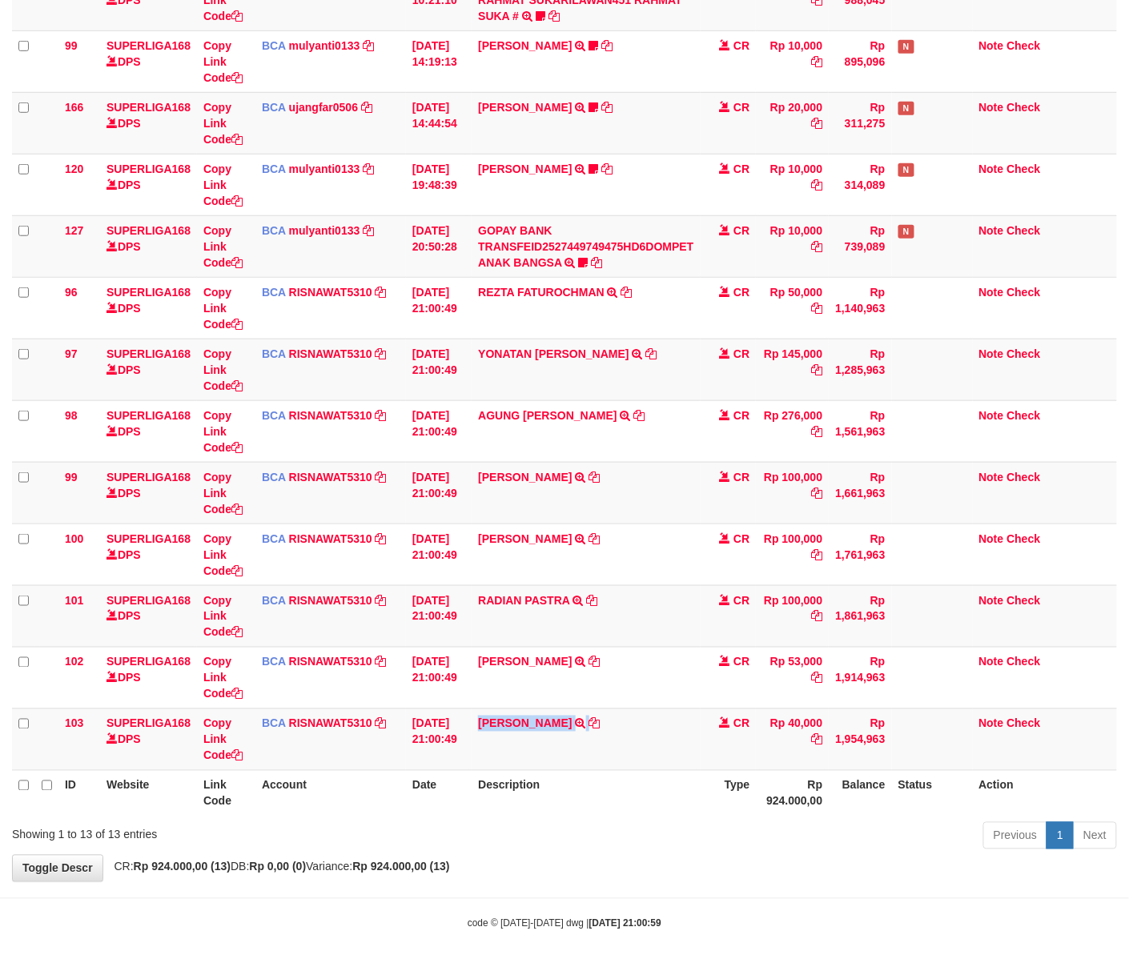
click at [581, 741] on td "DODIK SETIAWAN TRSF E-BANKING CR 0110/FTSCY/WS95031 40000.00DODIK SETIAWAN" at bounding box center [586, 740] width 228 height 62
drag, startPoint x: 949, startPoint y: 706, endPoint x: 1135, endPoint y: 708, distance: 185.8
click at [964, 709] on td at bounding box center [932, 740] width 81 height 62
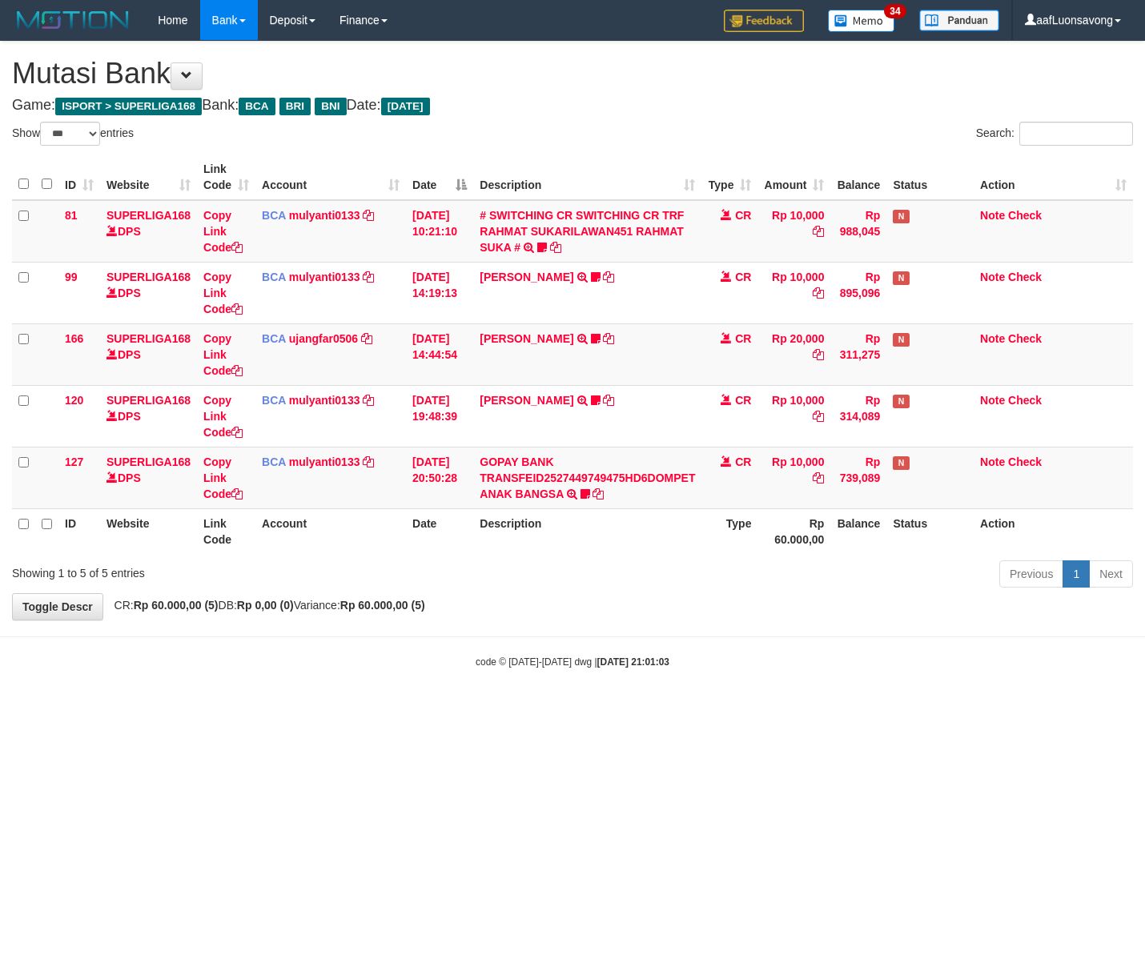
select select "***"
click at [590, 709] on html "Toggle navigation Home Bank Account List Load By Website Group [ISPORT] SUPERLI…" at bounding box center [572, 354] width 1145 height 709
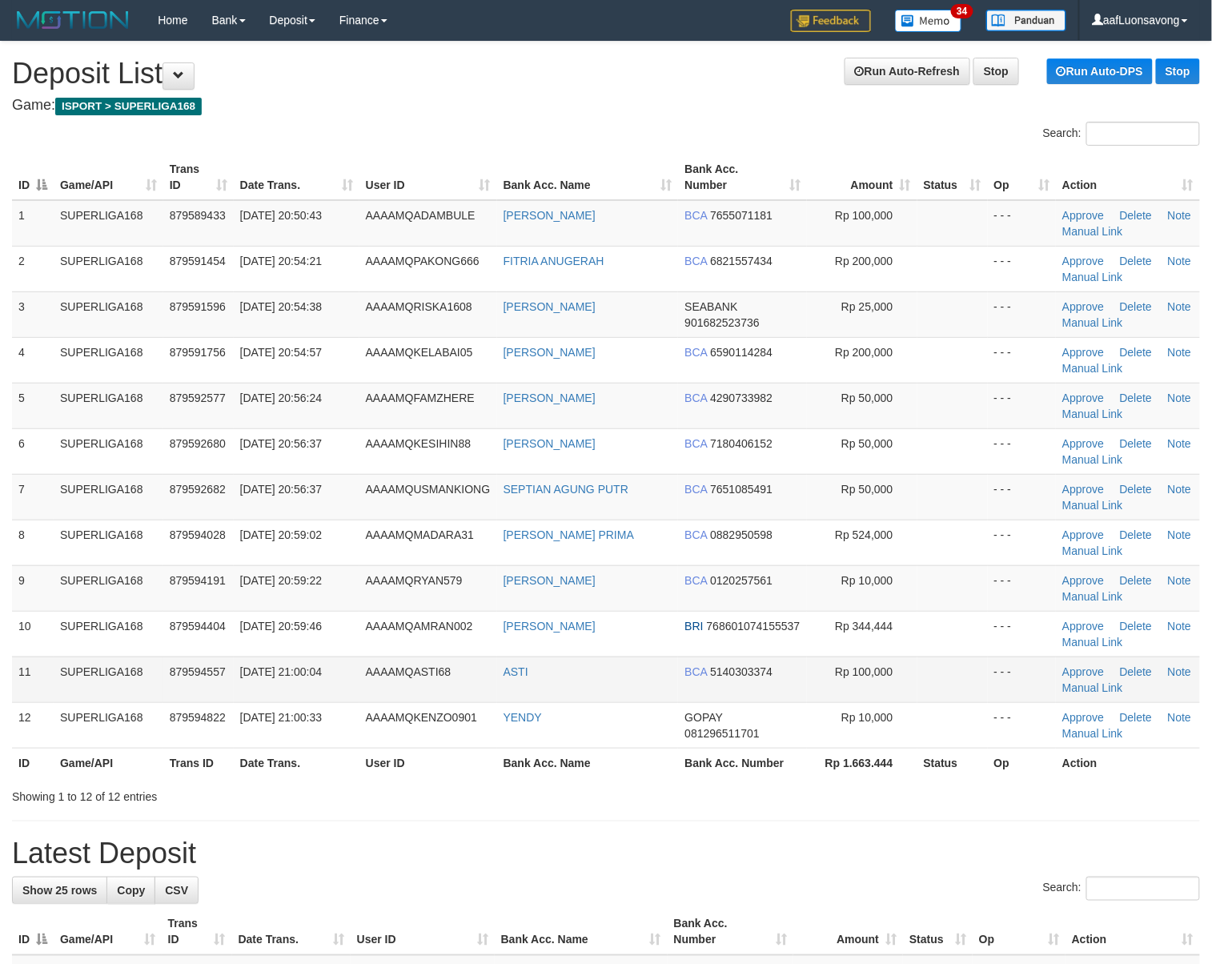
drag, startPoint x: 100, startPoint y: 649, endPoint x: 27, endPoint y: 660, distance: 73.7
click at [27, 660] on tbody "1 SUPERLIGA168 879589433 [DATE] 20:50:43 [GEOGRAPHIC_DATA] [PERSON_NAME] BCA 76…" at bounding box center [606, 474] width 1188 height 548
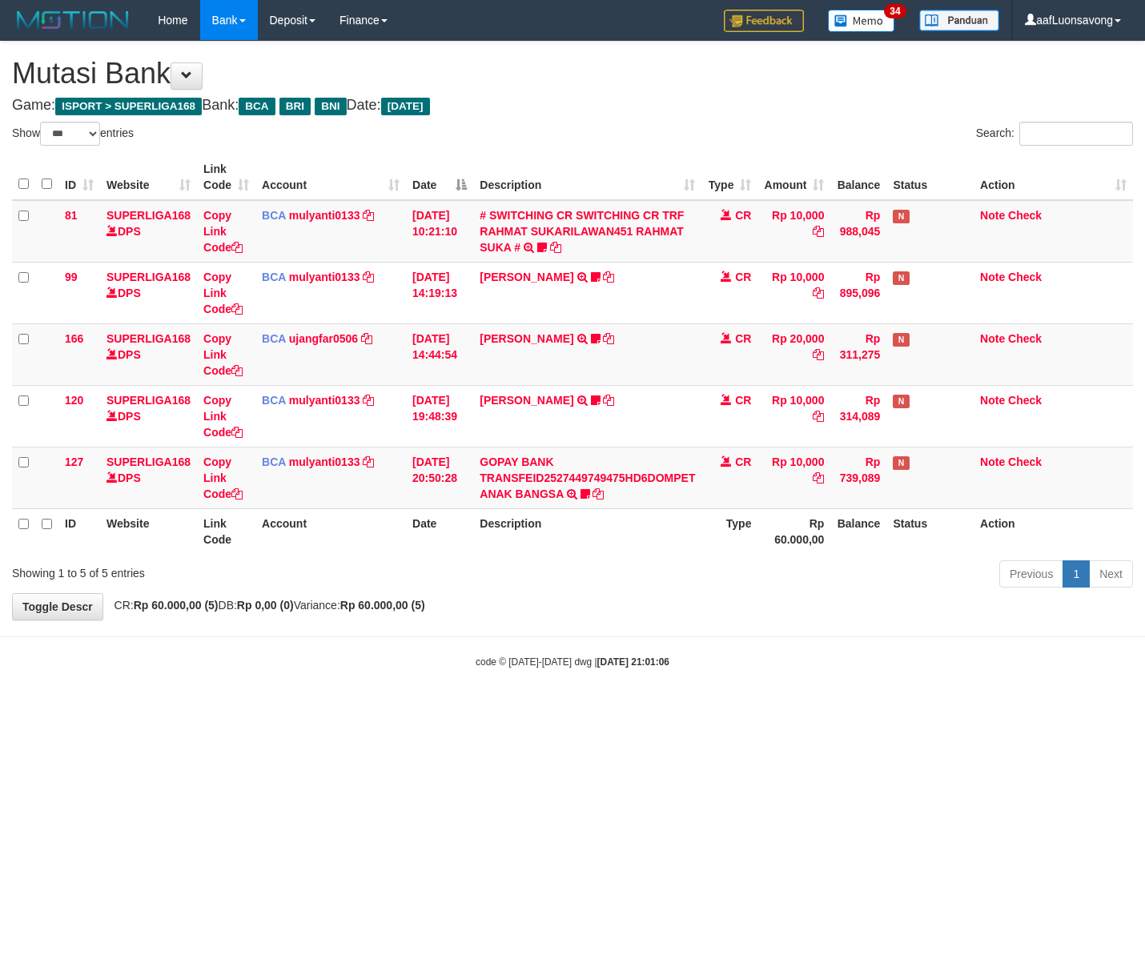
select select "***"
click at [557, 669] on div "code © 2012-2018 dwg | 2025/10/01 21:01:06" at bounding box center [572, 661] width 1145 height 16
select select "***"
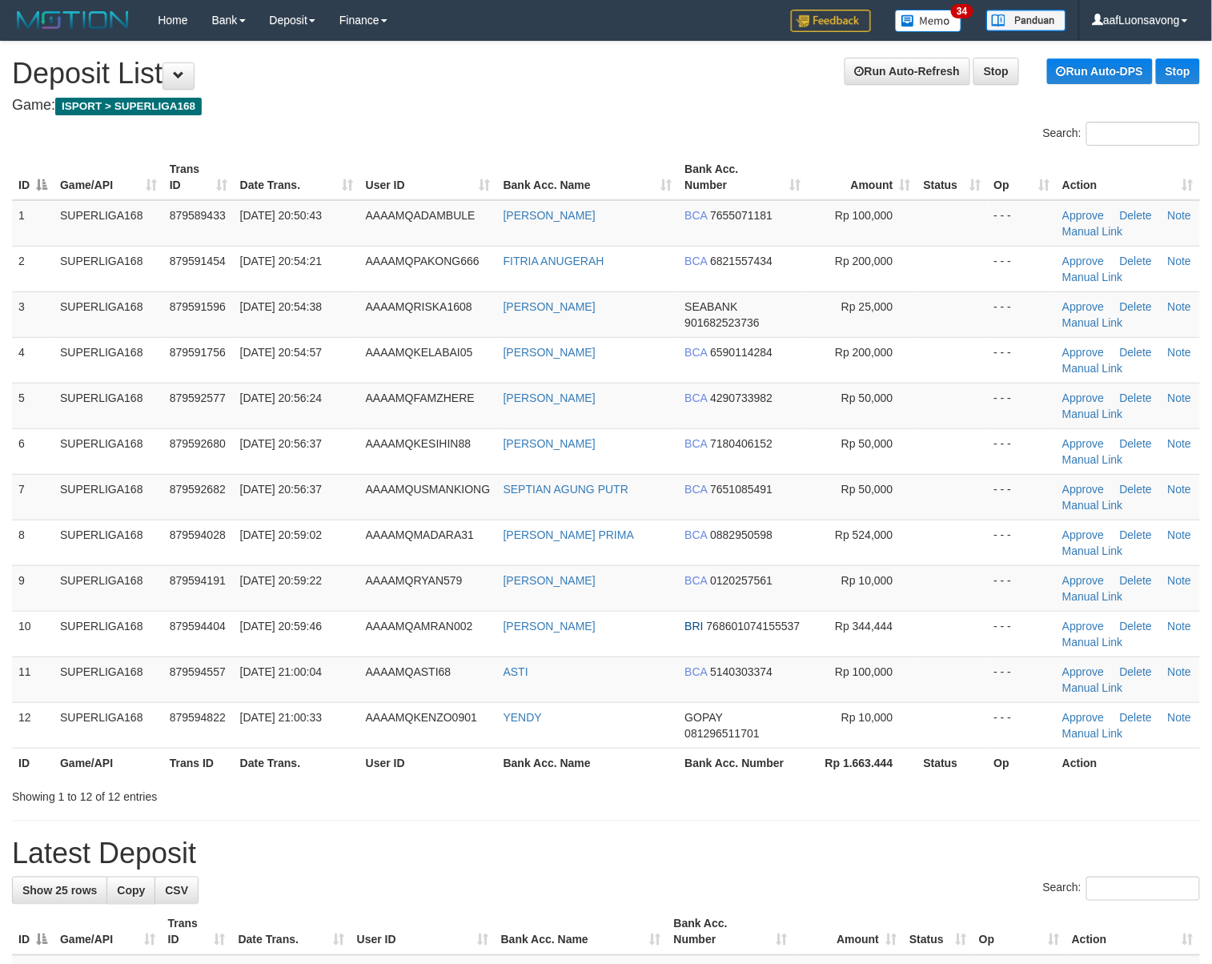
drag, startPoint x: 593, startPoint y: 751, endPoint x: 17, endPoint y: 802, distance: 578.8
click at [573, 757] on th "Bank Acc. Name" at bounding box center [588, 763] width 182 height 30
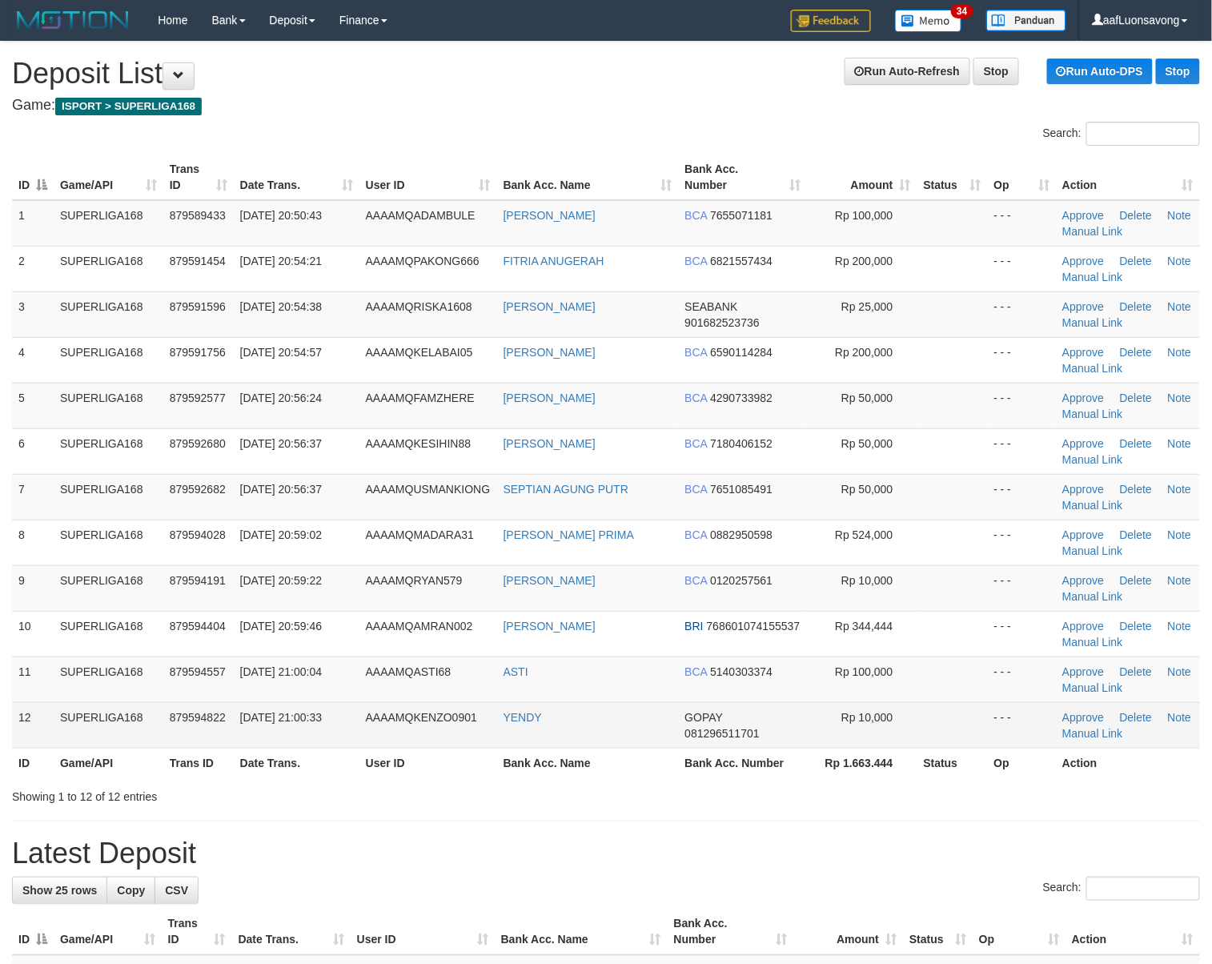
drag, startPoint x: 480, startPoint y: 725, endPoint x: 4, endPoint y: 749, distance: 477.0
click at [414, 732] on tr "12 SUPERLIGA168 879594822 01/10/2025 21:00:33 AAAAMQKENZO0901 YENDY GOPAY 08129…" at bounding box center [606, 725] width 1188 height 46
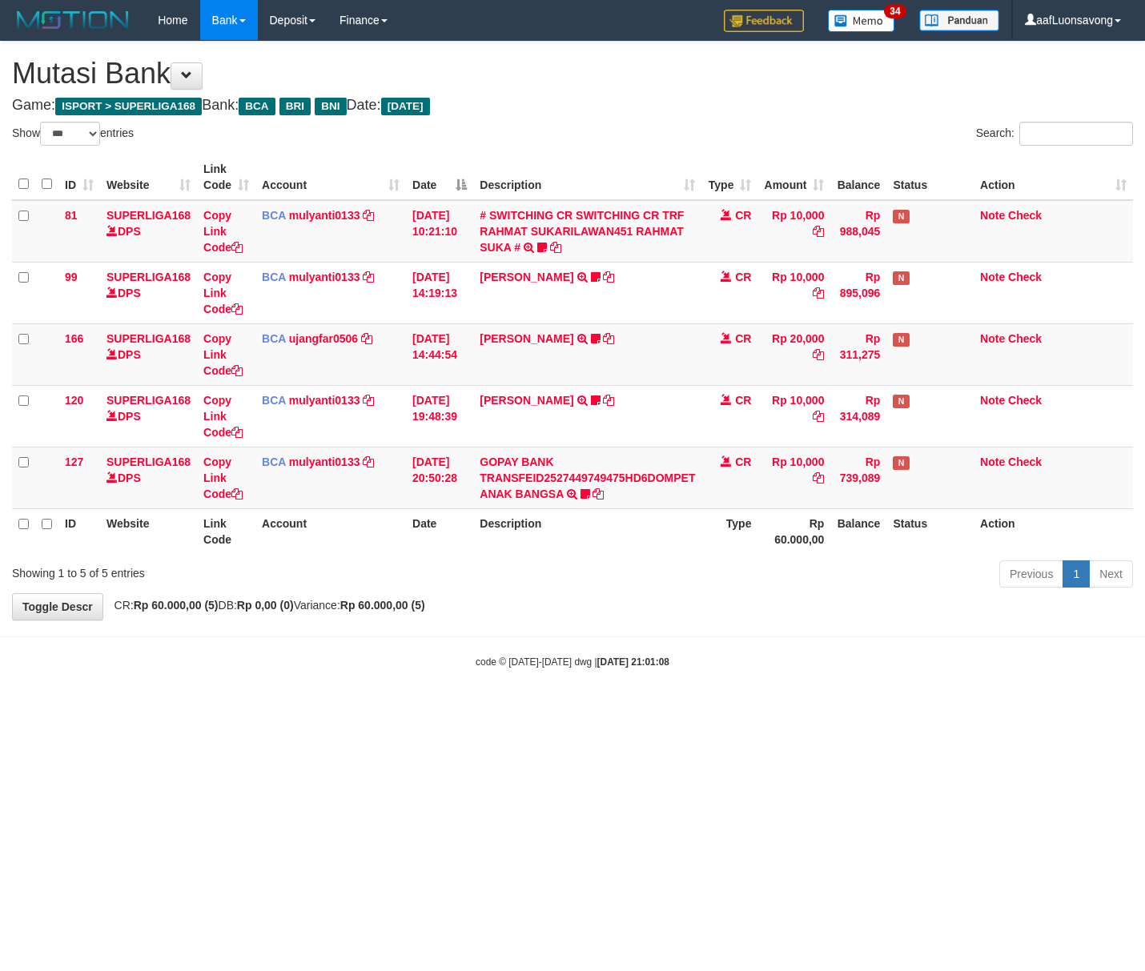
select select "***"
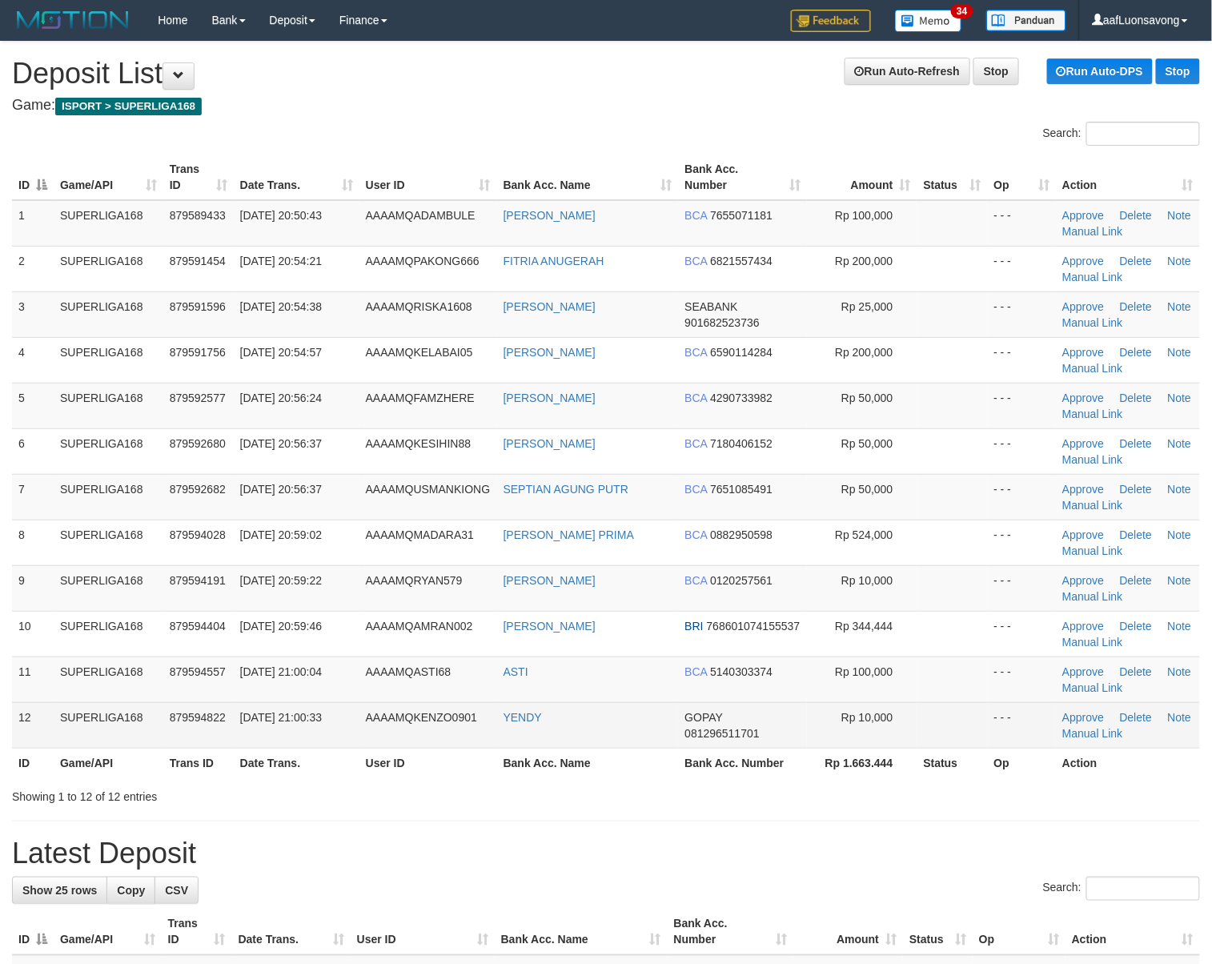
drag, startPoint x: 158, startPoint y: 734, endPoint x: 66, endPoint y: 741, distance: 92.3
click at [155, 734] on td "SUPERLIGA168" at bounding box center [109, 725] width 110 height 46
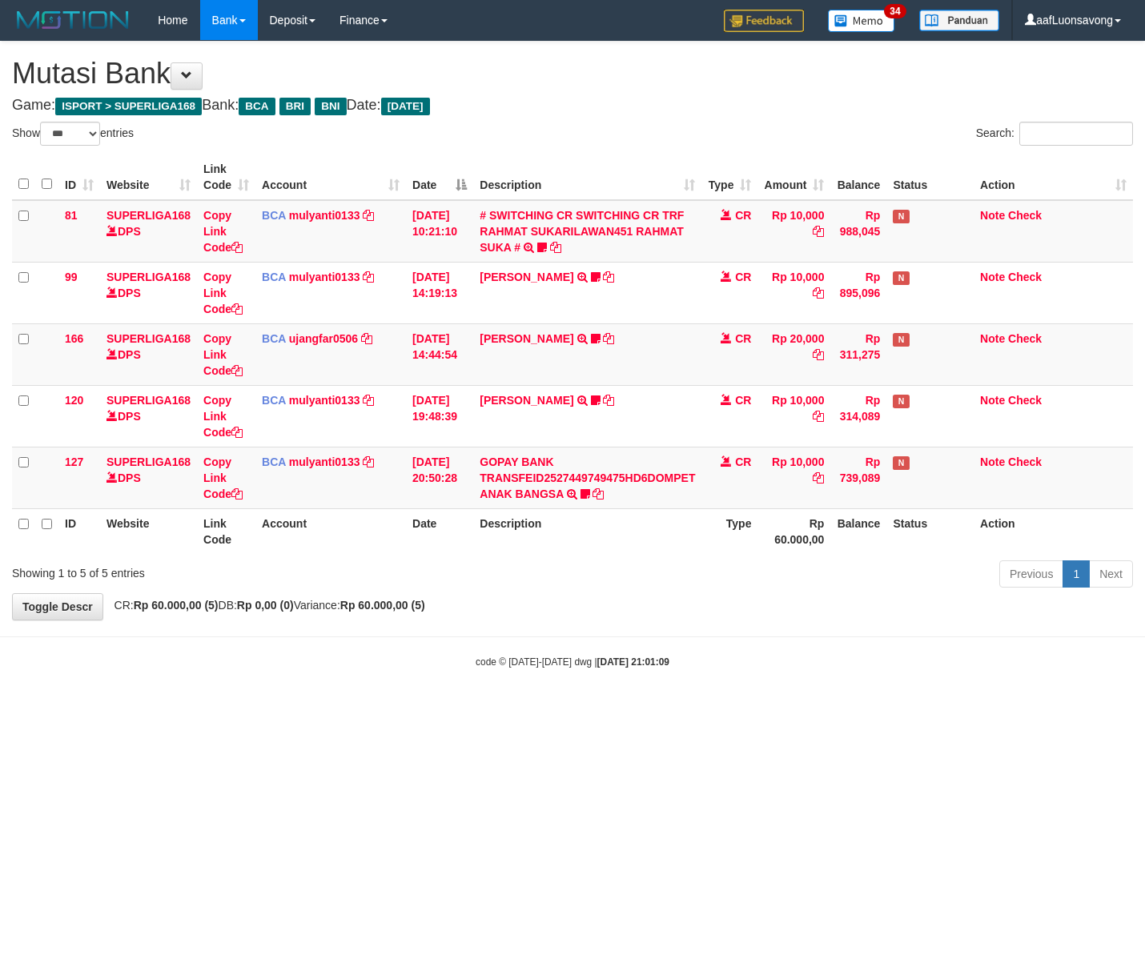
select select "***"
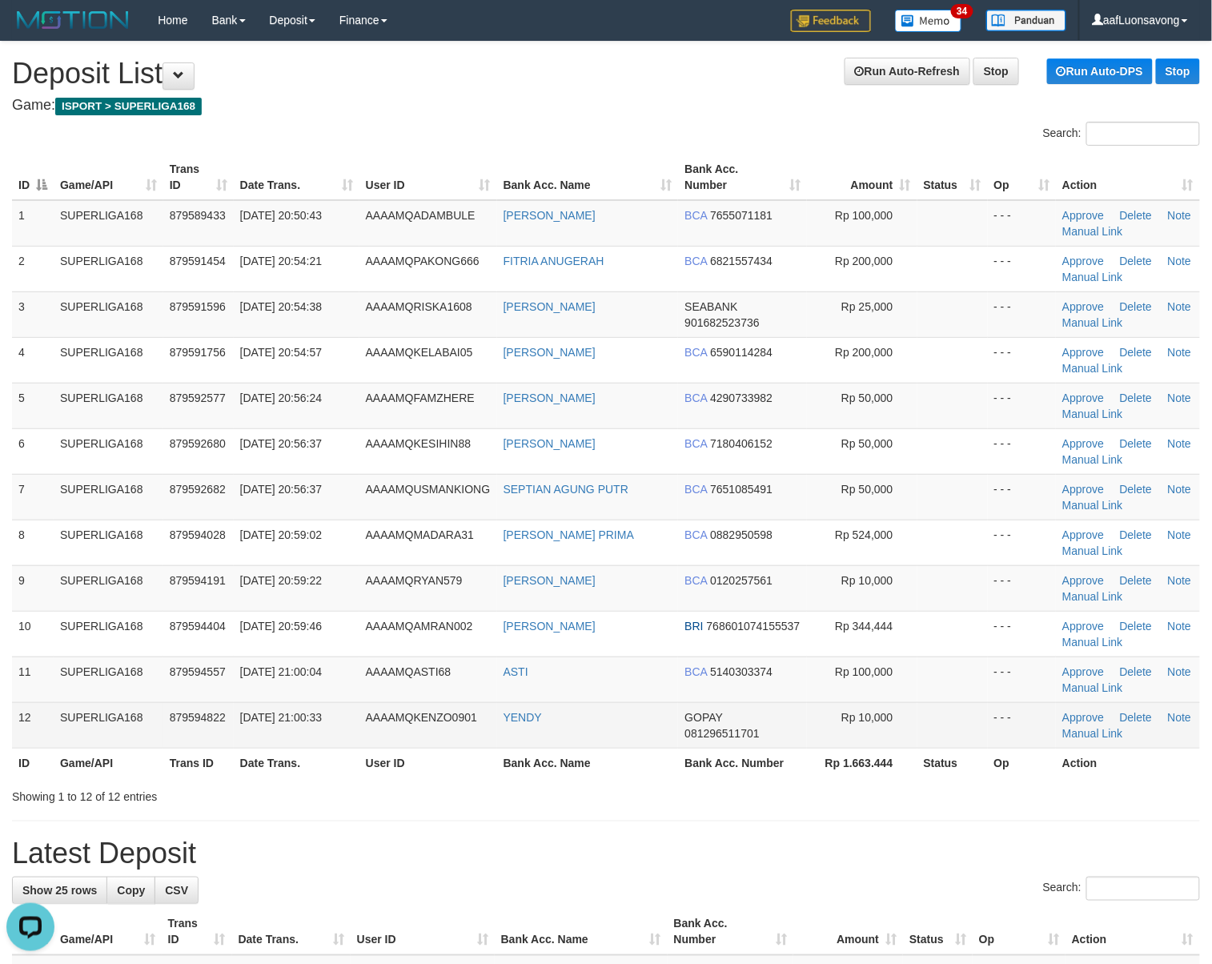
click at [116, 747] on td "SUPERLIGA168" at bounding box center [109, 725] width 110 height 46
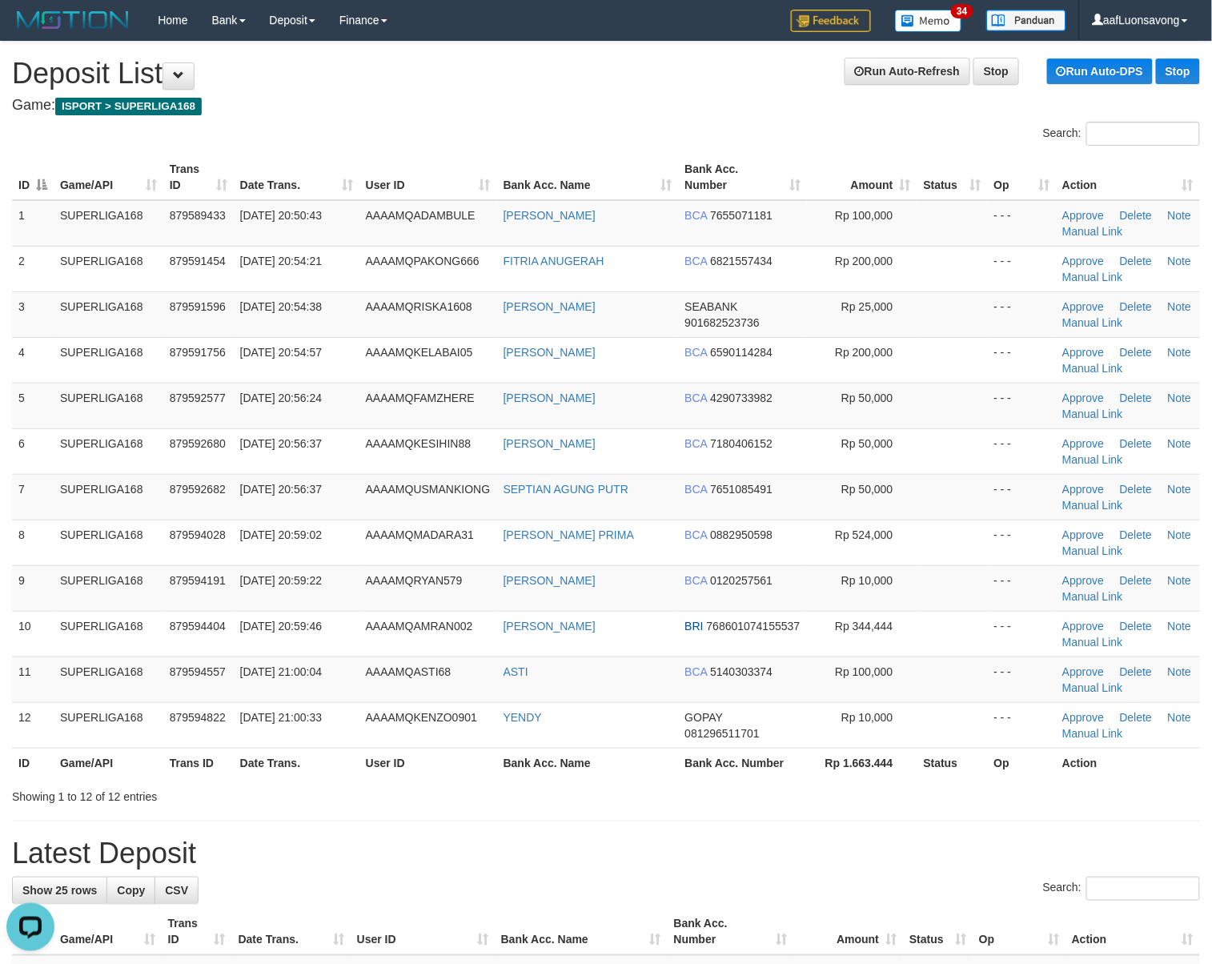
click at [245, 796] on div "Showing 1 to 12 of 12 entries" at bounding box center [252, 793] width 481 height 22
click at [94, 773] on th "Game/API" at bounding box center [109, 763] width 110 height 30
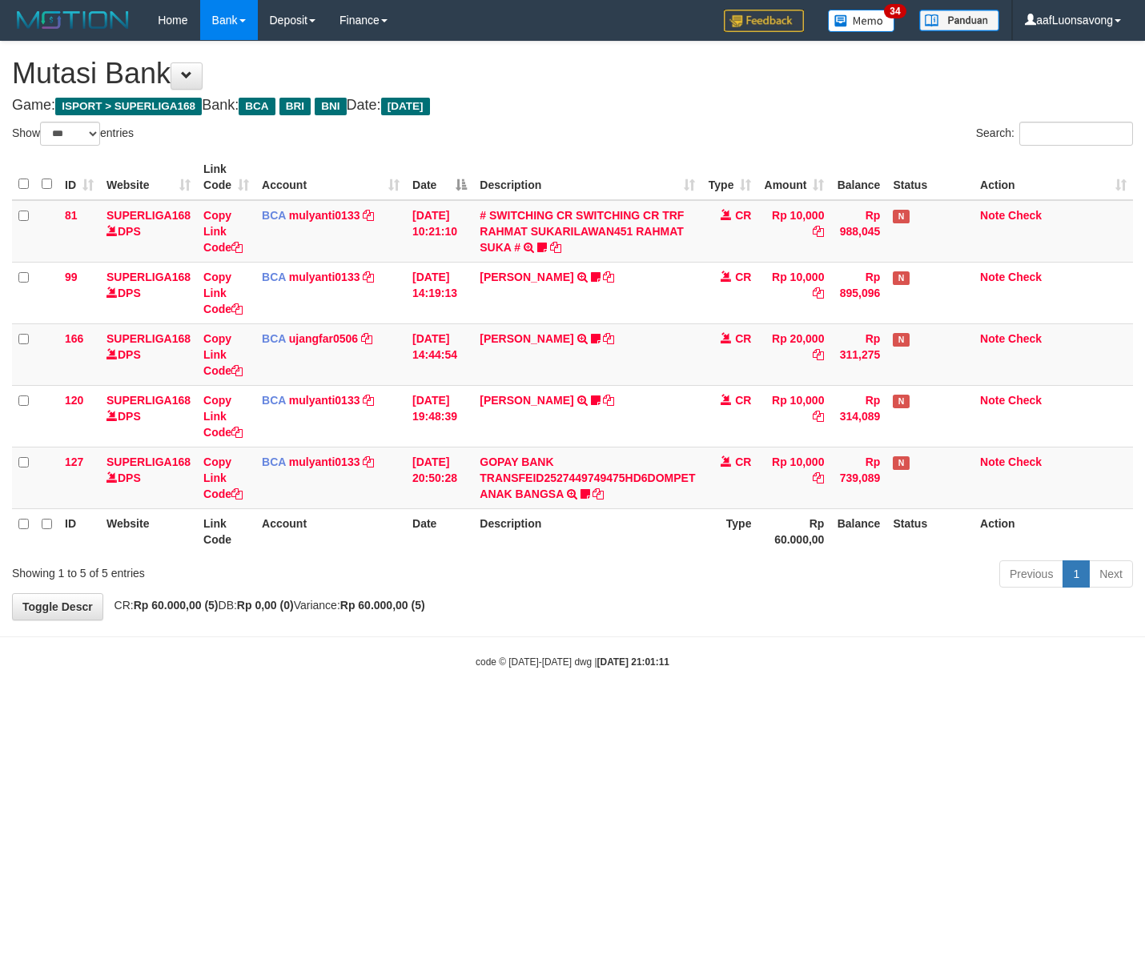
select select "***"
click at [833, 709] on html "Toggle navigation Home Bank Account List Load By Website Group [ISPORT] SUPERLI…" at bounding box center [572, 354] width 1145 height 709
click at [647, 709] on html "Toggle navigation Home Bank Account List Load By Website Group [ISPORT] SUPERLI…" at bounding box center [572, 354] width 1145 height 709
click at [638, 709] on html "Toggle navigation Home Bank Account List Load By Website Group [ISPORT] SUPERLI…" at bounding box center [572, 354] width 1145 height 709
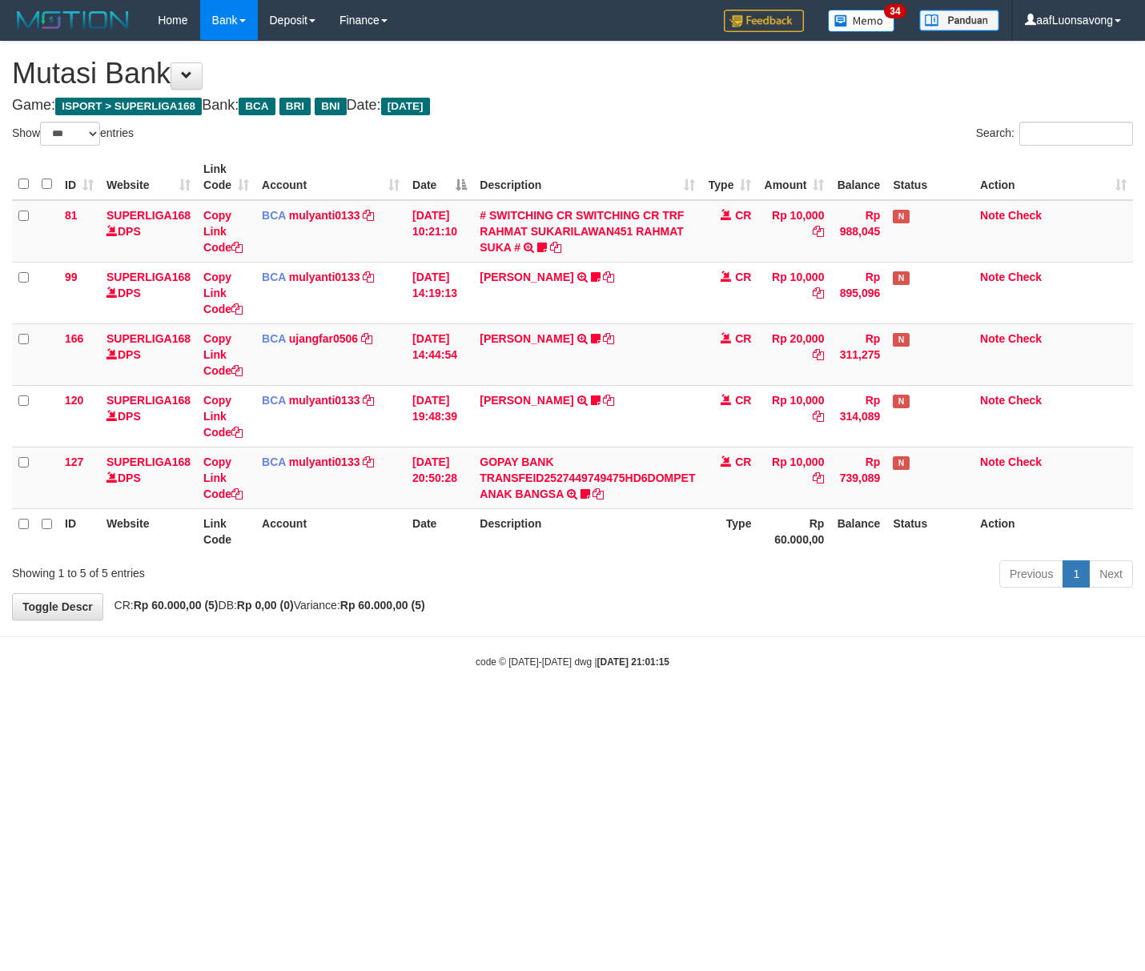
select select "***"
click at [428, 709] on html "Toggle navigation Home Bank Account List Load By Website Group [ISPORT] SUPERLI…" at bounding box center [572, 354] width 1145 height 709
select select "***"
click at [532, 490] on link "GOPAY BANK TRANSFEID2527449749475HD6DOMPET ANAK BANGSA" at bounding box center [587, 478] width 215 height 45
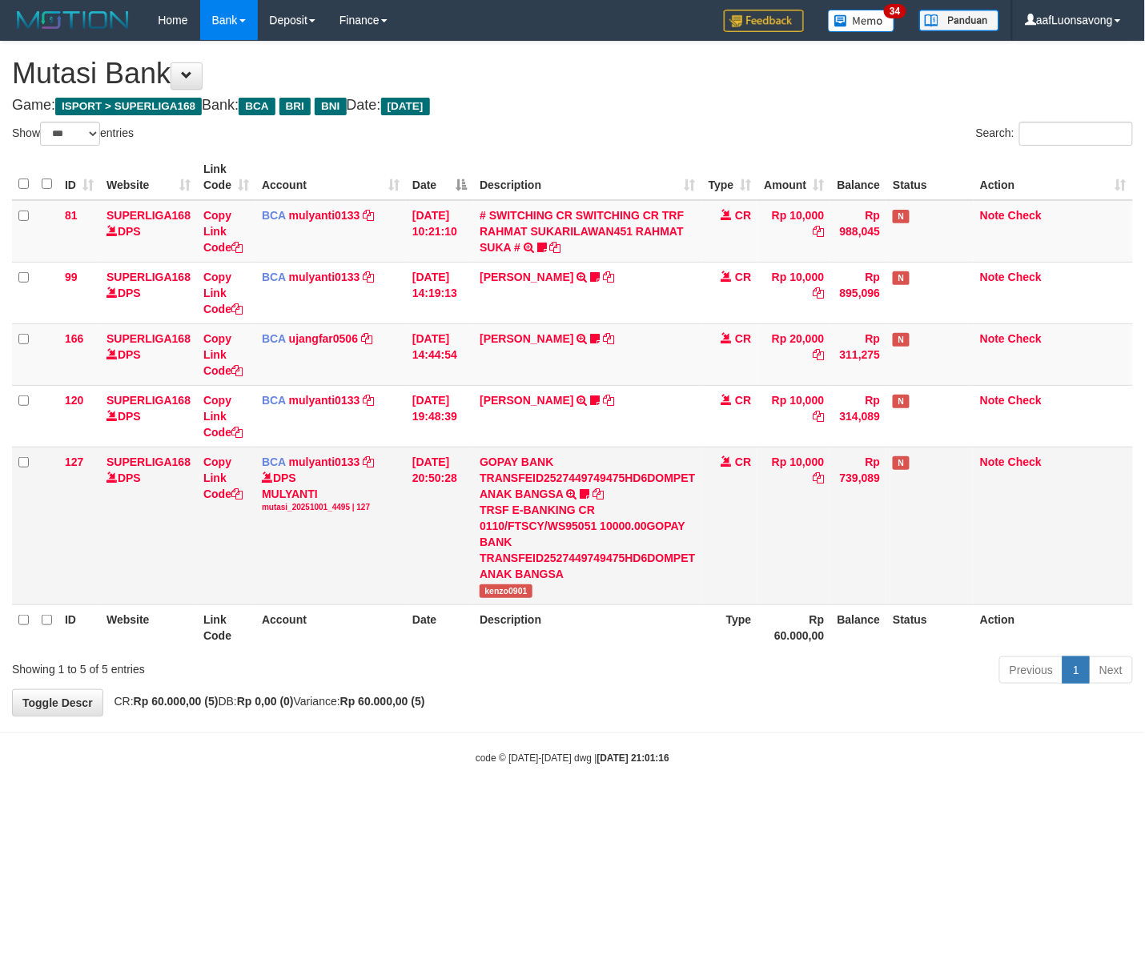
click at [522, 590] on span "kenzo0901" at bounding box center [506, 592] width 53 height 14
copy span "kenzo0901"
click at [522, 590] on span "kenzo0901" at bounding box center [506, 592] width 53 height 14
click at [240, 488] on link "Copy Link Code" at bounding box center [222, 478] width 39 height 45
copy span "kenzo0901"
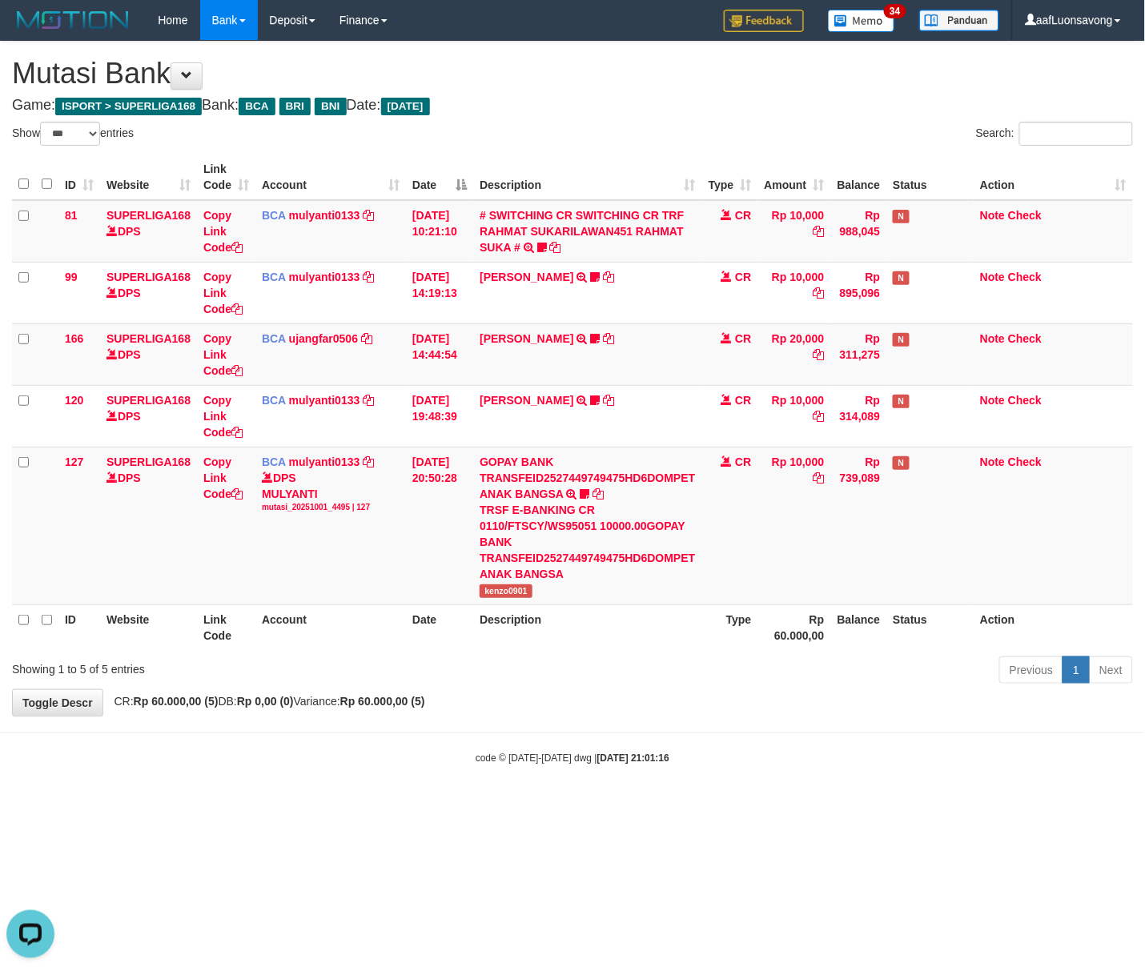
scroll to position [238, 0]
click at [1043, 692] on div "**********" at bounding box center [572, 379] width 1145 height 674
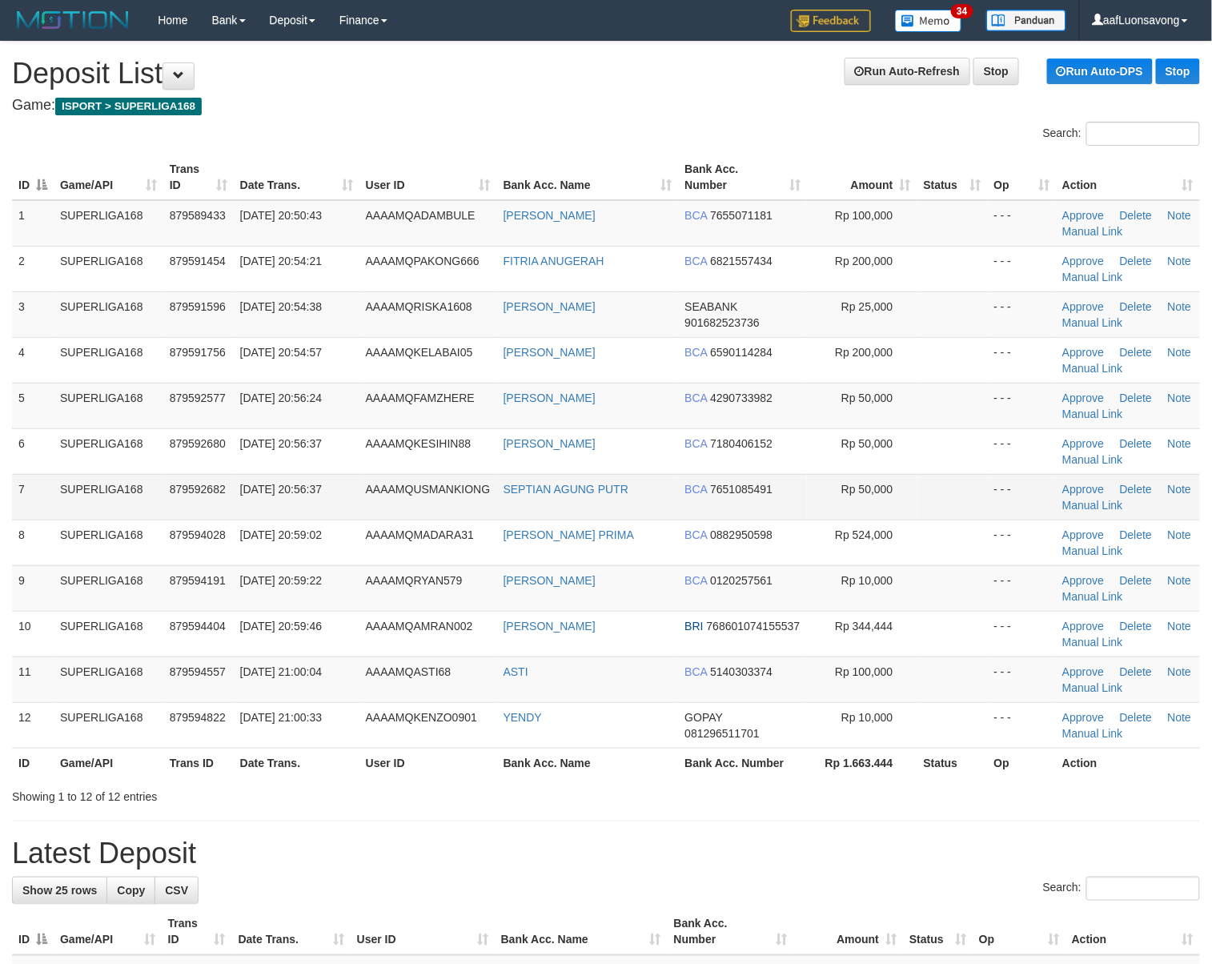
drag, startPoint x: 269, startPoint y: 462, endPoint x: 427, endPoint y: 510, distance: 164.9
click at [263, 464] on td "01/10/2025 20:56:37" at bounding box center [297, 451] width 126 height 46
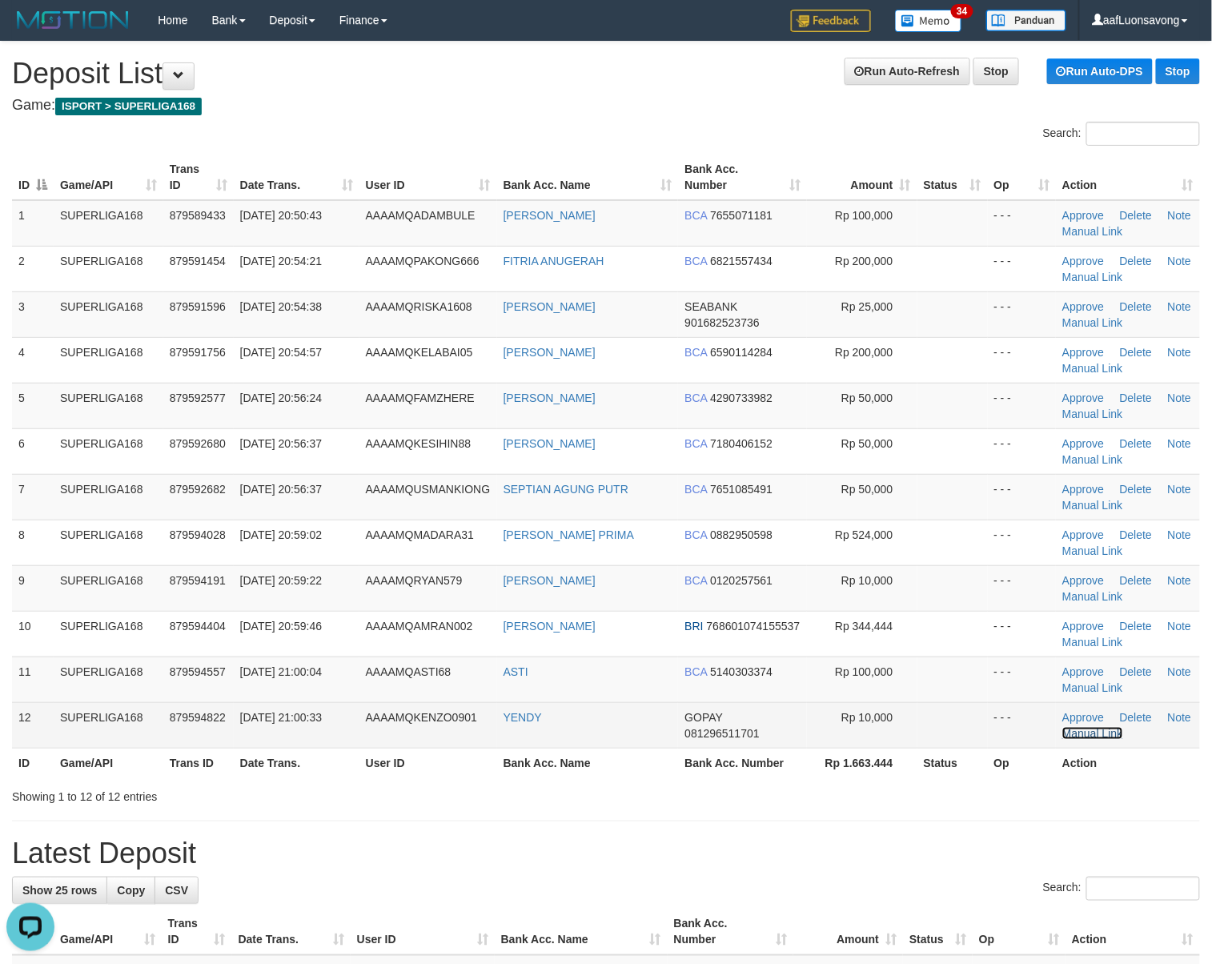
drag, startPoint x: 1112, startPoint y: 737, endPoint x: 757, endPoint y: 759, distance: 355.4
click at [1111, 737] on link "Manual Link" at bounding box center [1093, 733] width 61 height 13
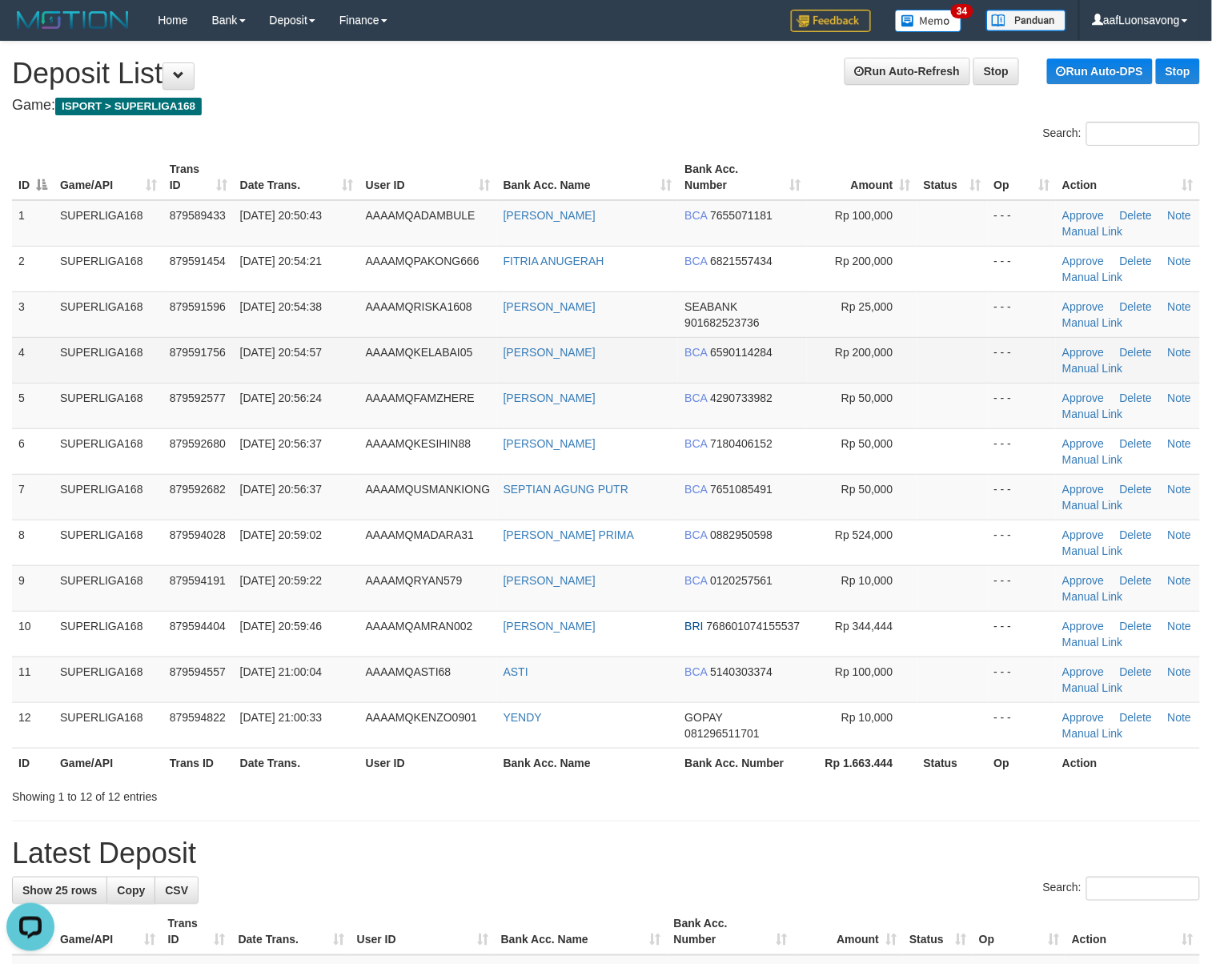
drag, startPoint x: 86, startPoint y: 351, endPoint x: 3, endPoint y: 400, distance: 97.0
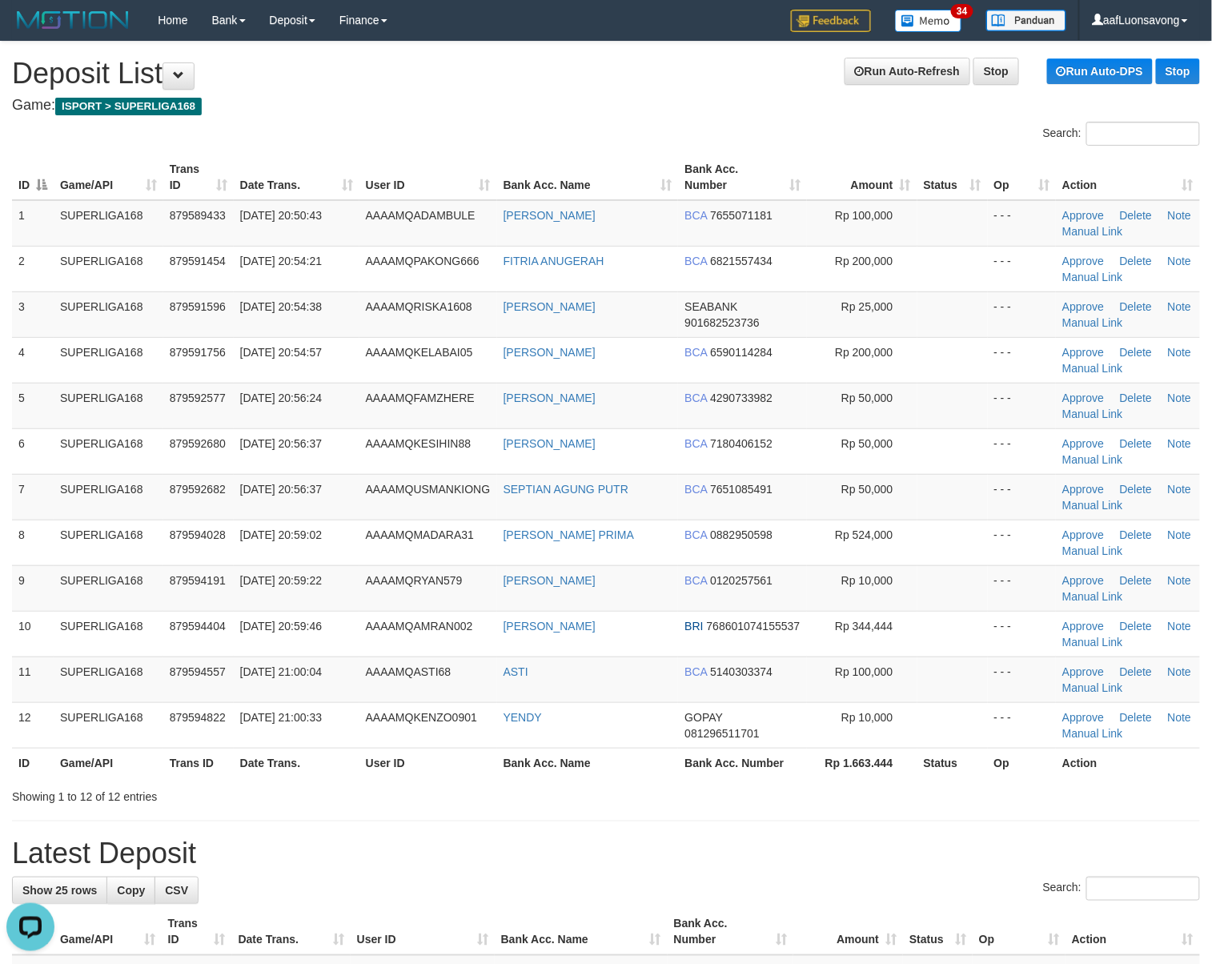
click at [77, 357] on td "SUPERLIGA168" at bounding box center [109, 360] width 110 height 46
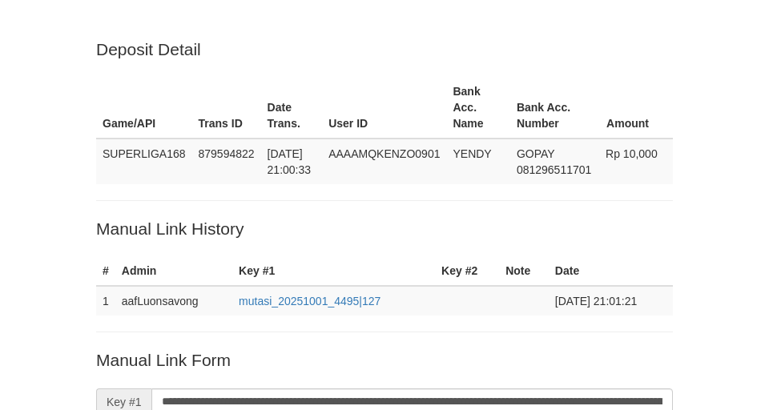
scroll to position [322, 0]
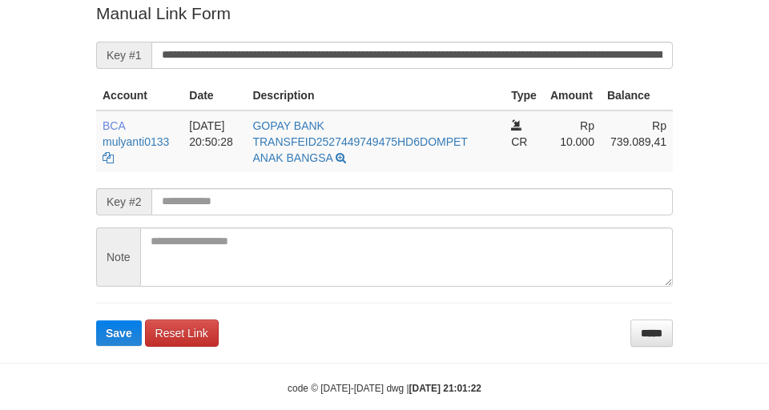
scroll to position [347, 0]
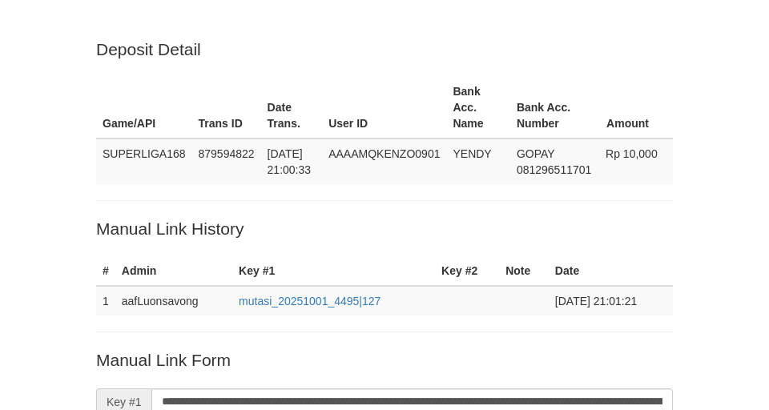
scroll to position [347, 0]
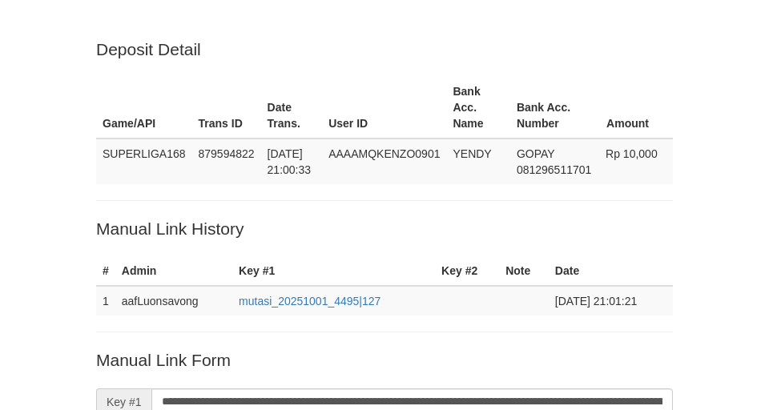
scroll to position [347, 0]
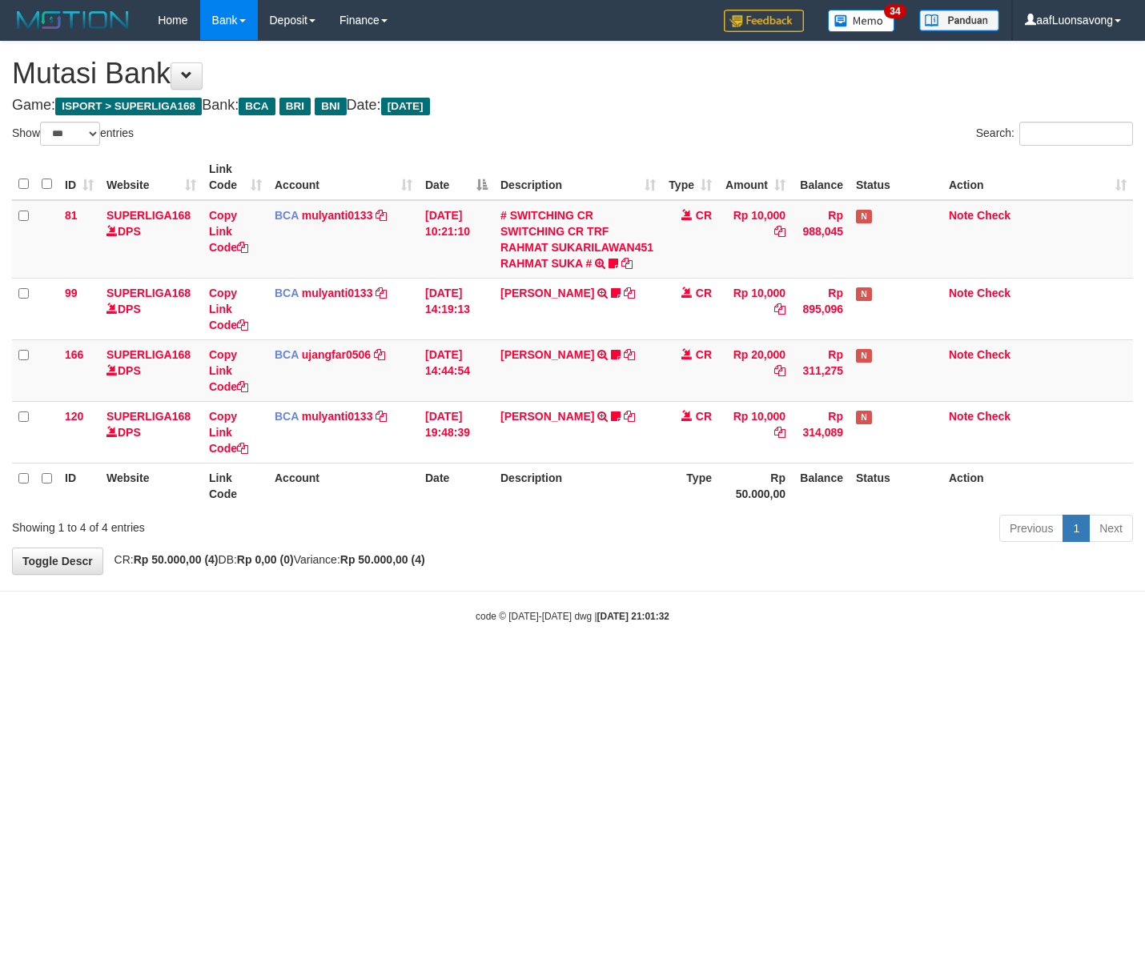
select select "***"
click at [575, 583] on body "Toggle navigation Home Bank Account List Load By Website Group [ISPORT] SUPERLI…" at bounding box center [572, 332] width 1145 height 664
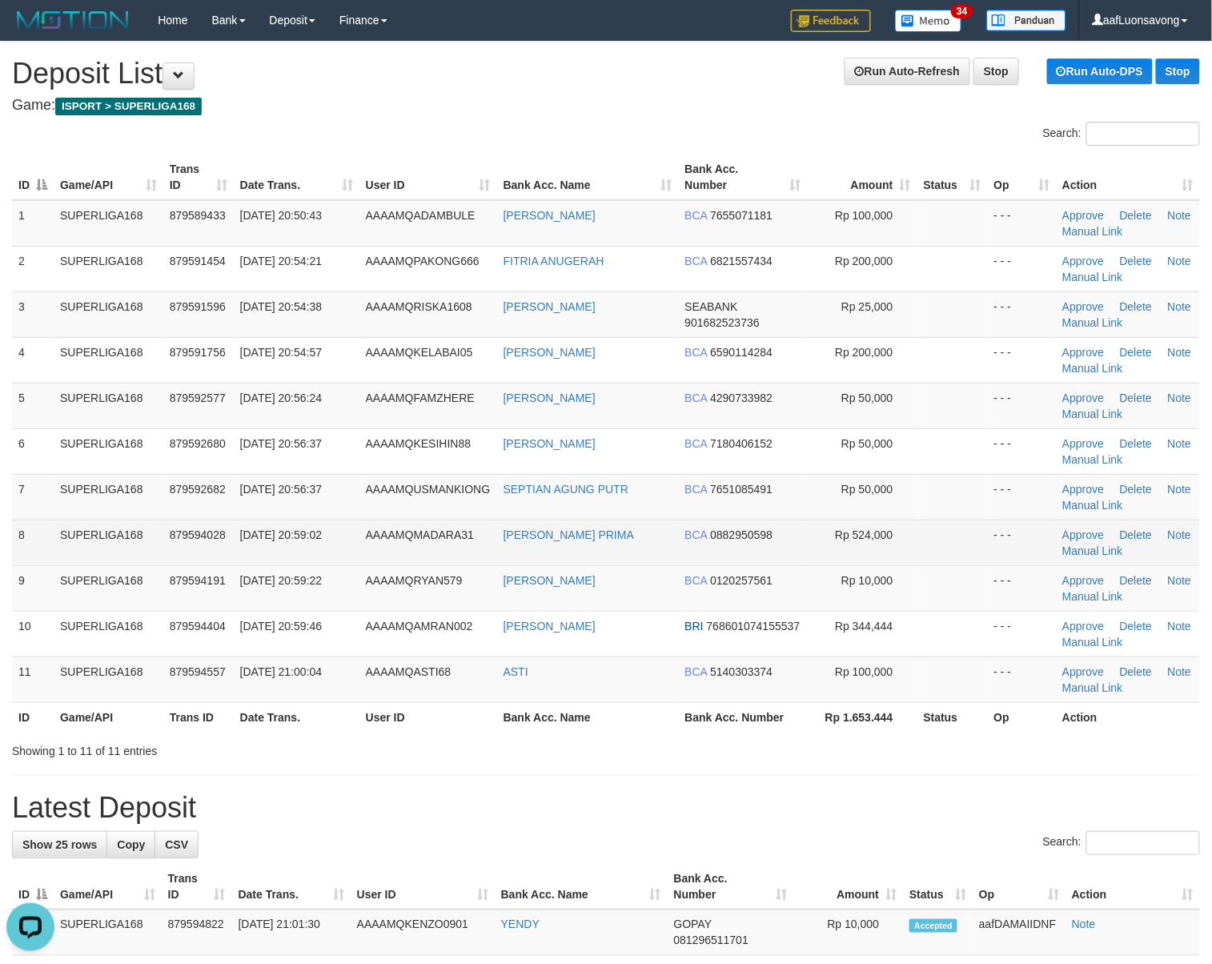
drag, startPoint x: 381, startPoint y: 552, endPoint x: 367, endPoint y: 557, distance: 15.5
click at [369, 556] on td "AAAAMQMADARA31" at bounding box center [429, 543] width 138 height 46
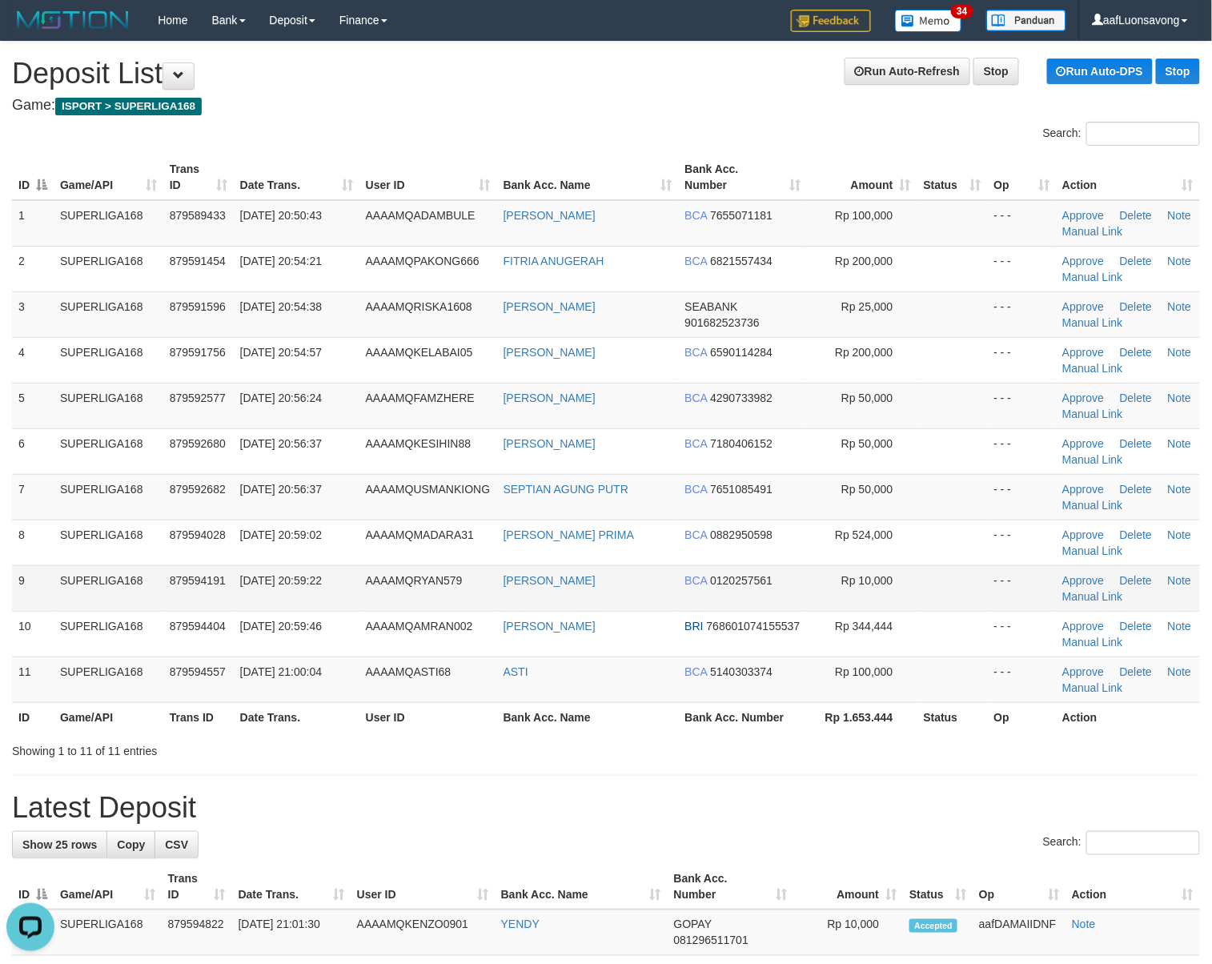
drag, startPoint x: 256, startPoint y: 577, endPoint x: 235, endPoint y: 585, distance: 22.8
click at [245, 581] on span "01/10/2025 20:59:22" at bounding box center [281, 580] width 82 height 13
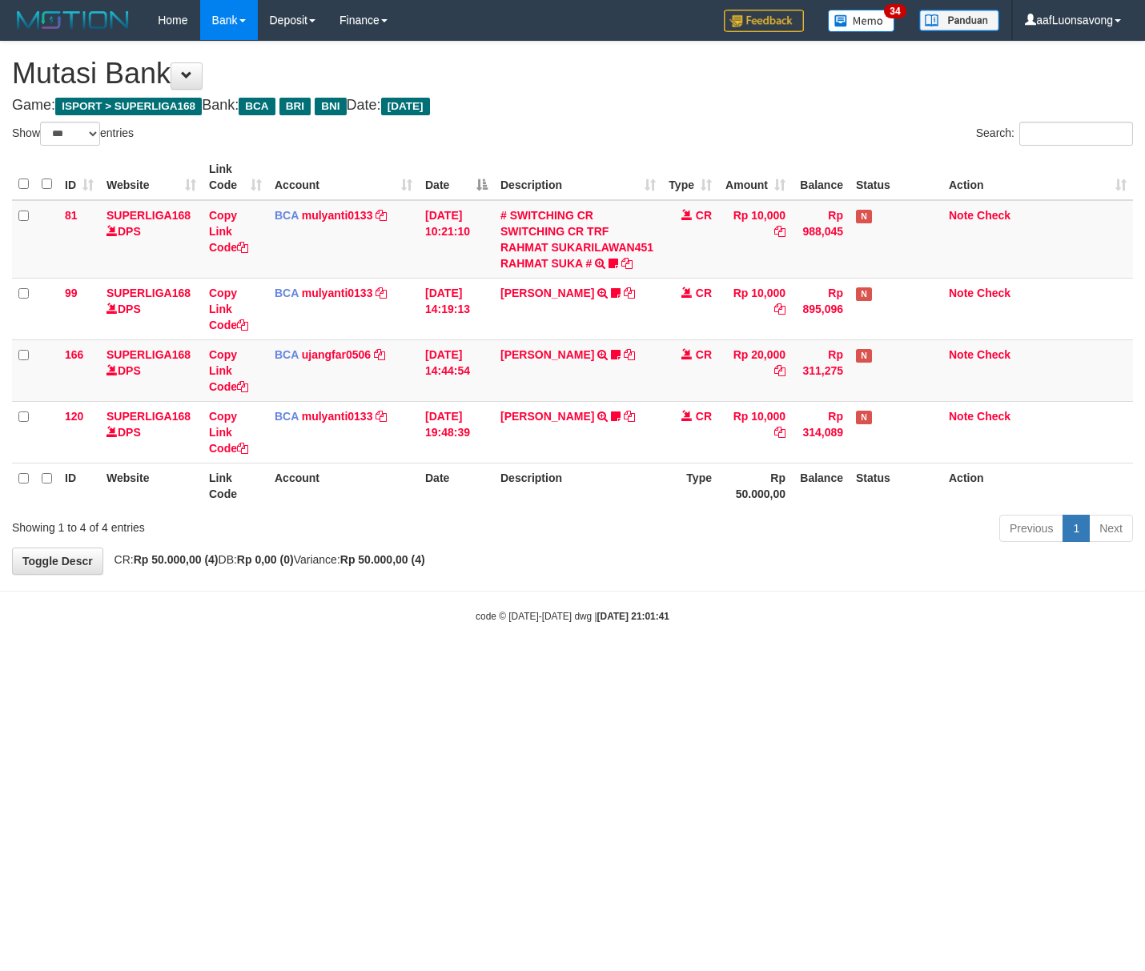
select select "***"
drag, startPoint x: 715, startPoint y: 655, endPoint x: 780, endPoint y: 661, distance: 65.1
click at [718, 655] on body "Toggle navigation Home Bank Account List Load By Website Group [ISPORT] SUPERLI…" at bounding box center [572, 332] width 1145 height 664
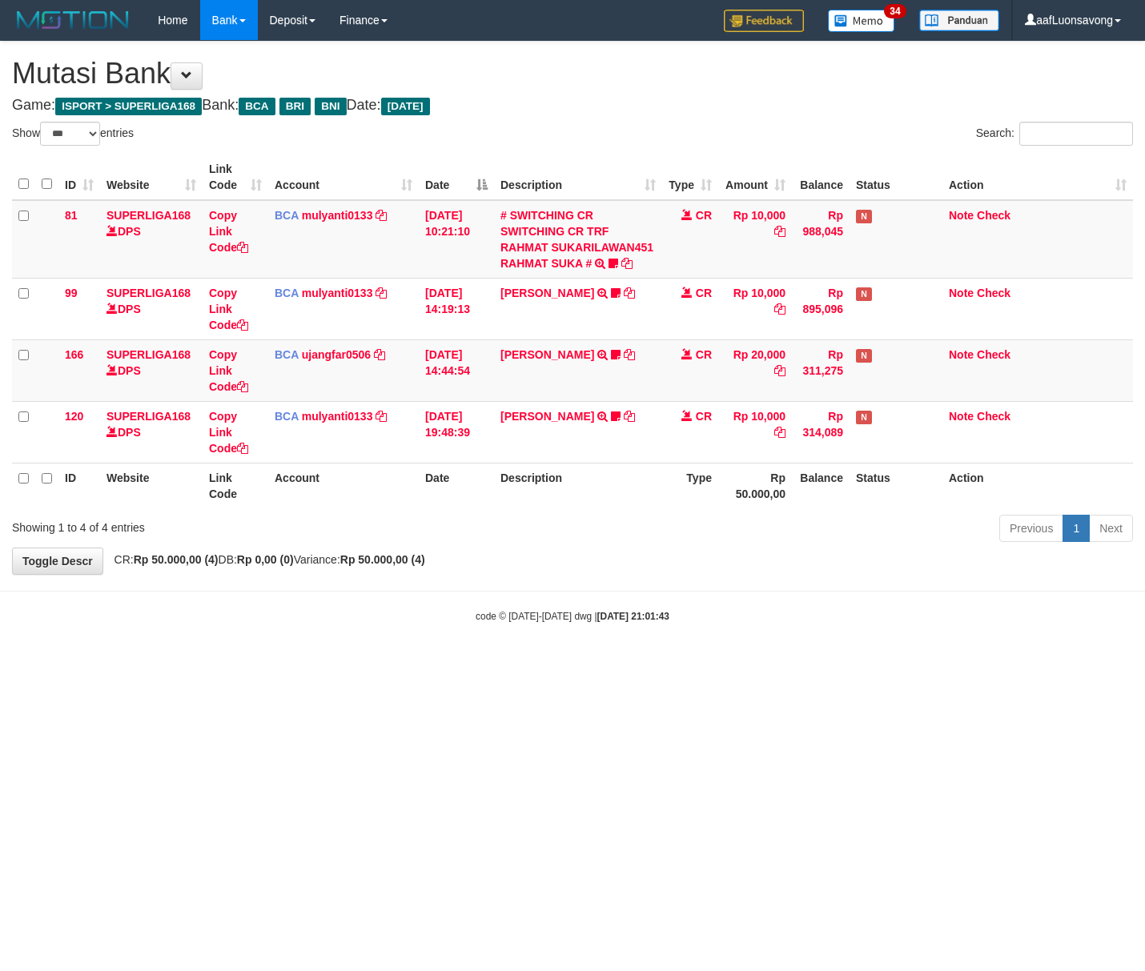
select select "***"
click at [666, 664] on html "Toggle navigation Home Bank Account List Load By Website Group [ISPORT] SUPERLI…" at bounding box center [572, 332] width 1145 height 664
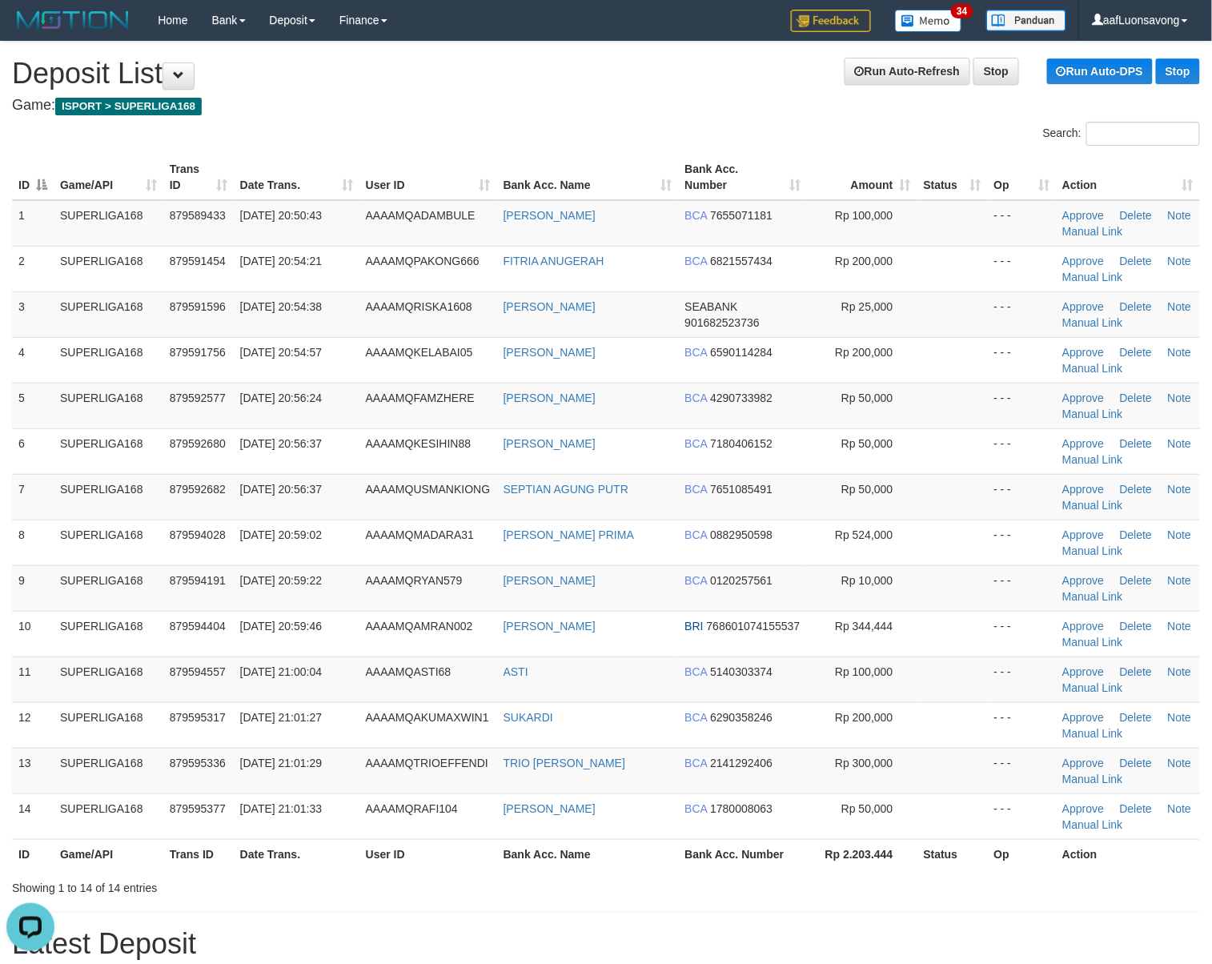
click at [621, 132] on div "Search:" at bounding box center [909, 136] width 582 height 28
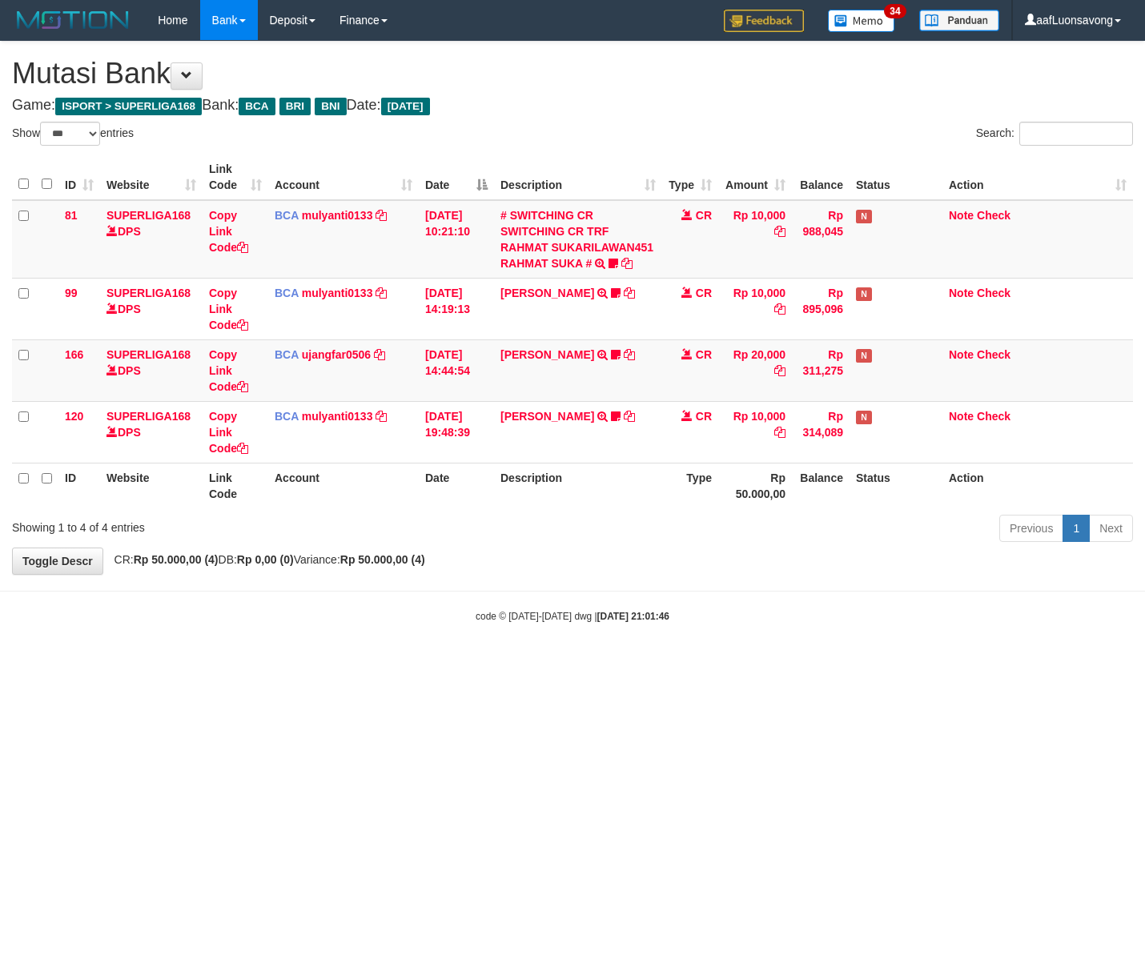
select select "***"
click at [786, 574] on div "**********" at bounding box center [572, 308] width 1145 height 532
select select "***"
drag, startPoint x: 157, startPoint y: 756, endPoint x: 231, endPoint y: 728, distance: 78.8
click at [174, 664] on html "Toggle navigation Home Bank Account List Load By Website Group [ISPORT] SUPERLI…" at bounding box center [572, 332] width 1145 height 664
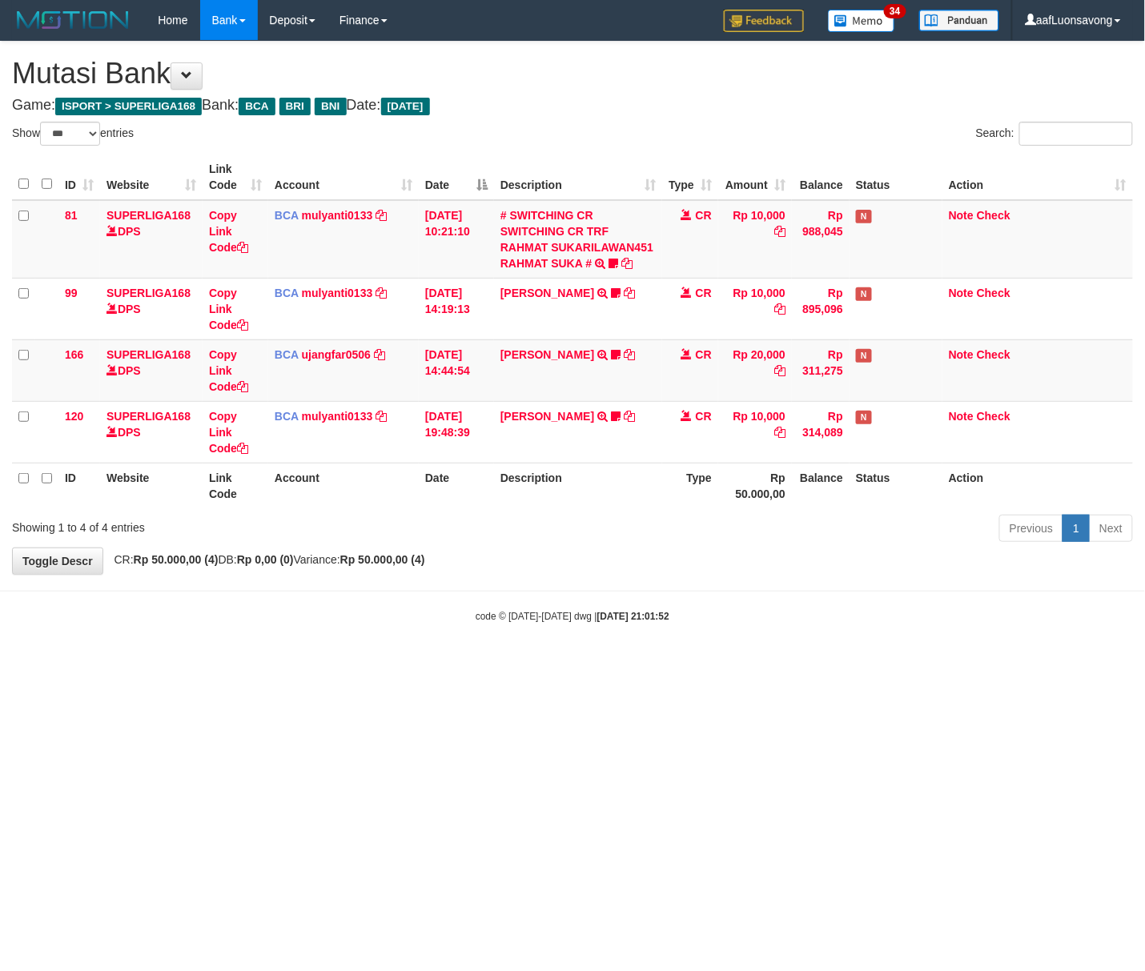
click at [231, 664] on html "Toggle navigation Home Bank Account List Load By Website Group [ISPORT] SUPERLI…" at bounding box center [572, 332] width 1145 height 664
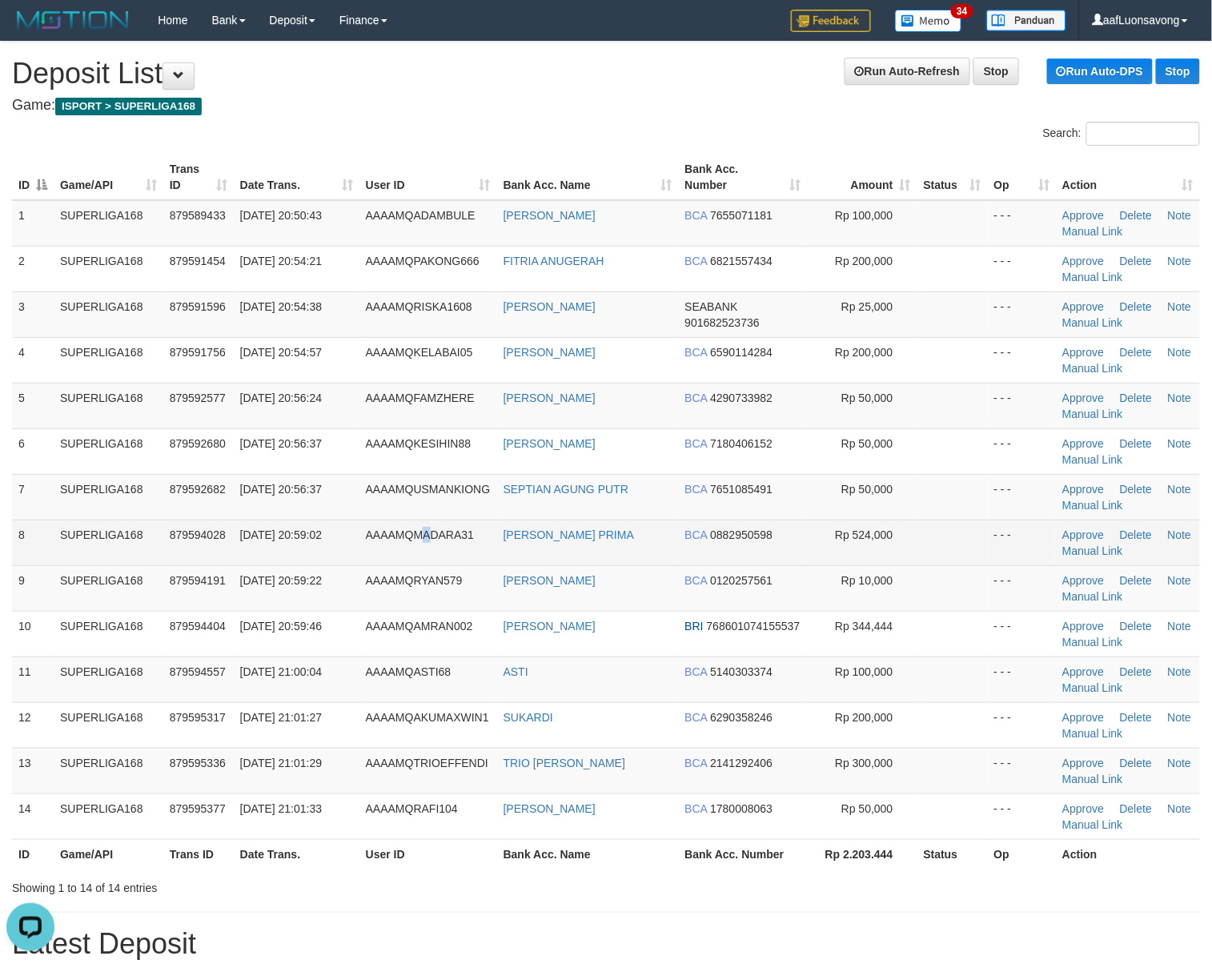
click at [429, 532] on span "AAAAMQMADARA31" at bounding box center [420, 534] width 108 height 13
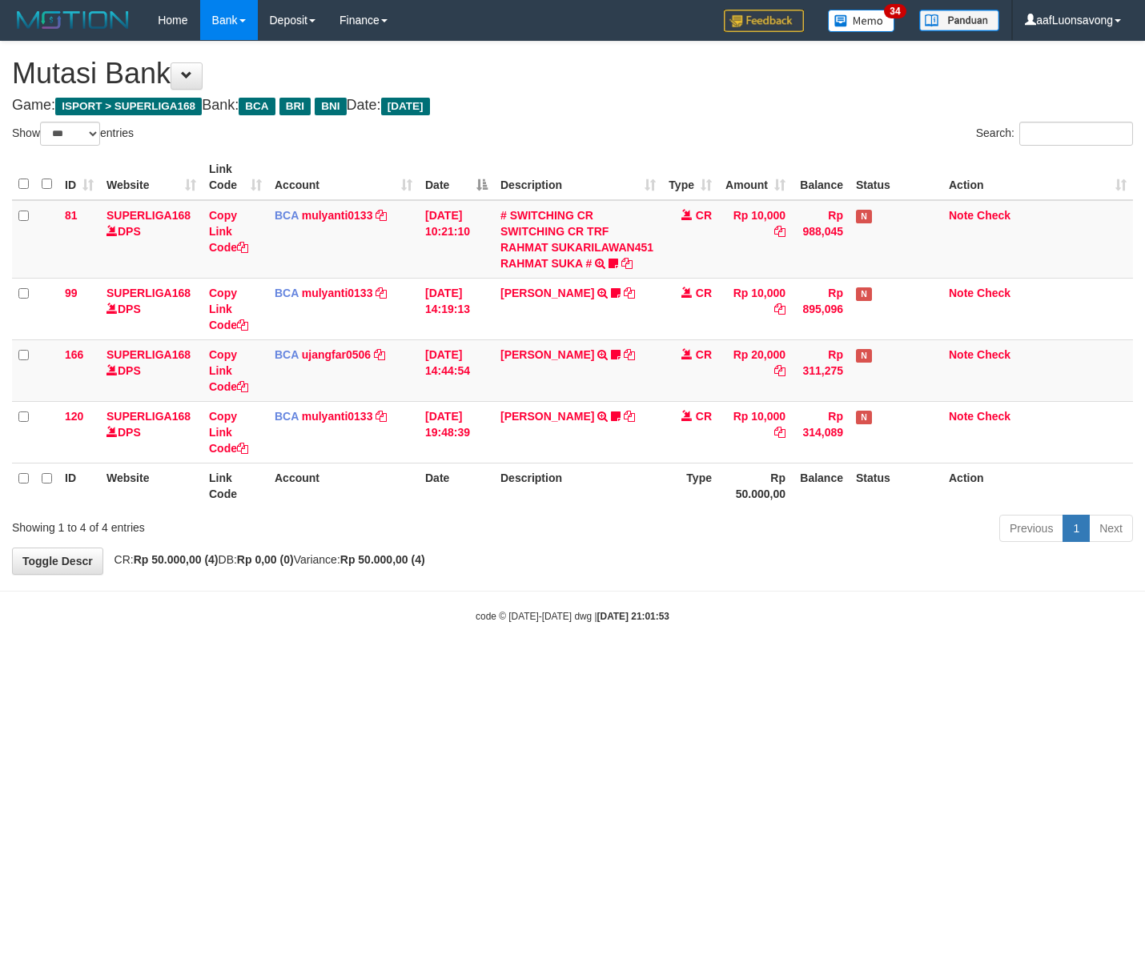
select select "***"
click at [424, 664] on html "Toggle navigation Home Bank Account List Load By Website Group [ISPORT] SUPERLI…" at bounding box center [572, 332] width 1145 height 664
select select "***"
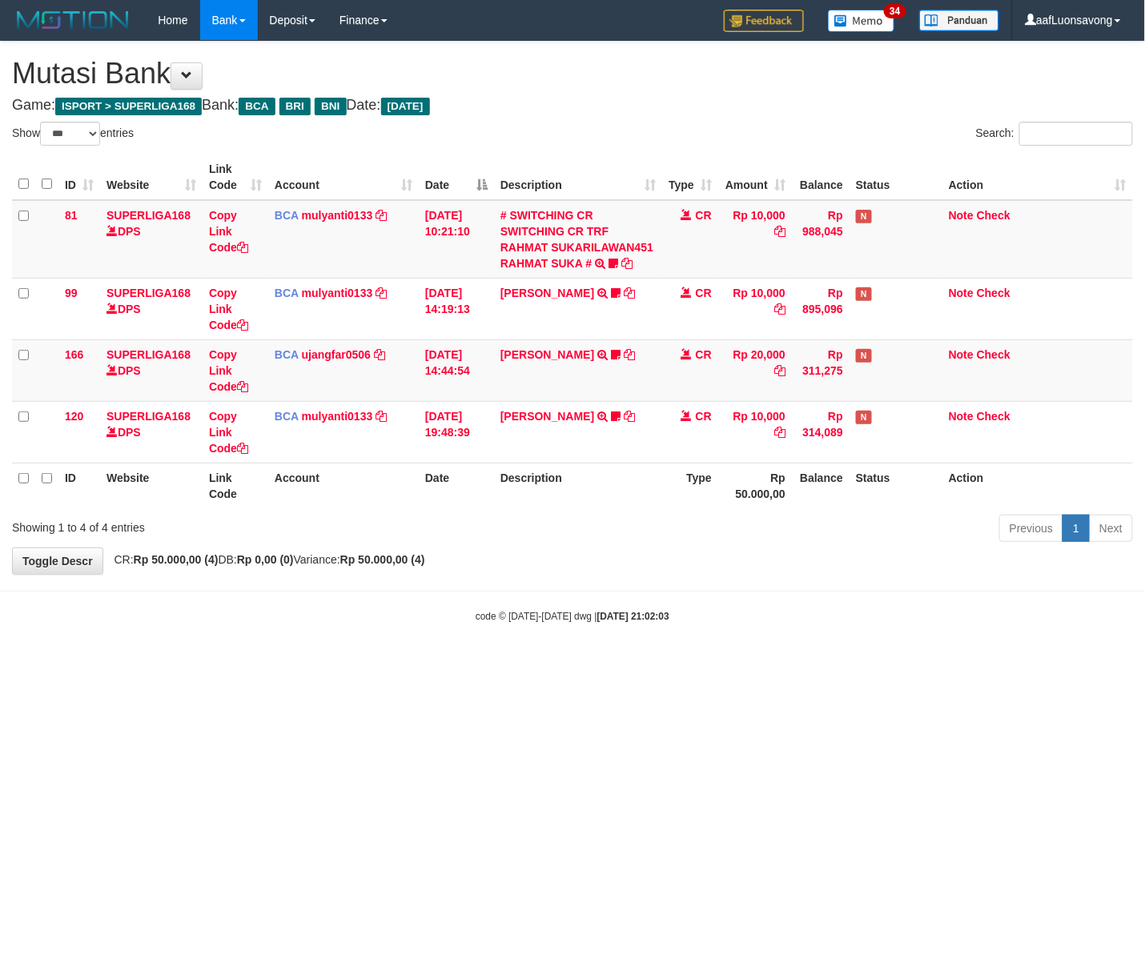
click at [540, 664] on html "Toggle navigation Home Bank Account List Load By Website Group [ISPORT] SUPERLI…" at bounding box center [572, 332] width 1145 height 664
select select "***"
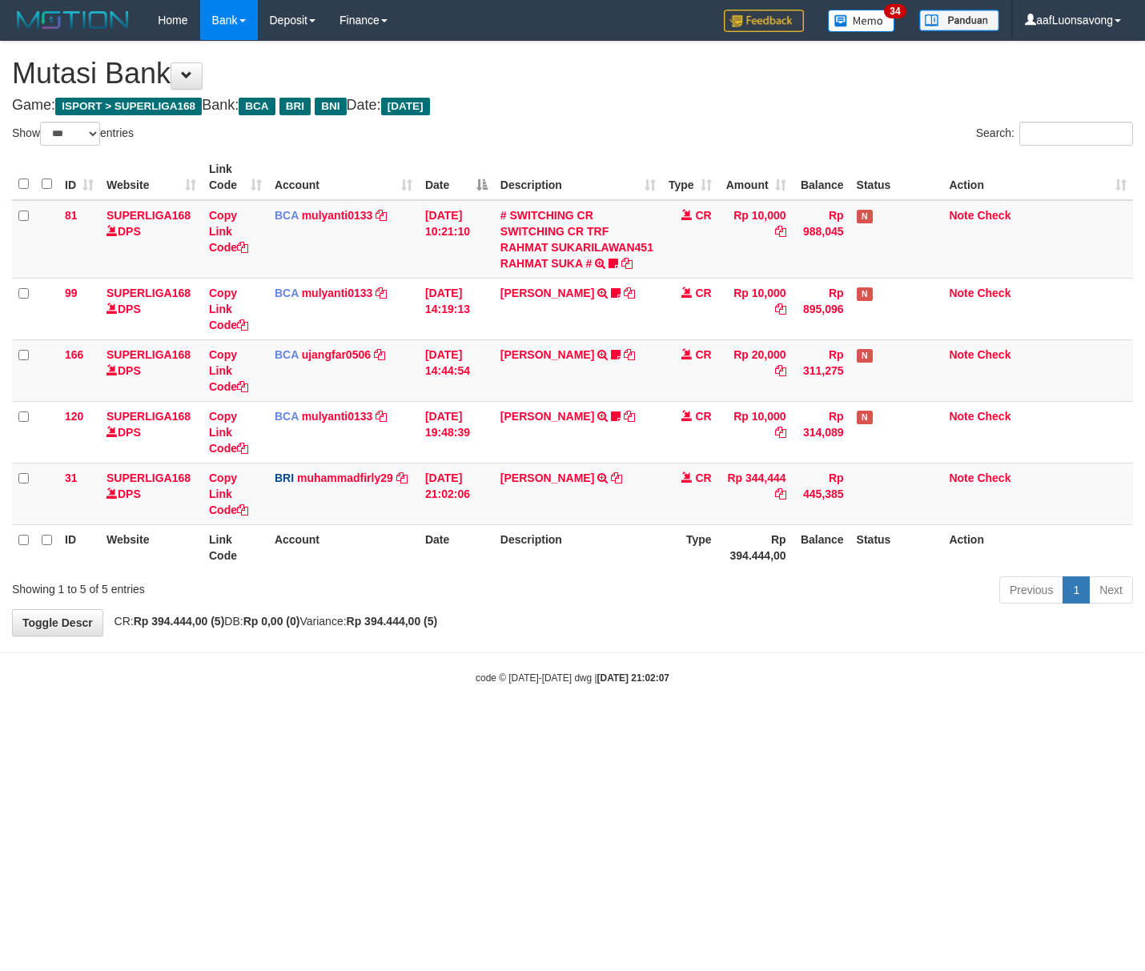
select select "***"
click at [447, 725] on html "Toggle navigation Home Bank Account List Load By Website Group [ISPORT] SUPERLI…" at bounding box center [572, 362] width 1145 height 725
select select "***"
drag, startPoint x: 1003, startPoint y: 719, endPoint x: 1031, endPoint y: 709, distance: 30.6
click at [1003, 719] on body "Toggle navigation Home Bank Account List Load By Website Group [ISPORT] SUPERLI…" at bounding box center [572, 362] width 1145 height 725
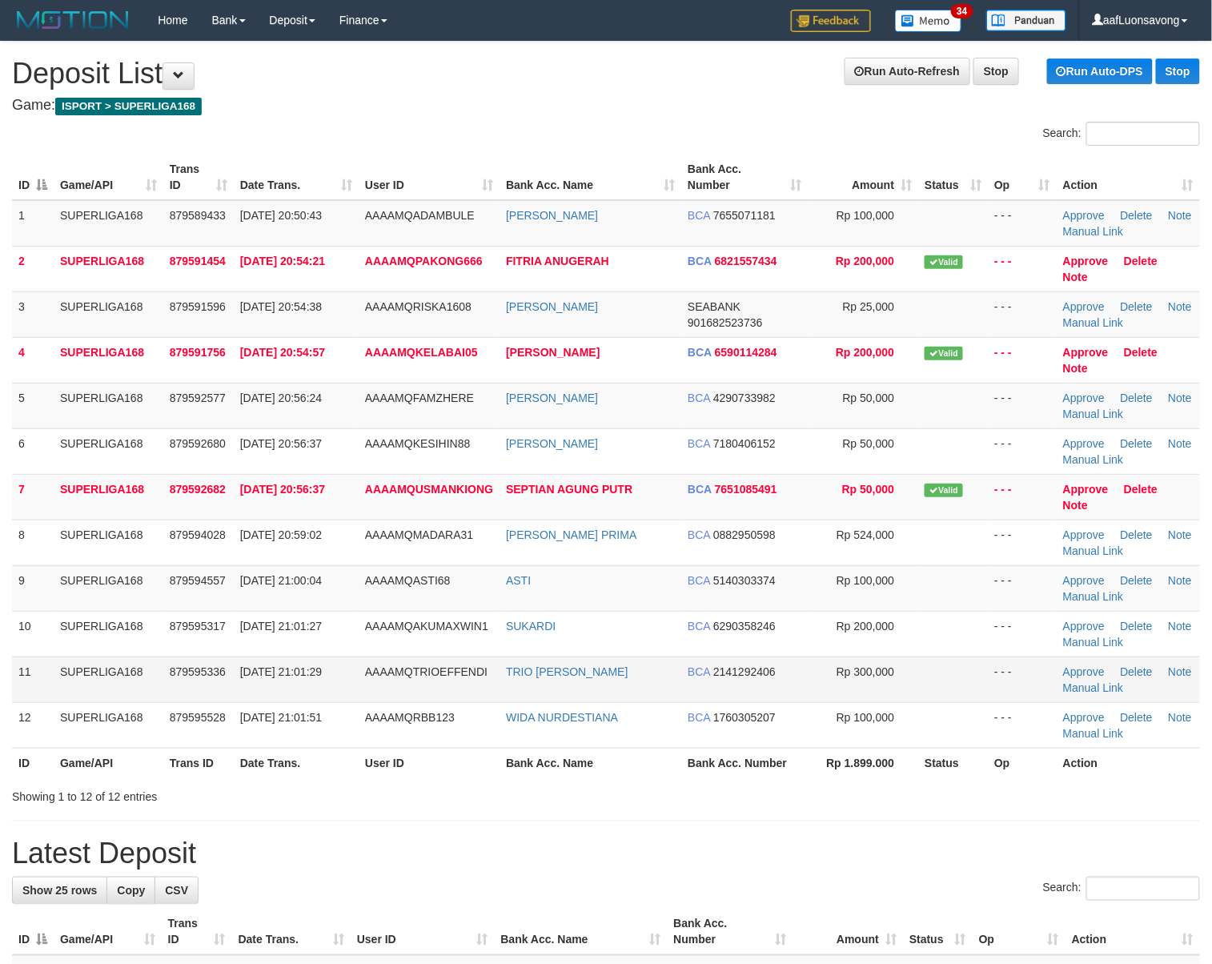
click at [260, 661] on td "01/10/2025 21:01:29" at bounding box center [296, 680] width 125 height 46
click at [1112, 408] on link "Manual Link" at bounding box center [1093, 414] width 61 height 13
click at [303, 516] on td "01/10/2025 20:56:37" at bounding box center [296, 497] width 125 height 46
click at [1099, 321] on link "Manual Link" at bounding box center [1093, 322] width 61 height 13
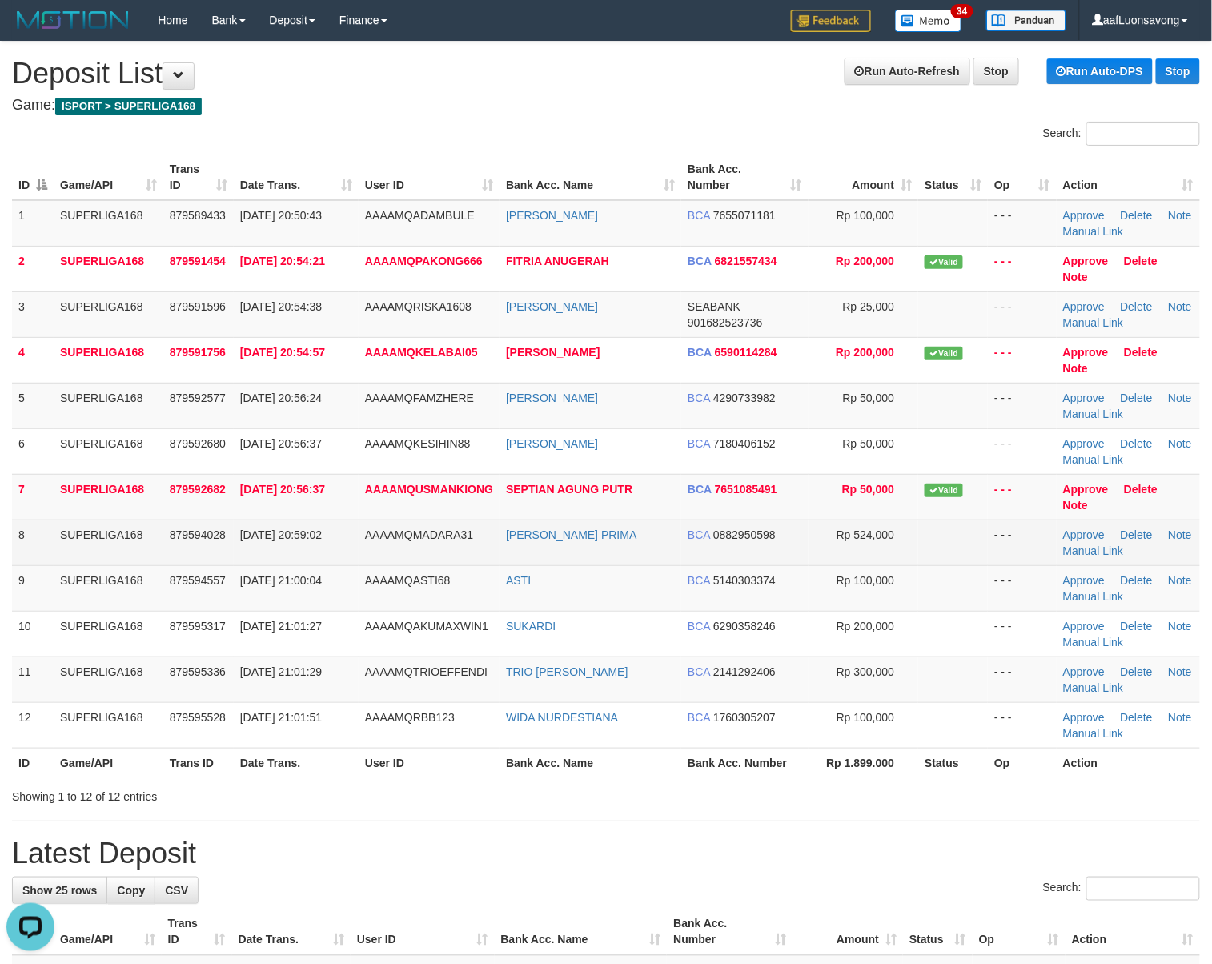
click at [520, 561] on td "RENATA BAGUS PRIMA" at bounding box center [591, 543] width 182 height 46
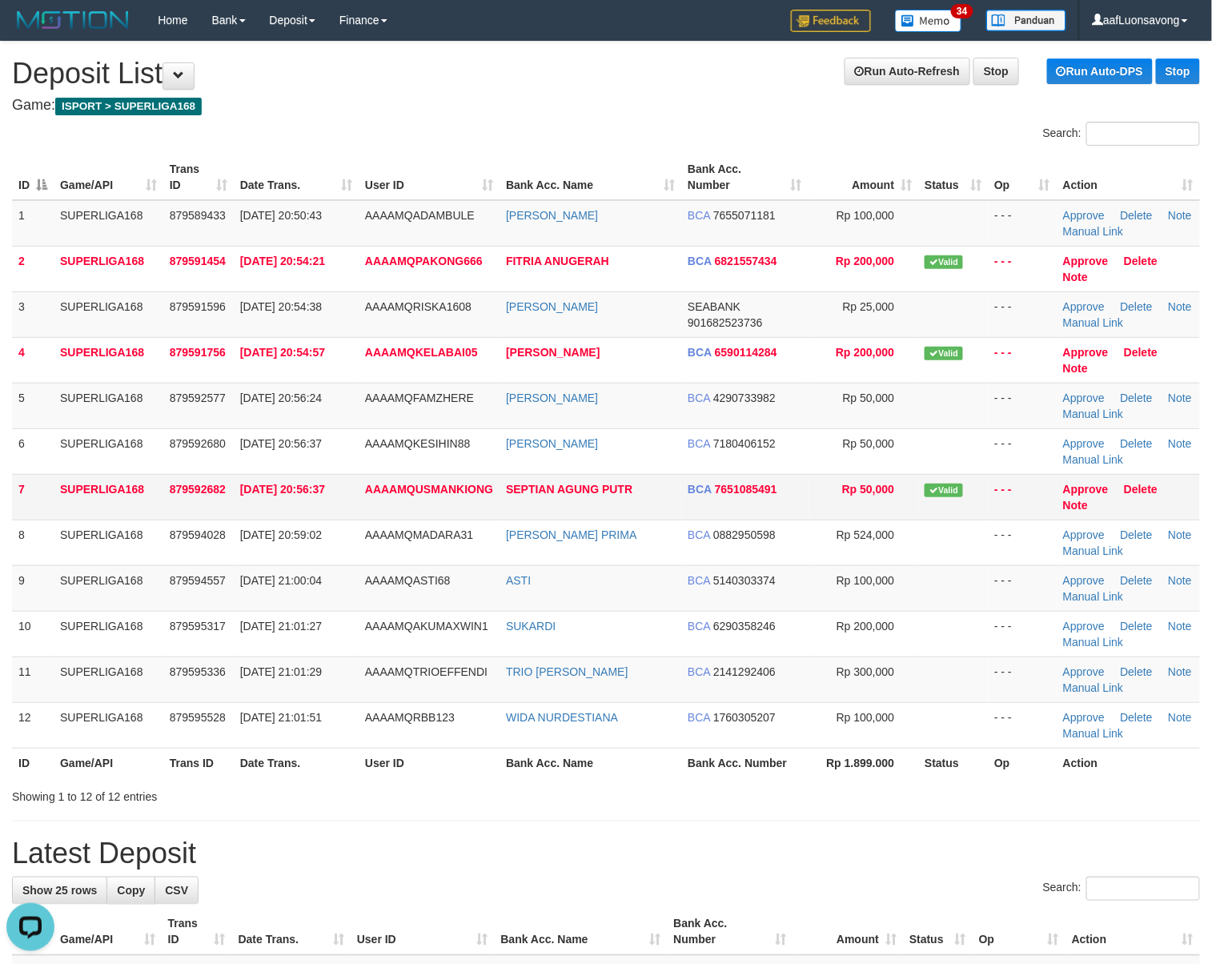
drag, startPoint x: 437, startPoint y: 494, endPoint x: 362, endPoint y: 508, distance: 76.5
click at [432, 496] on td "AAAAMQUSMANKIONG" at bounding box center [429, 497] width 141 height 46
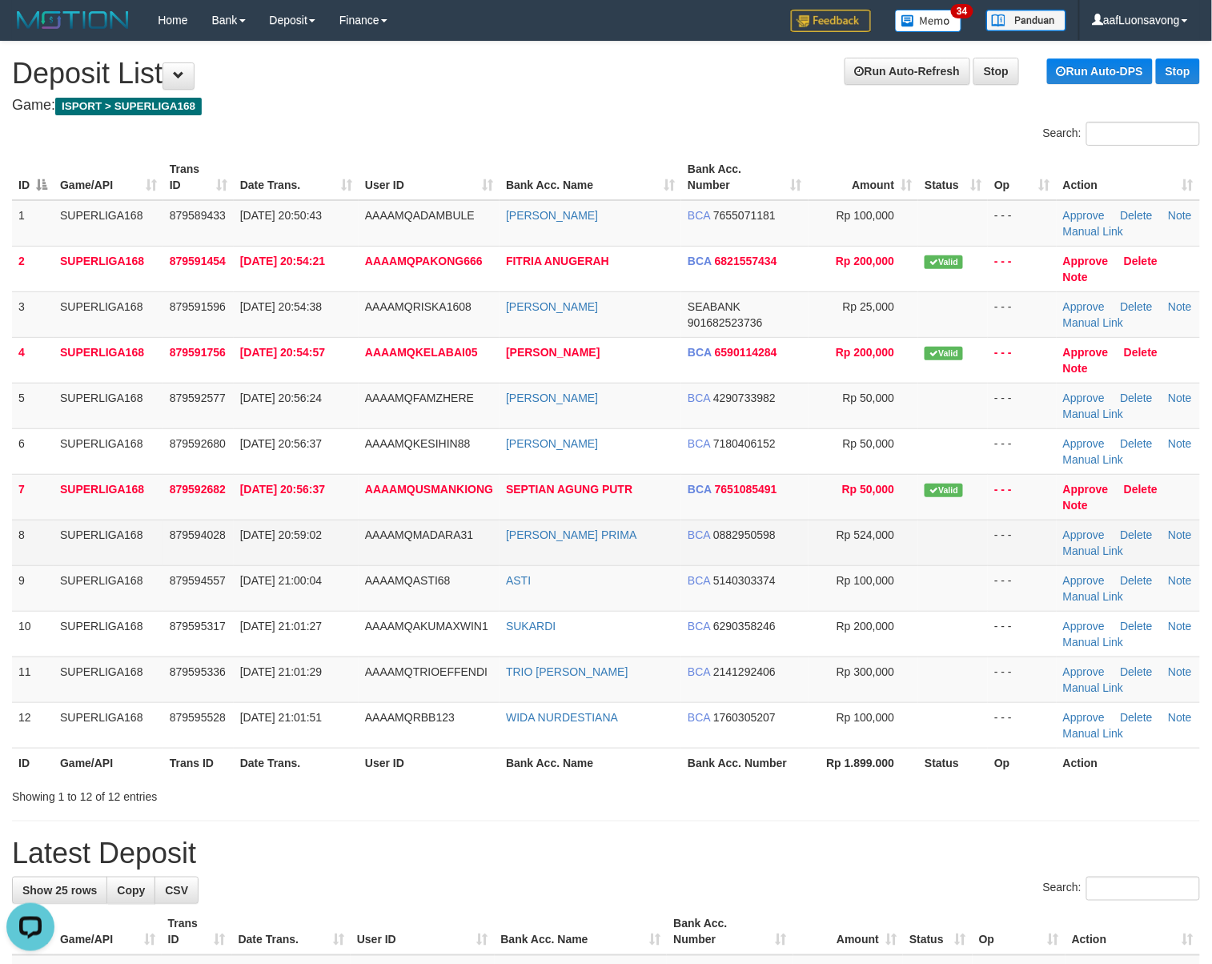
drag, startPoint x: 587, startPoint y: 556, endPoint x: 461, endPoint y: 556, distance: 125.7
click at [570, 556] on td "[PERSON_NAME] PRIMA" at bounding box center [591, 543] width 182 height 46
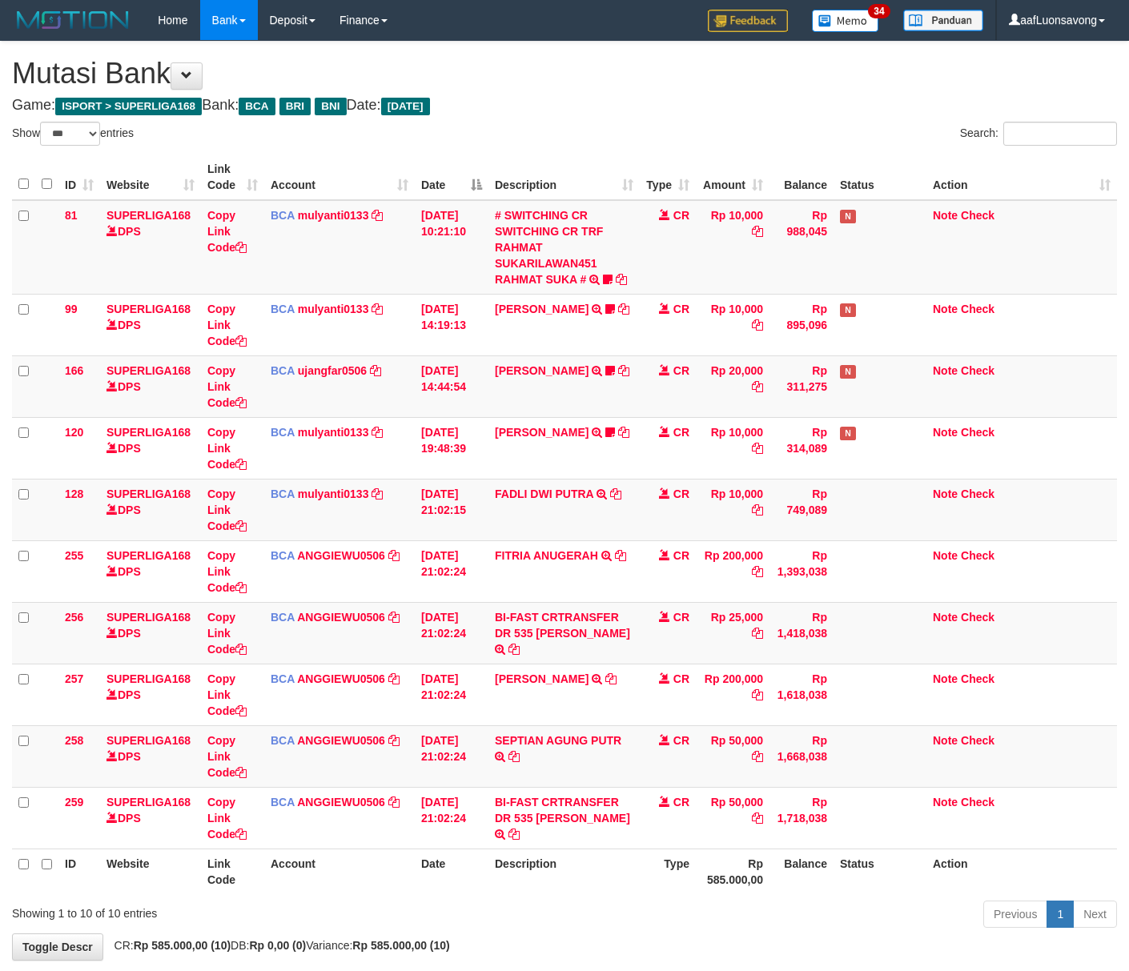
select select "***"
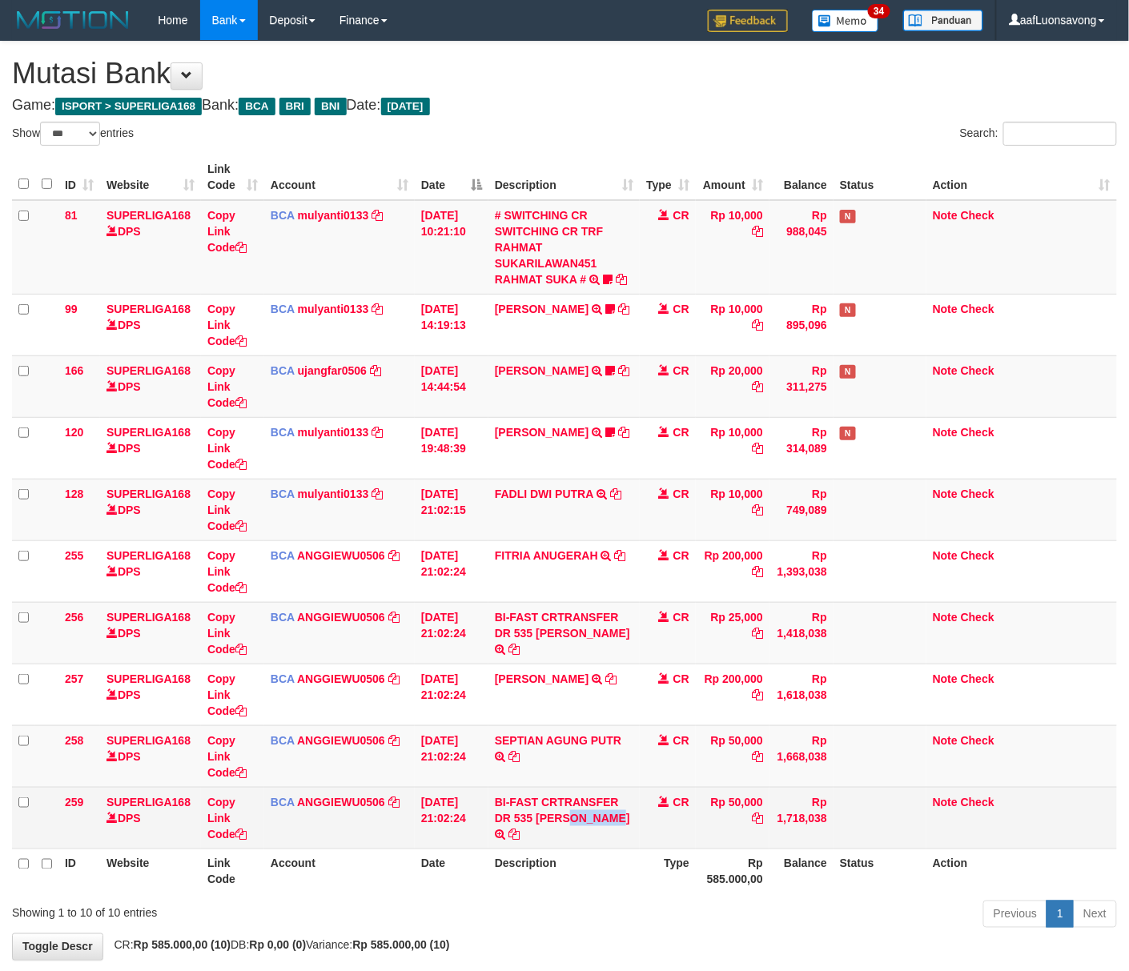
copy td "MOCH F"
drag, startPoint x: 0, startPoint y: 0, endPoint x: 1134, endPoint y: 760, distance: 1364.9
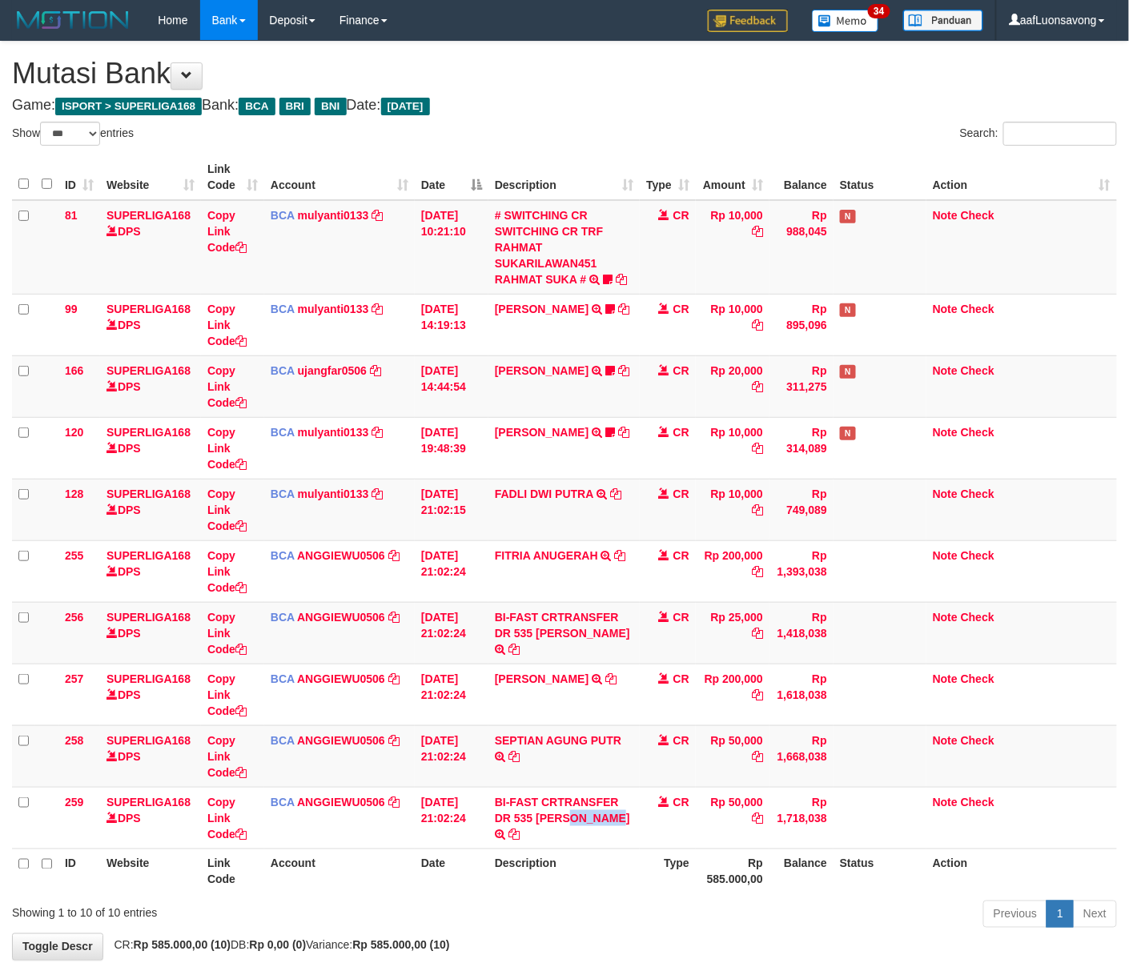
click at [587, 821] on td "BI-FAST CRTRANSFER DR 535 [PERSON_NAME]" at bounding box center [563, 818] width 151 height 62
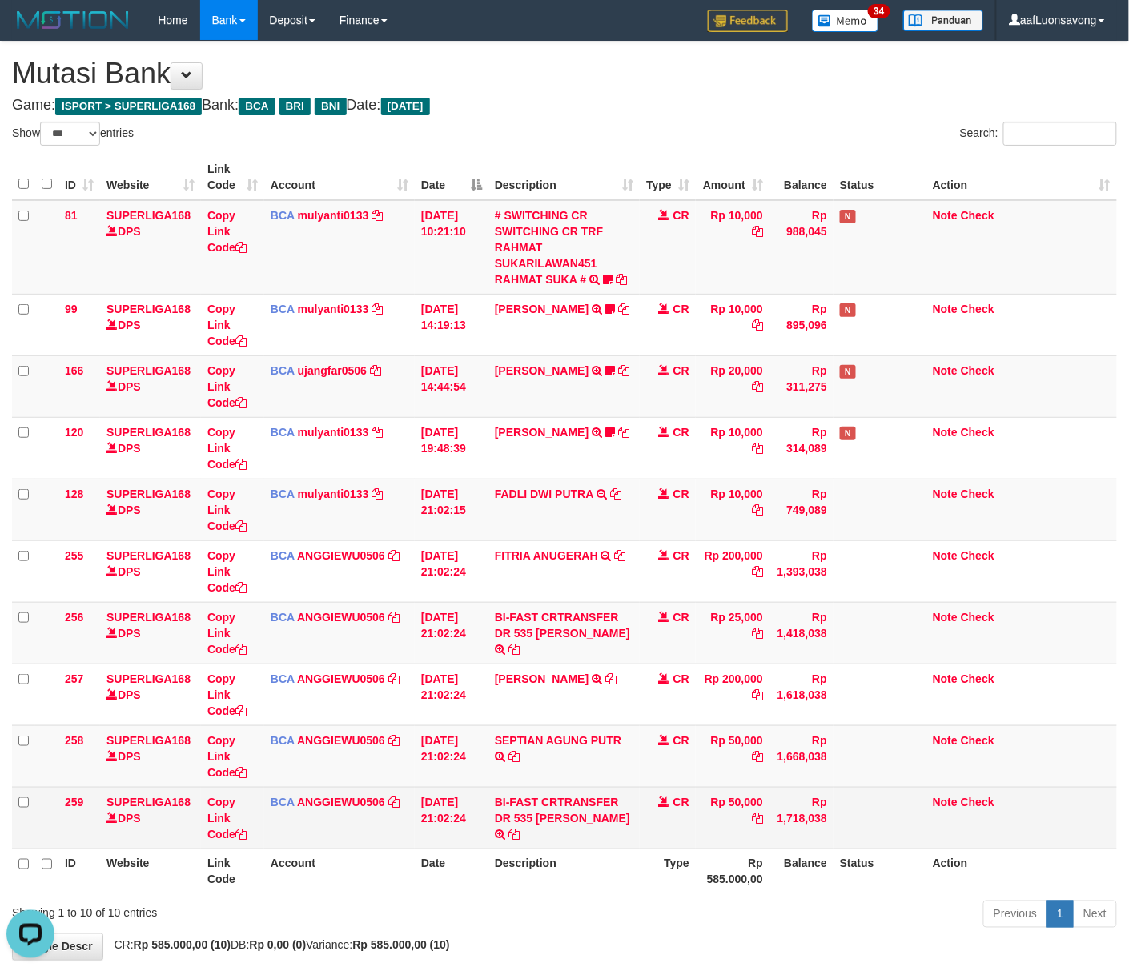
drag, startPoint x: 974, startPoint y: 789, endPoint x: 606, endPoint y: 817, distance: 368.6
click at [974, 789] on td "Note Check" at bounding box center [1021, 818] width 191 height 62
click at [606, 817] on td "BI-FAST CRTRANSFER DR 535 [PERSON_NAME]" at bounding box center [563, 818] width 151 height 62
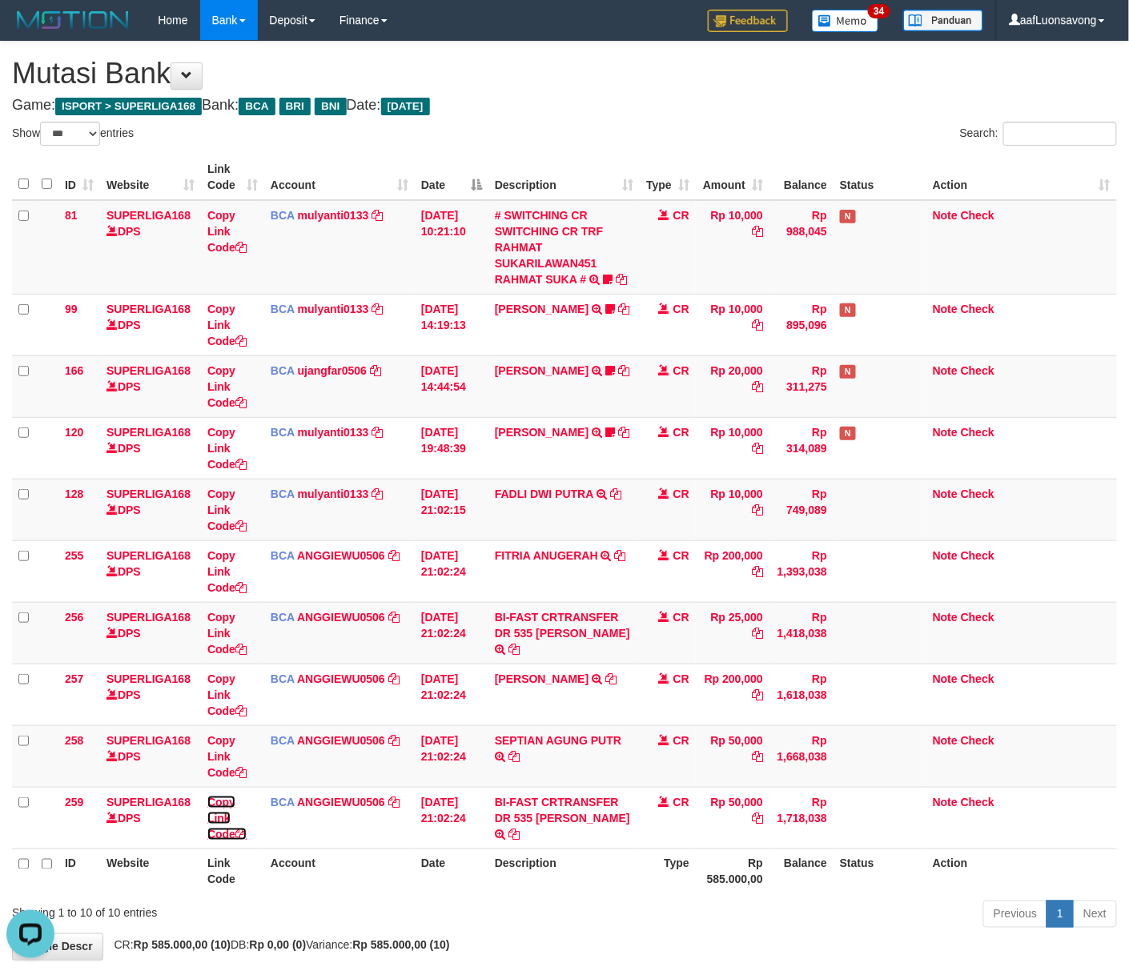
drag, startPoint x: 229, startPoint y: 840, endPoint x: 1135, endPoint y: 522, distance: 959.8
click at [231, 840] on link "Copy Link Code" at bounding box center [226, 818] width 39 height 45
drag, startPoint x: 533, startPoint y: 634, endPoint x: 1143, endPoint y: 596, distance: 611.4
click at [629, 637] on td "BI-FAST CRTRANSFER DR 535 RISKA AGUSTIN" at bounding box center [563, 633] width 151 height 62
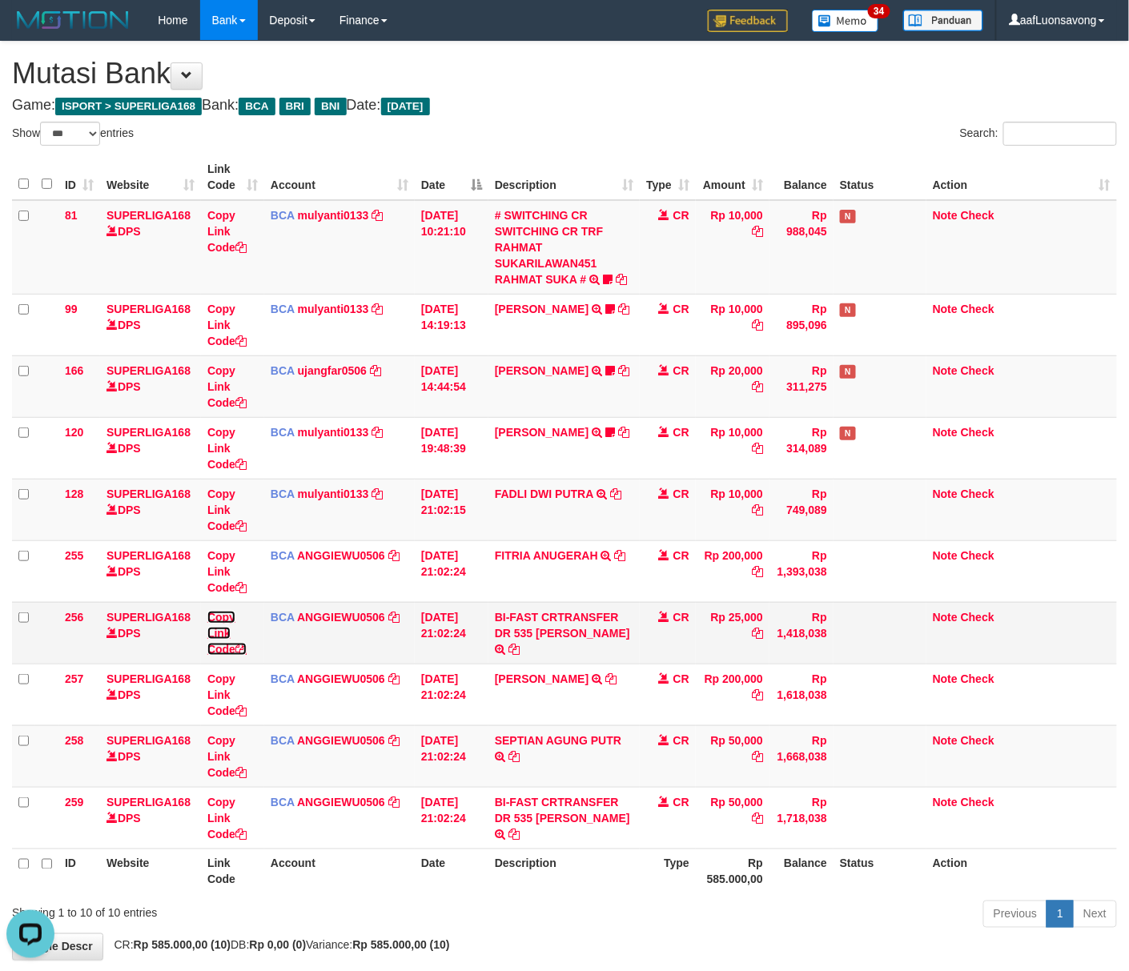
drag, startPoint x: 245, startPoint y: 650, endPoint x: 423, endPoint y: 634, distance: 178.5
click at [245, 650] on icon at bounding box center [240, 649] width 11 height 11
drag, startPoint x: 655, startPoint y: 683, endPoint x: 1139, endPoint y: 660, distance: 484.2
click at [681, 683] on td "CR" at bounding box center [668, 695] width 56 height 62
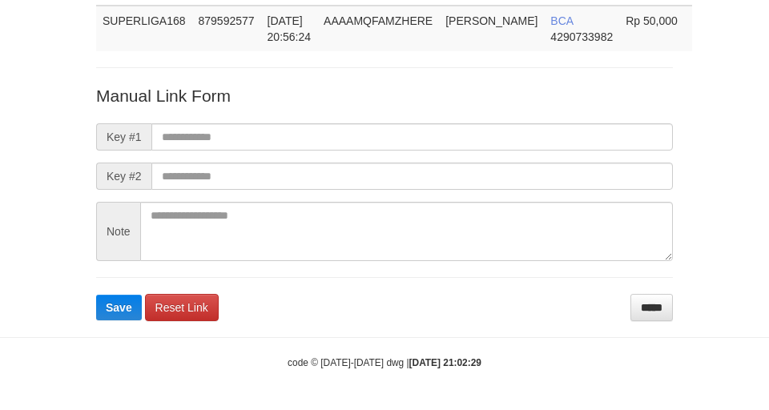
scroll to position [133, 0]
drag, startPoint x: 258, startPoint y: 119, endPoint x: 231, endPoint y: 168, distance: 56.2
click at [257, 122] on form "Manual Link Form Key #1 Key #2 Note Save Reset Link *****" at bounding box center [384, 202] width 577 height 237
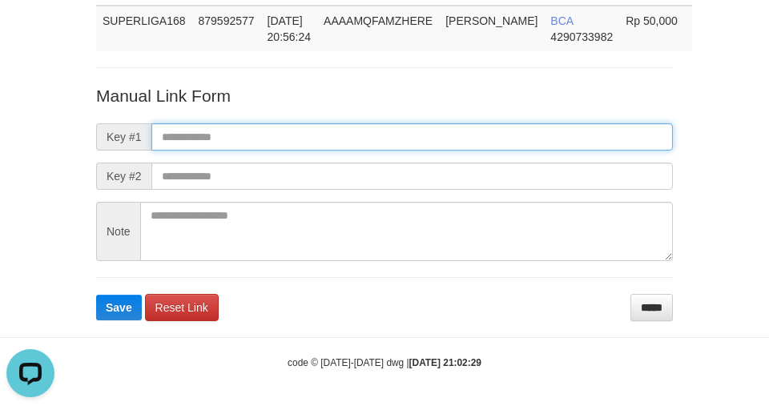
drag, startPoint x: 243, startPoint y: 146, endPoint x: 155, endPoint y: 269, distance: 151.5
click at [243, 146] on input "text" at bounding box center [411, 136] width 521 height 27
paste input "**********"
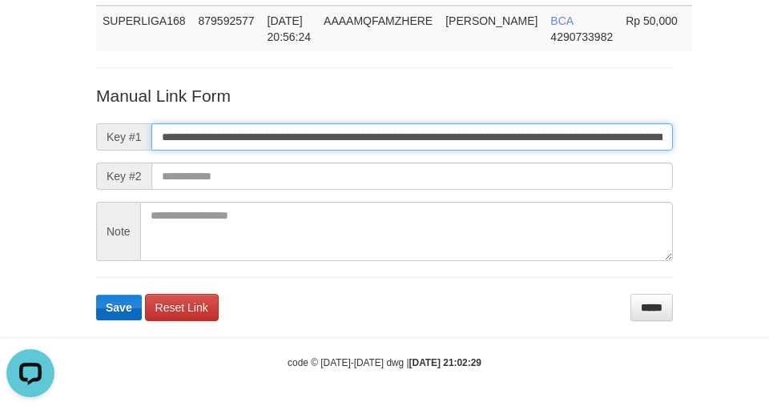
scroll to position [0, 1126]
type input "**********"
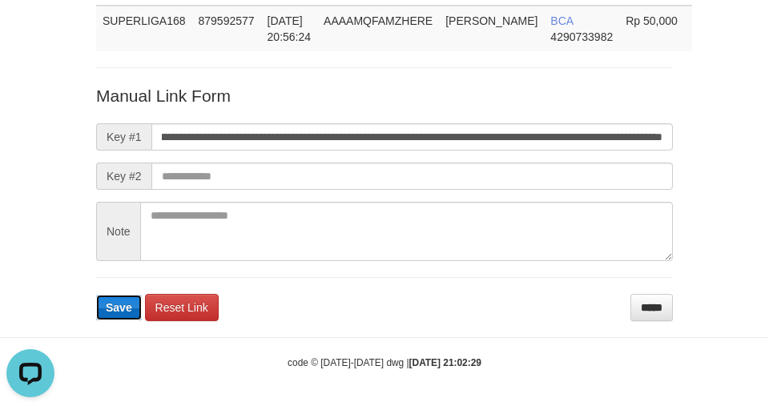
click at [119, 295] on button "Save" at bounding box center [119, 308] width 46 height 26
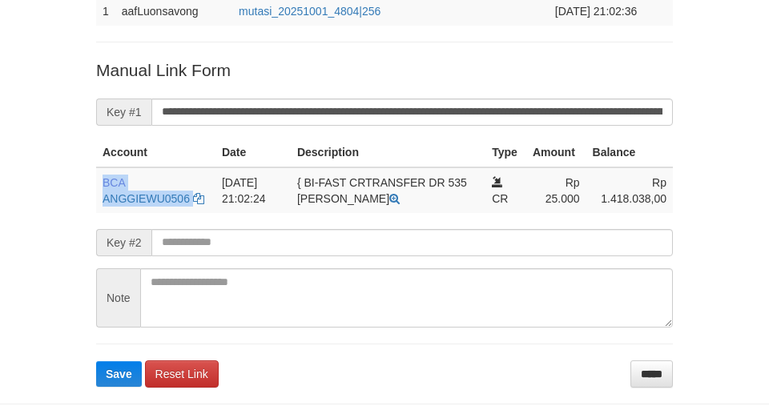
scroll to position [356, 0]
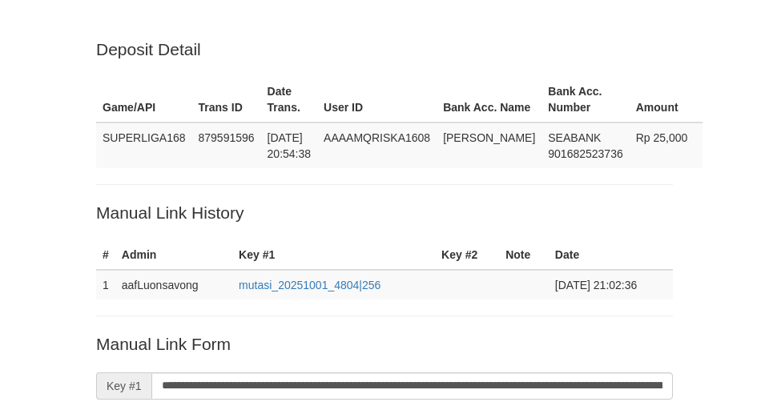
scroll to position [354, 0]
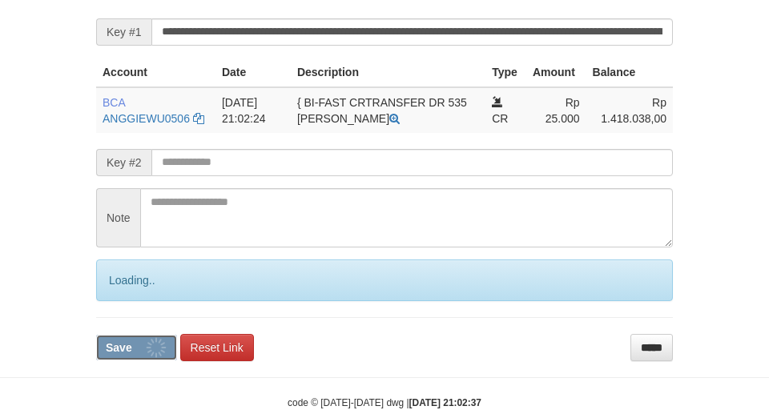
click at [106, 354] on span "Save" at bounding box center [119, 347] width 26 height 13
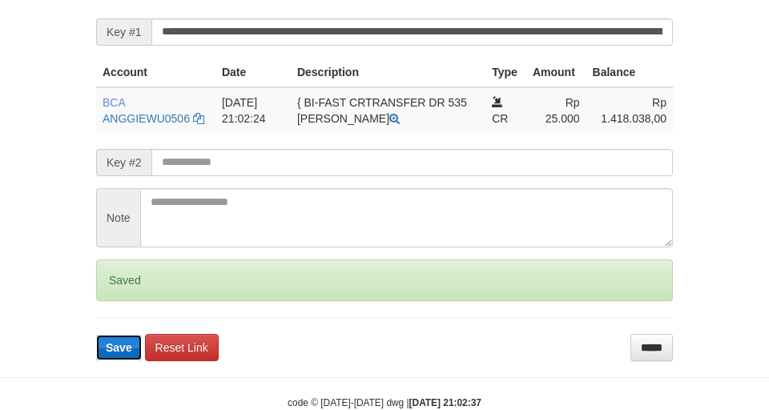
click at [111, 354] on span "Save" at bounding box center [119, 347] width 26 height 13
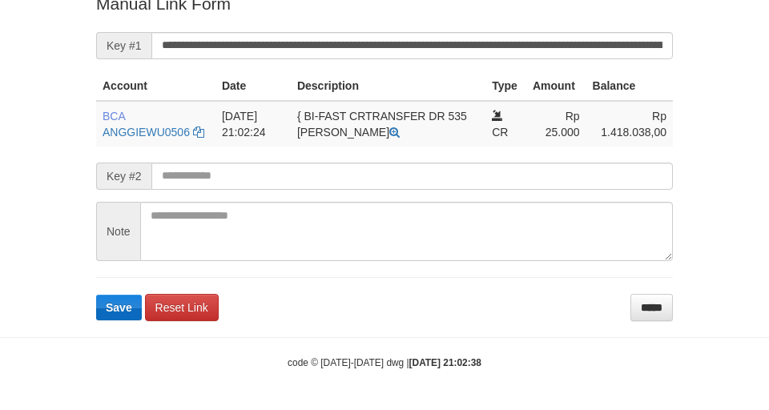
click at [117, 320] on button "Save" at bounding box center [119, 308] width 46 height 26
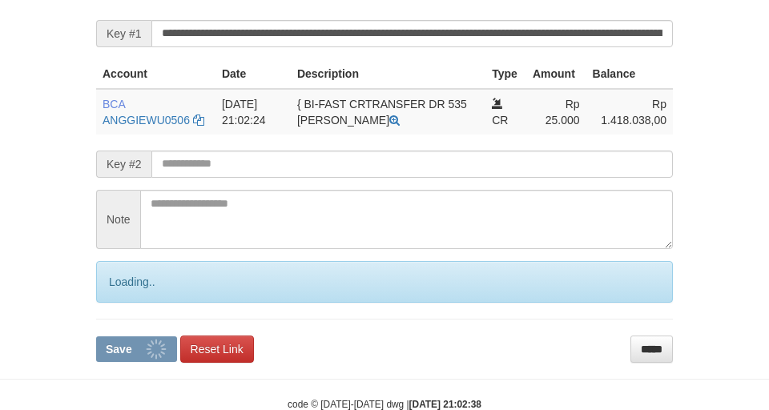
click at [117, 357] on button "Save" at bounding box center [136, 349] width 81 height 26
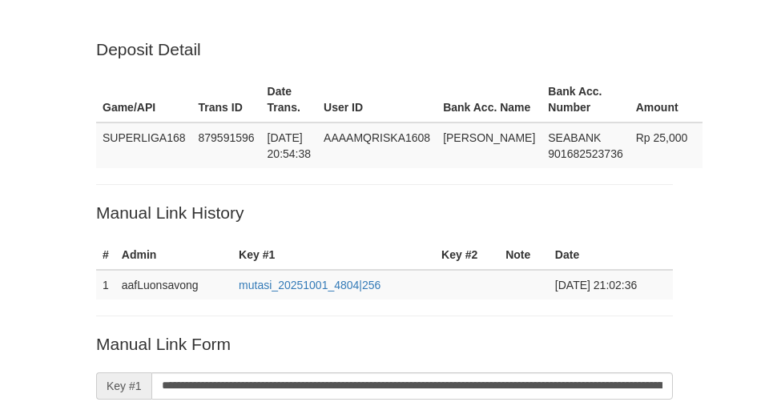
scroll to position [352, 0]
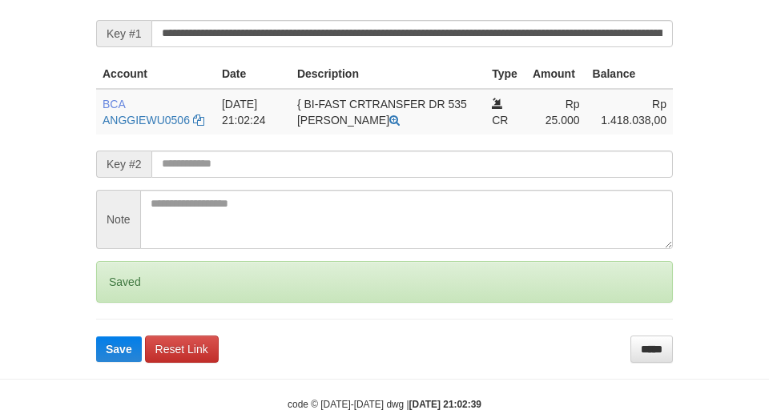
click at [119, 383] on body "Deposit Detail Game/API Trans ID Date Trans. User ID Bank Acc. Name Bank Acc. N…" at bounding box center [384, 50] width 769 height 804
click at [122, 362] on form "**********" at bounding box center [384, 171] width 577 height 382
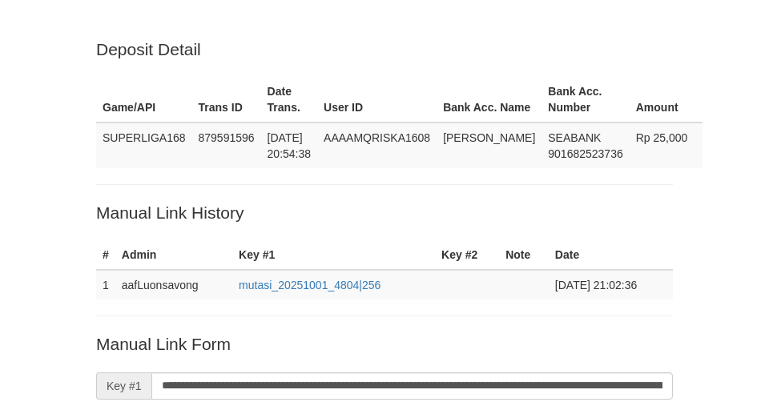
scroll to position [352, 0]
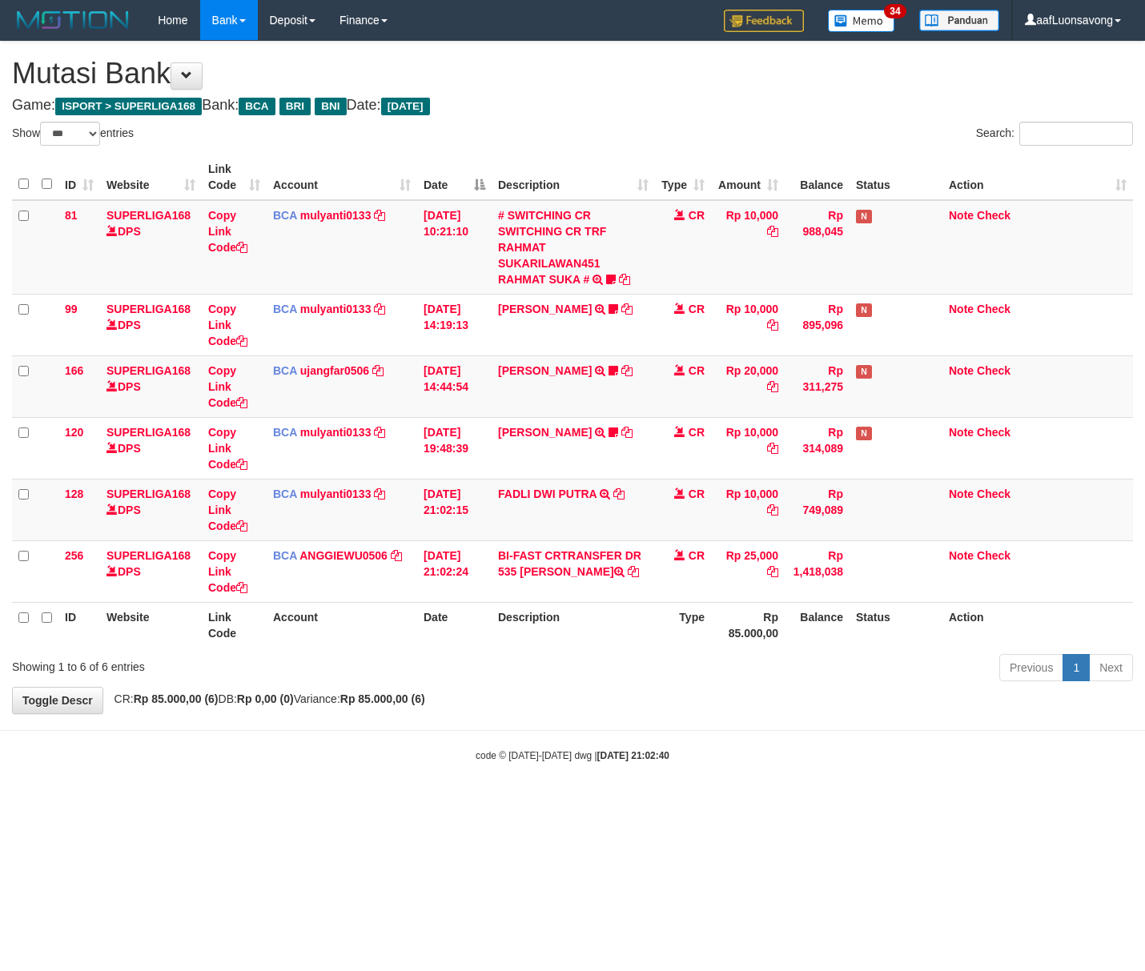
select select "***"
click at [539, 509] on td "FADLI DWI PUTRA TRSF E-BANKING CR 0110/FTSCY/WS95031 10000.00FADLI DWI PUTRA" at bounding box center [573, 510] width 163 height 62
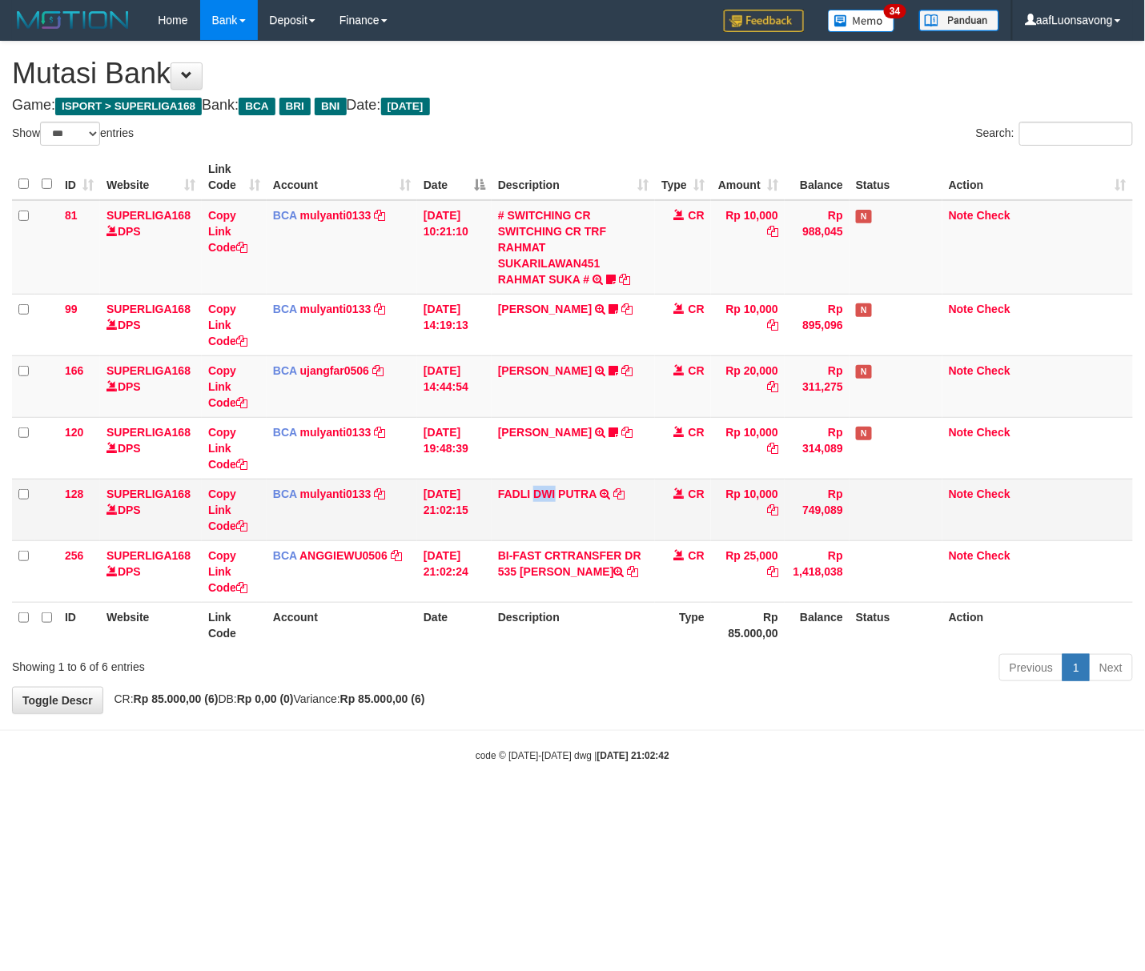
copy link "DWI"
drag, startPoint x: 539, startPoint y: 509, endPoint x: 597, endPoint y: 513, distance: 58.6
click at [548, 510] on td "FADLI DWI PUTRA TRSF E-BANKING CR 0110/FTSCY/WS95031 10000.00FADLI DWI PUTRA" at bounding box center [573, 510] width 163 height 62
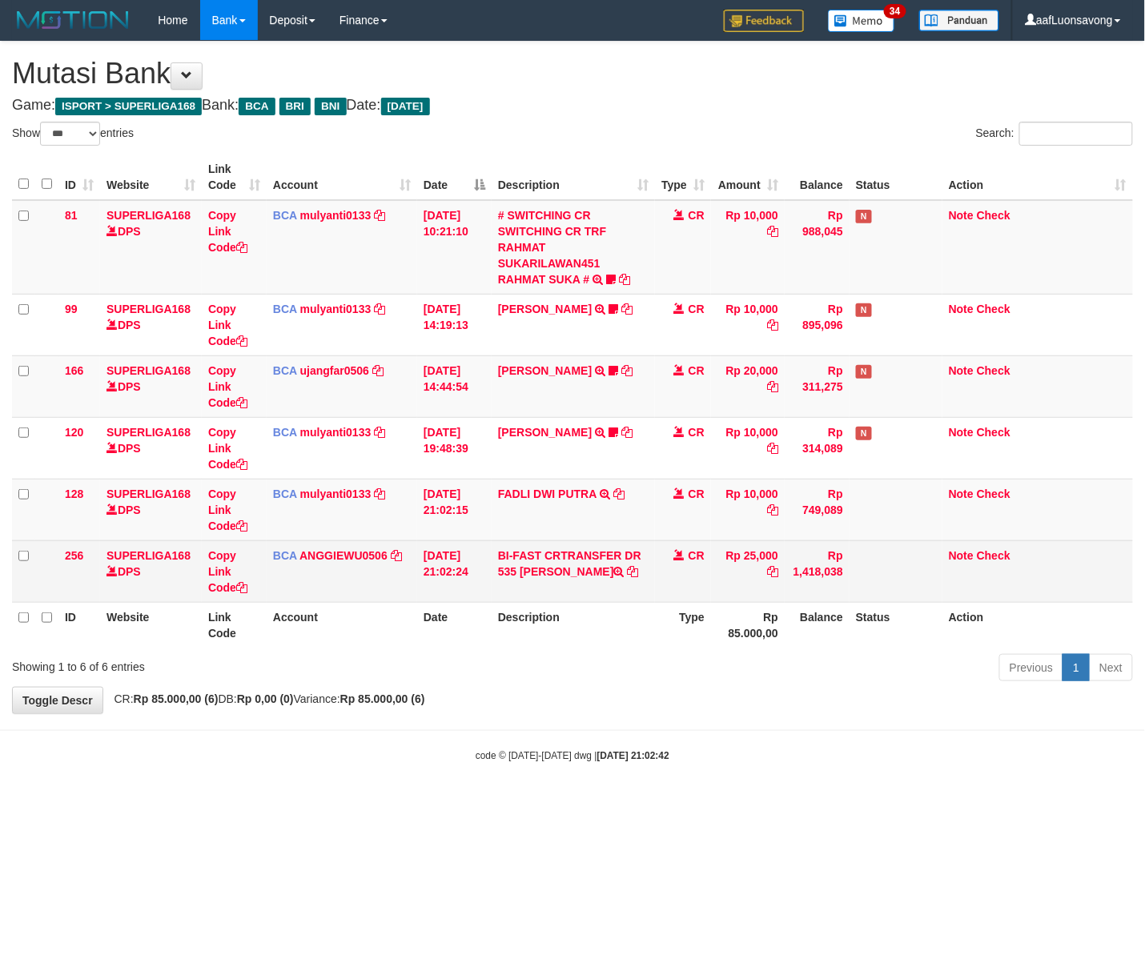
click at [982, 562] on tr "256 SUPERLIGA168 DPS Copy Link Code BCA ANGGIEWU0506 DPS ANGGIE WULANDARI mutas…" at bounding box center [572, 571] width 1121 height 62
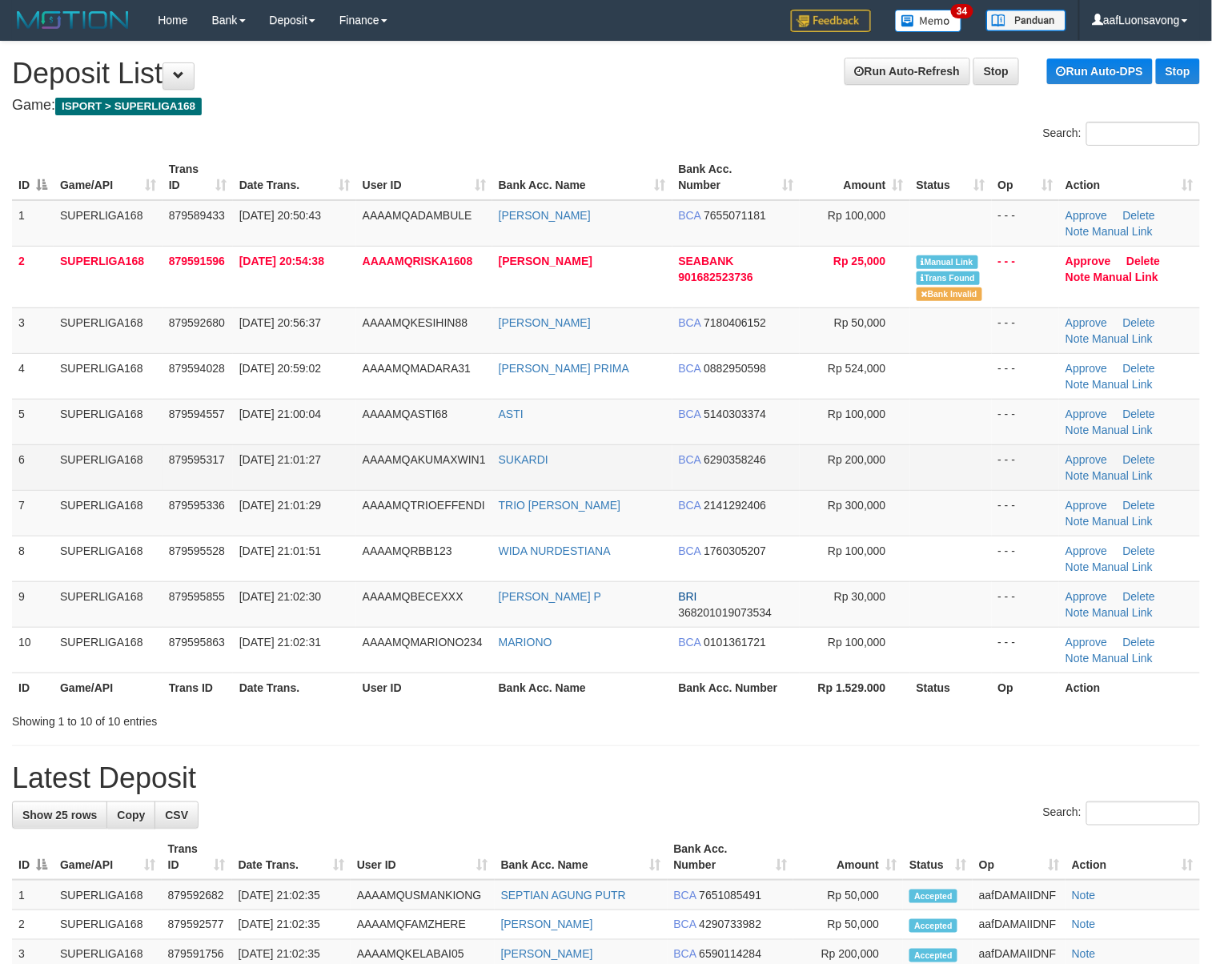
click at [587, 427] on td "ASTI" at bounding box center [582, 422] width 180 height 46
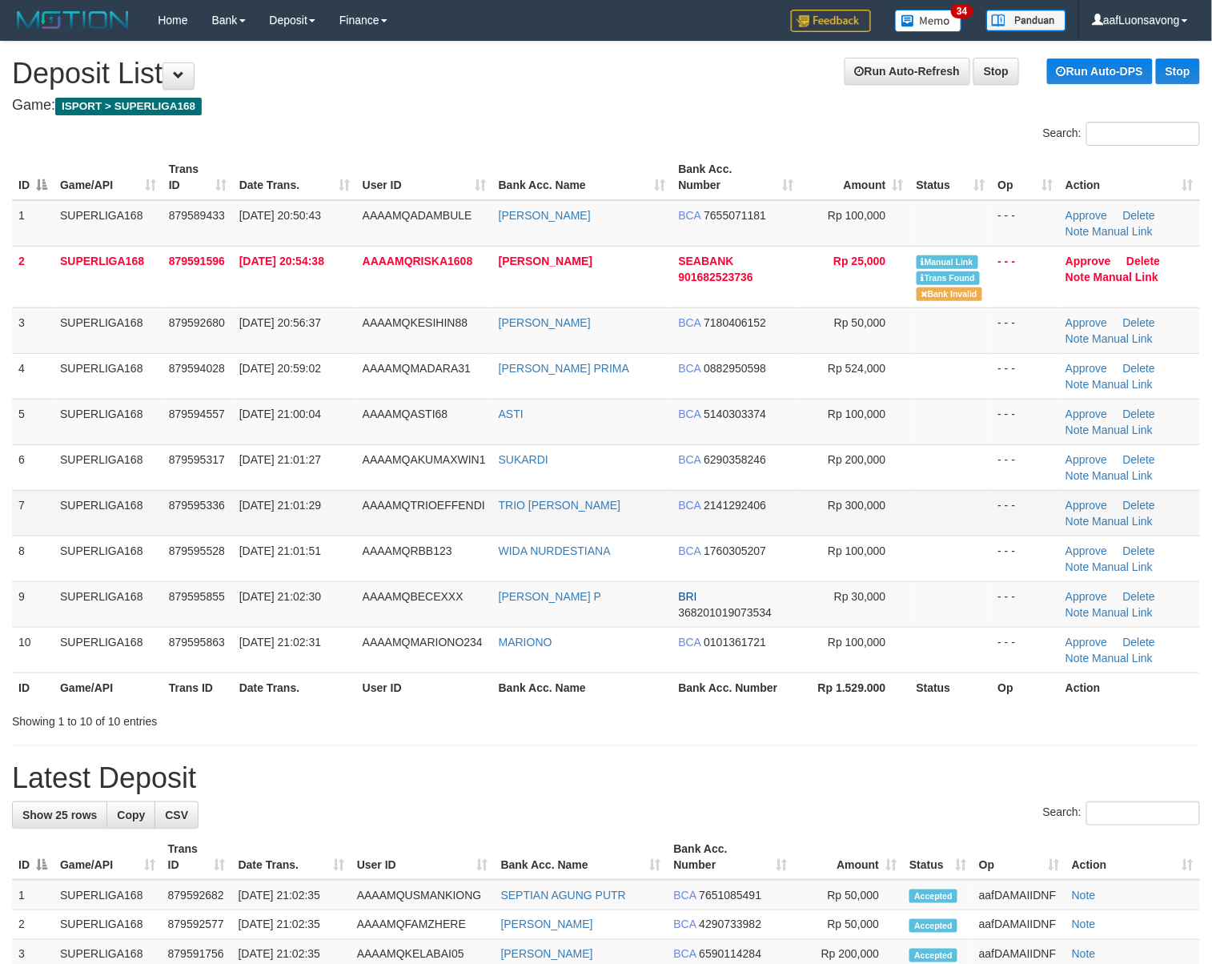
click at [395, 456] on td "AAAAMQAKUMAXWIN1" at bounding box center [424, 467] width 136 height 46
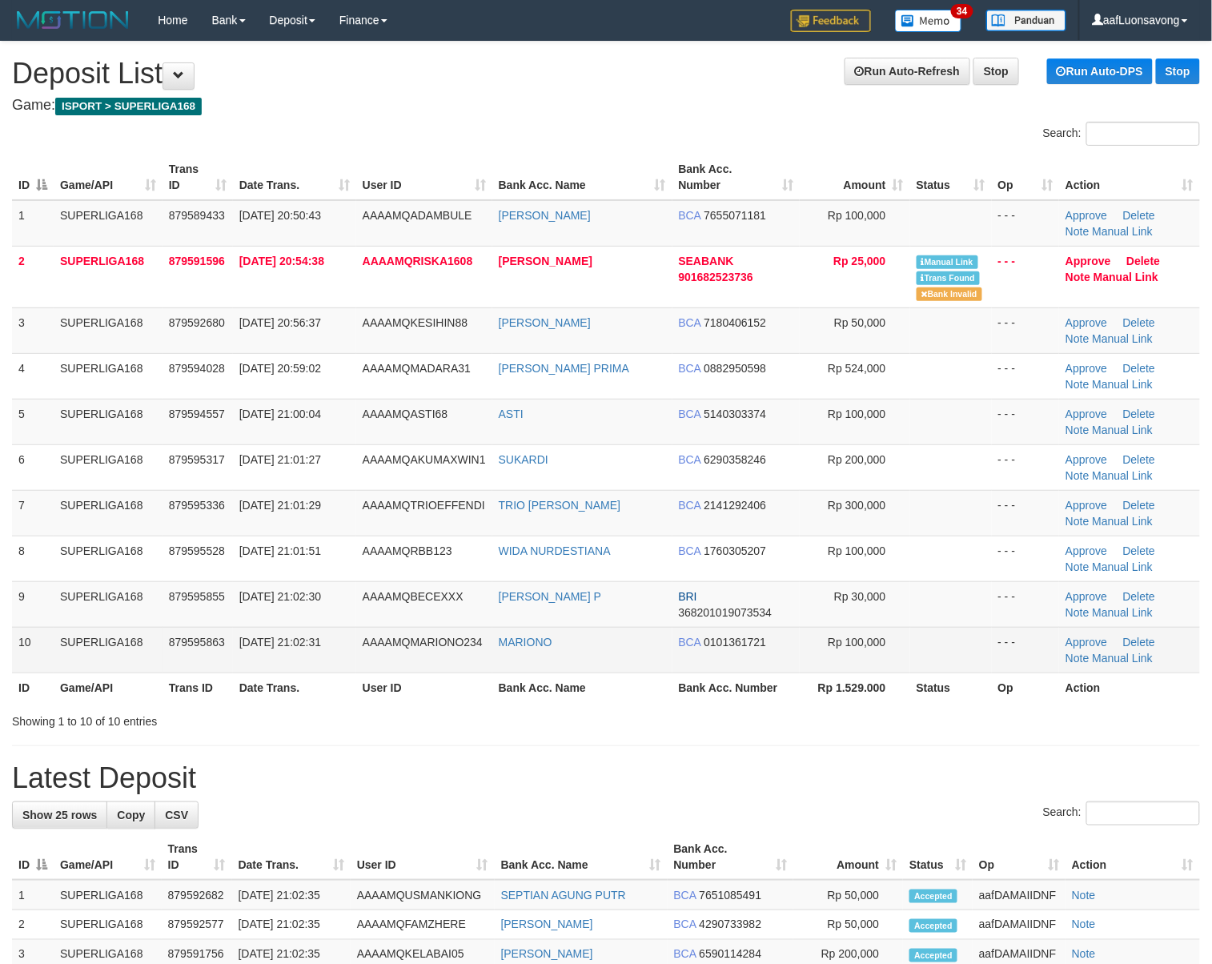
drag, startPoint x: 340, startPoint y: 625, endPoint x: 146, endPoint y: 636, distance: 194.9
click at [279, 631] on tbody "1 SUPERLIGA168 879589433 [DATE] 20:50:43 [GEOGRAPHIC_DATA] [PERSON_NAME] BCA 76…" at bounding box center [606, 436] width 1188 height 473
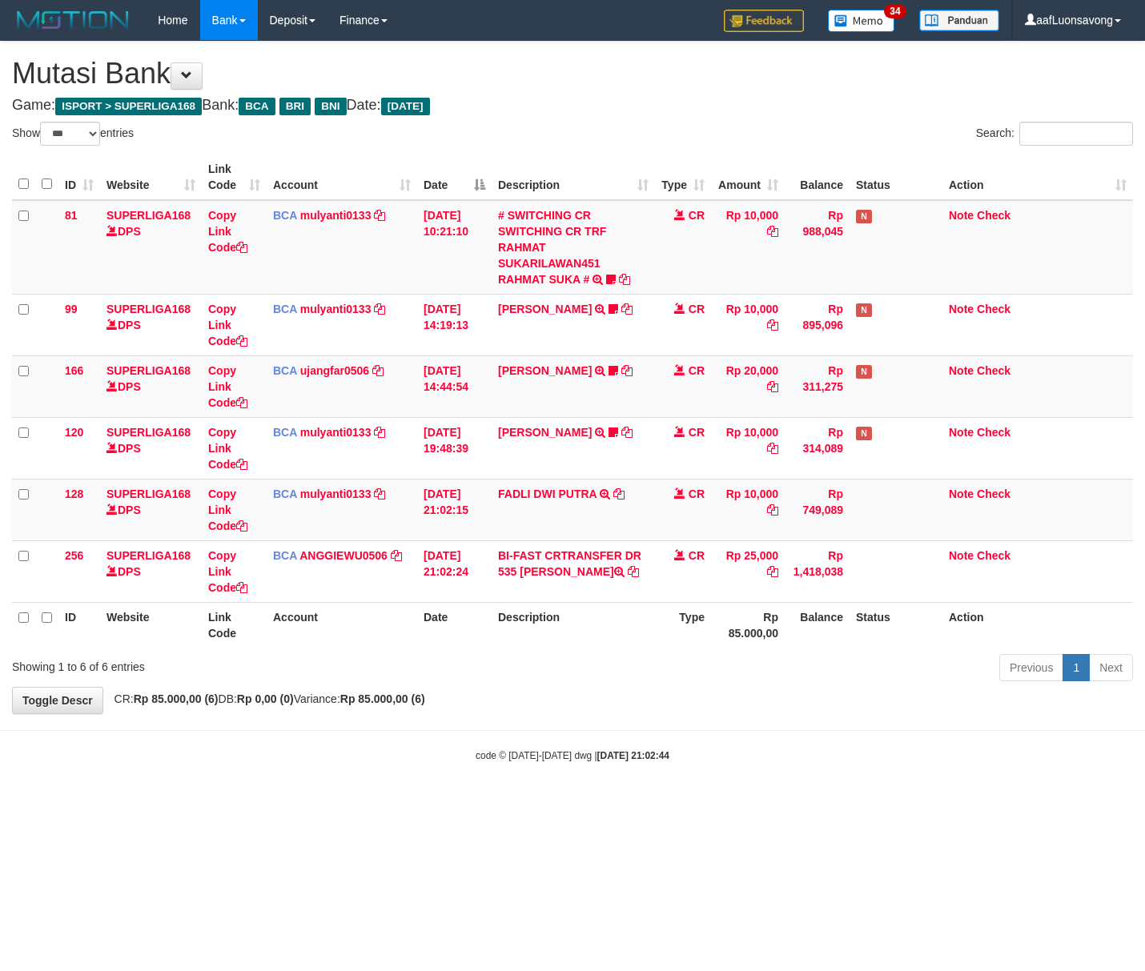
select select "***"
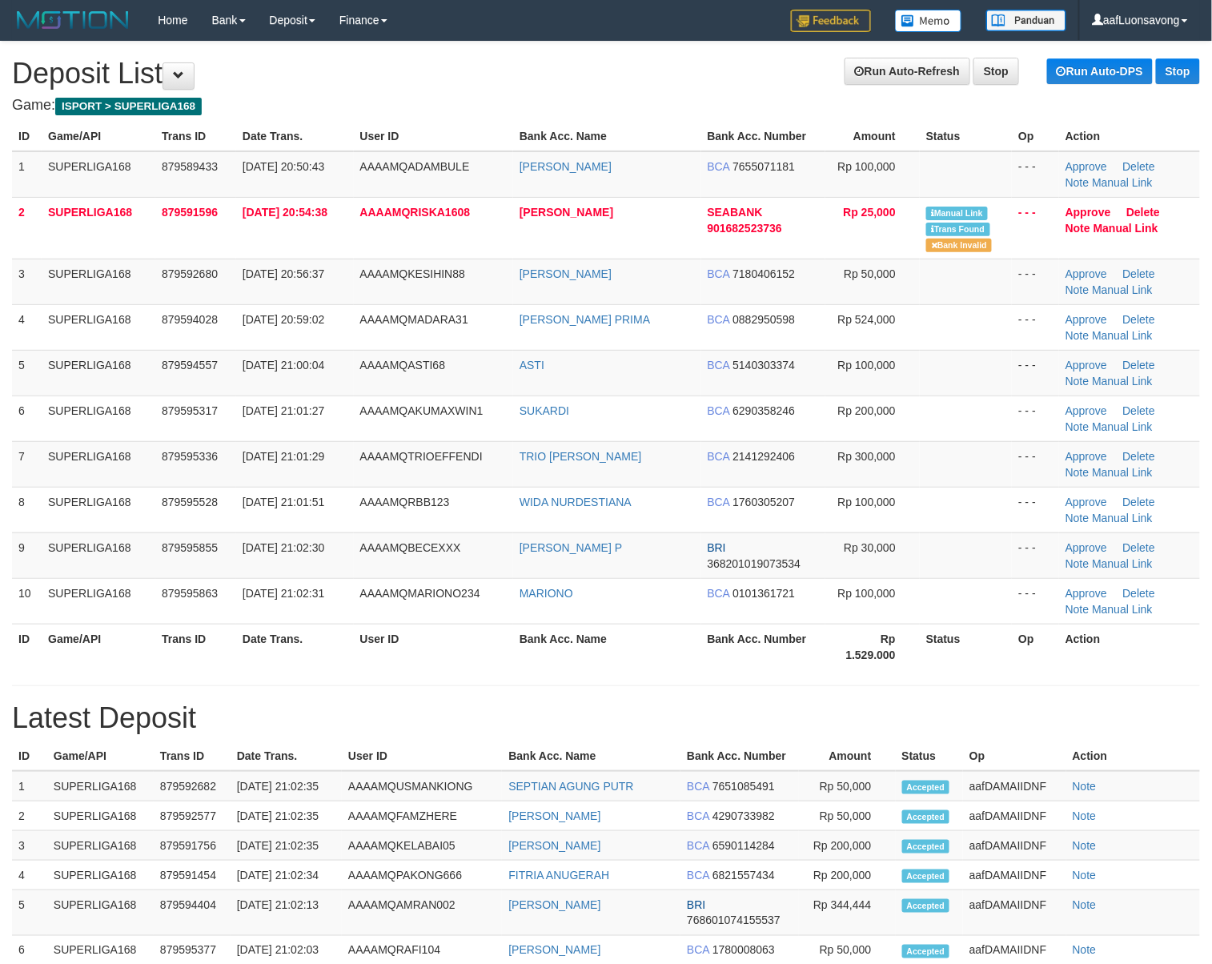
drag, startPoint x: 703, startPoint y: 574, endPoint x: 7, endPoint y: 609, distance: 696.7
click at [696, 577] on tr "9 SUPERLIGA168 879595855 01/10/2025 21:02:30 AAAAMQBECEXXX RIZKI SATRIO P BRI 3…" at bounding box center [606, 555] width 1188 height 46
drag, startPoint x: 554, startPoint y: 536, endPoint x: 149, endPoint y: 395, distance: 429.0
click at [552, 536] on td "RIZKI SATRIO P" at bounding box center [607, 555] width 188 height 46
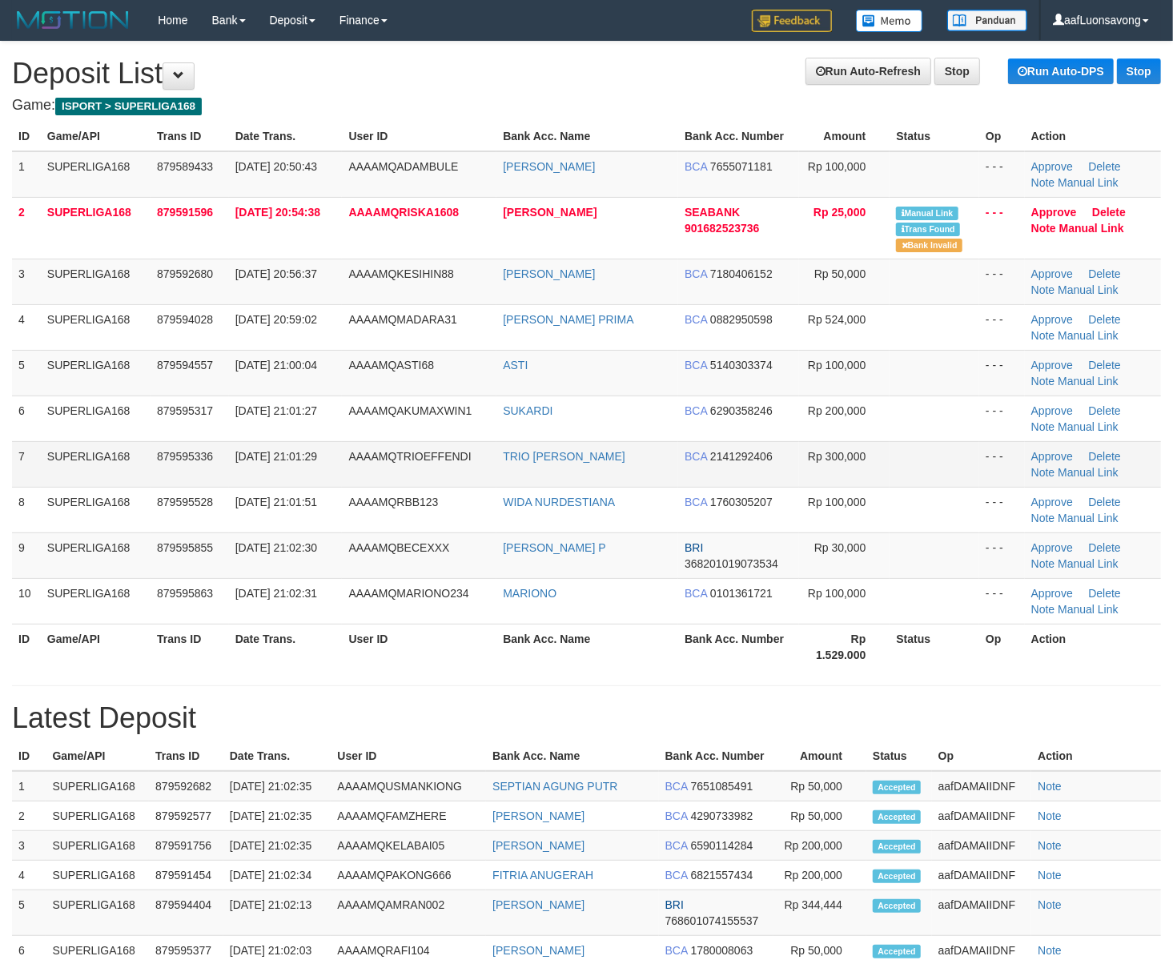
drag, startPoint x: 436, startPoint y: 392, endPoint x: 11, endPoint y: 472, distance: 431.9
click at [428, 395] on td "AAAAMQASTI68" at bounding box center [419, 373] width 155 height 46
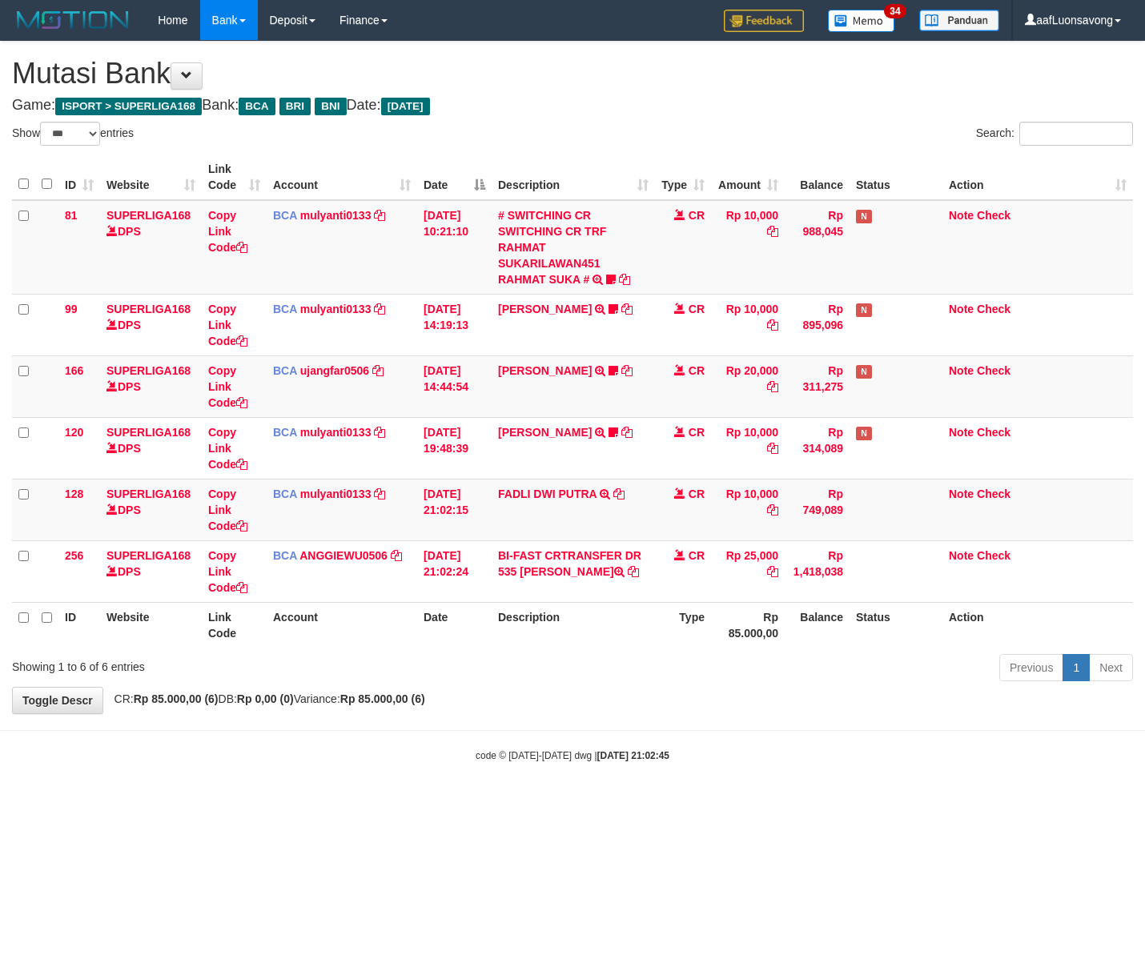
select select "***"
drag, startPoint x: 946, startPoint y: 625, endPoint x: 1142, endPoint y: 623, distance: 195.4
click at [1099, 626] on th "Action" at bounding box center [1037, 625] width 191 height 46
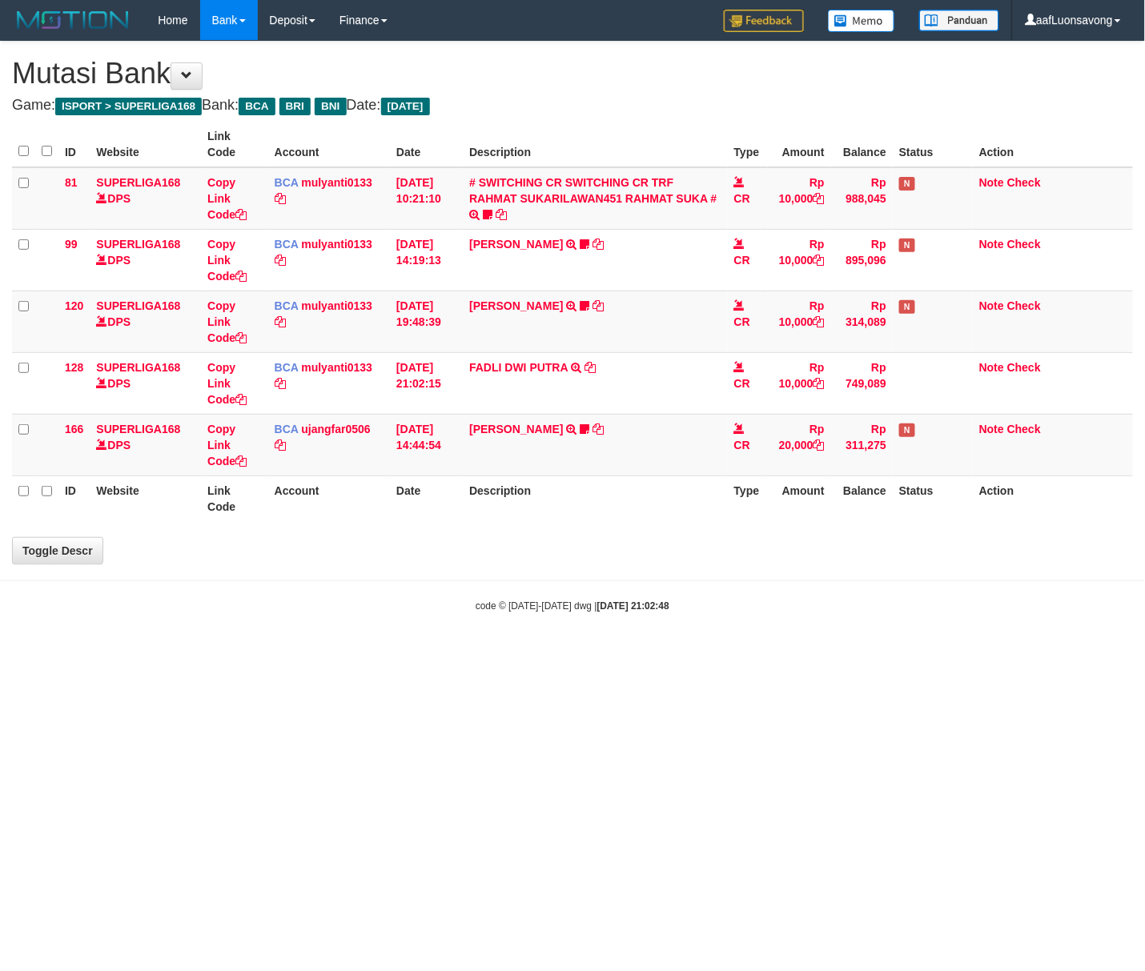
click at [1045, 634] on body "Toggle navigation Home Bank Account List Load By Website Group [ISPORT] SUPERLI…" at bounding box center [572, 326] width 1145 height 653
select select "***"
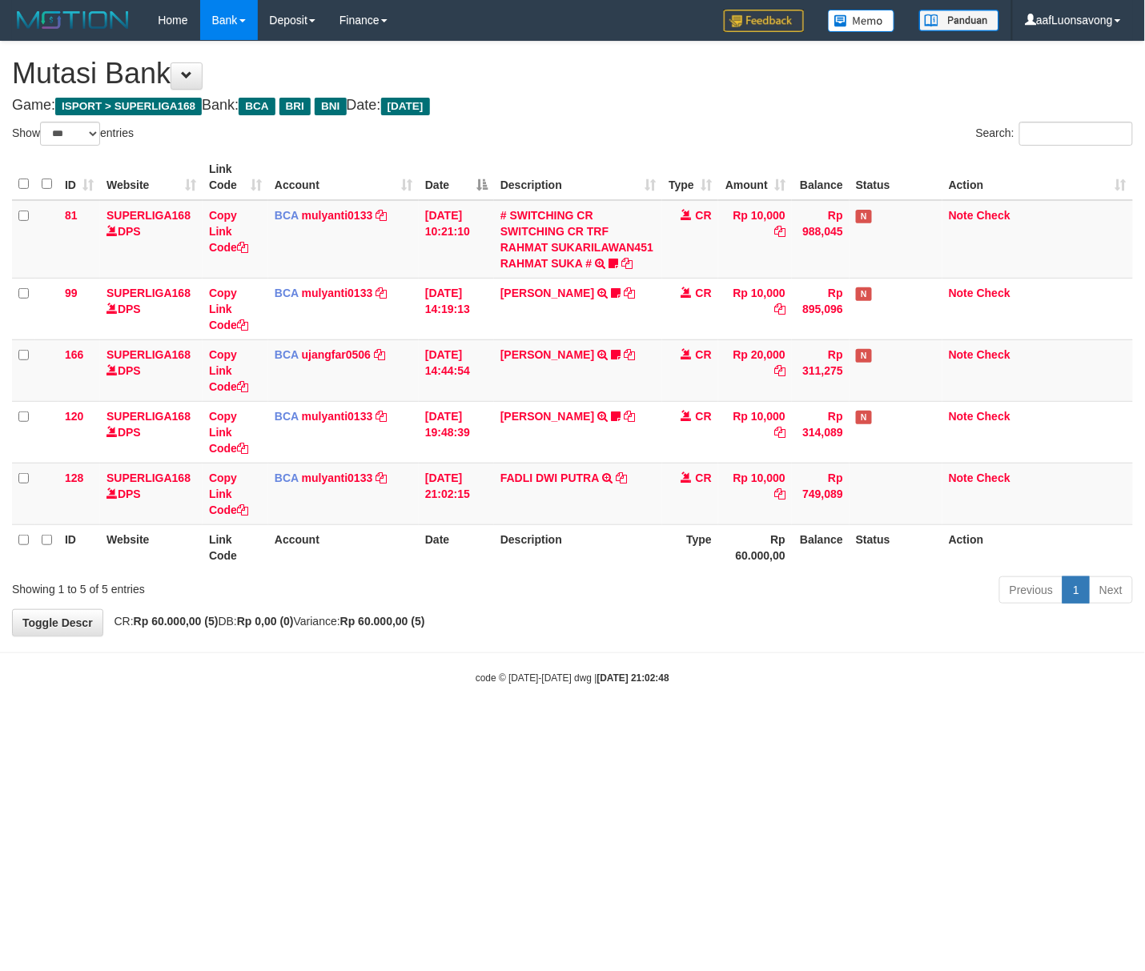
click at [970, 679] on div "code © [DATE]-[DATE] dwg | [DATE] 21:02:48" at bounding box center [572, 677] width 1145 height 16
click at [685, 725] on html "Toggle navigation Home Bank Account List Load By Website Group [ISPORT] SUPERLI…" at bounding box center [572, 362] width 1145 height 725
drag, startPoint x: 522, startPoint y: 844, endPoint x: 529, endPoint y: 826, distance: 19.0
click at [529, 725] on html "Toggle navigation Home Bank Account List Load By Website Group [ISPORT] SUPERLI…" at bounding box center [572, 362] width 1145 height 725
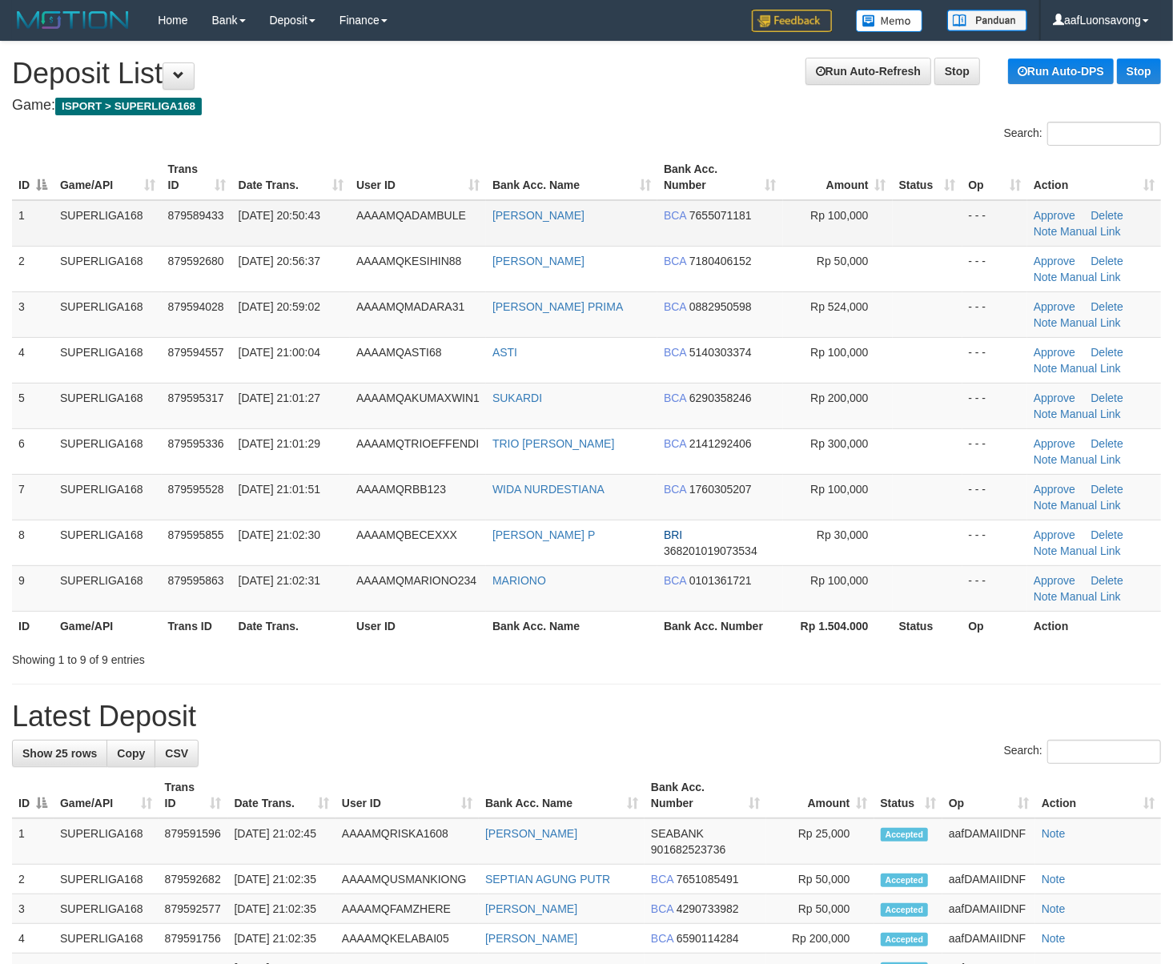
drag, startPoint x: 524, startPoint y: 75, endPoint x: 241, endPoint y: 237, distance: 325.7
click at [524, 74] on h1 "Run Auto-Refresh Stop Run Auto-DPS Stop Deposit List" at bounding box center [586, 74] width 1149 height 32
click at [445, 651] on div "Showing 1 to 9 of 9 entries" at bounding box center [244, 656] width 464 height 22
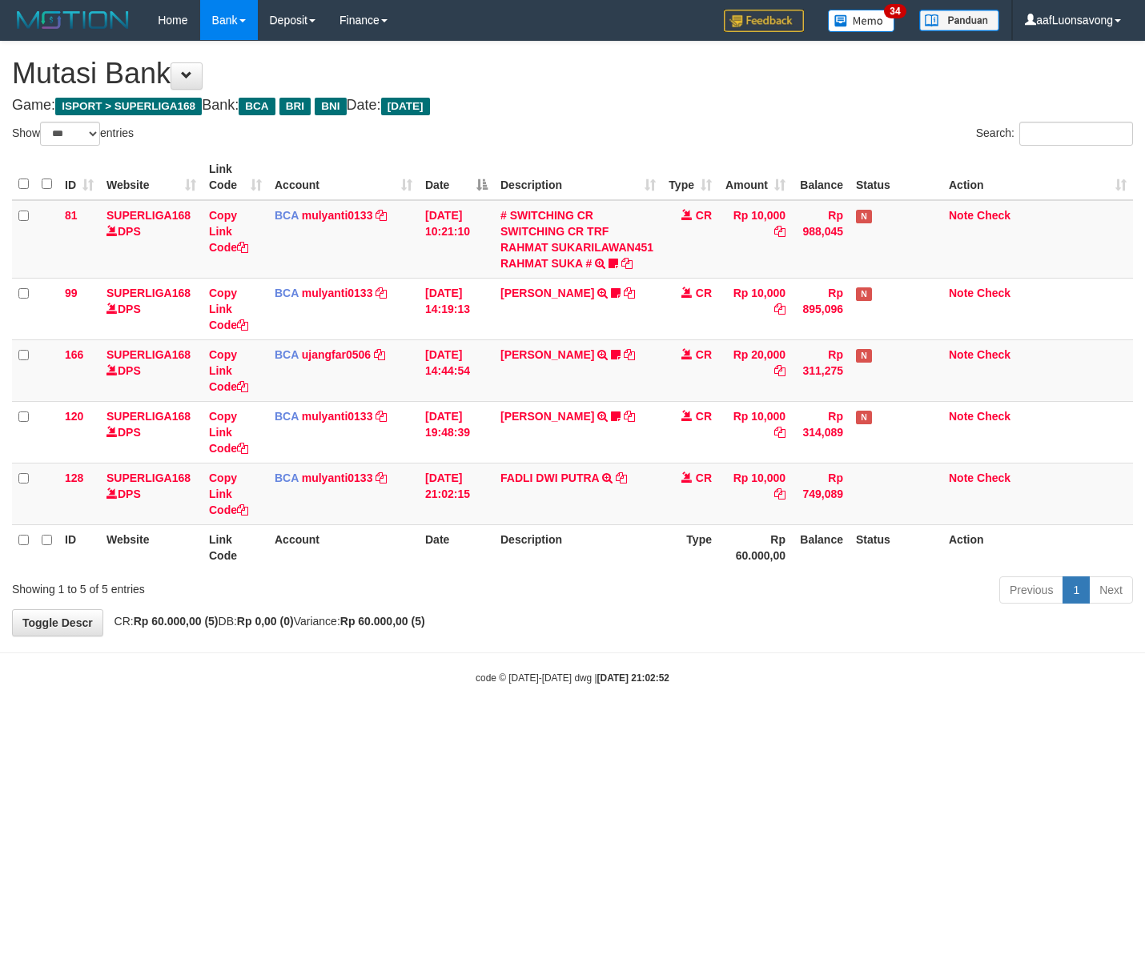
select select "***"
click at [472, 644] on body "Toggle navigation Home Bank Account List Load By Website Group [ISPORT] SUPERLI…" at bounding box center [572, 362] width 1145 height 725
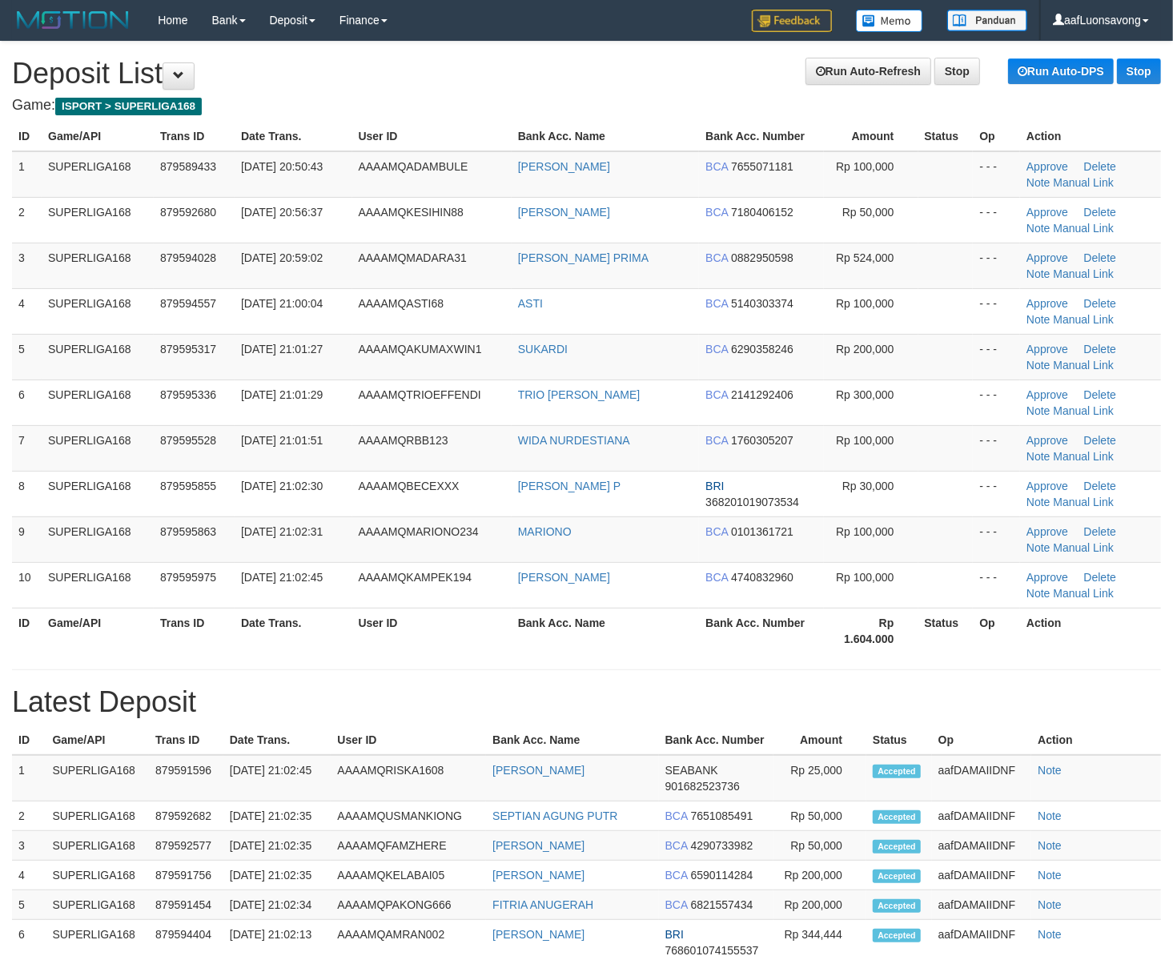
drag, startPoint x: 135, startPoint y: 586, endPoint x: 4, endPoint y: 609, distance: 133.2
click at [98, 597] on td "SUPERLIGA168" at bounding box center [98, 585] width 112 height 46
click at [81, 623] on th "Game/API" at bounding box center [98, 631] width 112 height 46
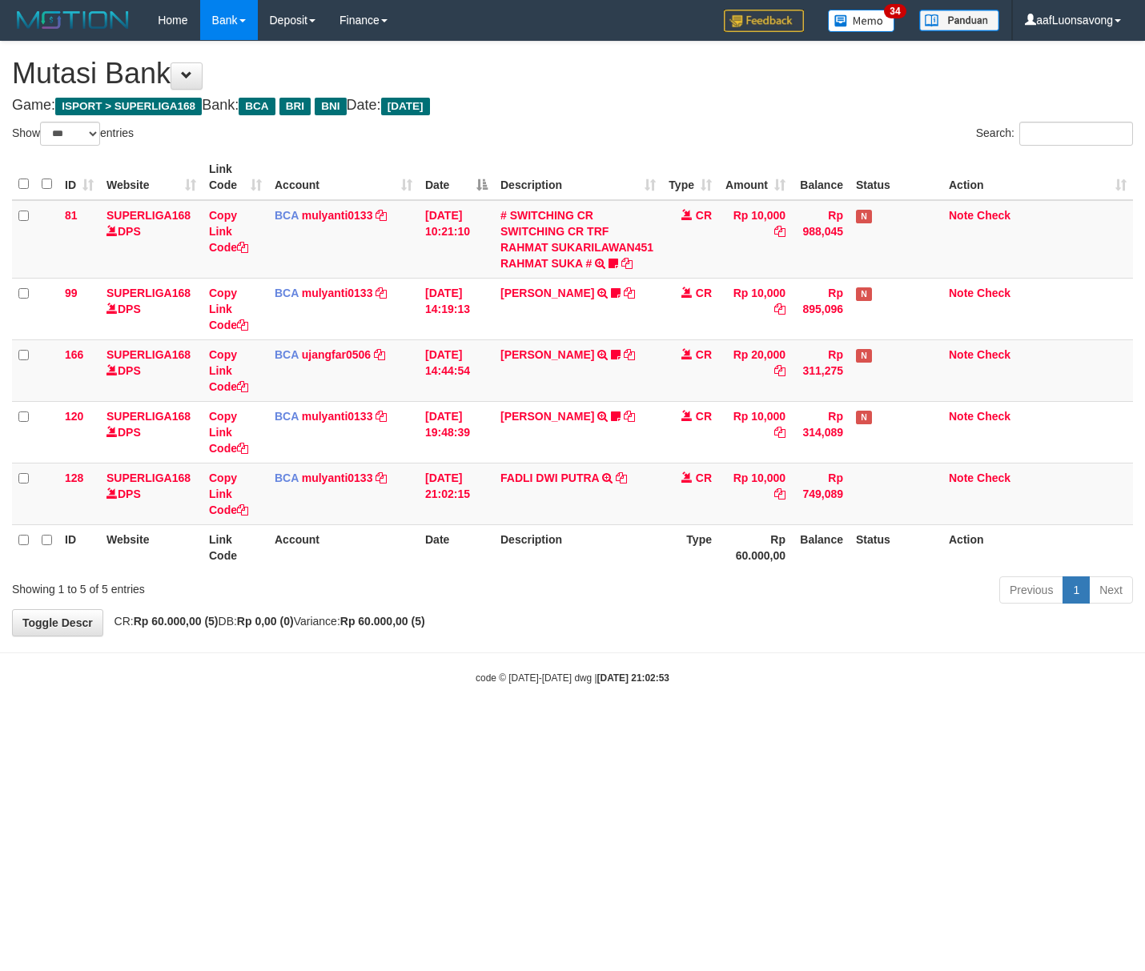
select select "***"
click at [796, 639] on body "Toggle navigation Home Bank Account List Load By Website Group [ISPORT] SUPERLI…" at bounding box center [572, 362] width 1145 height 725
select select "***"
click at [504, 725] on body "Toggle navigation Home Bank Account List Load By Website Group [ISPORT] SUPERLI…" at bounding box center [572, 362] width 1145 height 725
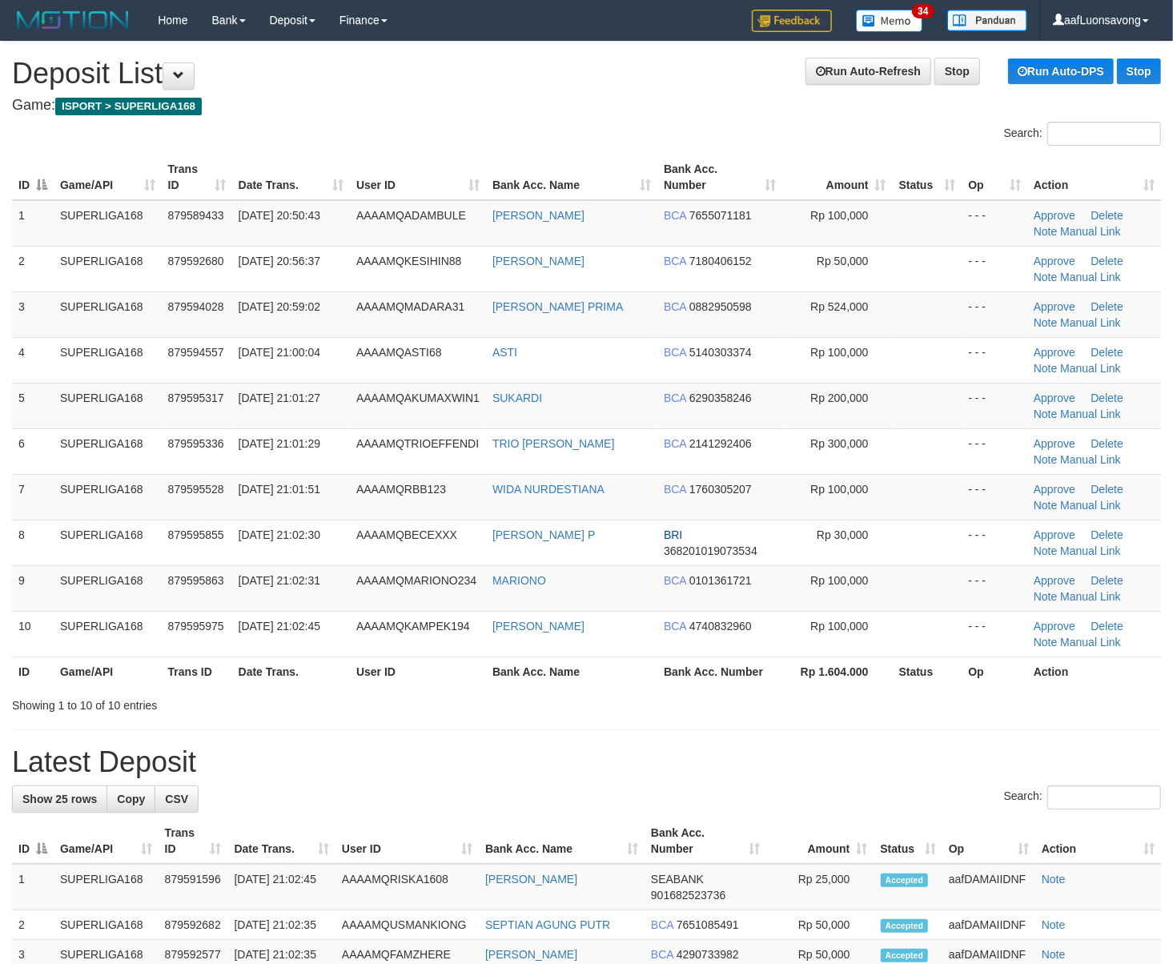
drag, startPoint x: 597, startPoint y: 753, endPoint x: 593, endPoint y: 724, distance: 29.2
click at [593, 741] on div "**********" at bounding box center [586, 909] width 1173 height 1734
drag, startPoint x: 542, startPoint y: 74, endPoint x: 417, endPoint y: 157, distance: 150.1
click at [539, 77] on h1 "Run Auto-Refresh Stop Run Auto-DPS Stop Deposit List" at bounding box center [586, 74] width 1149 height 32
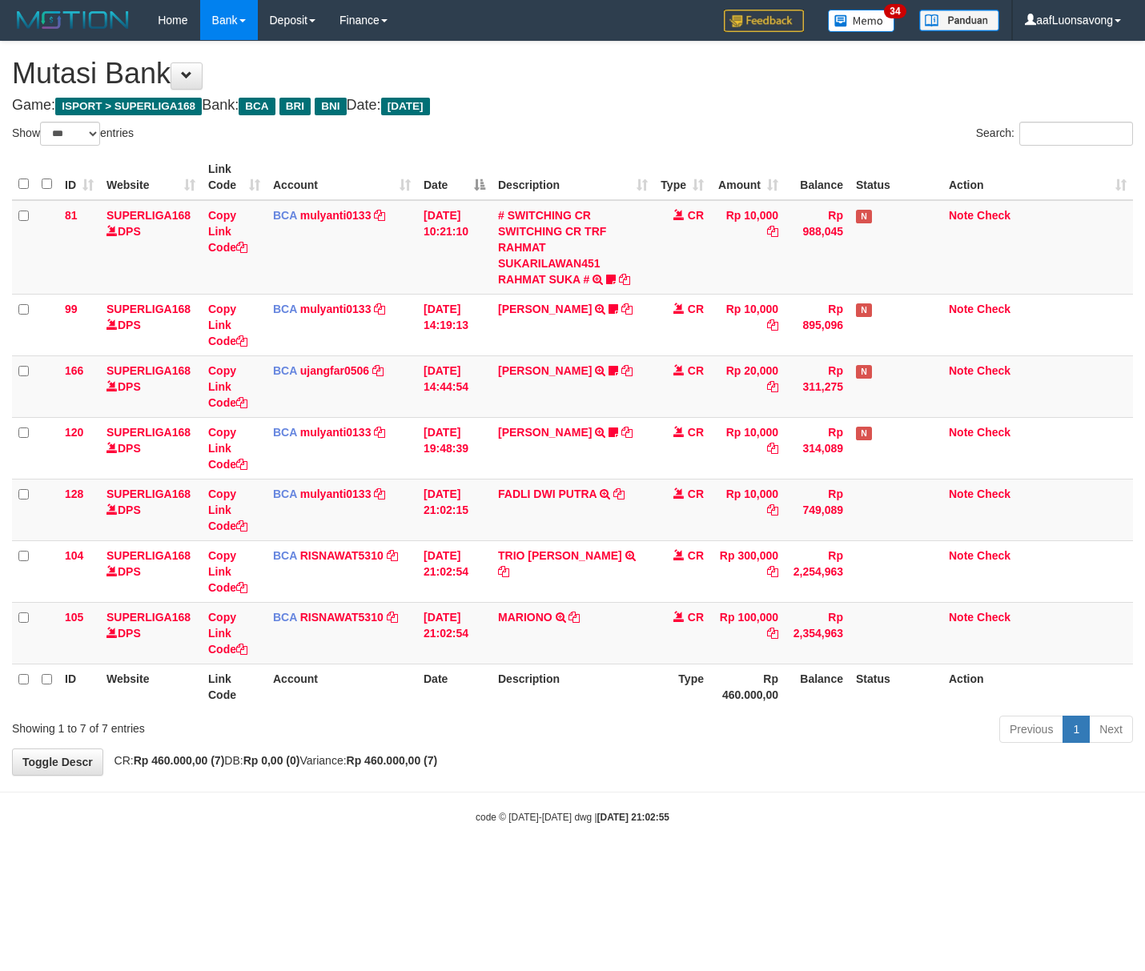
select select "***"
click at [620, 818] on strong "2025/10/01 21:02:55" at bounding box center [633, 817] width 72 height 11
select select "***"
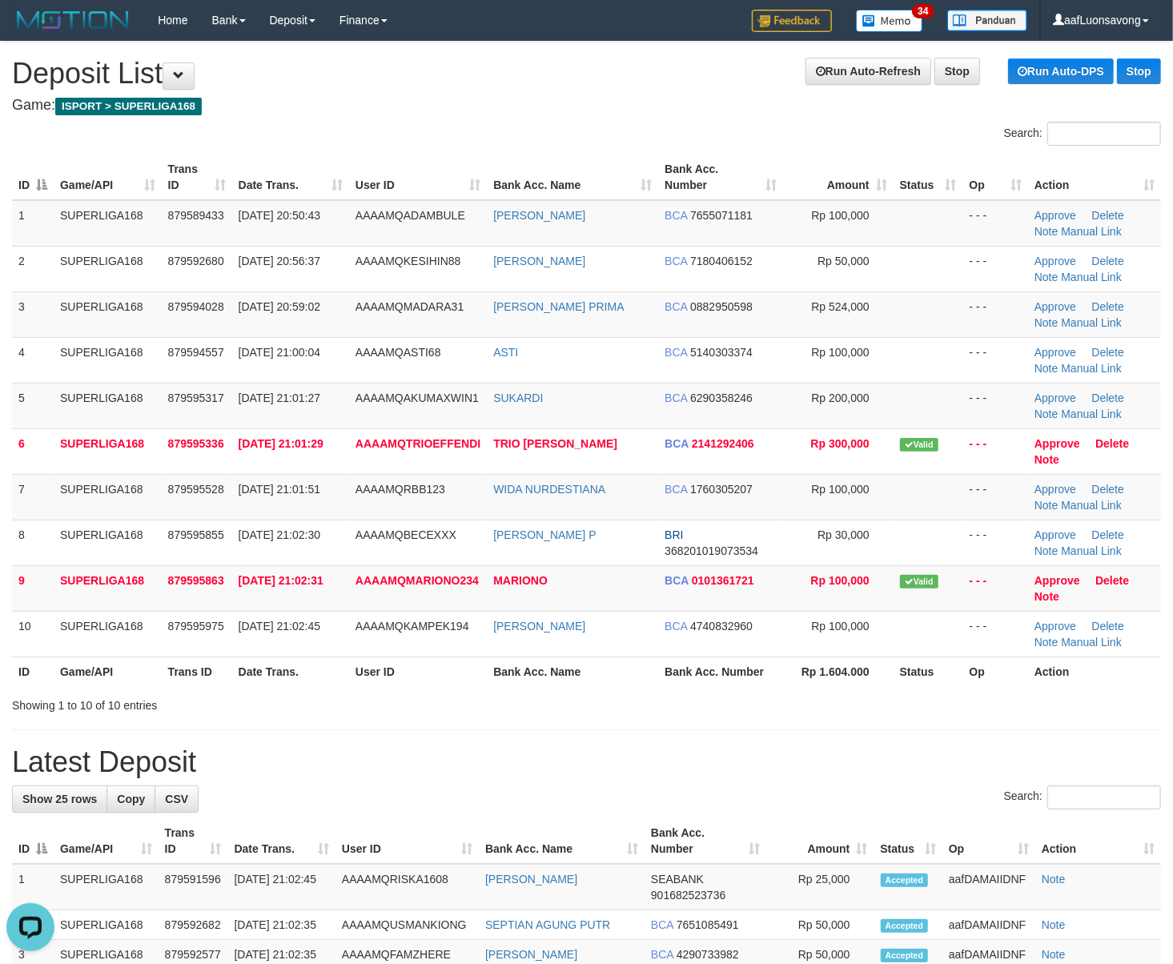
drag, startPoint x: 667, startPoint y: 77, endPoint x: 344, endPoint y: 143, distance: 329.3
click at [660, 77] on h1 "Run Auto-Refresh Stop Run Auto-DPS Stop Deposit List" at bounding box center [586, 74] width 1149 height 32
drag, startPoint x: 267, startPoint y: 686, endPoint x: 240, endPoint y: 690, distance: 26.7
click at [256, 686] on th "Date Trans." at bounding box center [290, 672] width 117 height 30
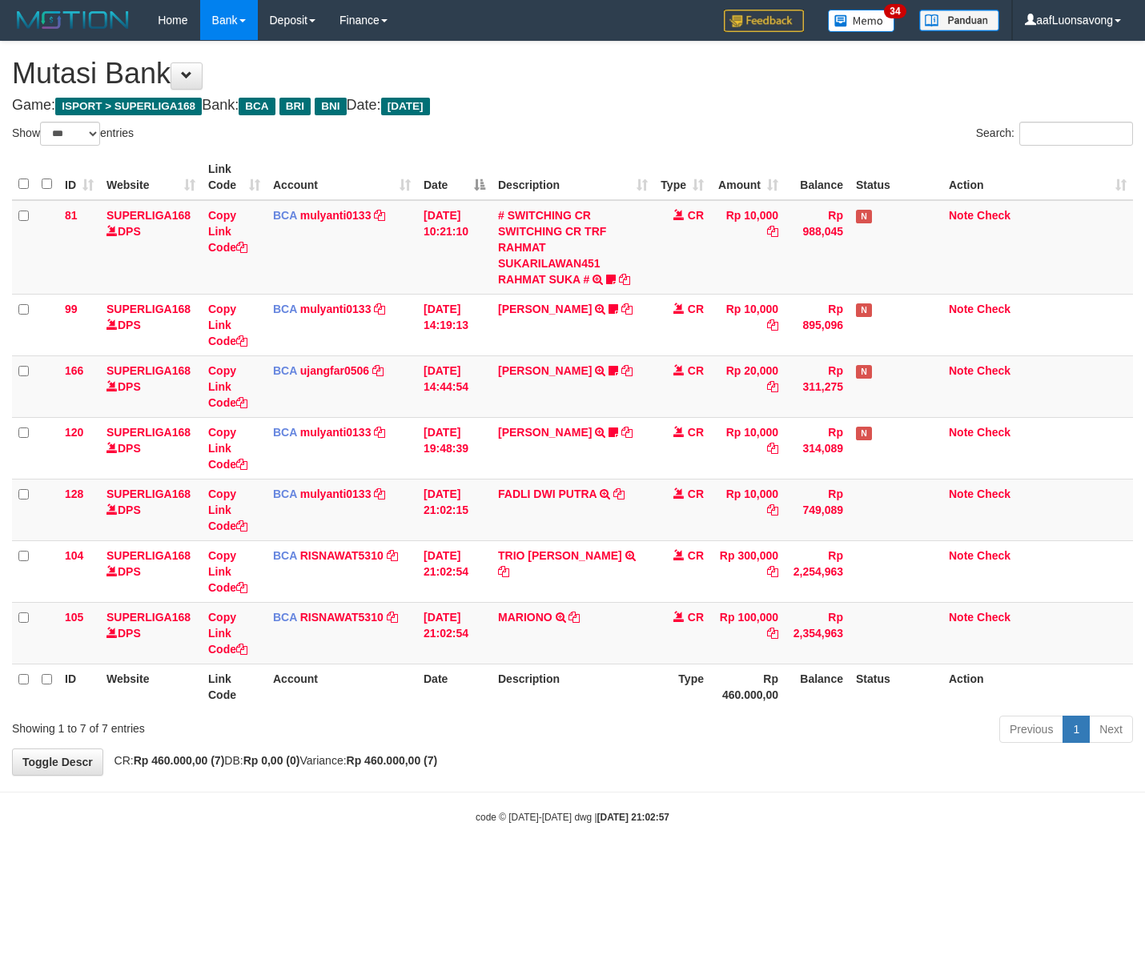
select select "***"
click at [762, 865] on html "Toggle navigation Home Bank Account List Load By Website Group [ISPORT] SUPERLI…" at bounding box center [572, 432] width 1145 height 865
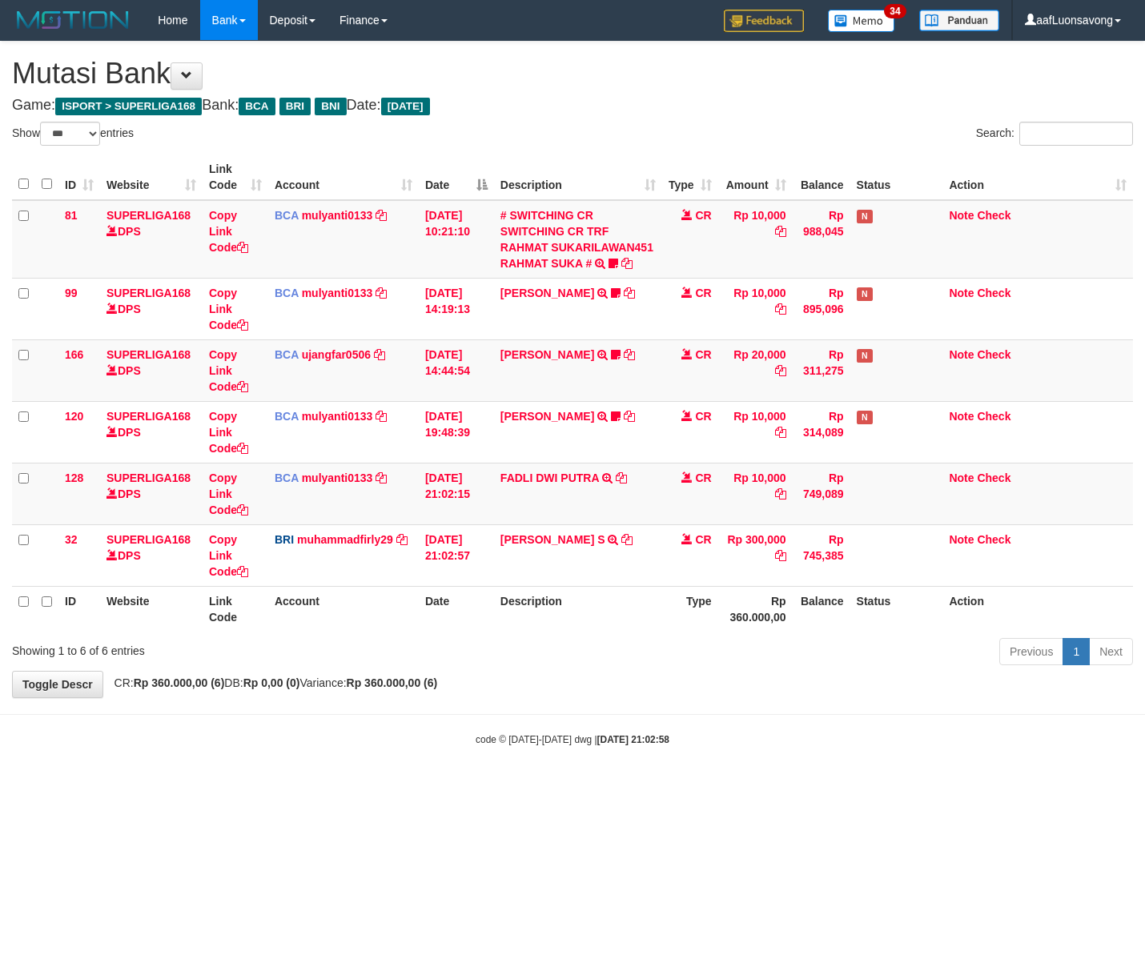
select select "***"
drag, startPoint x: 889, startPoint y: 693, endPoint x: 933, endPoint y: 693, distance: 44.0
click at [892, 693] on div "**********" at bounding box center [572, 370] width 1145 height 656
click at [629, 692] on div "**********" at bounding box center [572, 370] width 1145 height 656
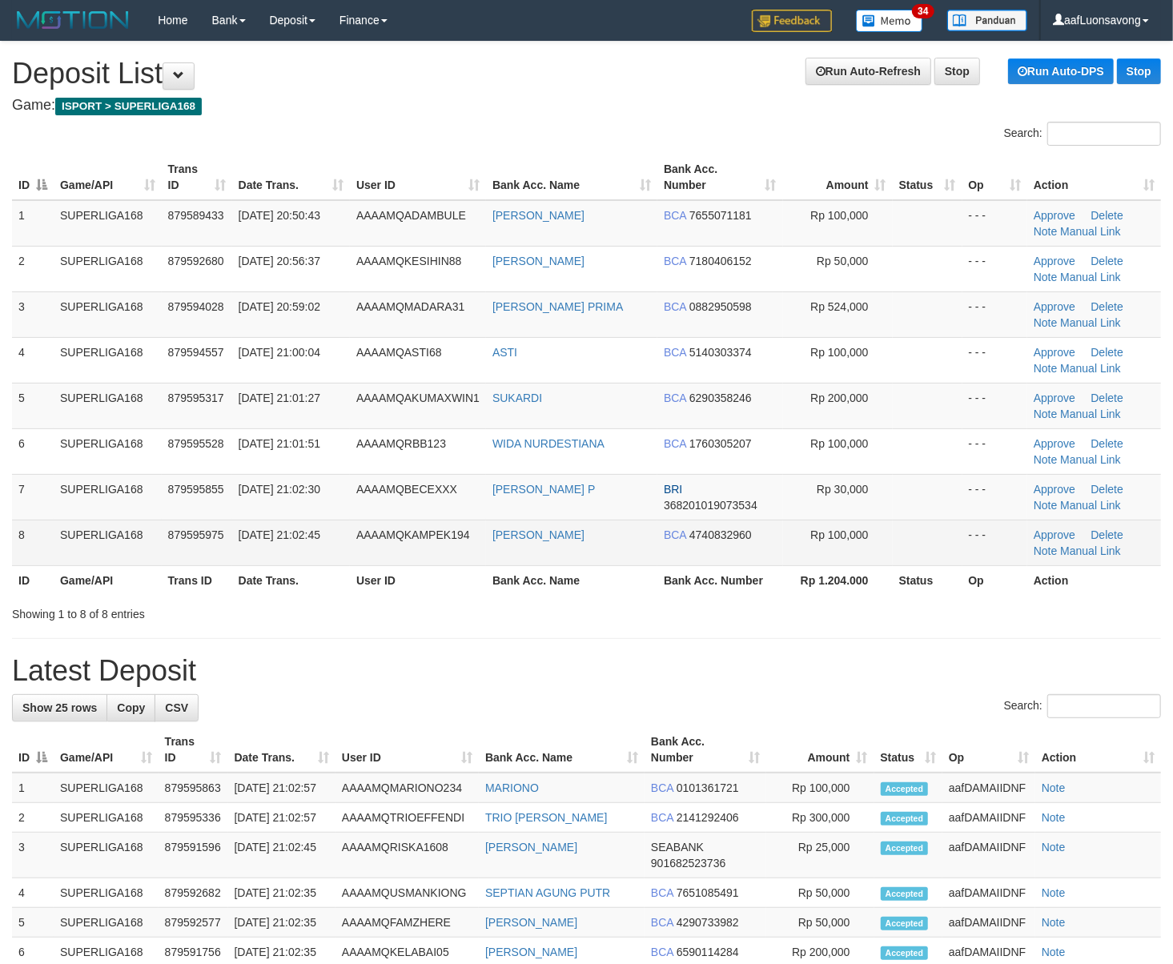
click at [256, 540] on span "[DATE] 21:02:45" at bounding box center [280, 534] width 82 height 13
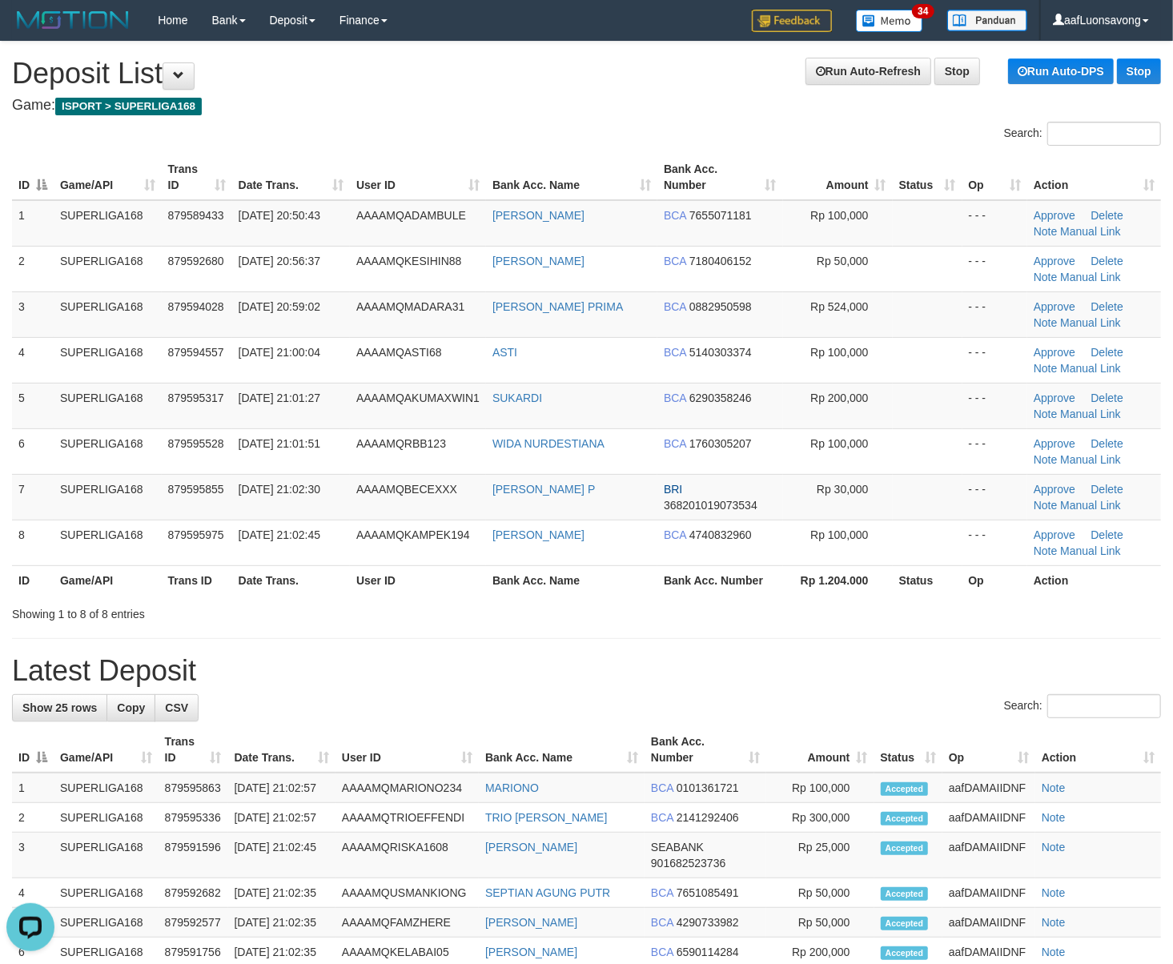
click at [333, 43] on div "**********" at bounding box center [586, 863] width 1173 height 1643
drag, startPoint x: 679, startPoint y: 670, endPoint x: 21, endPoint y: 760, distance: 664.3
click at [667, 677] on h1 "Latest Deposit" at bounding box center [586, 671] width 1149 height 32
drag, startPoint x: 504, startPoint y: 621, endPoint x: 5, endPoint y: 693, distance: 503.9
click at [501, 622] on div "Showing 1 to 8 of 8 entries" at bounding box center [586, 611] width 1173 height 22
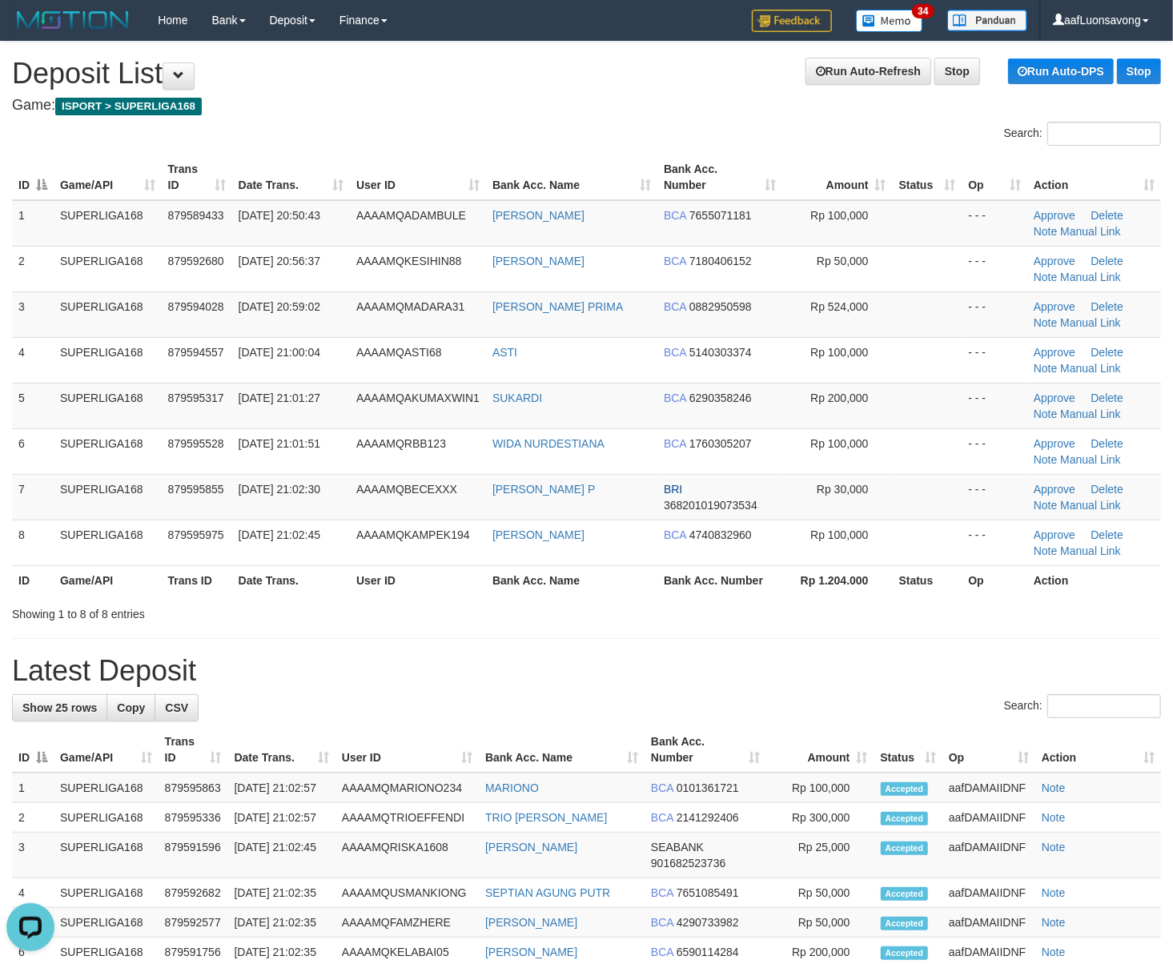
drag, startPoint x: 267, startPoint y: 604, endPoint x: 7, endPoint y: 622, distance: 260.9
click at [257, 609] on div "Showing 1 to 8 of 8 entries" at bounding box center [244, 611] width 464 height 22
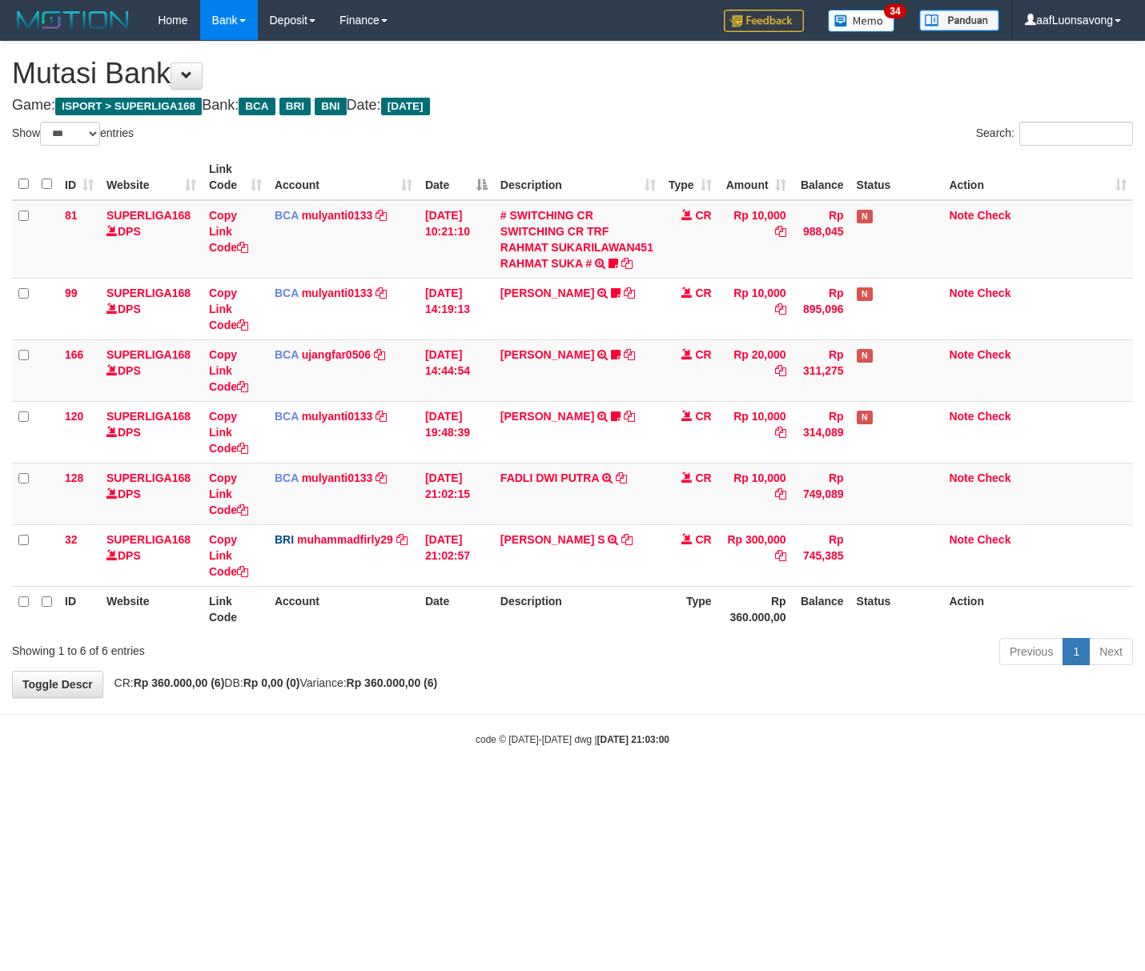
select select "***"
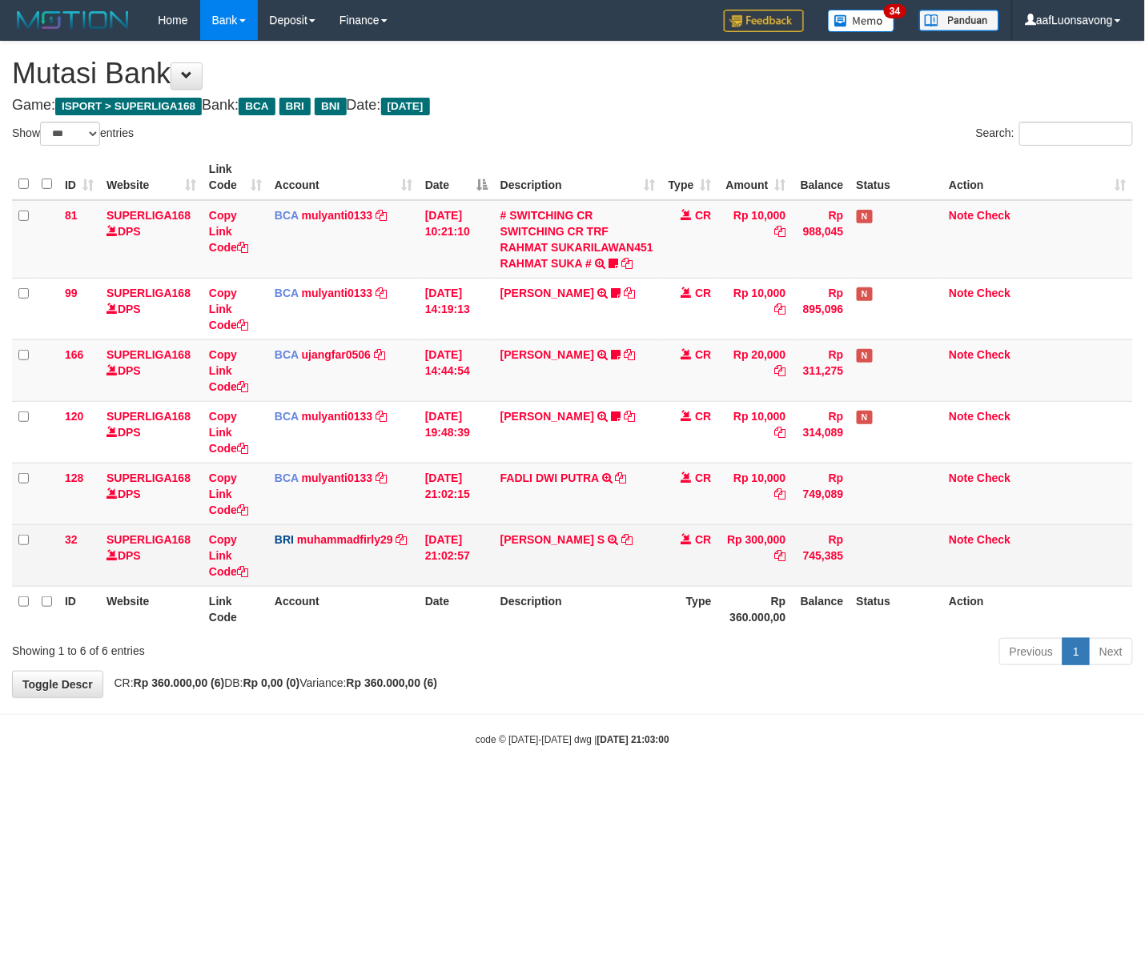
click at [376, 529] on td "BRI muhammadfirly29 DPS MUHAMMAD FIRLY mutasi_20251001_2206 | 32 mutasi_2025100…" at bounding box center [343, 555] width 151 height 62
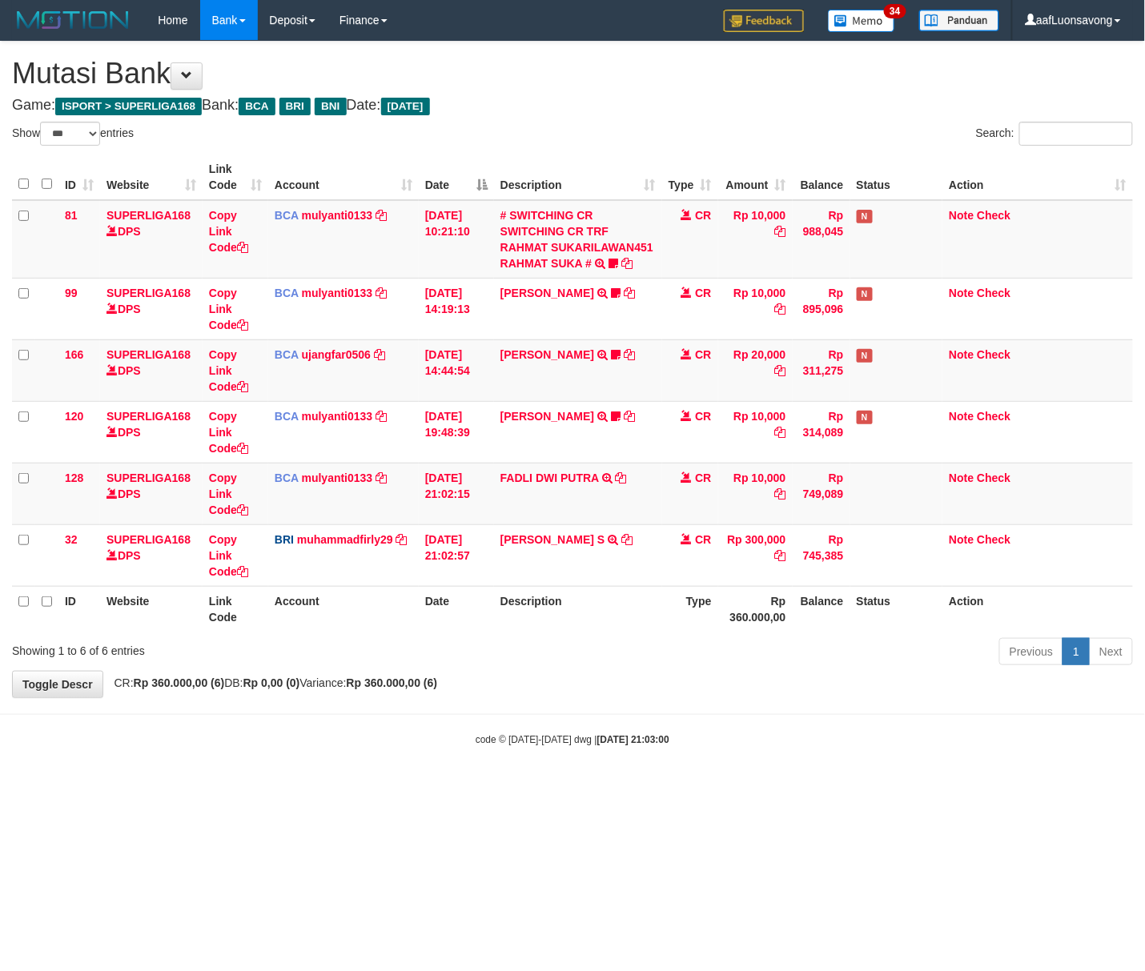
drag, startPoint x: 718, startPoint y: 641, endPoint x: 1132, endPoint y: 607, distance: 415.4
click at [769, 642] on div "Previous 1 Next" at bounding box center [811, 654] width 644 height 34
select select "***"
click at [817, 785] on html "Toggle navigation Home Bank Account List Load By Website Group [ISPORT] SUPERLI…" at bounding box center [572, 393] width 1145 height 787
select select "***"
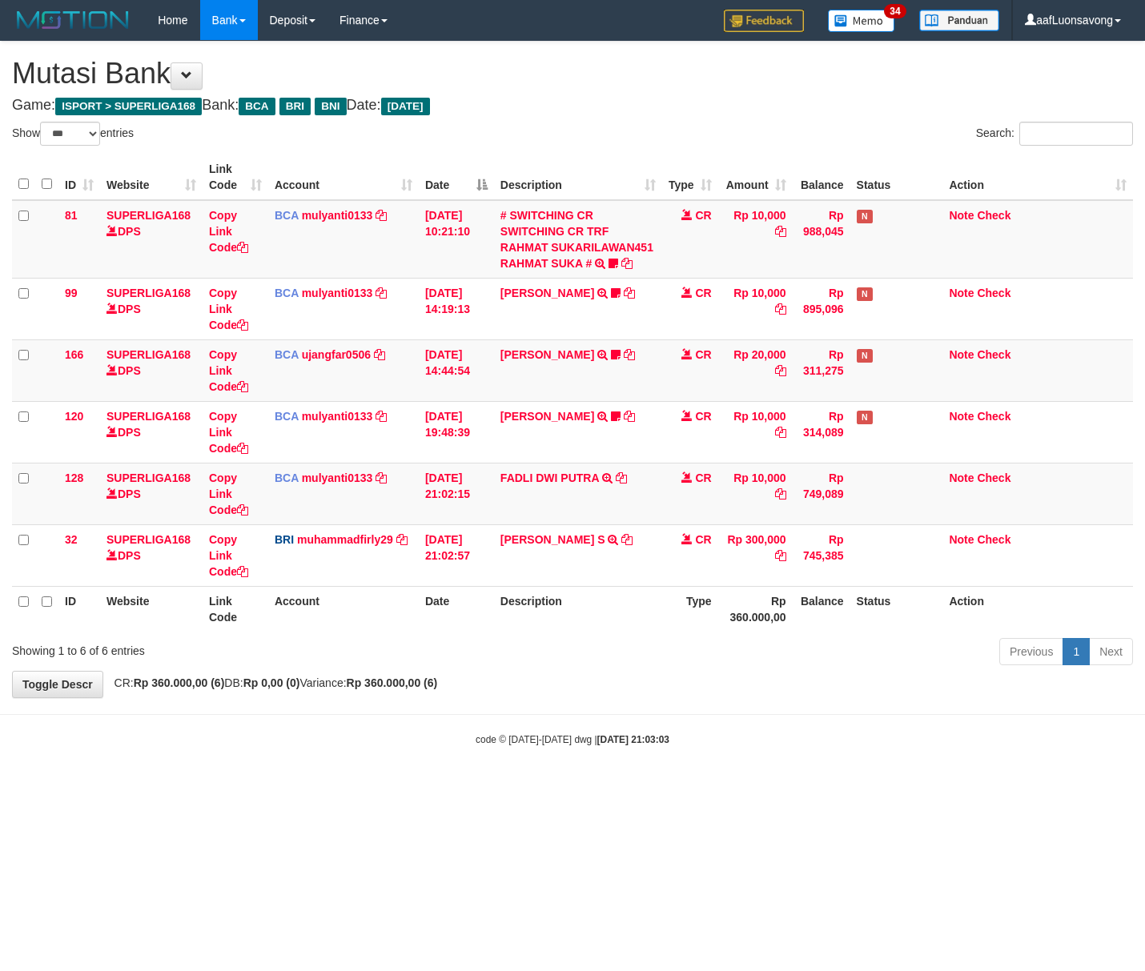
select select "***"
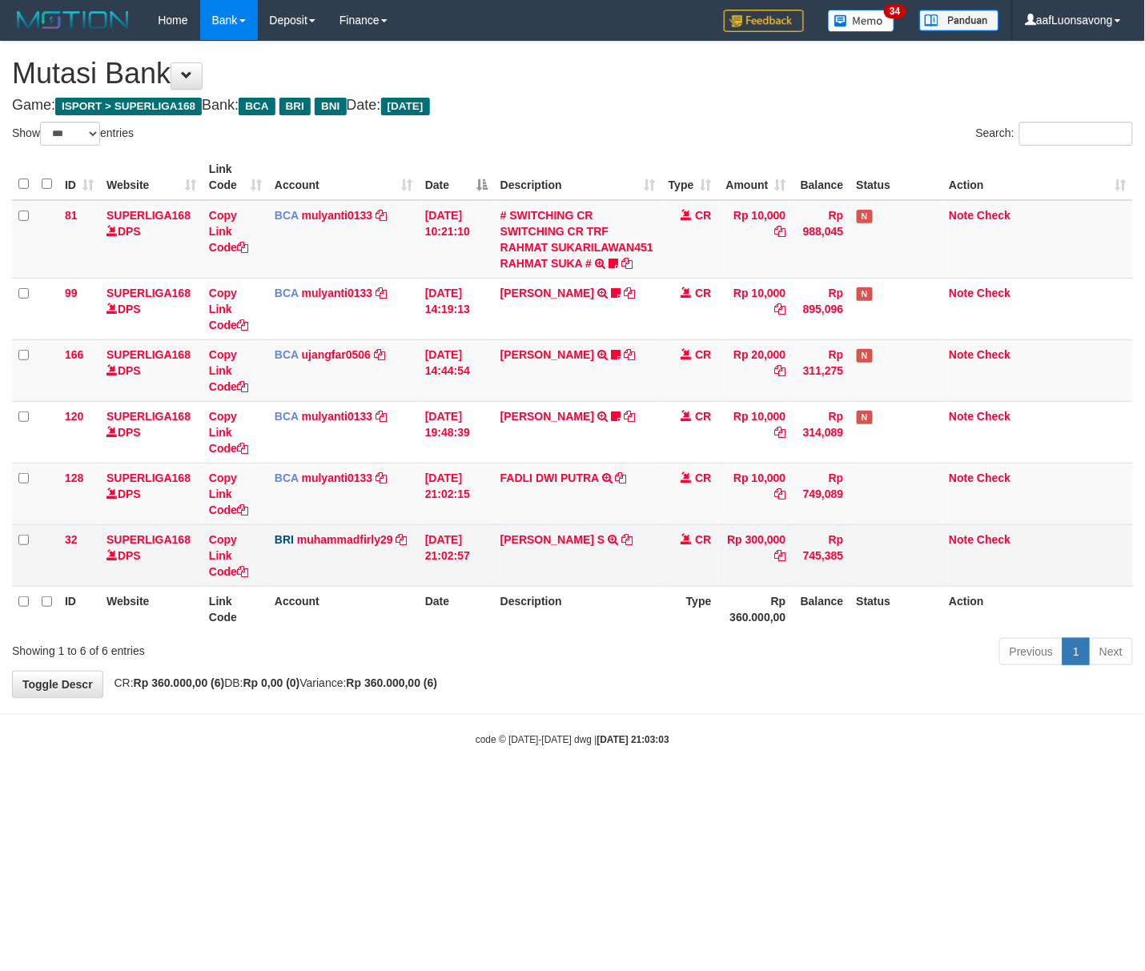
click at [663, 596] on th "Type" at bounding box center [690, 609] width 56 height 46
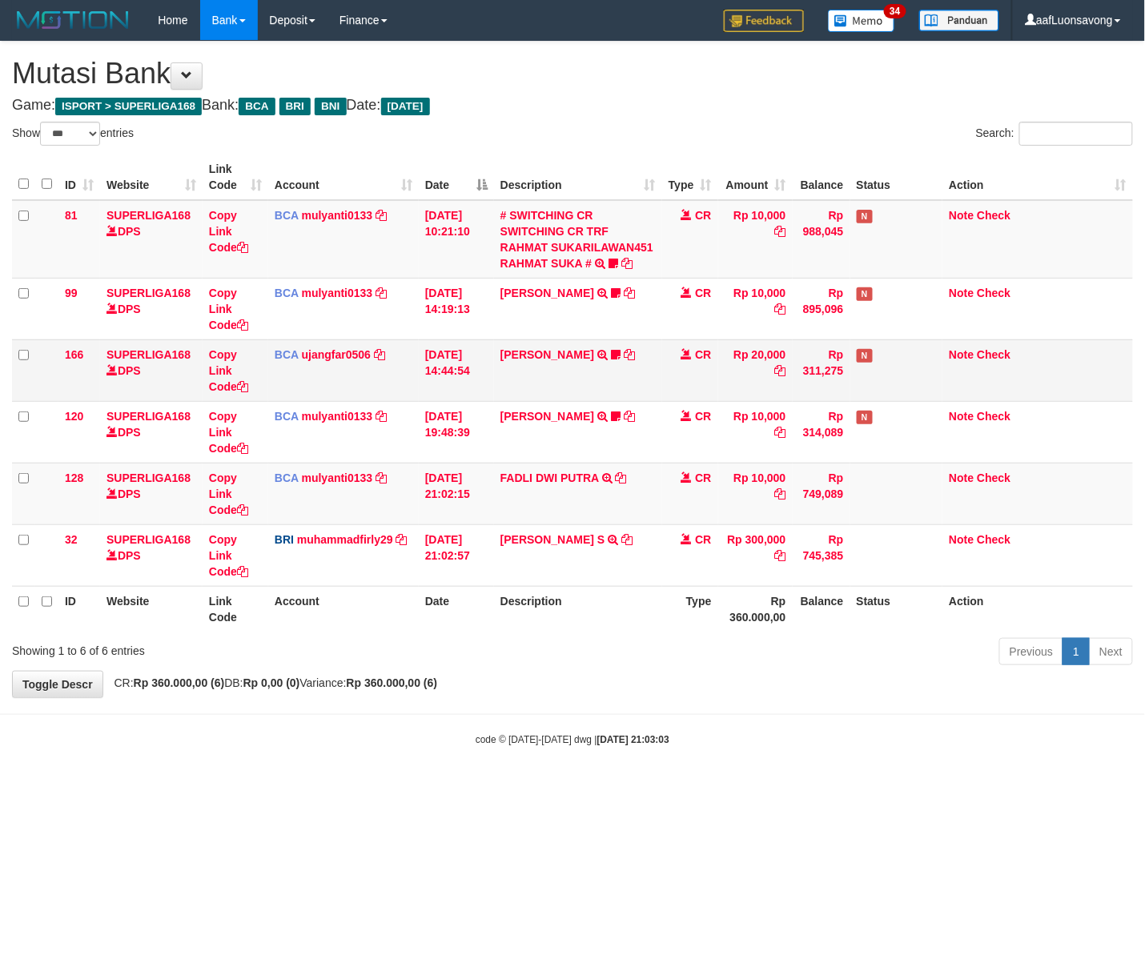
click at [437, 383] on td "01/10/2025 14:44:54" at bounding box center [456, 371] width 75 height 62
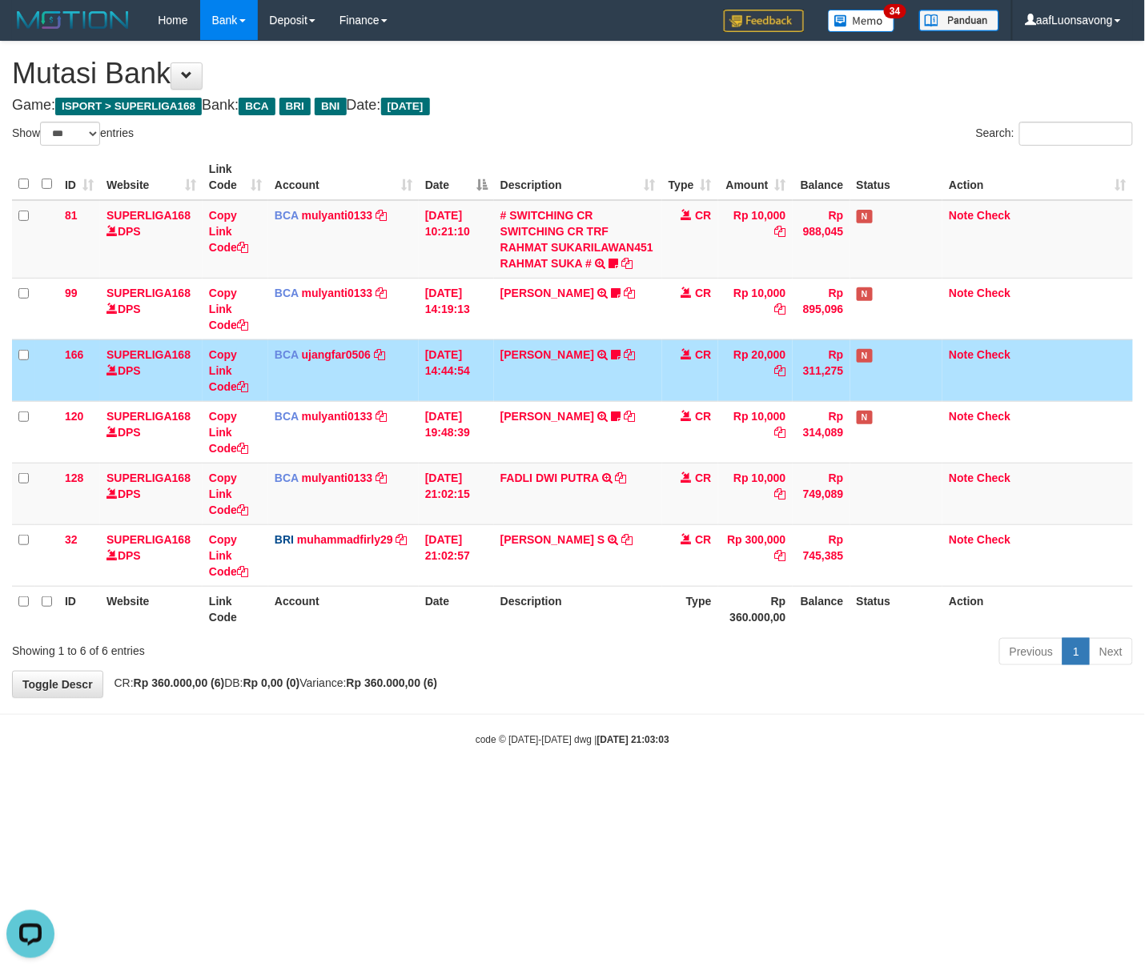
drag, startPoint x: 450, startPoint y: 757, endPoint x: 468, endPoint y: 757, distance: 17.6
click at [464, 757] on body "Toggle navigation Home Bank Account List Load By Website Group [ISPORT] SUPERLI…" at bounding box center [572, 393] width 1145 height 787
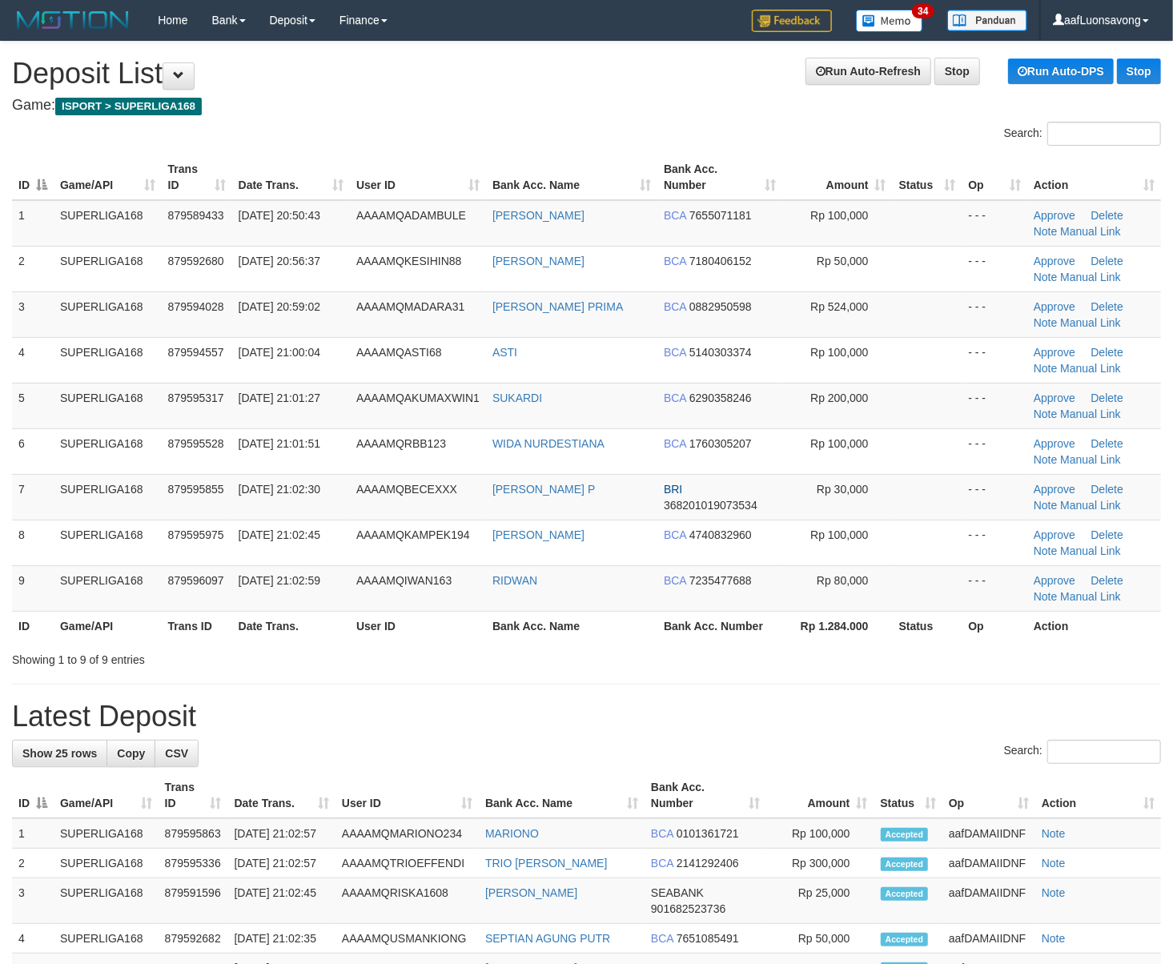
drag, startPoint x: 416, startPoint y: 99, endPoint x: 19, endPoint y: 298, distance: 444.0
click at [415, 99] on h4 "Game: ISPORT > SUPERLIGA168" at bounding box center [586, 106] width 1149 height 16
drag, startPoint x: 389, startPoint y: 620, endPoint x: 5, endPoint y: 721, distance: 397.6
click at [376, 625] on th "User ID" at bounding box center [418, 626] width 136 height 30
